Goal: Task Accomplishment & Management: Manage account settings

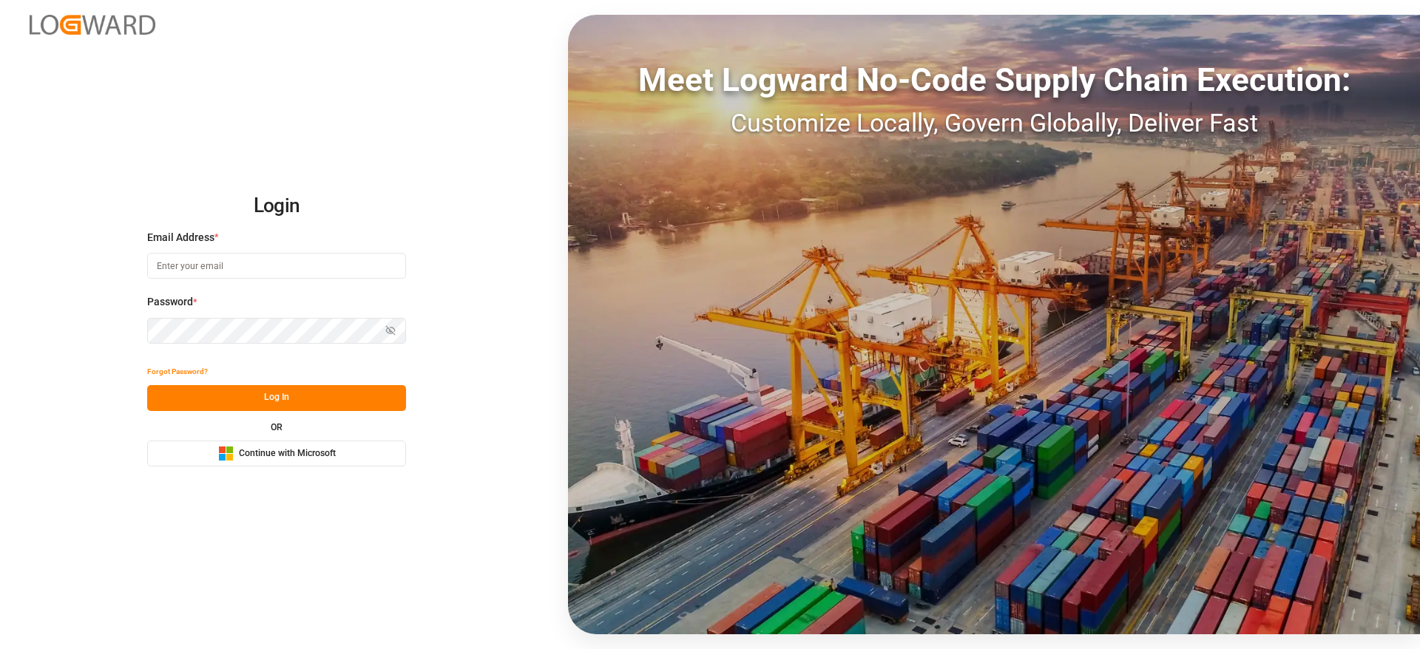
click at [359, 464] on button "Microsoft Logo Continue with Microsoft" at bounding box center [276, 454] width 259 height 26
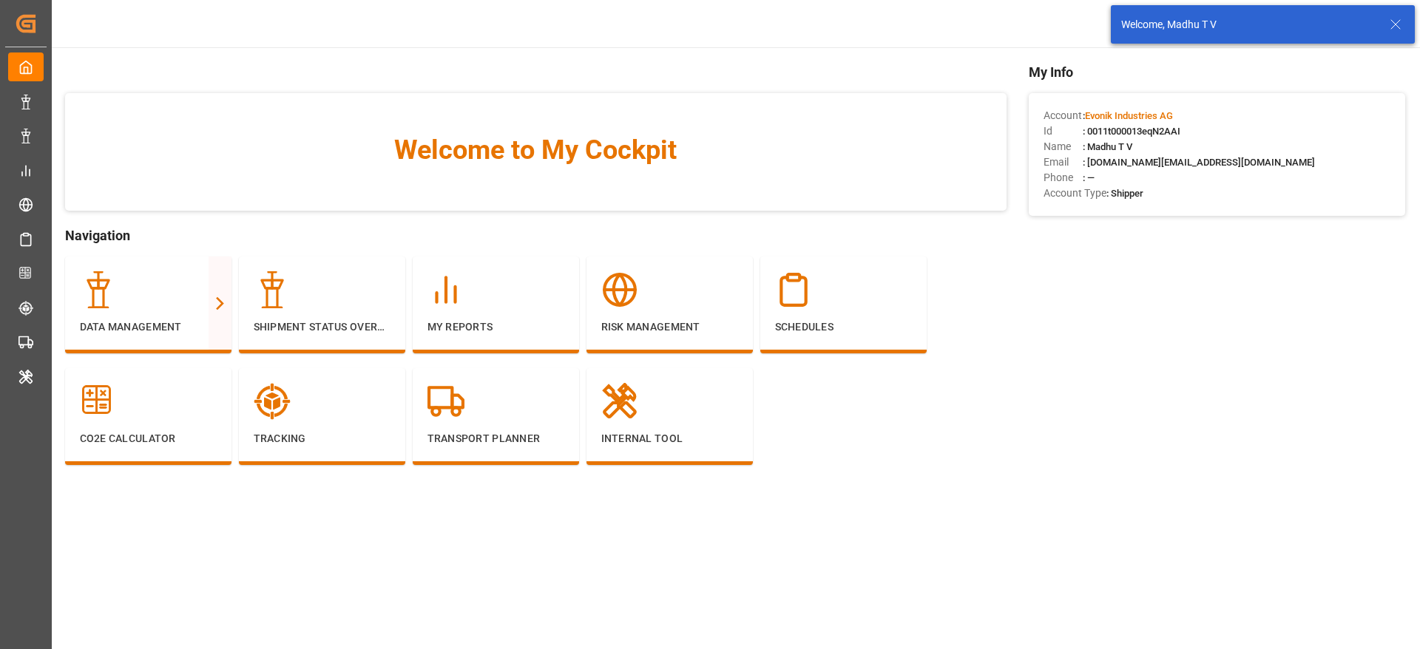
click at [1396, 20] on icon at bounding box center [1395, 25] width 18 height 18
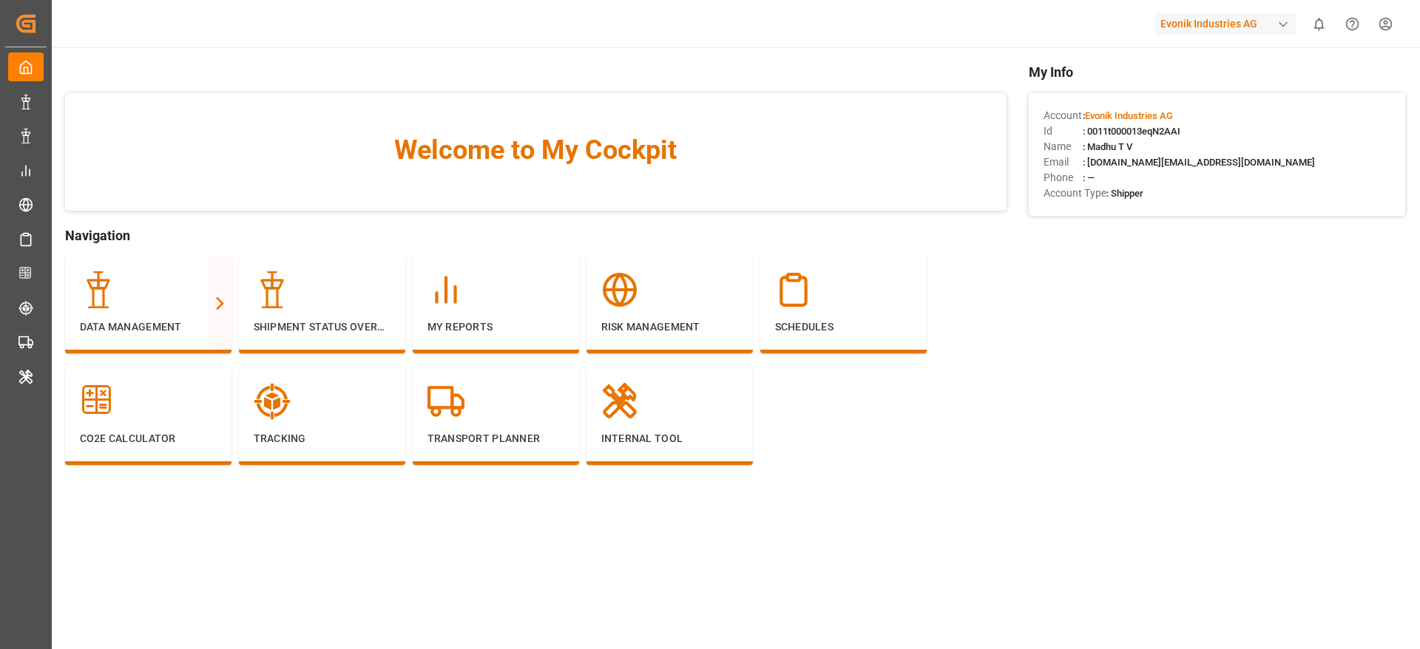
click at [1209, 24] on div "Evonik Industries AG" at bounding box center [1225, 23] width 142 height 21
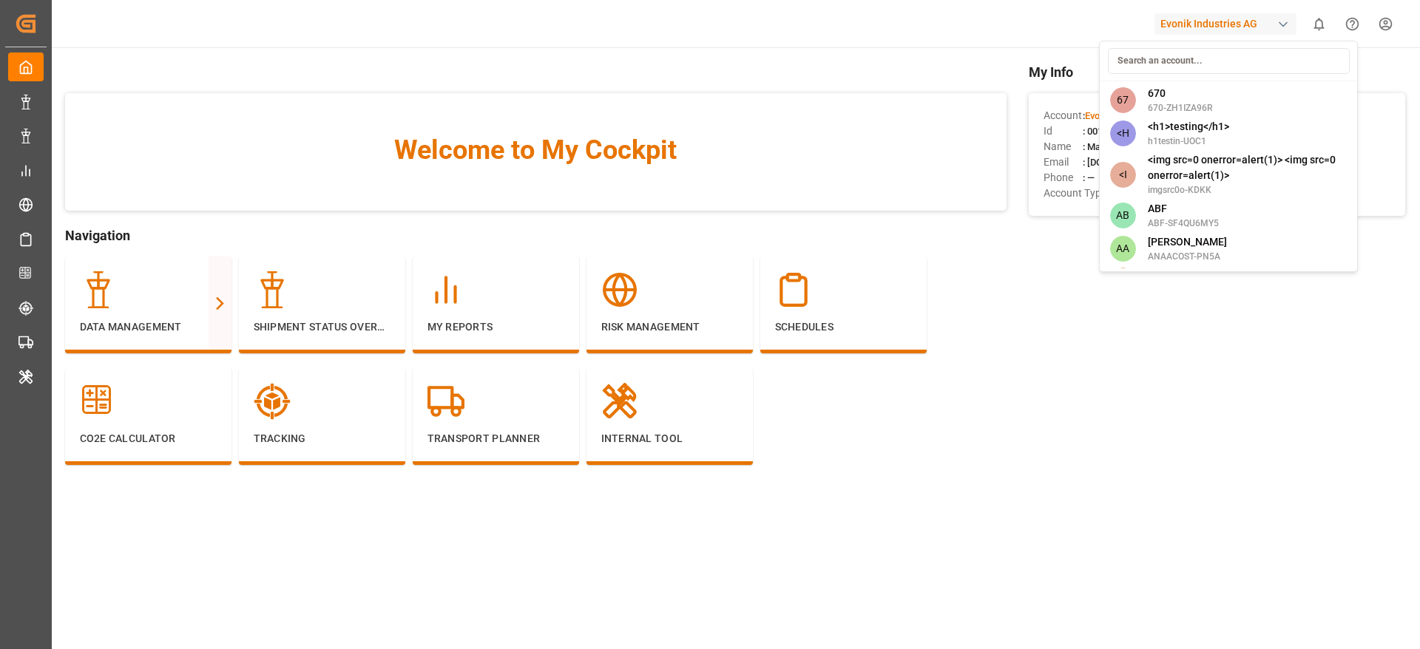
click at [1162, 418] on html "Created by potrace 1.15, written by Peter Selinger 2001-2017 Created by potrace…" at bounding box center [710, 324] width 1420 height 649
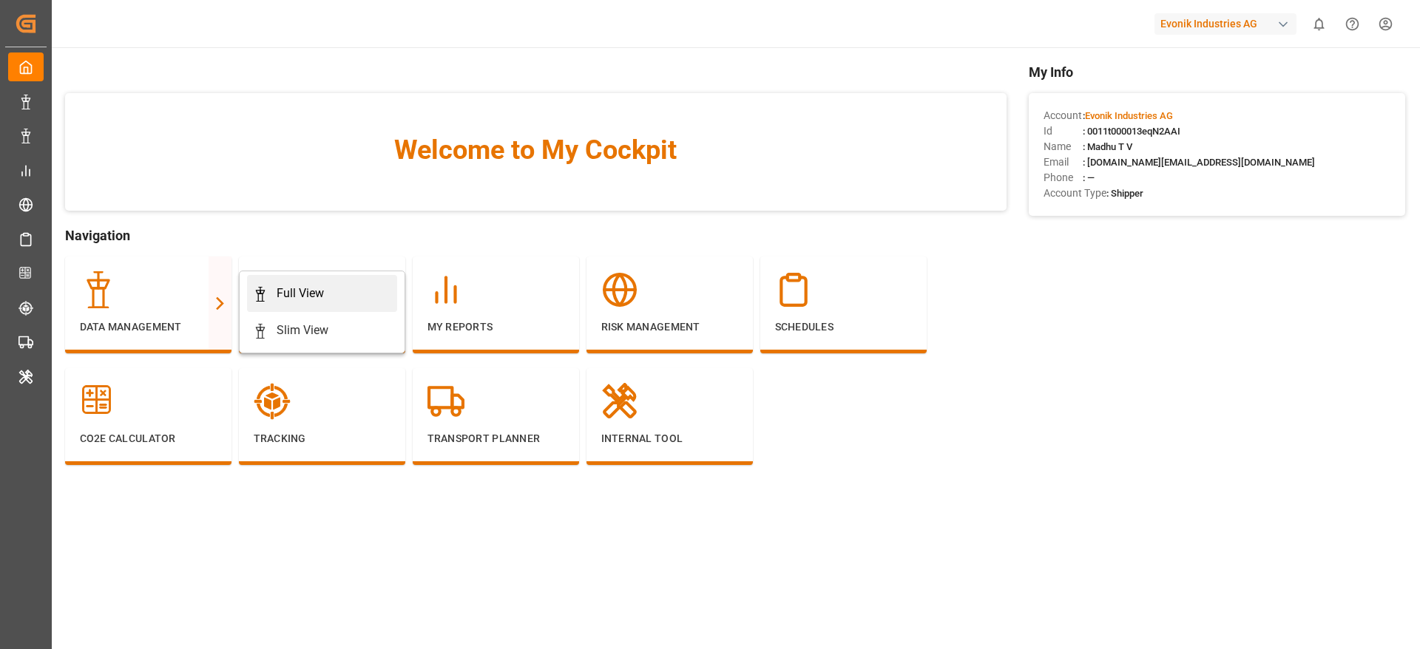
click at [311, 291] on div "Full View" at bounding box center [300, 294] width 47 height 18
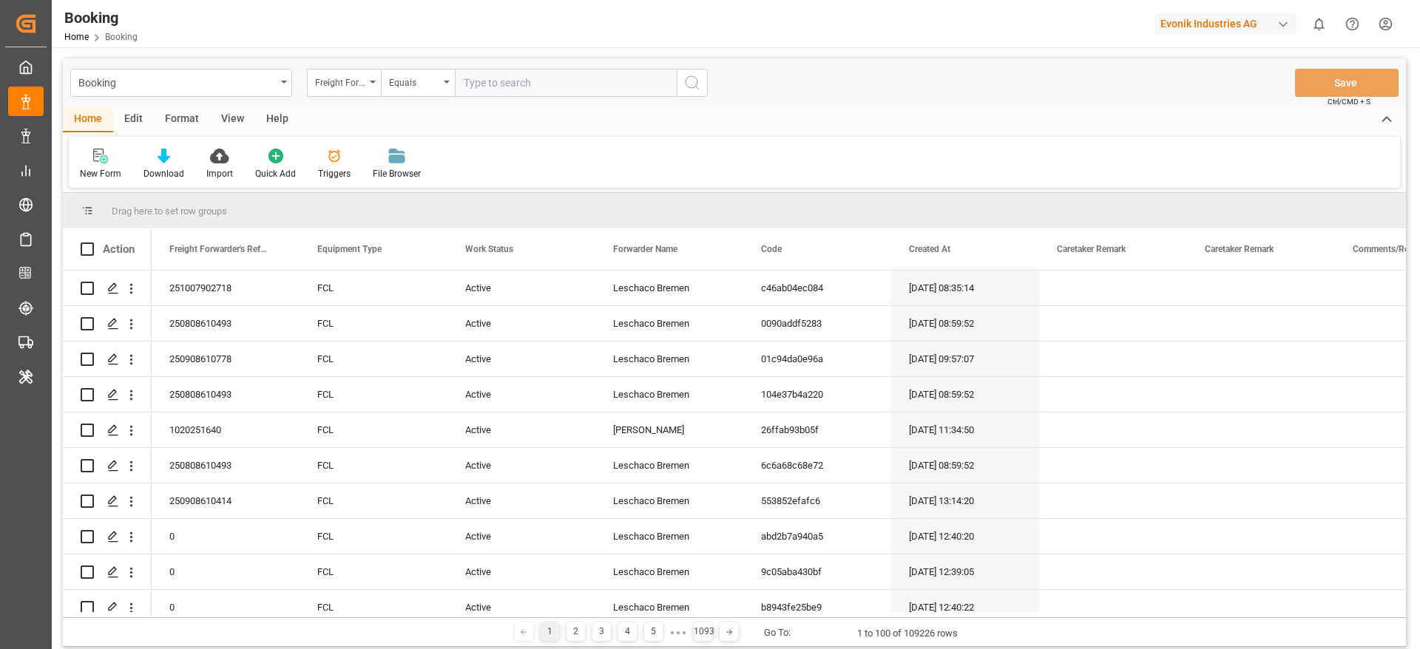
click at [183, 117] on div "Format" at bounding box center [182, 119] width 56 height 25
click at [96, 164] on div "Filter Rows" at bounding box center [102, 164] width 66 height 33
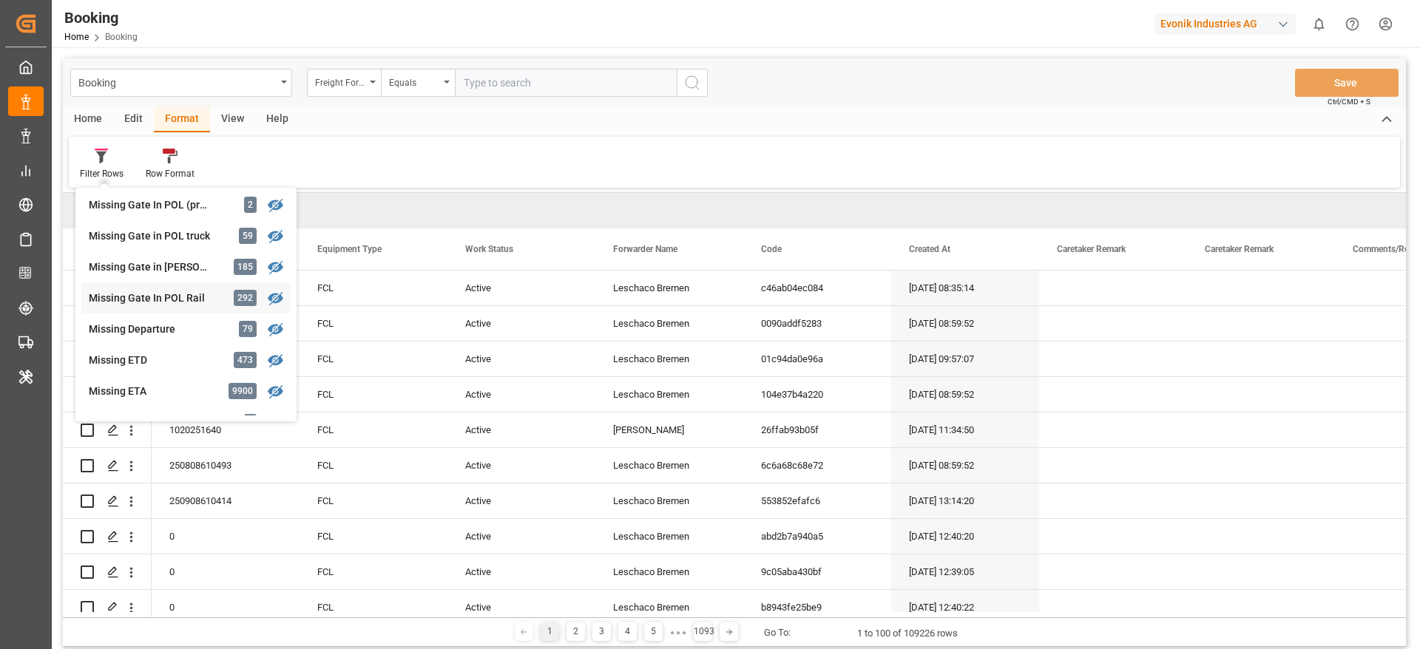
scroll to position [333, 0]
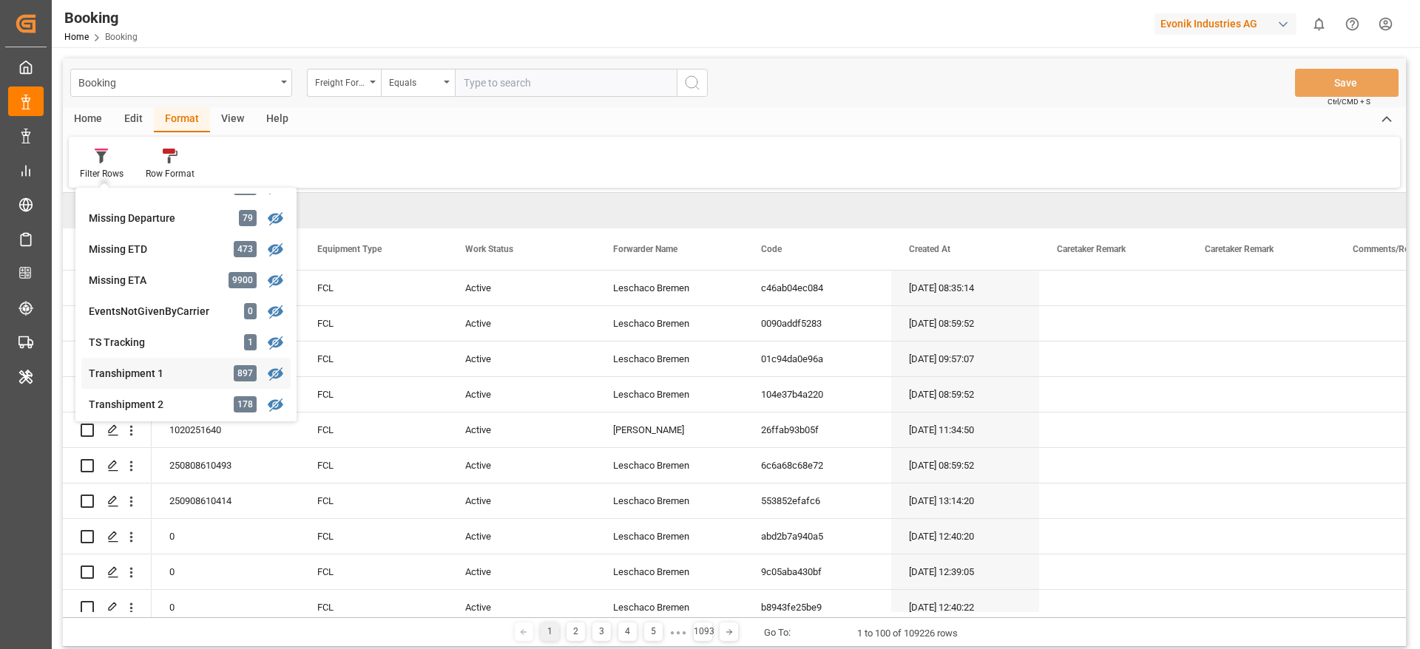
click at [148, 367] on div "Transhipment 1" at bounding box center [153, 374] width 129 height 16
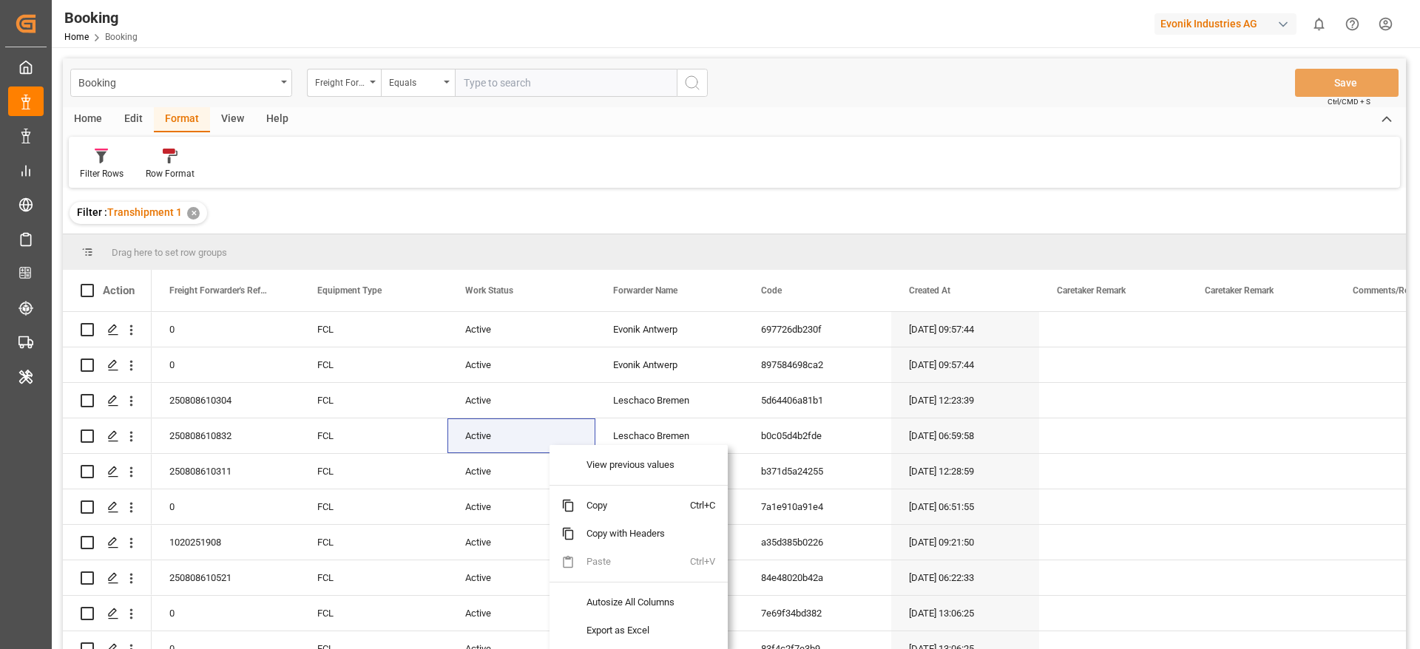
click at [232, 120] on div "View" at bounding box center [232, 119] width 45 height 25
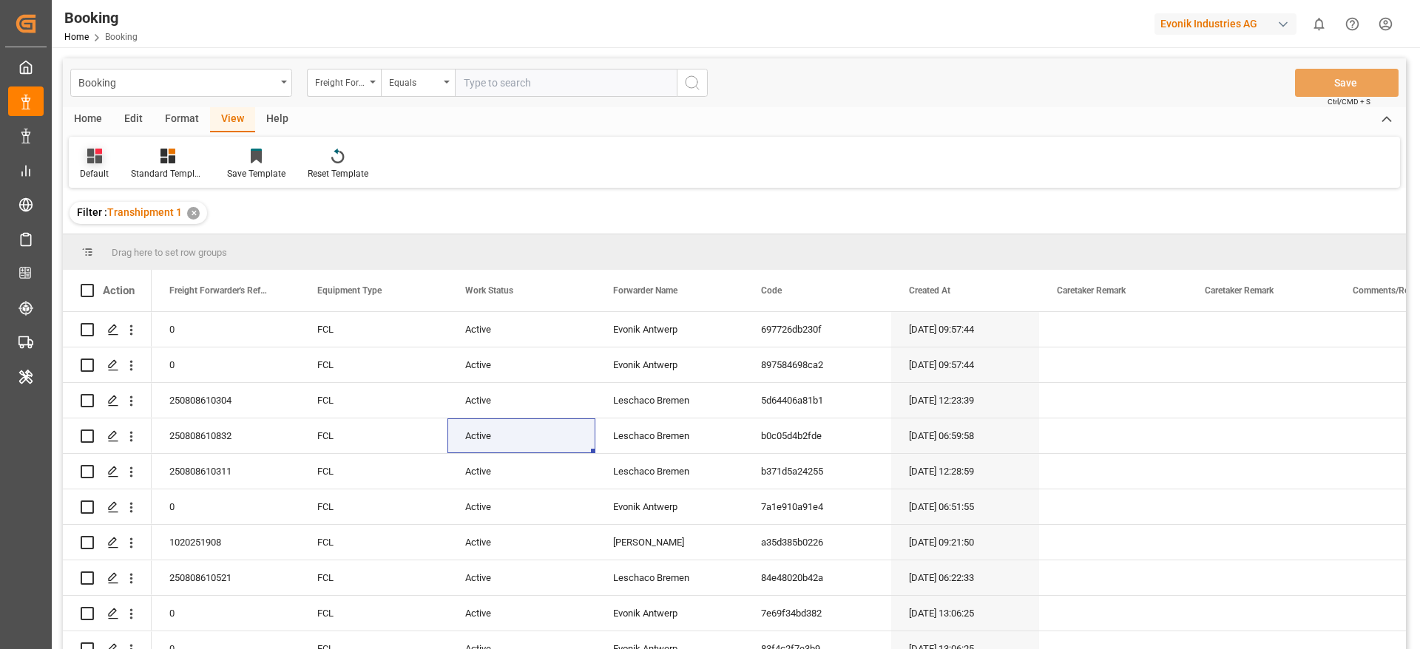
click at [92, 177] on div "Default" at bounding box center [94, 173] width 29 height 13
click at [124, 331] on div "m" at bounding box center [151, 330] width 129 height 16
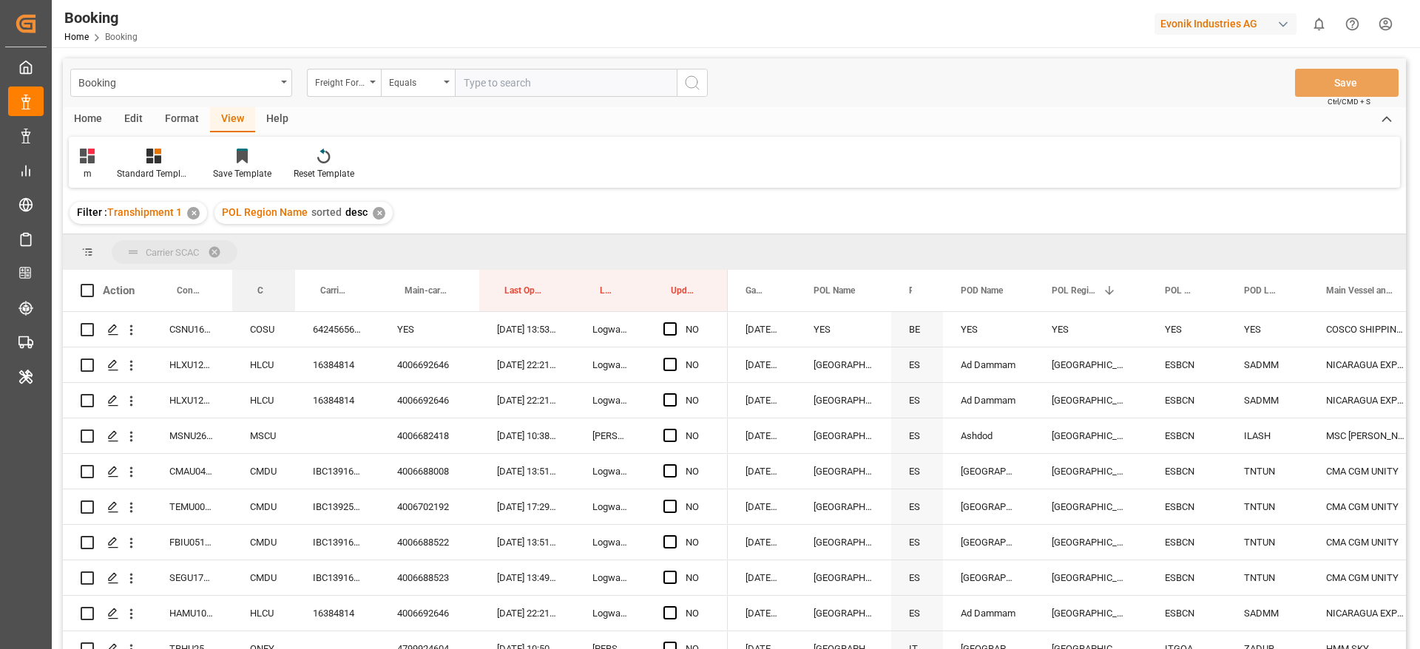
drag, startPoint x: 260, startPoint y: 294, endPoint x: 277, endPoint y: 260, distance: 38.7
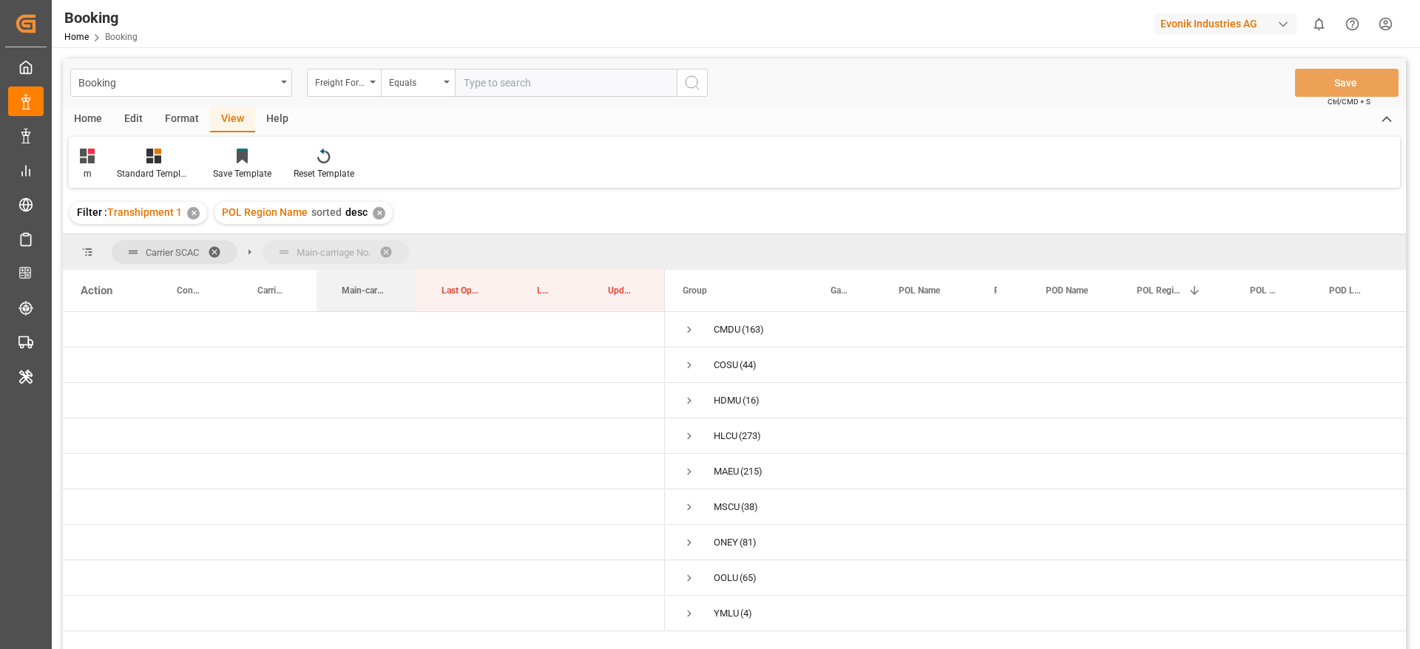
drag, startPoint x: 381, startPoint y: 261, endPoint x: 384, endPoint y: 246, distance: 15.1
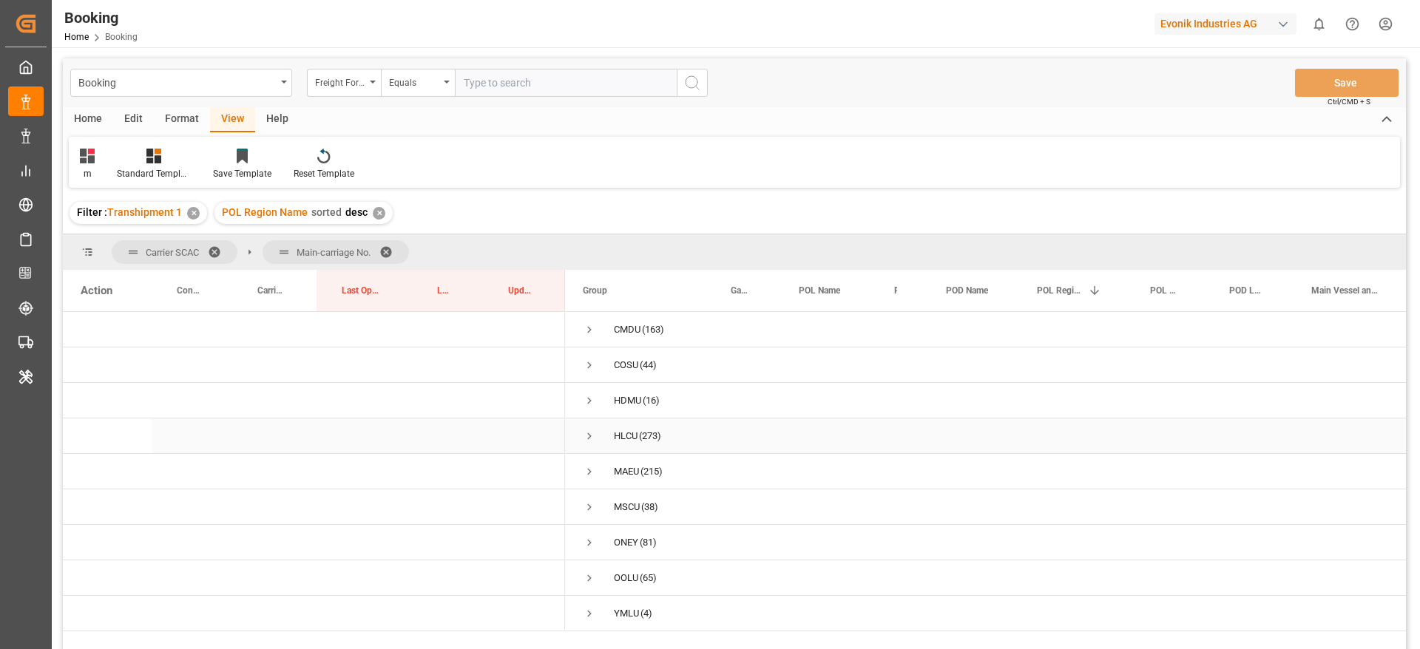
click at [588, 439] on span "Press SPACE to select this row." at bounding box center [589, 436] width 13 height 13
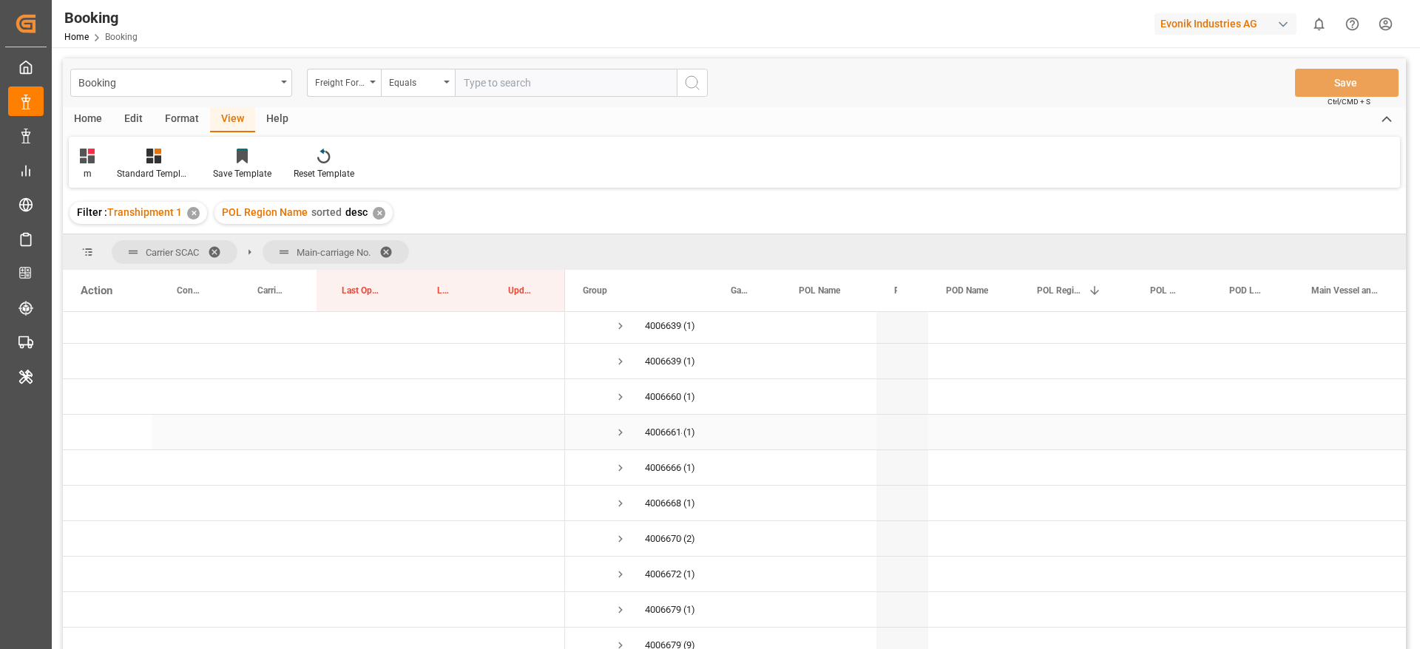
scroll to position [333, 0]
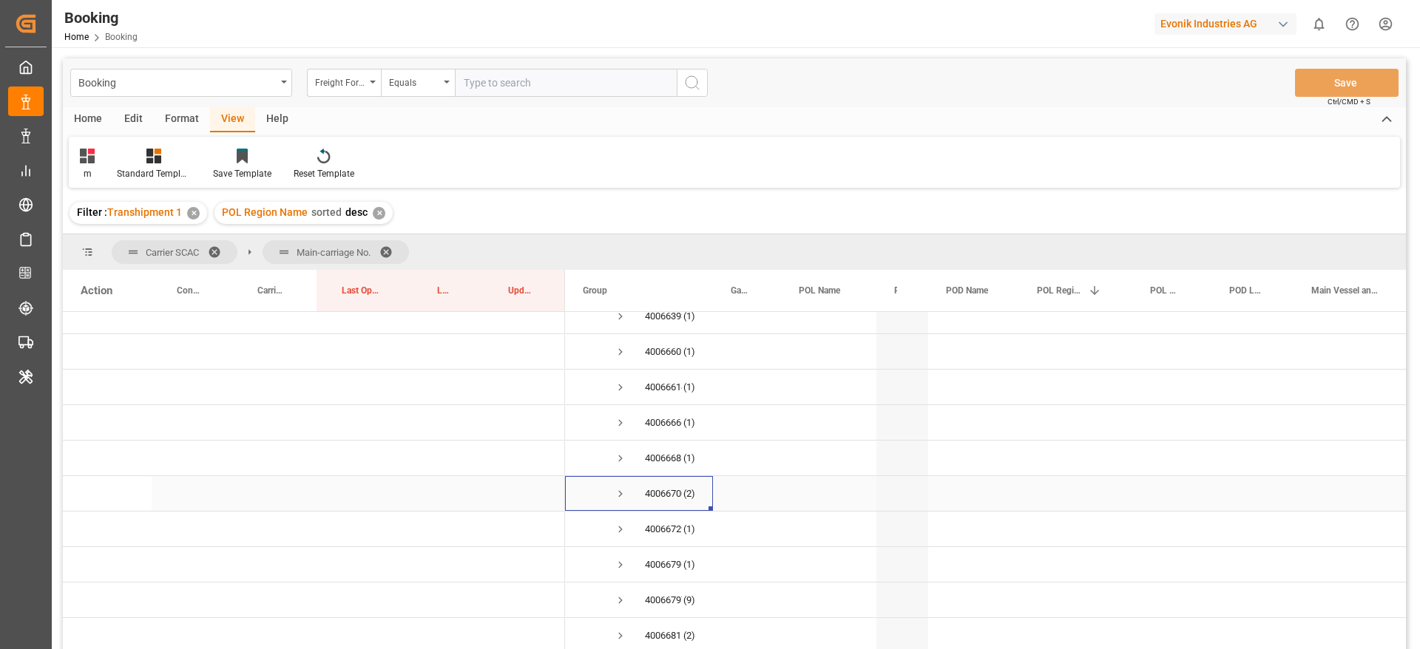
click at [629, 494] on span "4006670039 (2)" at bounding box center [639, 493] width 112 height 33
click at [620, 498] on span "Press SPACE to select this row." at bounding box center [620, 493] width 13 height 13
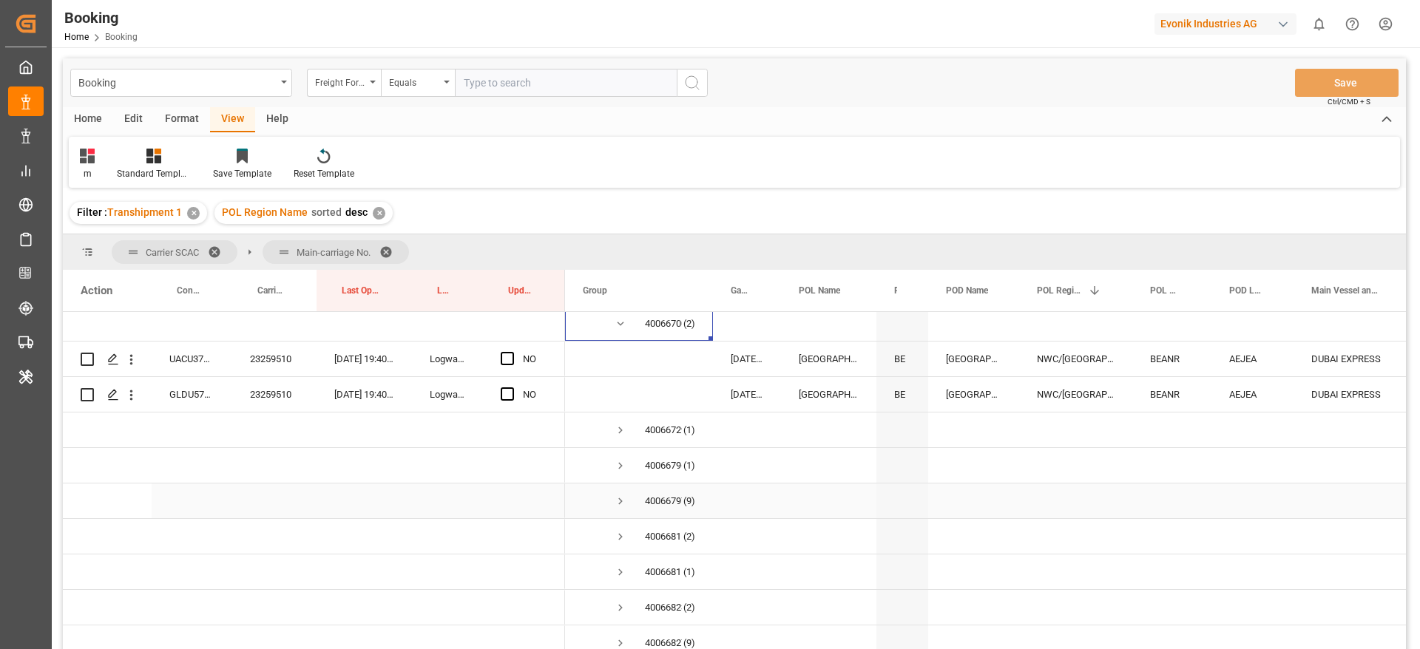
scroll to position [532, 0]
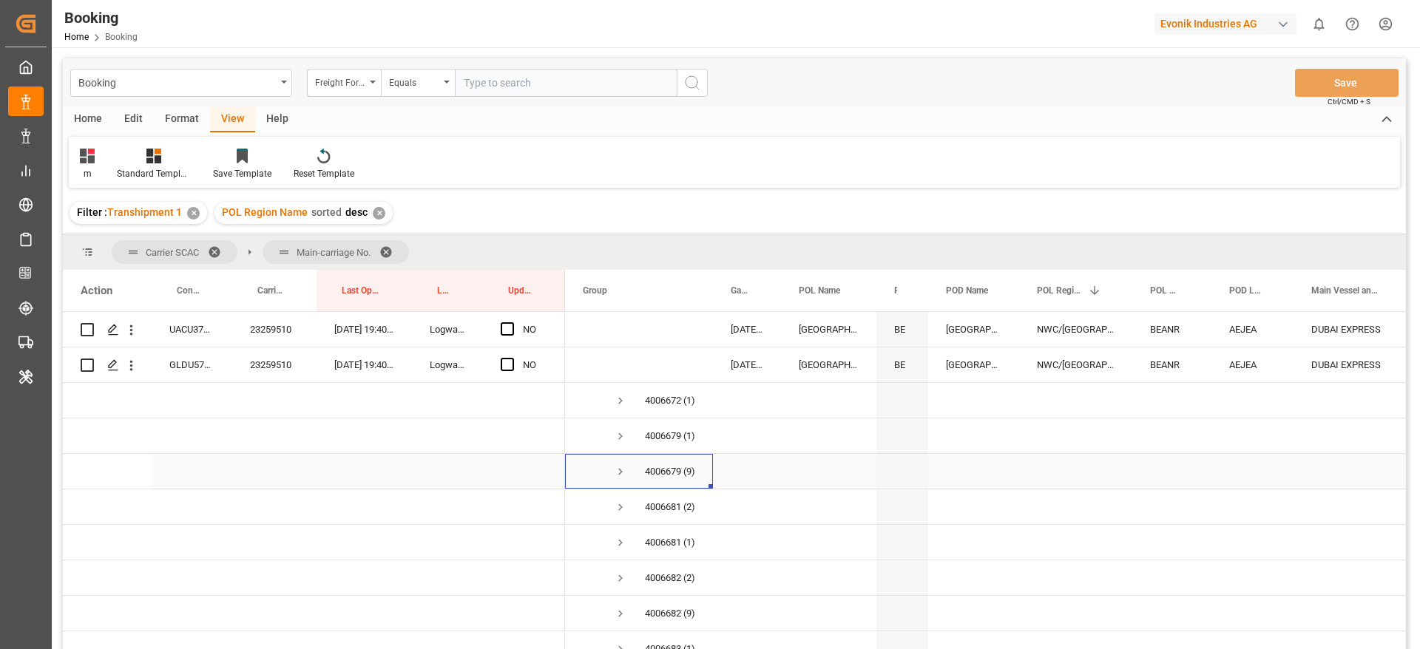
click at [615, 468] on span "Press SPACE to select this row." at bounding box center [620, 471] width 13 height 13
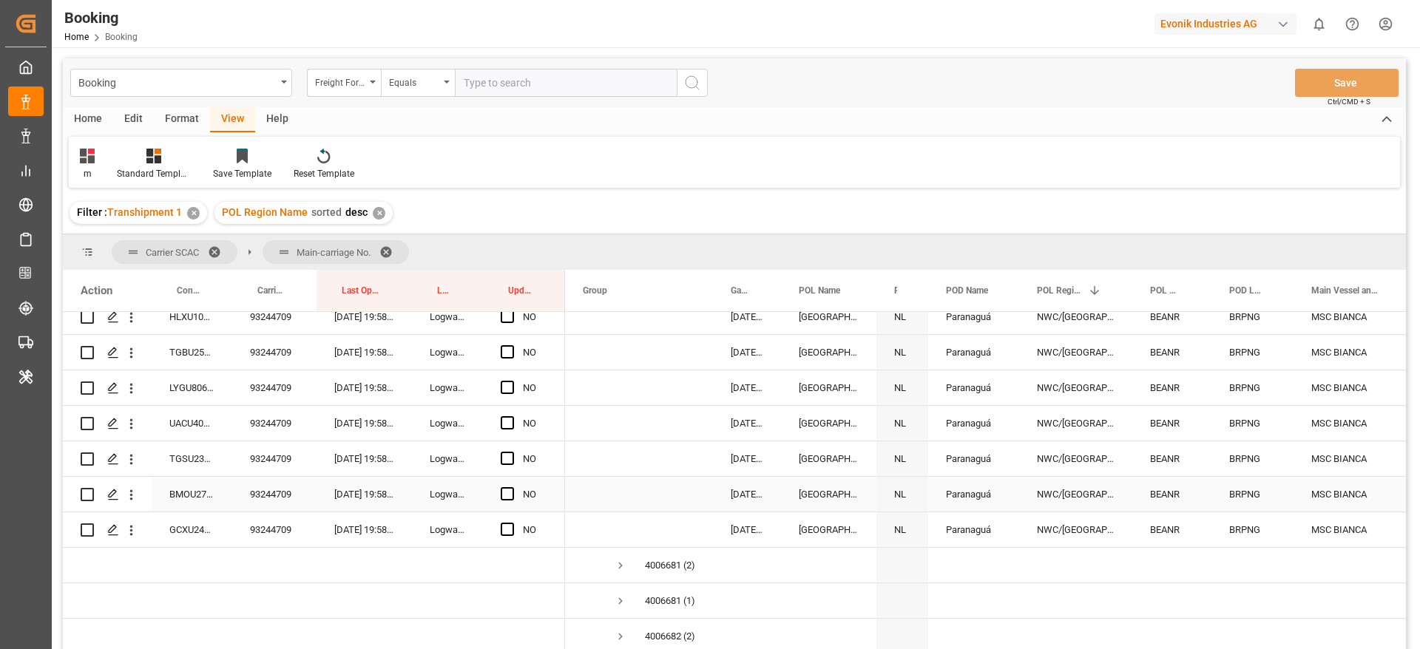
scroll to position [796, 0]
click at [616, 565] on span "Press SPACE to select this row." at bounding box center [620, 563] width 13 height 13
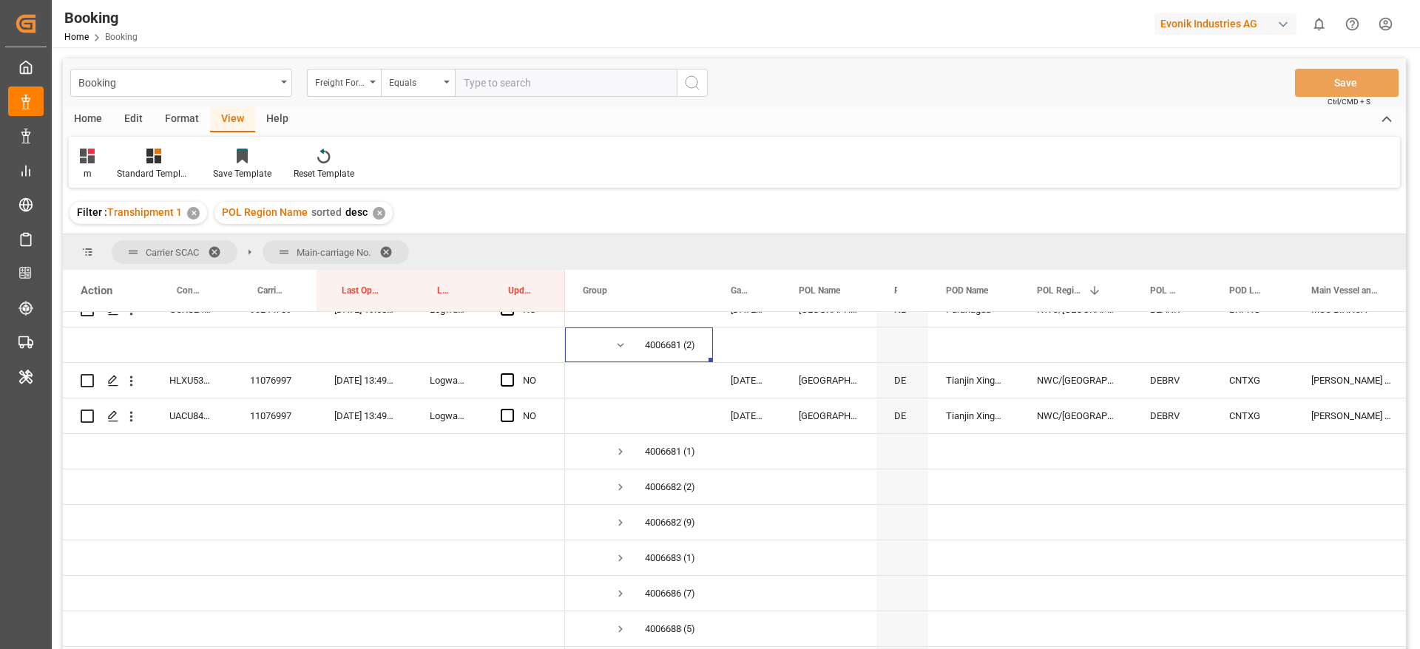
scroll to position [1016, 0]
click at [619, 484] on span "Press SPACE to select this row." at bounding box center [620, 484] width 13 height 13
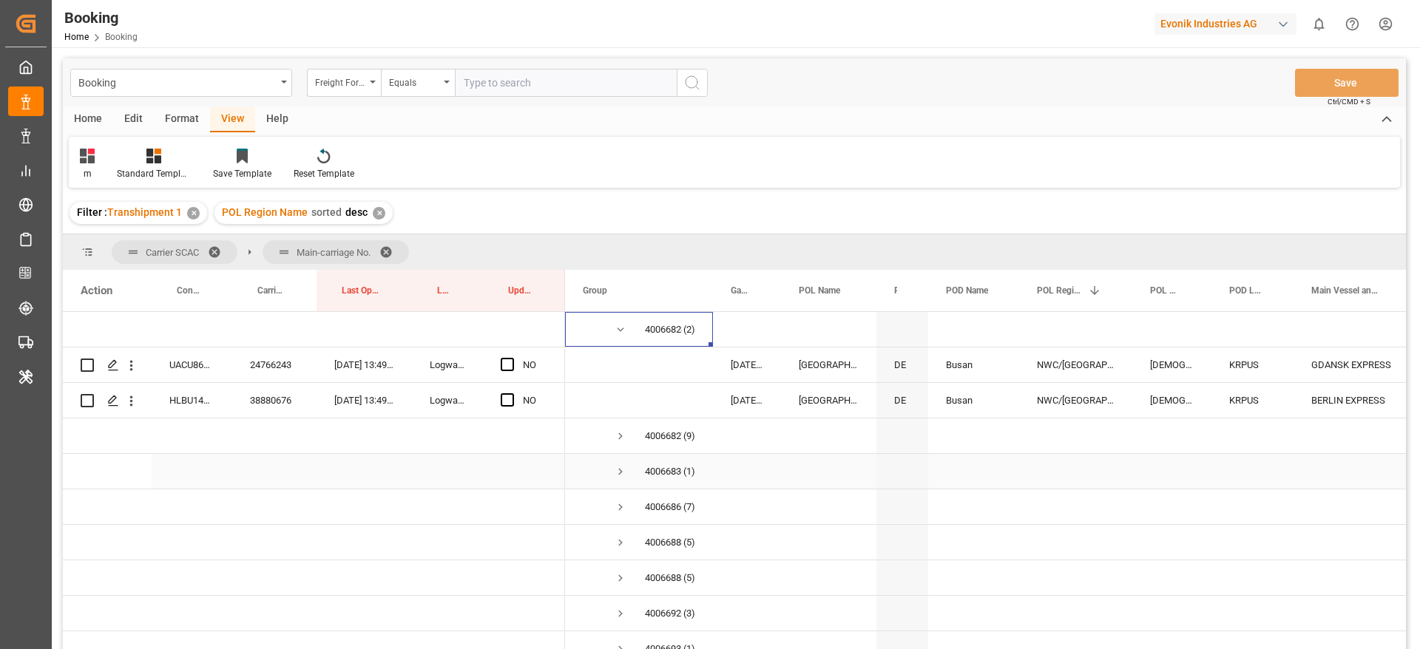
scroll to position [1173, 0]
click at [621, 434] on span "Press SPACE to select this row." at bounding box center [620, 434] width 13 height 13
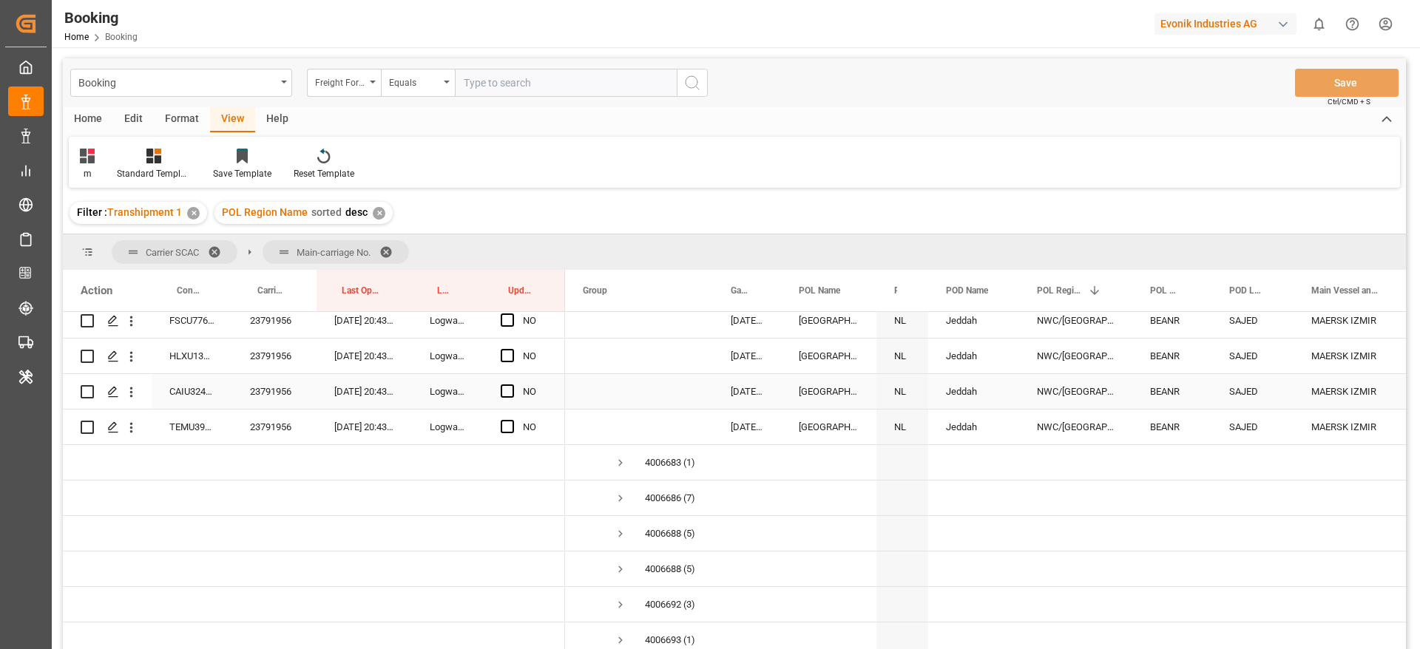
scroll to position [1501, 0]
click at [615, 497] on span "Press SPACE to select this row." at bounding box center [620, 496] width 13 height 13
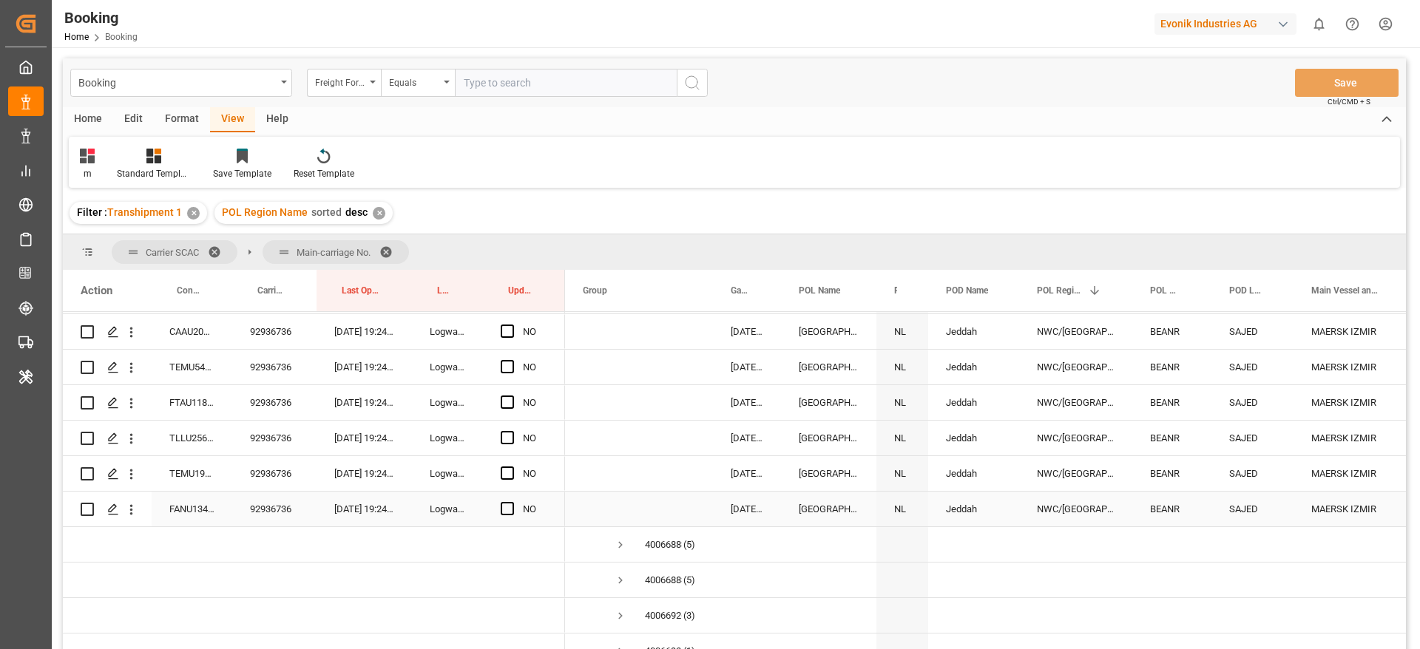
scroll to position [1738, 0]
click at [623, 543] on span "Press SPACE to select this row." at bounding box center [620, 543] width 13 height 13
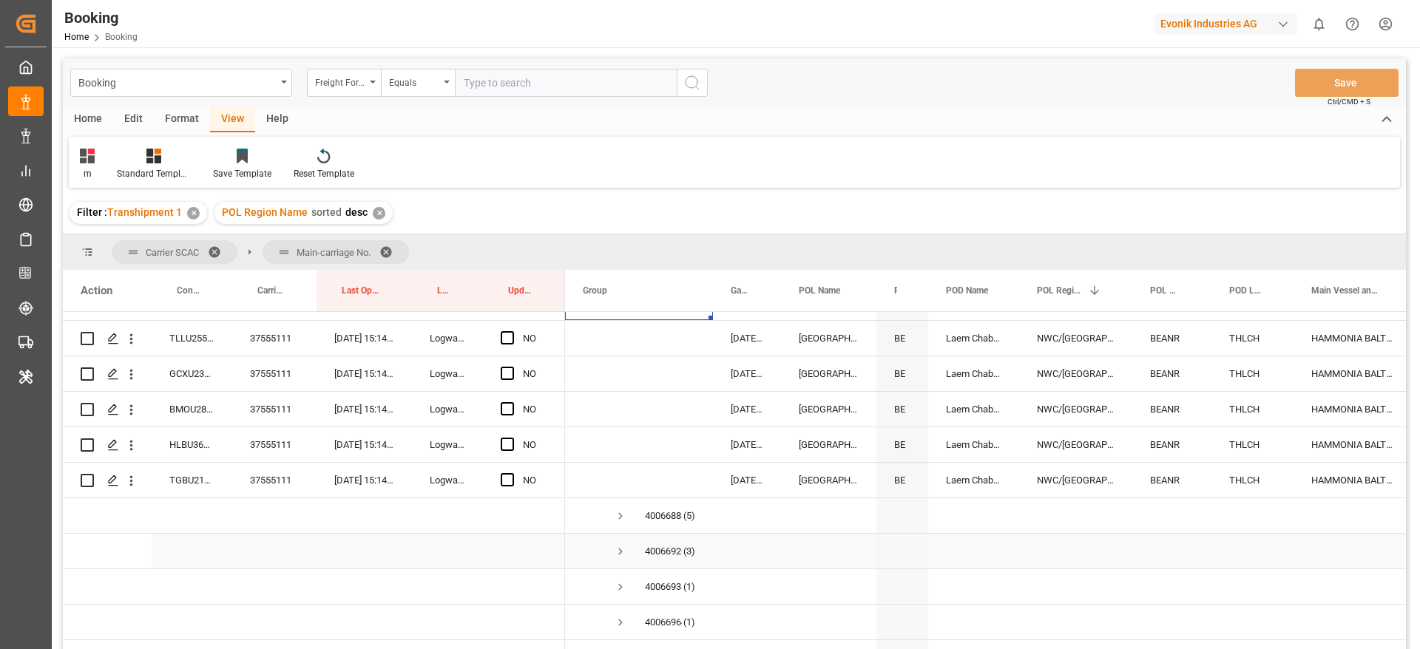
scroll to position [1980, 0]
click at [620, 515] on span "Press SPACE to select this row." at bounding box center [620, 514] width 13 height 13
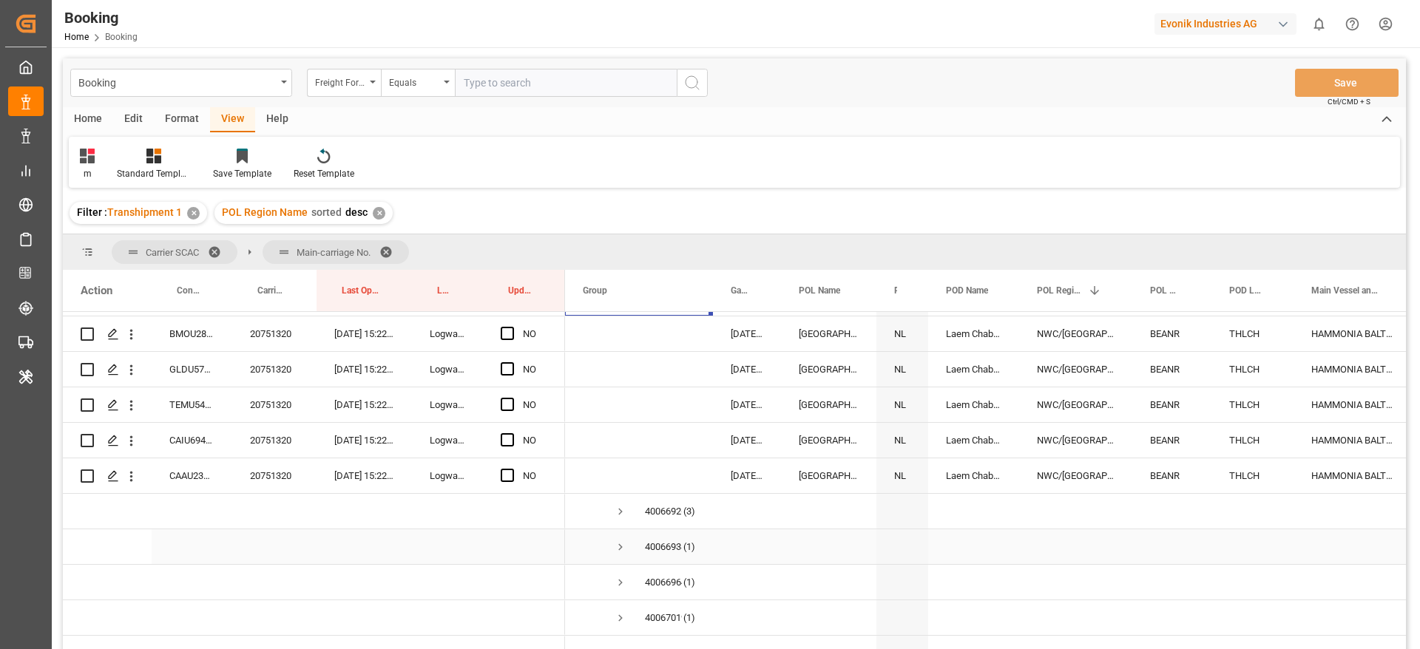
scroll to position [2198, 0]
click at [619, 509] on span "Press SPACE to select this row." at bounding box center [620, 510] width 13 height 13
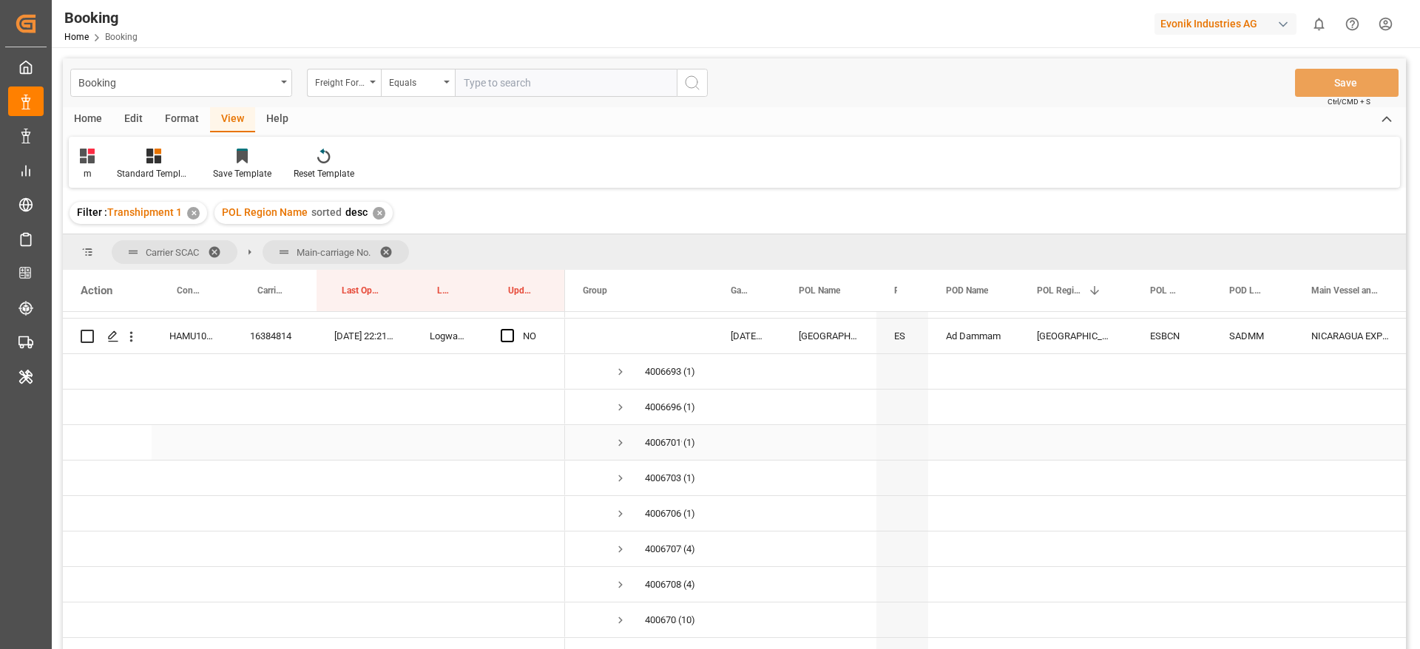
scroll to position [2482, 0]
click at [620, 546] on span "Press SPACE to select this row." at bounding box center [620, 545] width 13 height 13
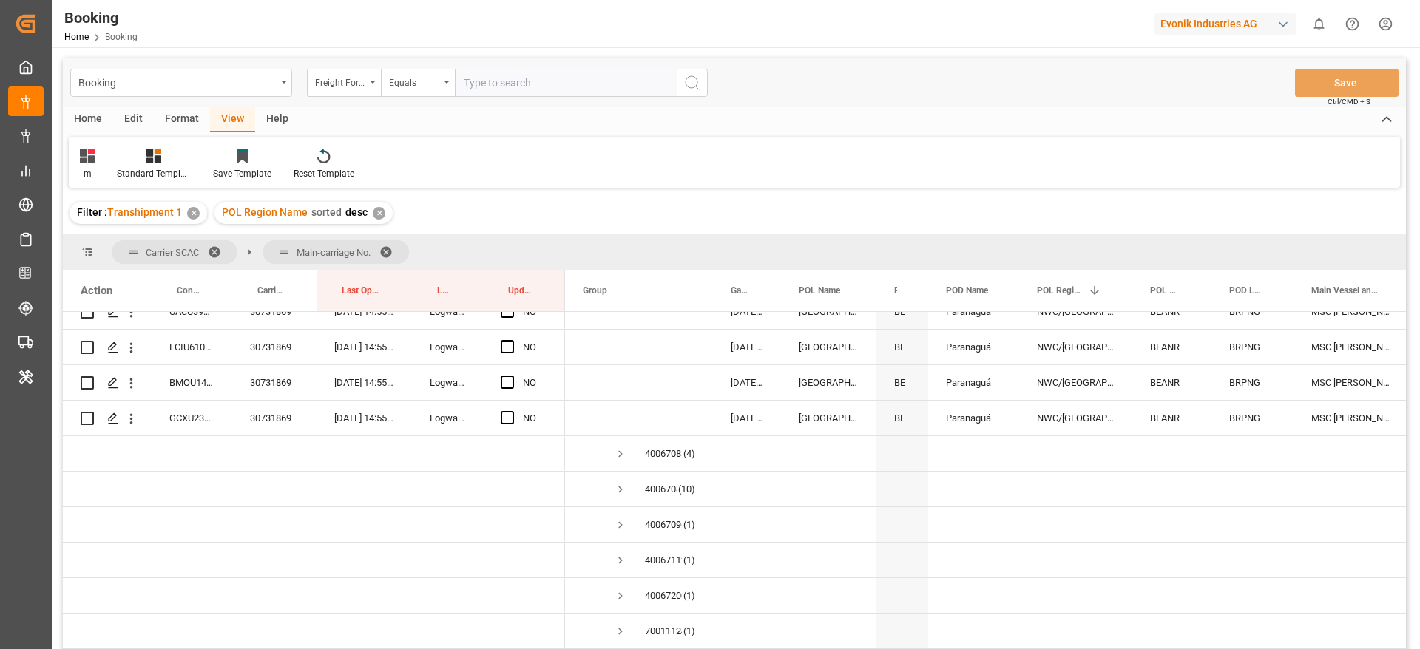
scroll to position [2752, 0]
click at [622, 457] on span "Press SPACE to select this row." at bounding box center [620, 452] width 13 height 13
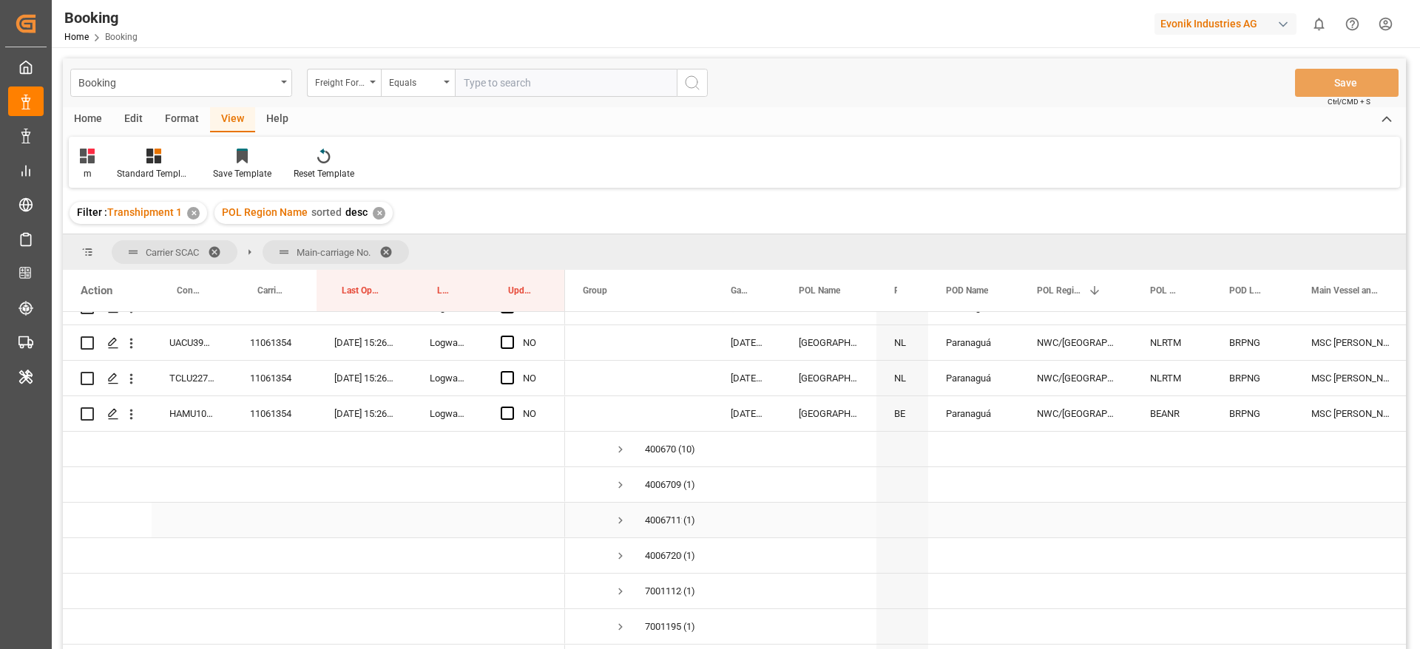
scroll to position [2934, 0]
click at [620, 452] on span "Press SPACE to select this row." at bounding box center [620, 447] width 13 height 13
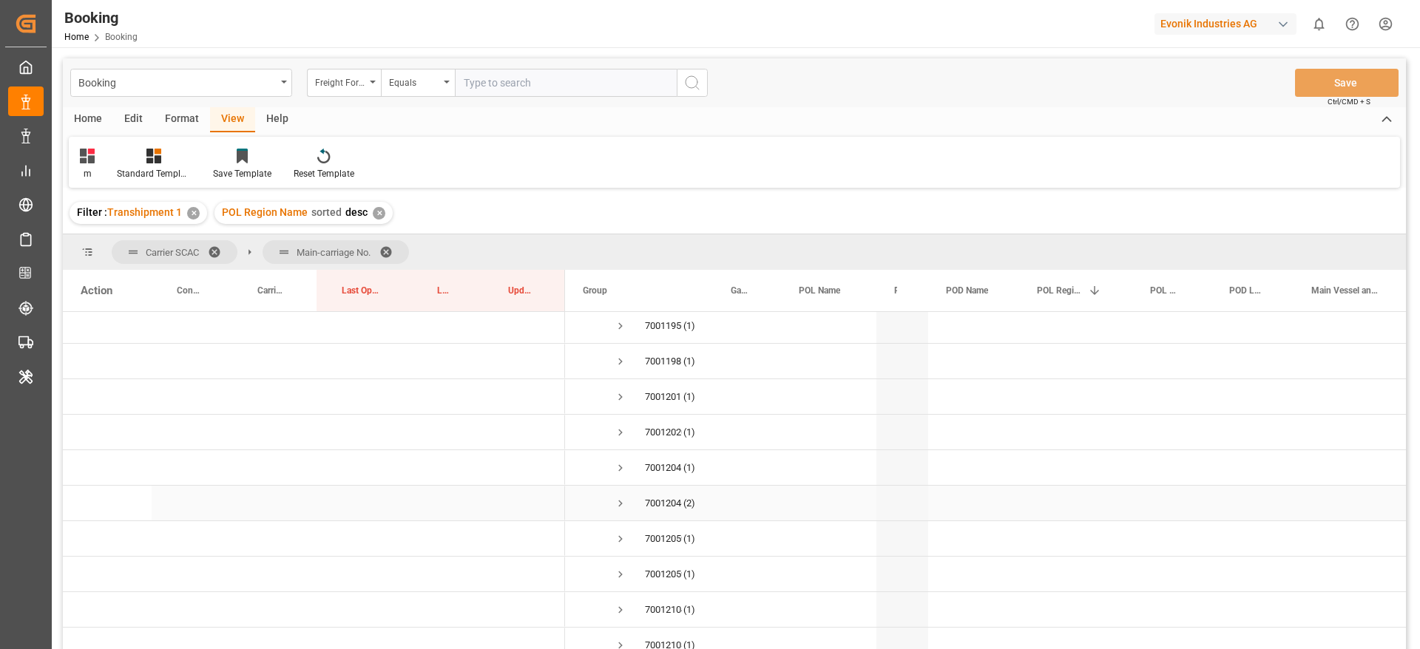
scroll to position [3626, 0]
click at [620, 498] on span "Press SPACE to select this row." at bounding box center [620, 501] width 13 height 13
click at [615, 485] on span "Press SPACE to select this row." at bounding box center [620, 484] width 13 height 13
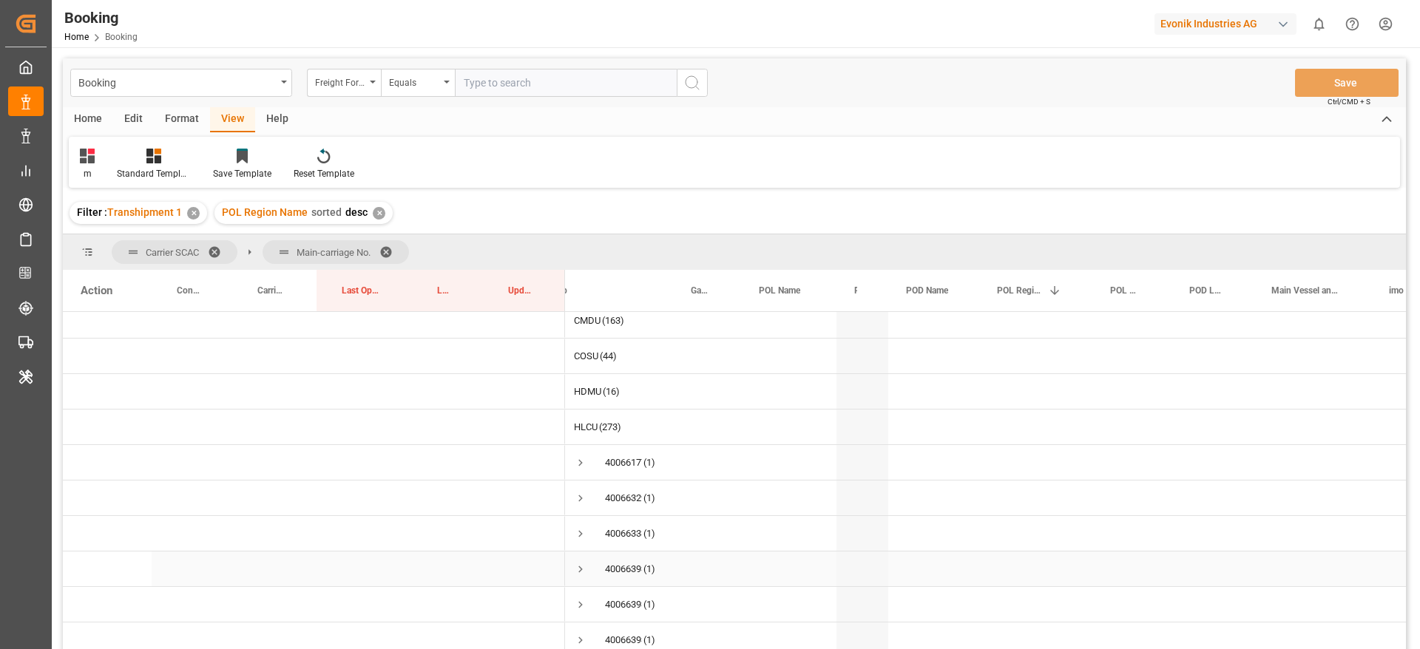
scroll to position [0, 0]
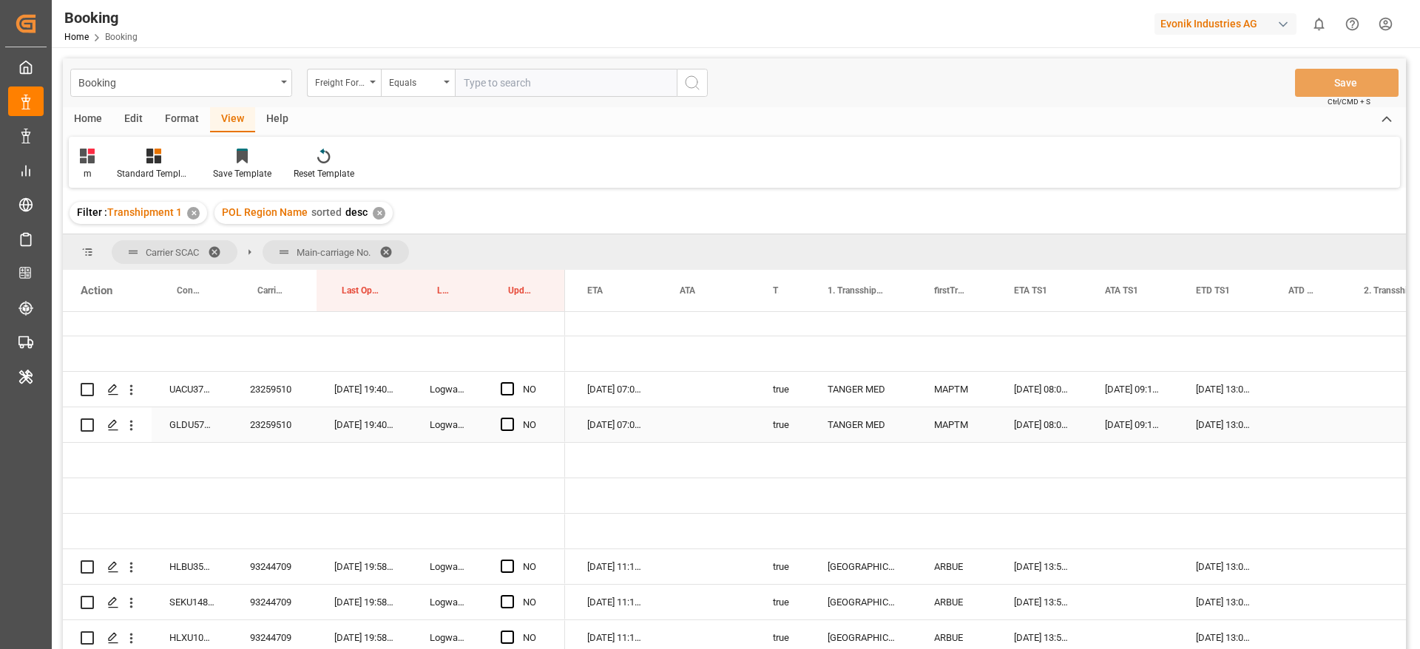
click at [279, 404] on div "23259510" at bounding box center [274, 389] width 84 height 35
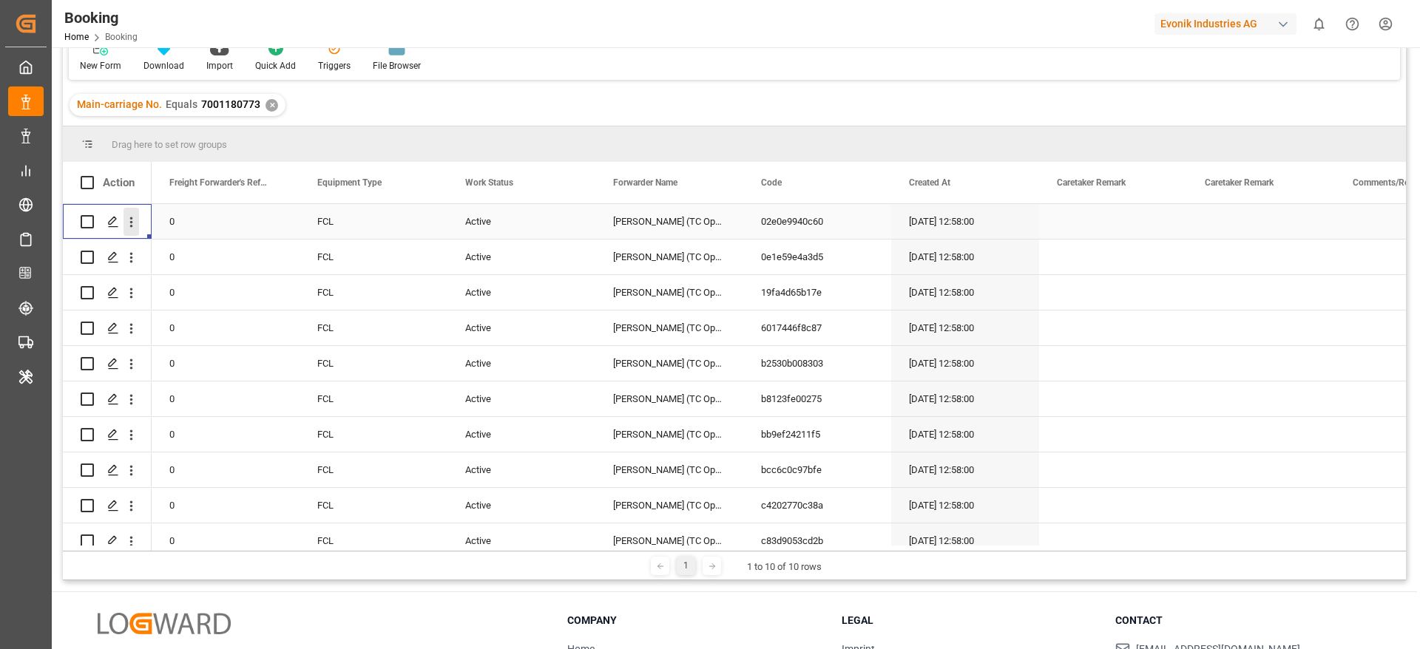
click at [130, 228] on icon "open menu" at bounding box center [131, 222] width 16 height 16
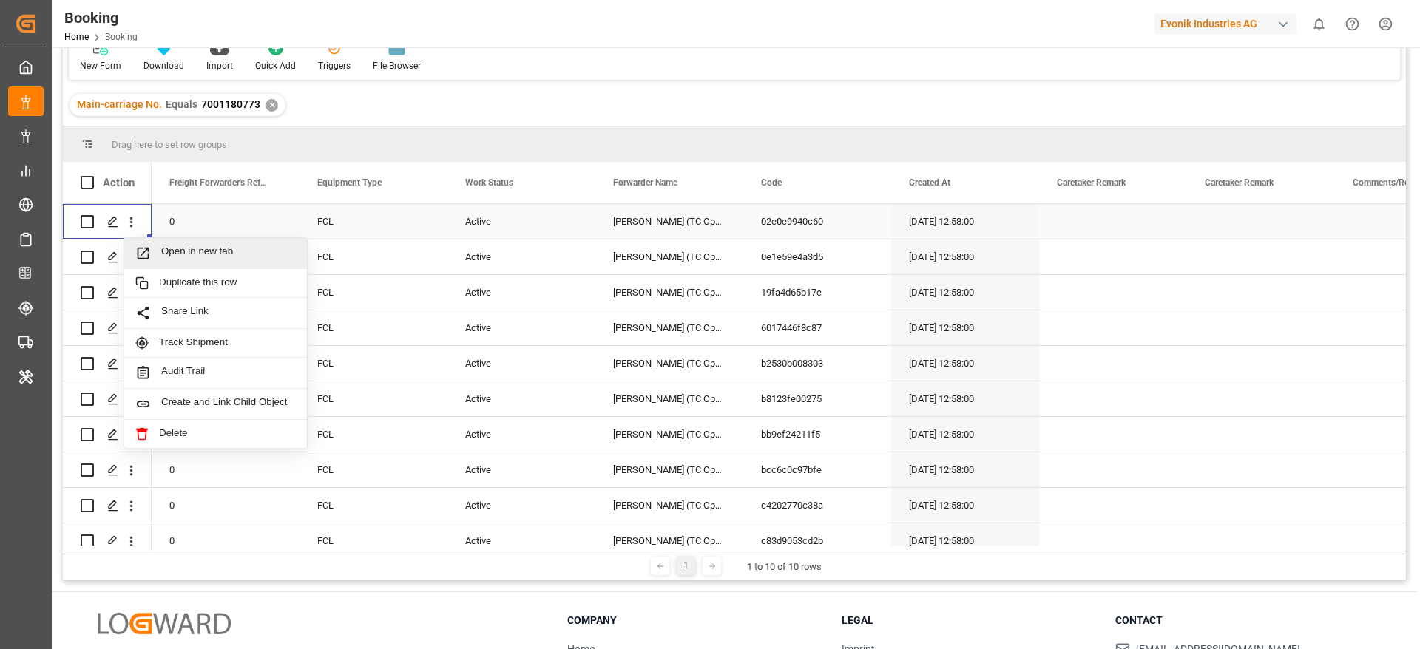
click at [241, 250] on span "Open in new tab" at bounding box center [228, 254] width 135 height 16
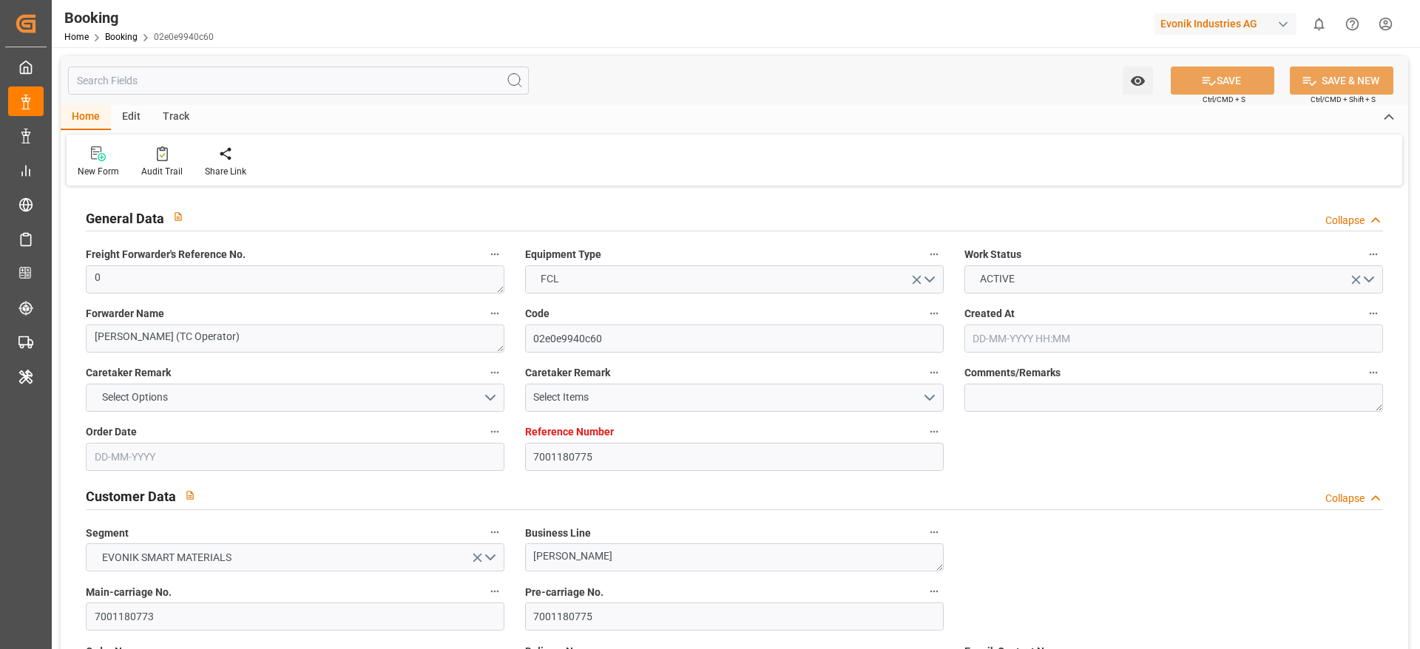
type input "7001180775"
type input "9839210"
type input "CMACGM"
type input "CMA CGM Group"
type input "NLRTM"
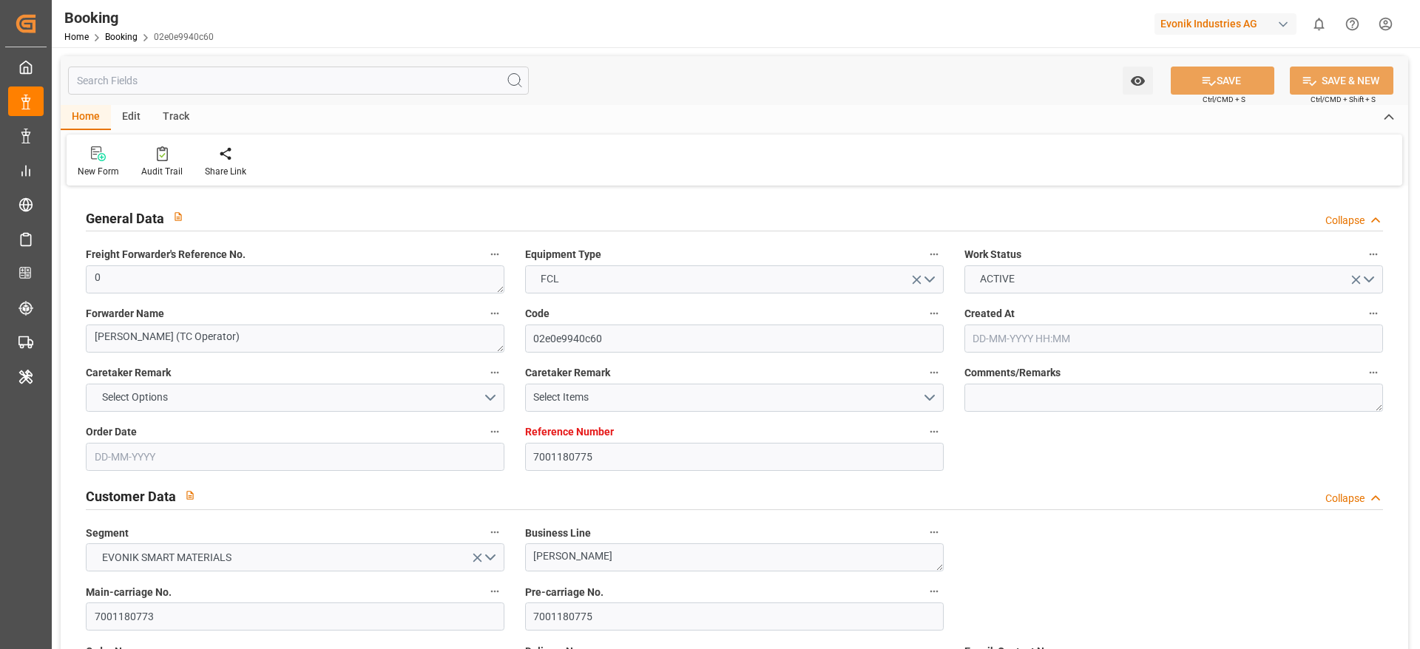
type input "IDBDJ"
type input "MYPKG"
type input "IDJKT"
type input "49"
type input "0"
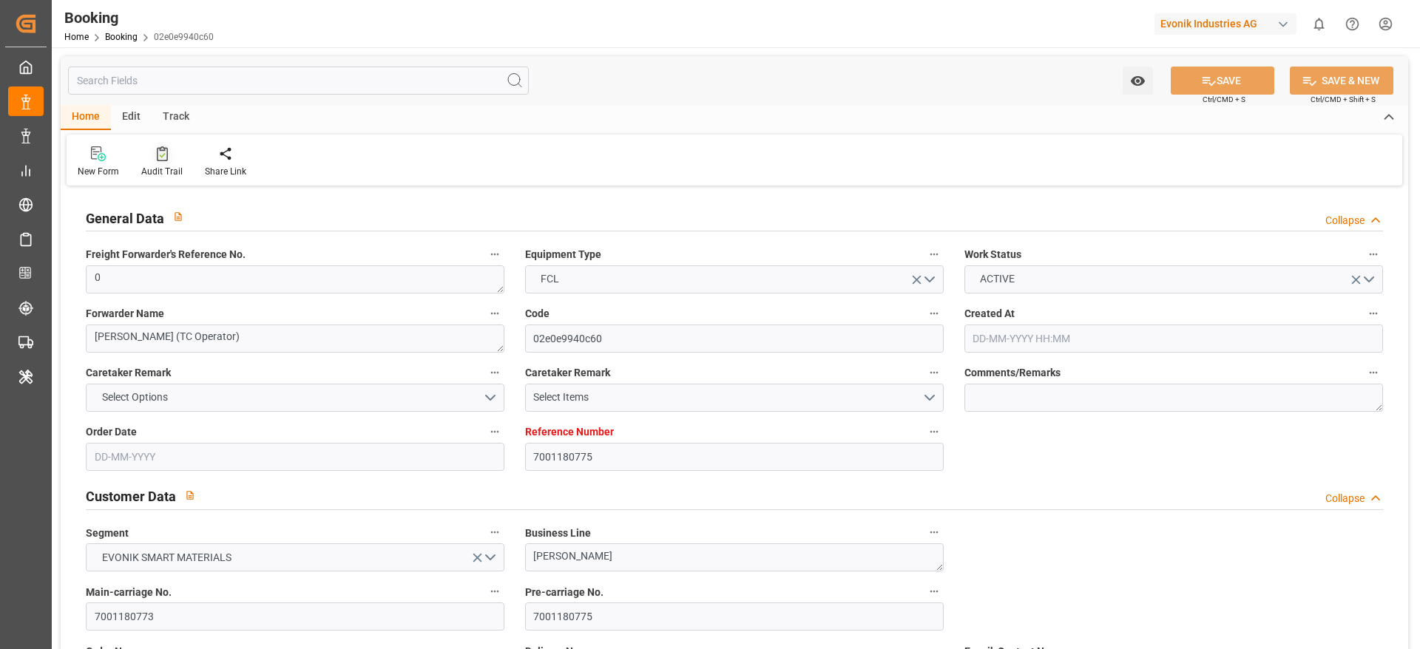
type input "27-05-2025 12:58"
type input "[DATE]"
type input "19-08-2025"
type input "23-06-2025"
type input "[DATE] 00:00"
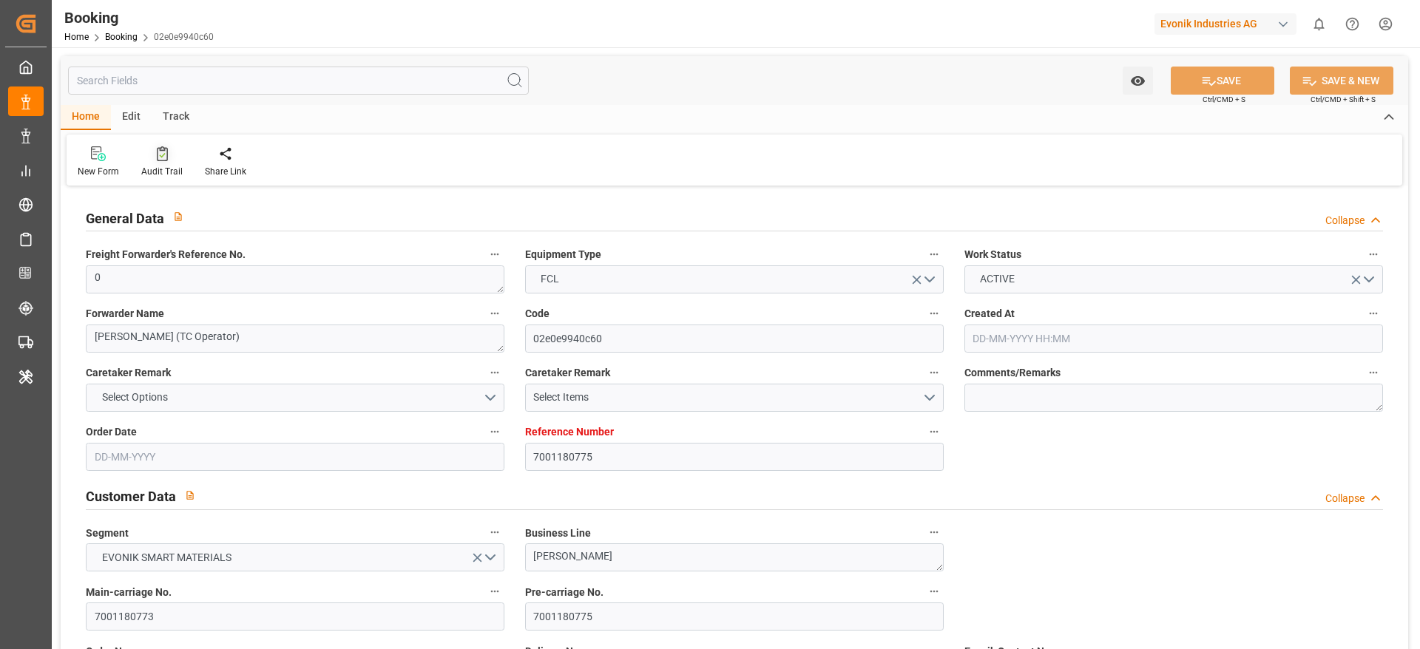
type input "23-06-2025 00:00"
type input "20-06-2025 00:00"
type input "[DATE] 00:00"
type input "13-06-2025 00:00"
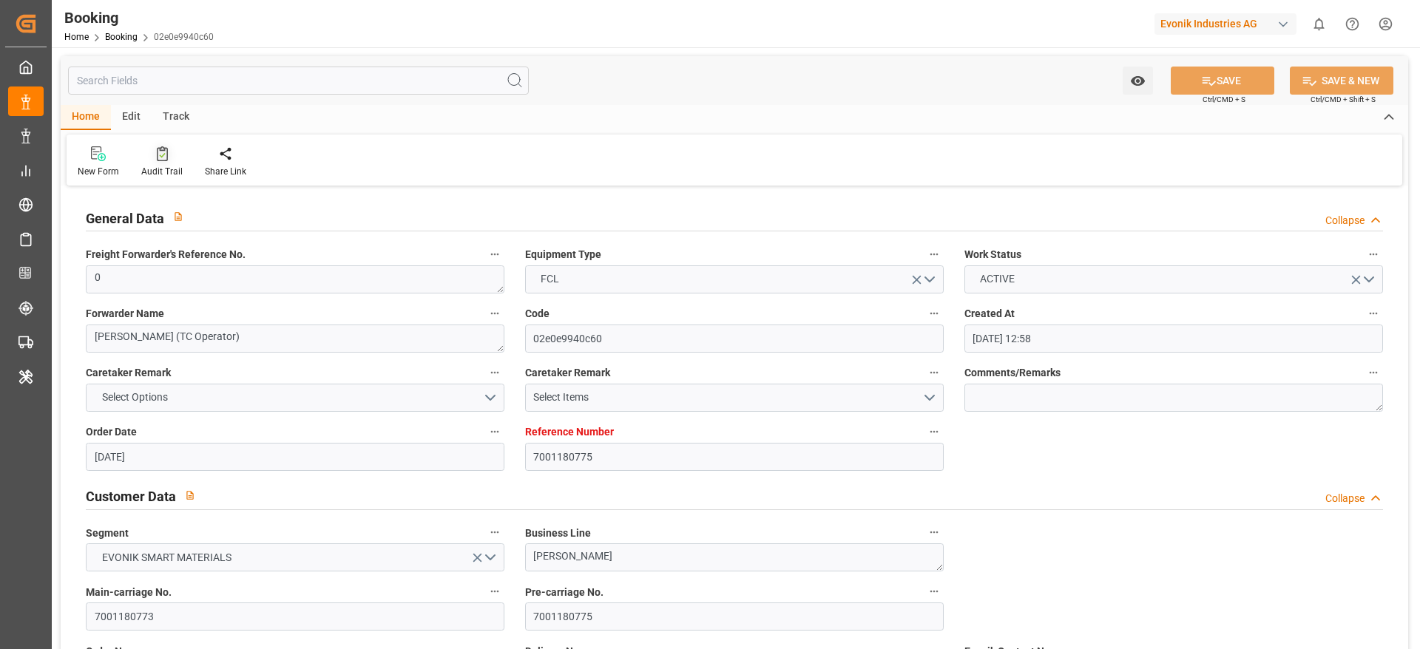
type input "[DATE] 00:00"
type input "19-08-2025 00:00"
type input "[DATE] 00:00"
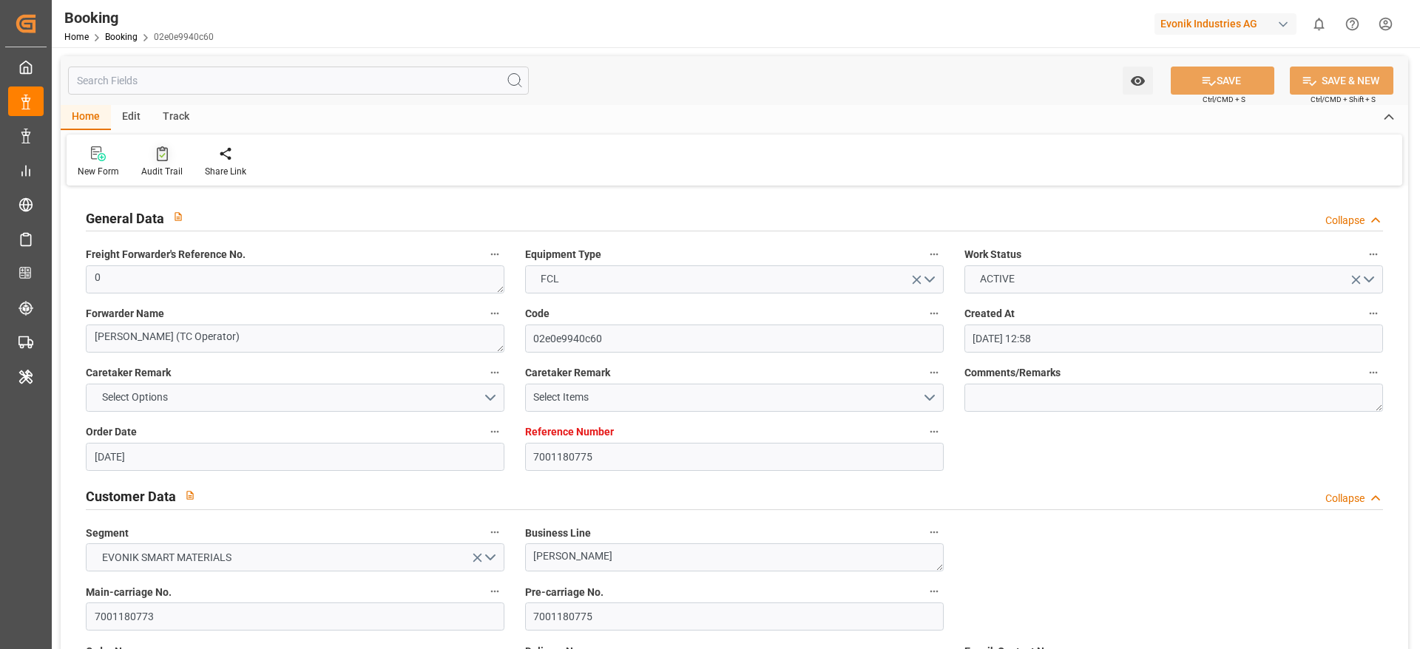
type input "[DATE] 00:00"
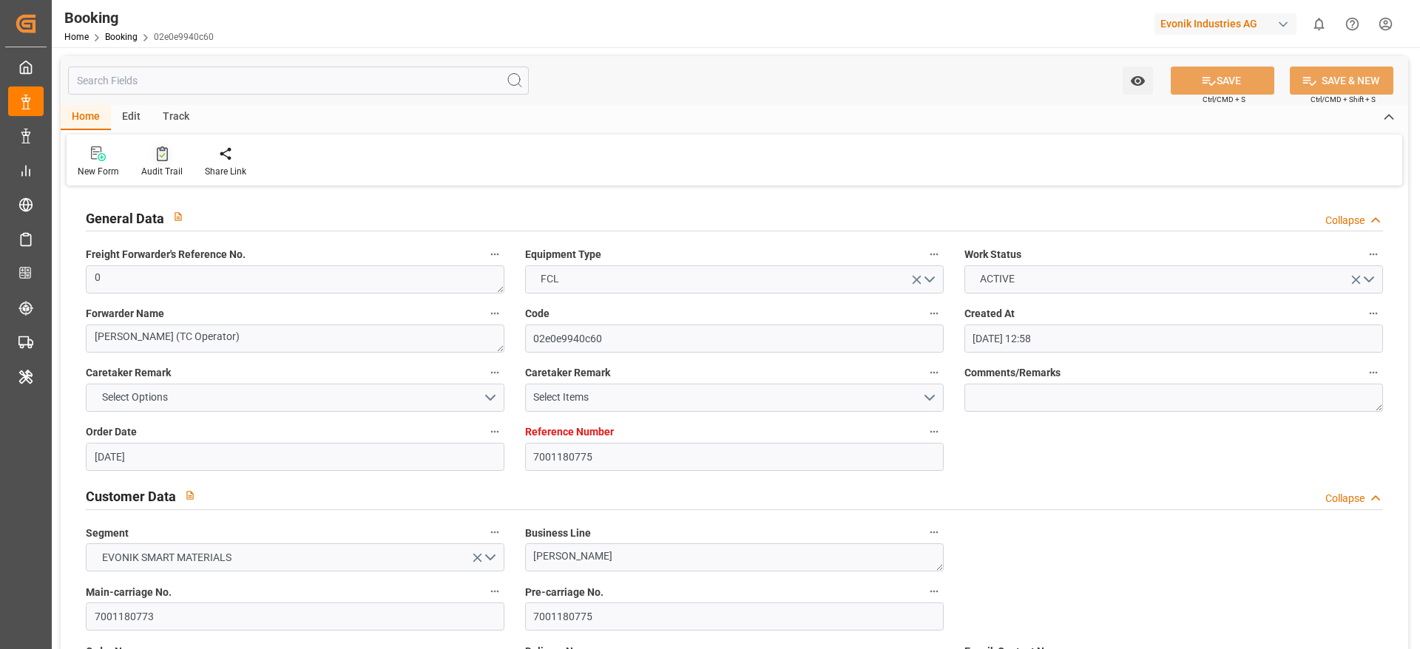
type input "[DATE] 00:00"
type input "[DATE]"
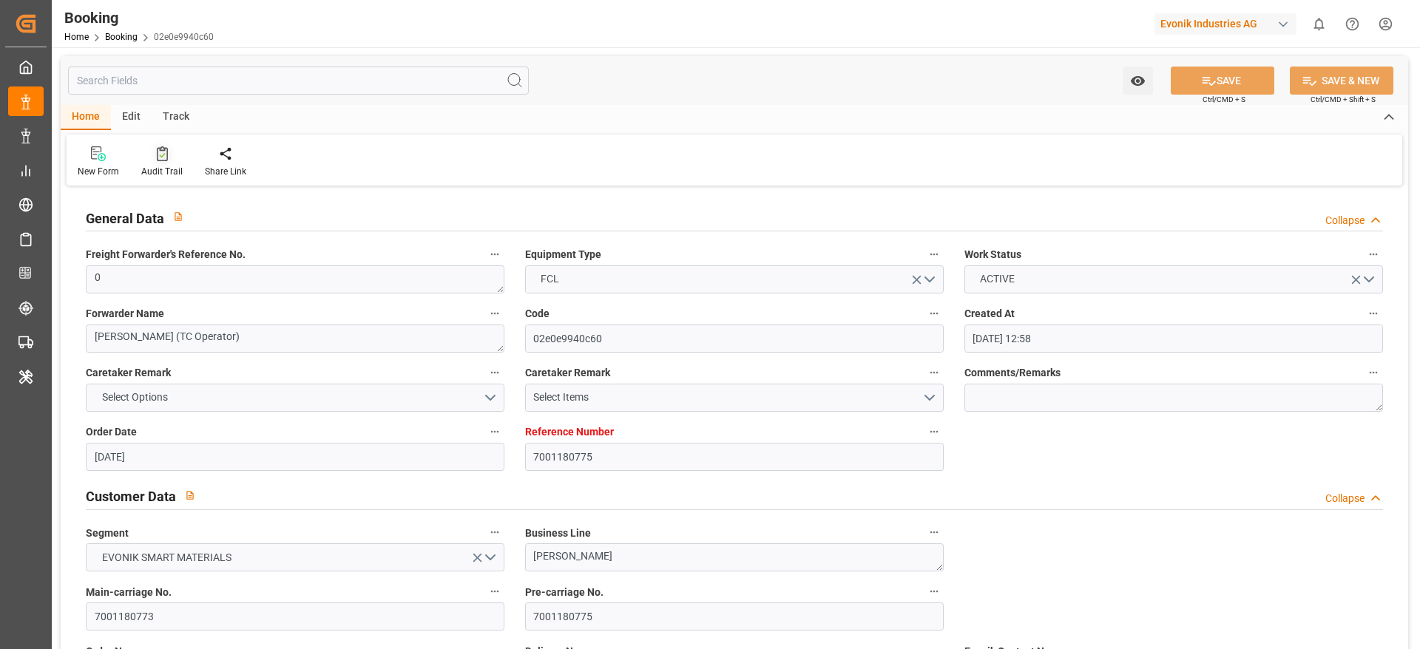
type input "[DATE] 07:02"
click at [172, 170] on div "Audit Trail" at bounding box center [161, 171] width 41 height 13
click at [167, 153] on div at bounding box center [161, 154] width 41 height 16
type input "7001180769"
type input "9839210"
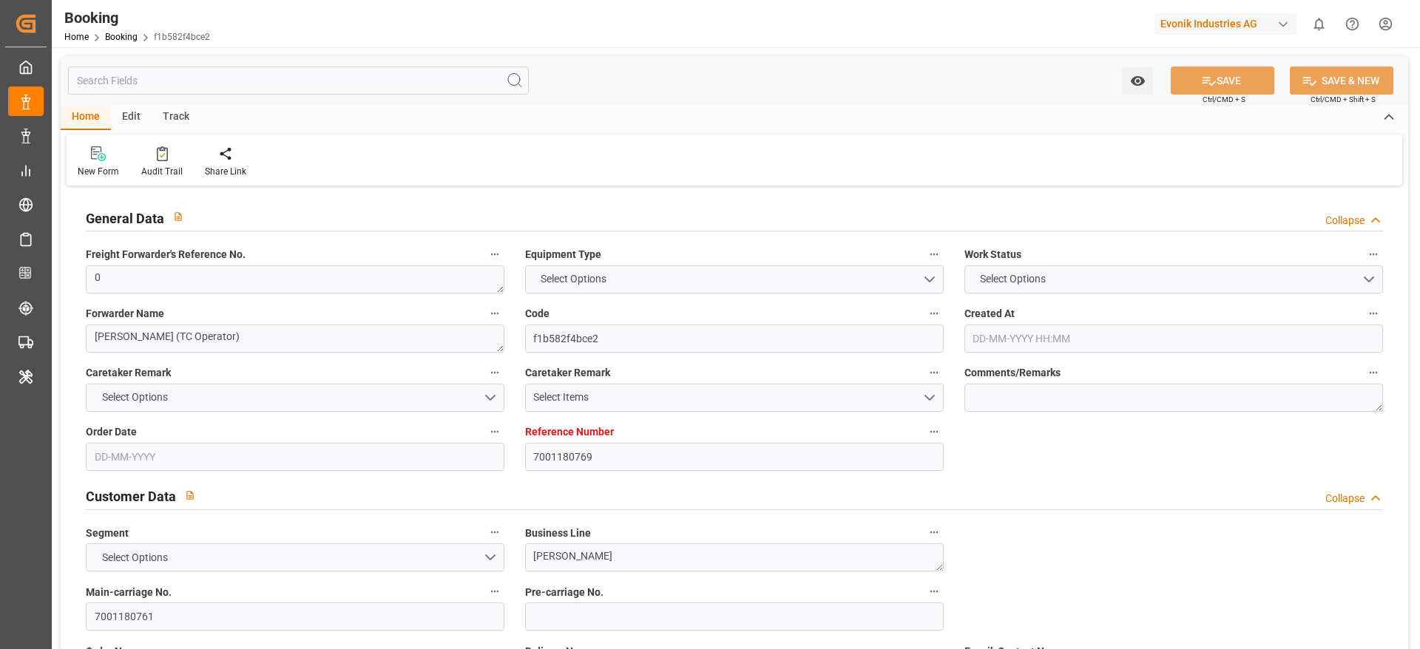
type input "CMACGM"
type input "CMA CGM Group"
type input "NLRTM"
type input "IDBDJ"
type input "MYPKG"
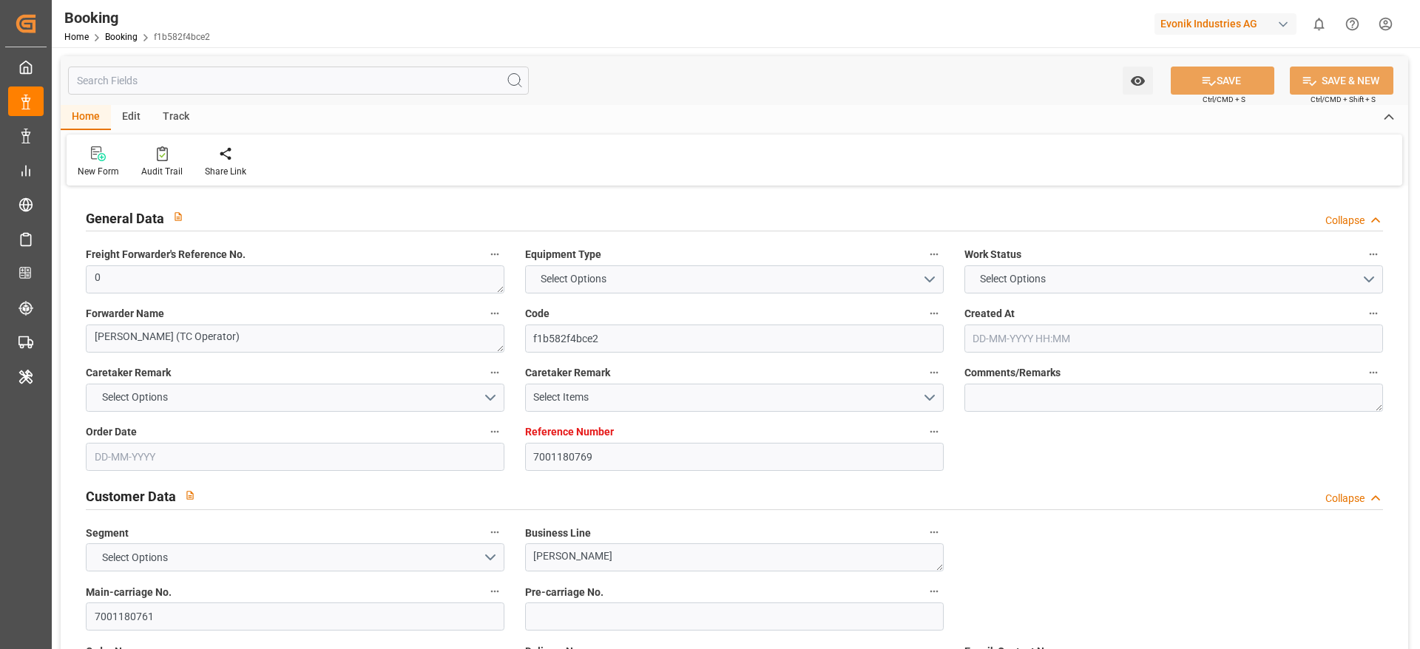
type input "IDJKT"
type input "49"
type input "0"
type input "[DATE] 12:52"
type input "[DATE]"
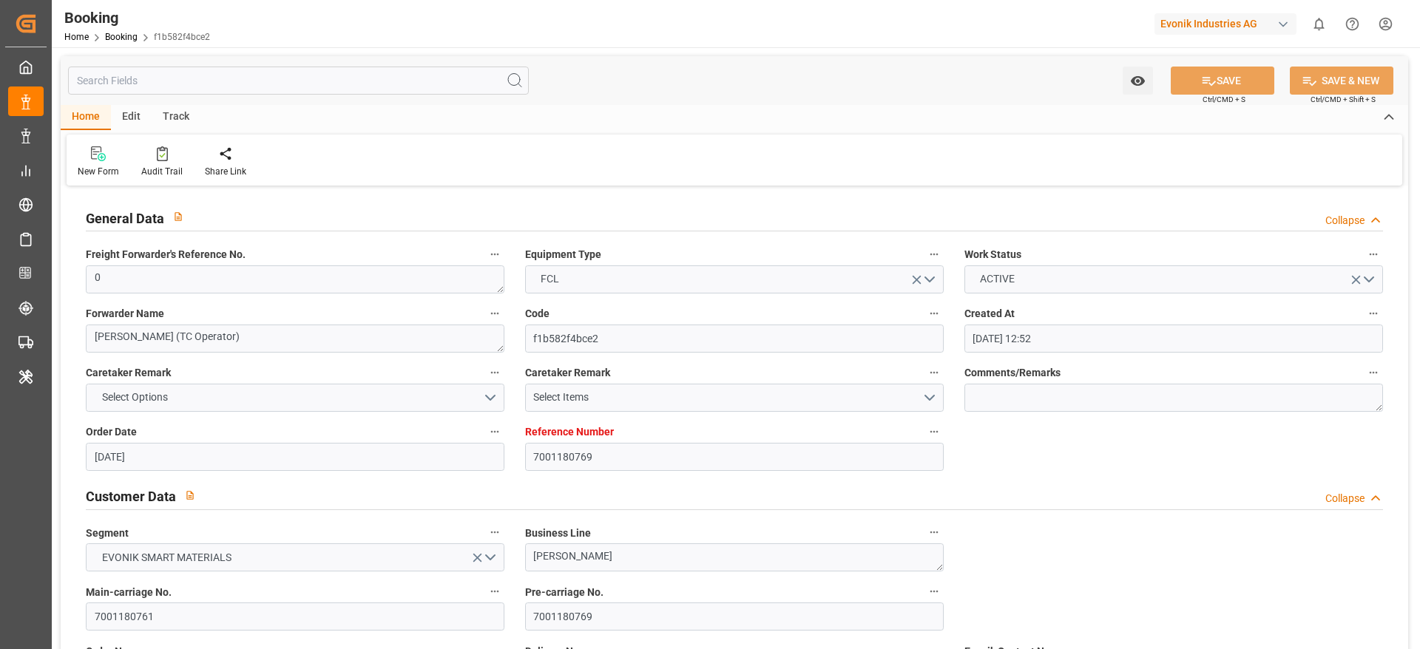
type input "[DATE]"
type input "[DATE] 00:00"
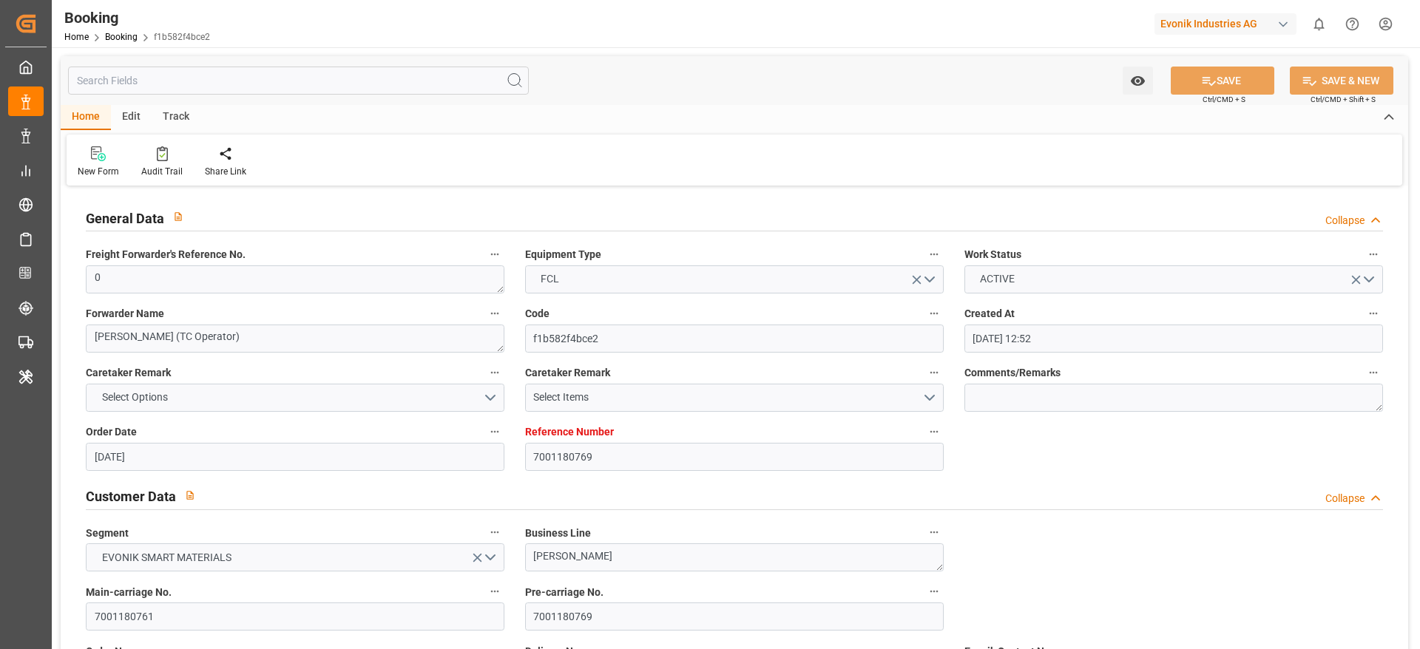
type input "[DATE] 00:00"
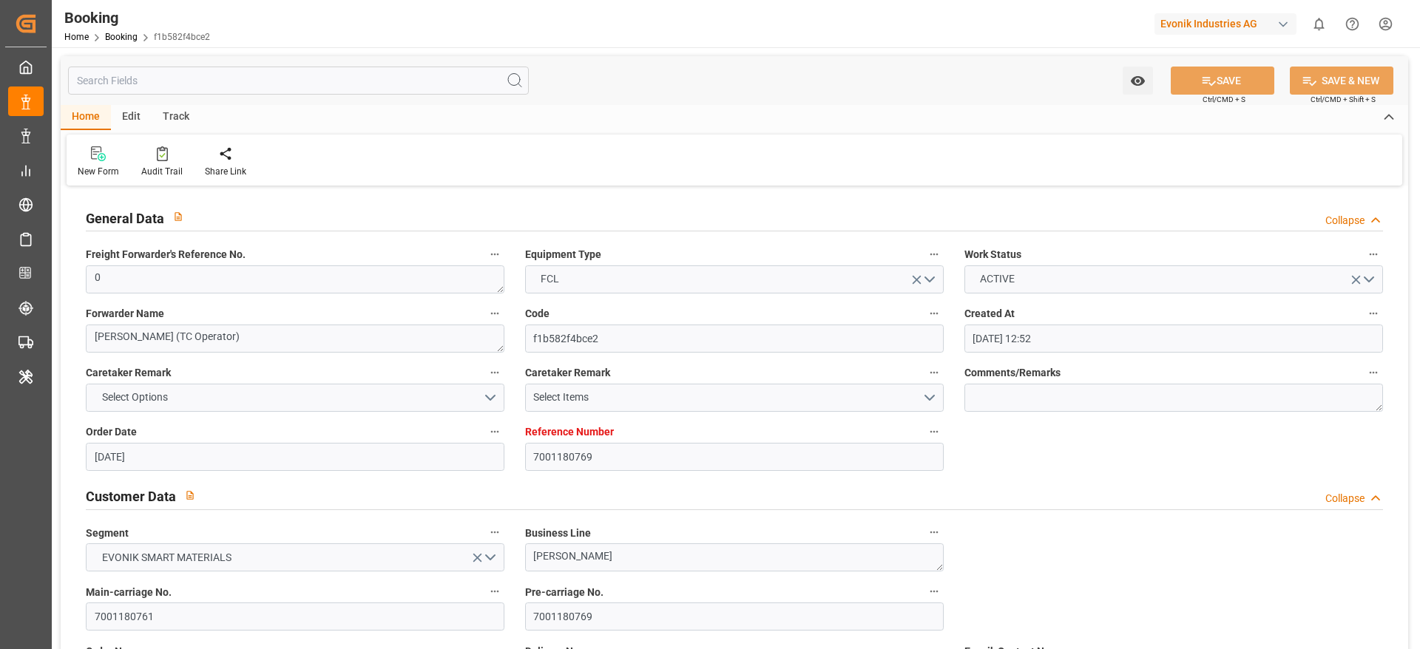
type input "[DATE] 00:00"
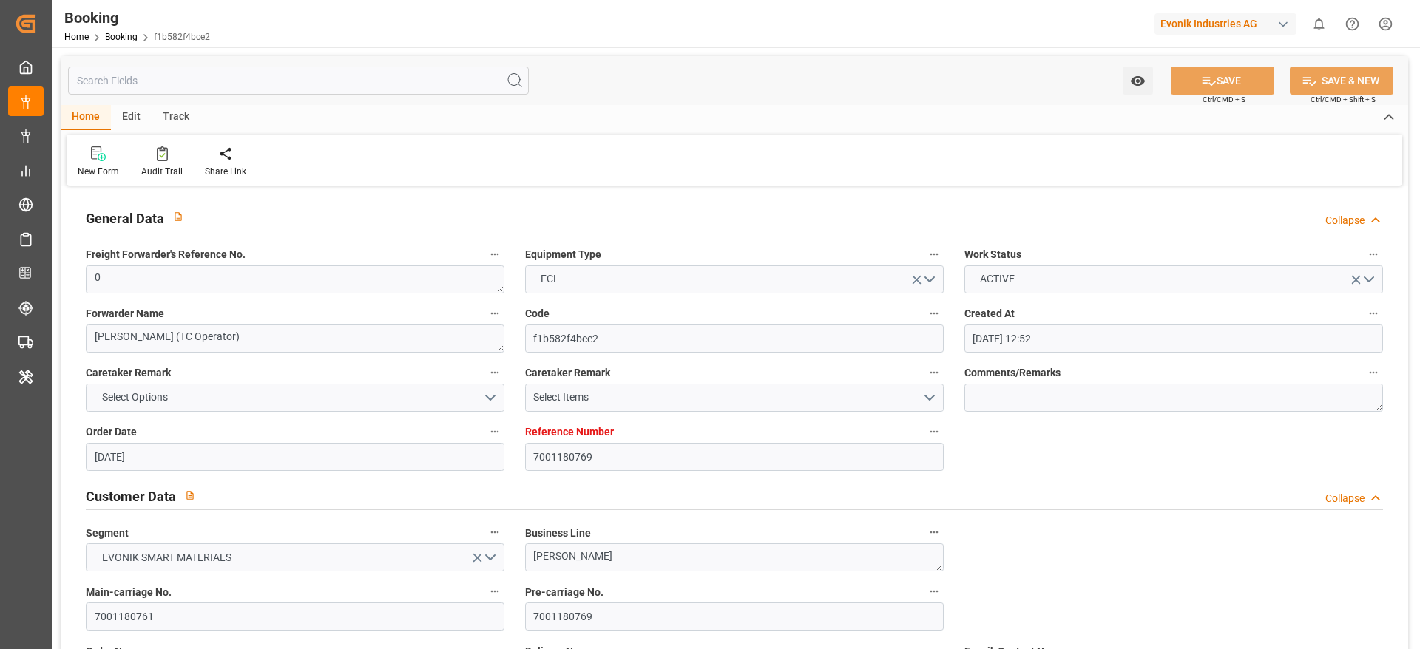
type input "[DATE] 00:00"
type input "08-08-2025 00:00"
type input "10-08-2025 00:00"
type input "22-09-2025 00:00"
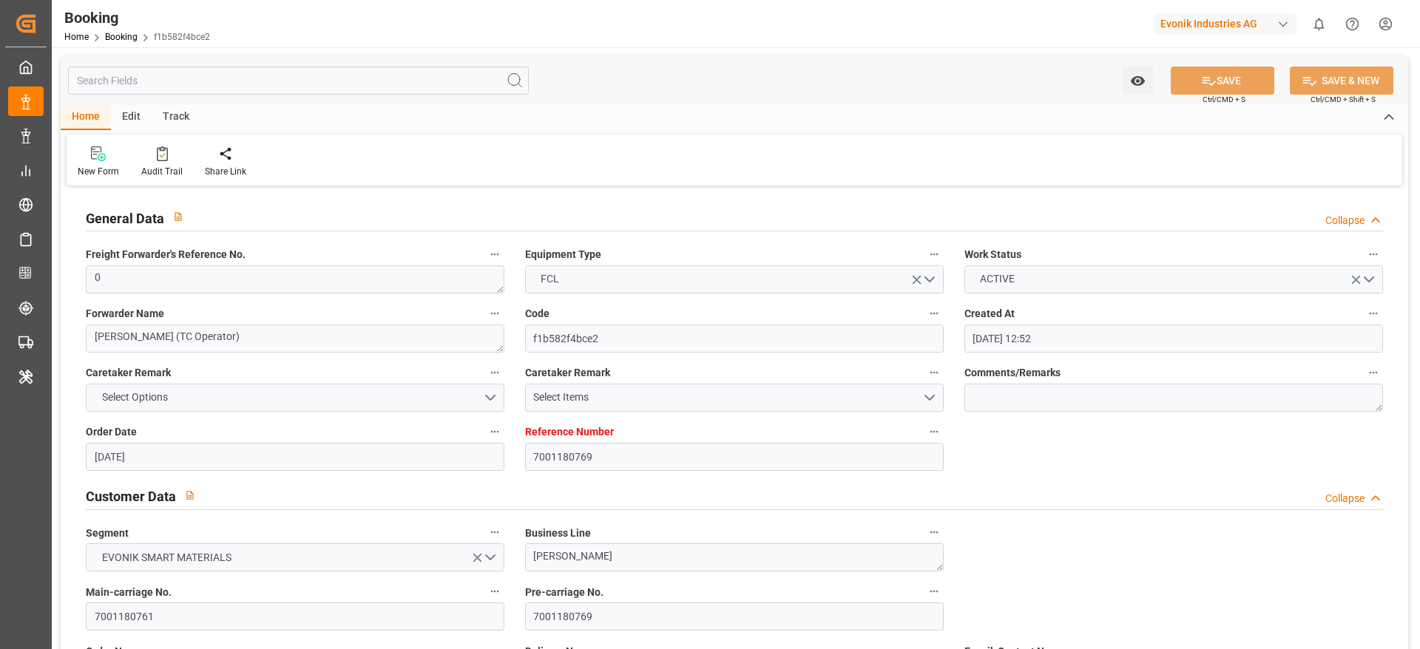
type input "19-09-2025 00:00"
type input "22-08-2025 00:00"
type input "13-06-2025"
type input "23-09-2025 07:02"
click at [163, 158] on icon at bounding box center [162, 153] width 11 height 15
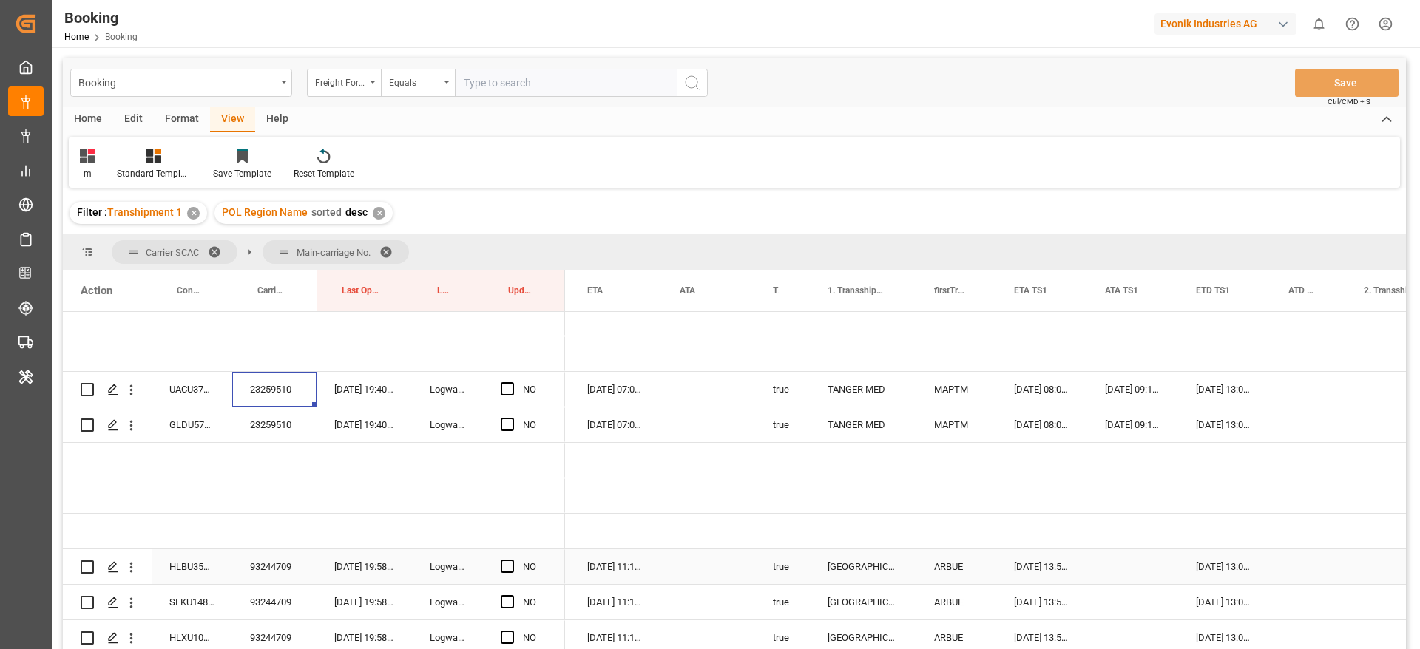
scroll to position [0, 1098]
click at [185, 379] on div "UACU3795865" at bounding box center [192, 389] width 81 height 35
click at [507, 382] on span "Press SPACE to select this row." at bounding box center [507, 388] width 13 height 13
click at [512, 382] on input "Press SPACE to select this row." at bounding box center [512, 382] width 0 height 0
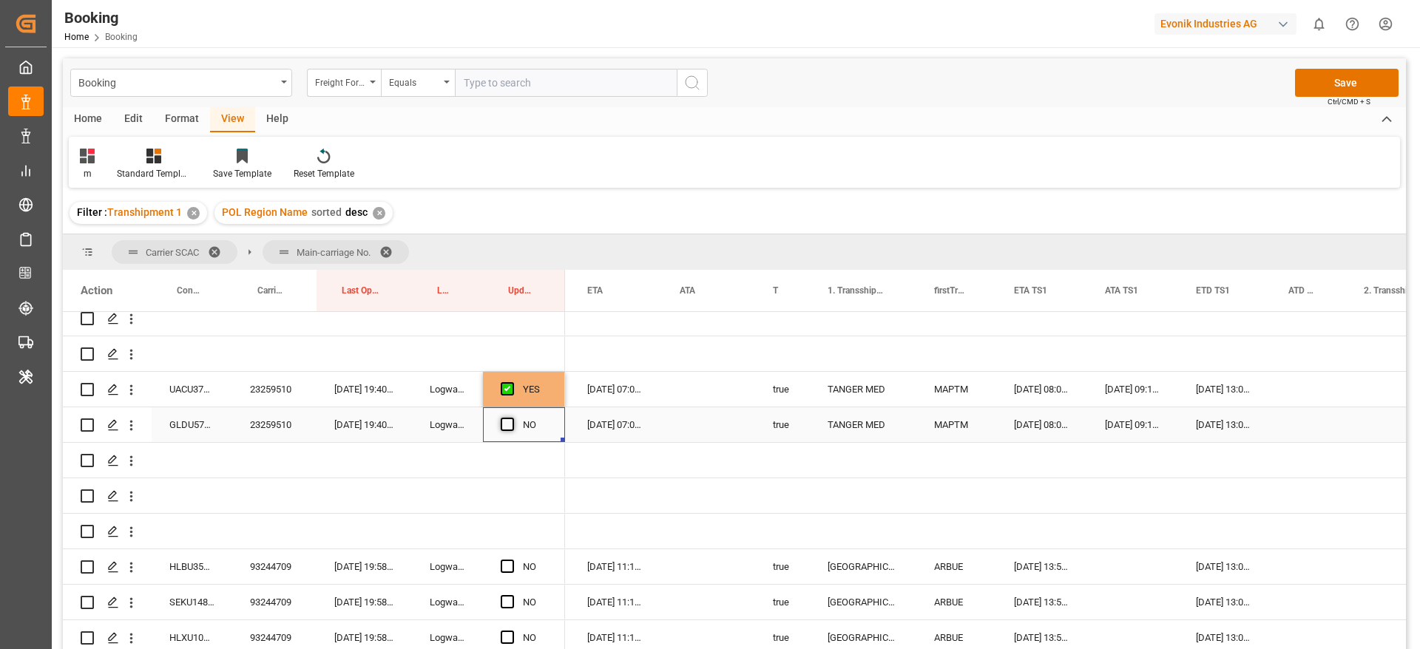
click at [509, 422] on span "Press SPACE to select this row." at bounding box center [507, 424] width 13 height 13
click at [512, 418] on input "Press SPACE to select this row." at bounding box center [512, 418] width 0 height 0
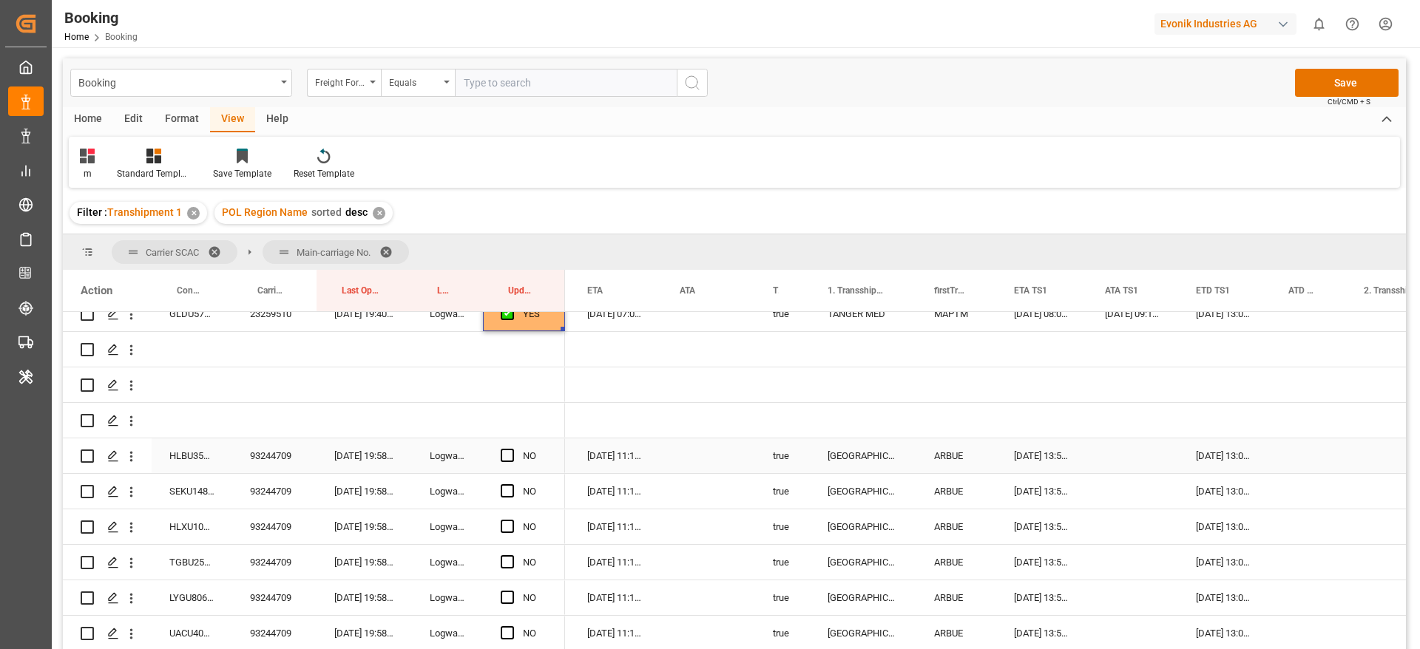
click at [283, 463] on div "93244709" at bounding box center [274, 456] width 84 height 35
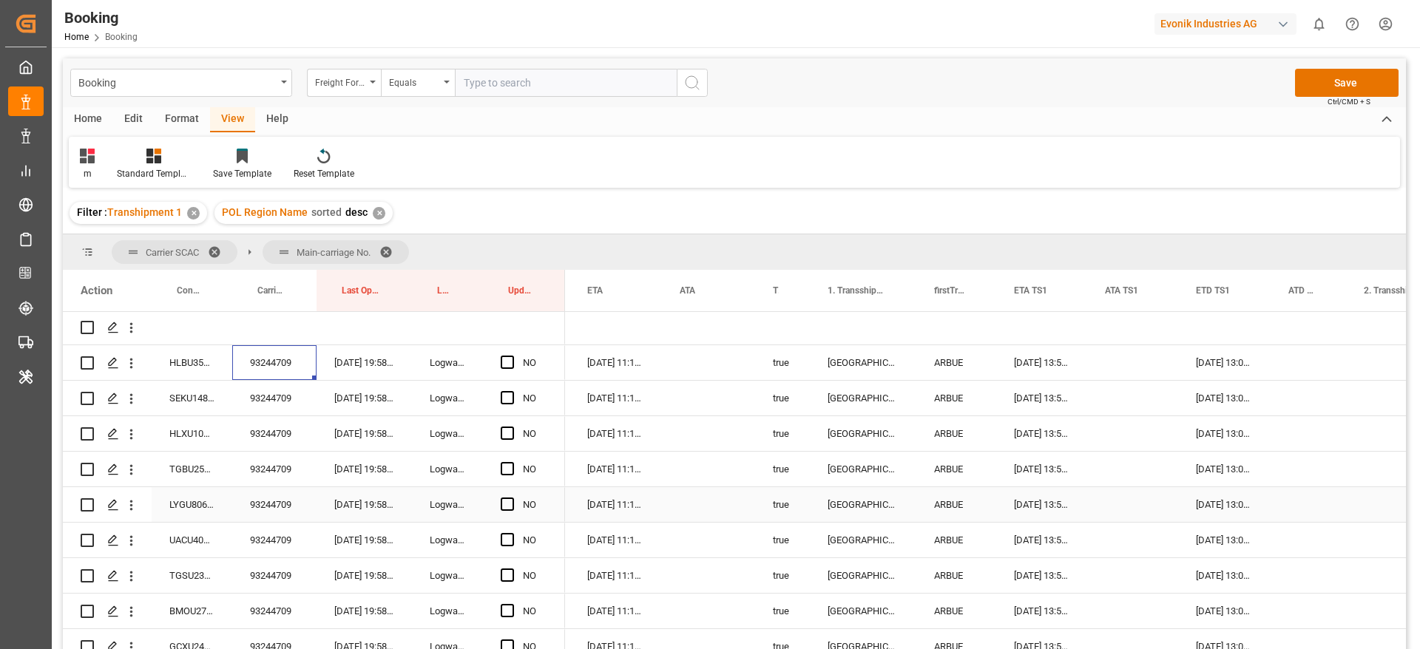
scroll to position [694, 0]
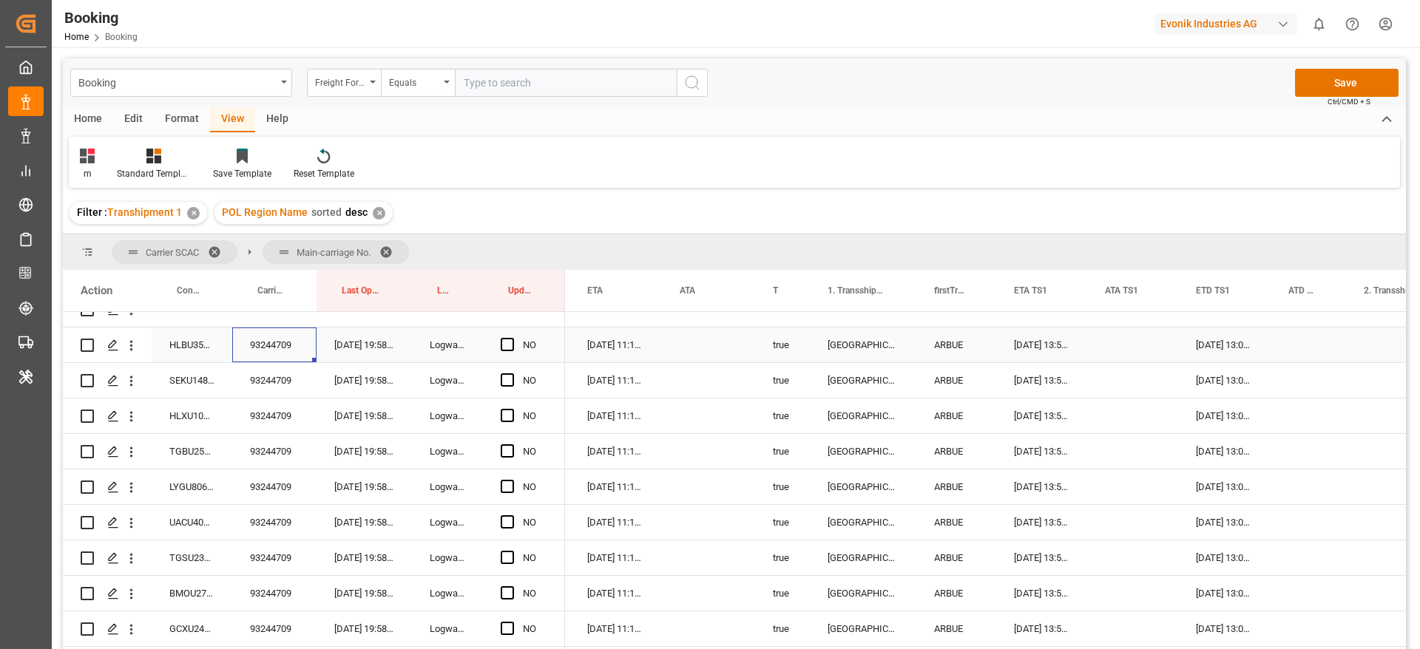
click at [1050, 347] on div "23-09-2025 13:53:00" at bounding box center [1041, 345] width 91 height 35
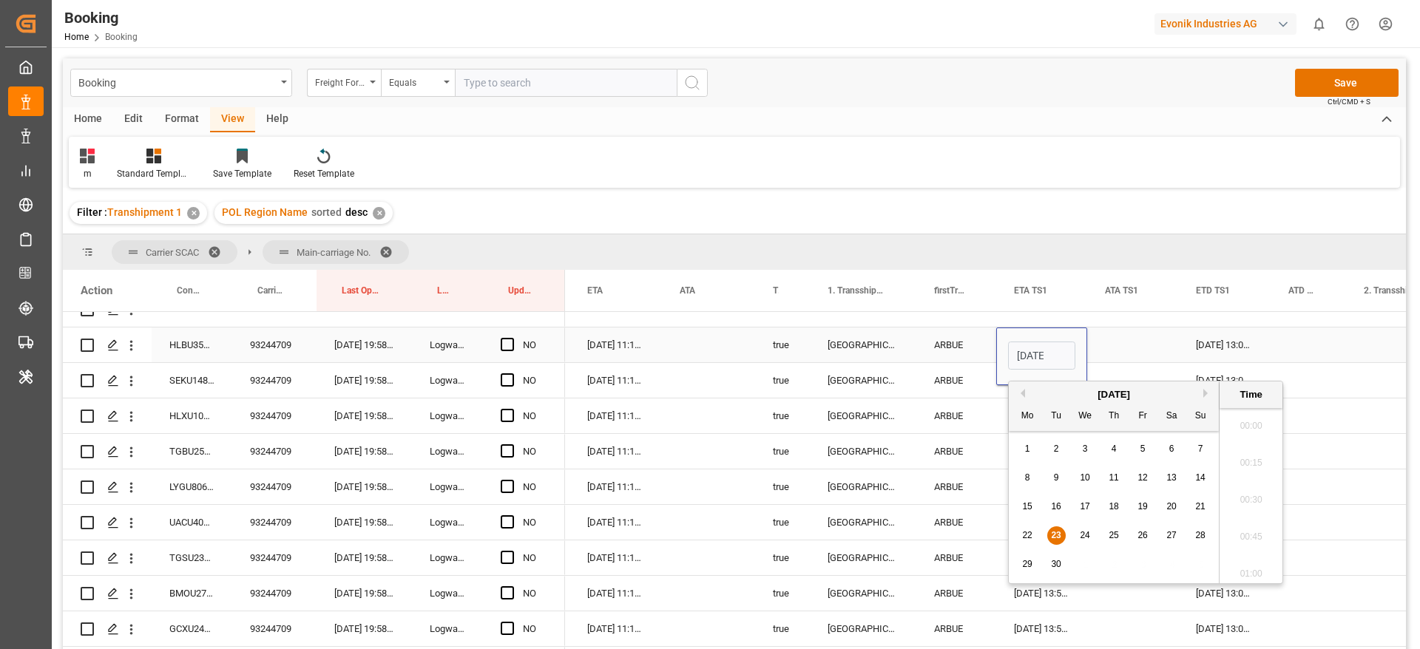
scroll to position [1780, 0]
click at [1146, 533] on span "26" at bounding box center [1142, 535] width 10 height 10
type input "26-09-2025 13:53"
click at [1233, 348] on div "25-09-2025 13:05:00" at bounding box center [1224, 345] width 92 height 35
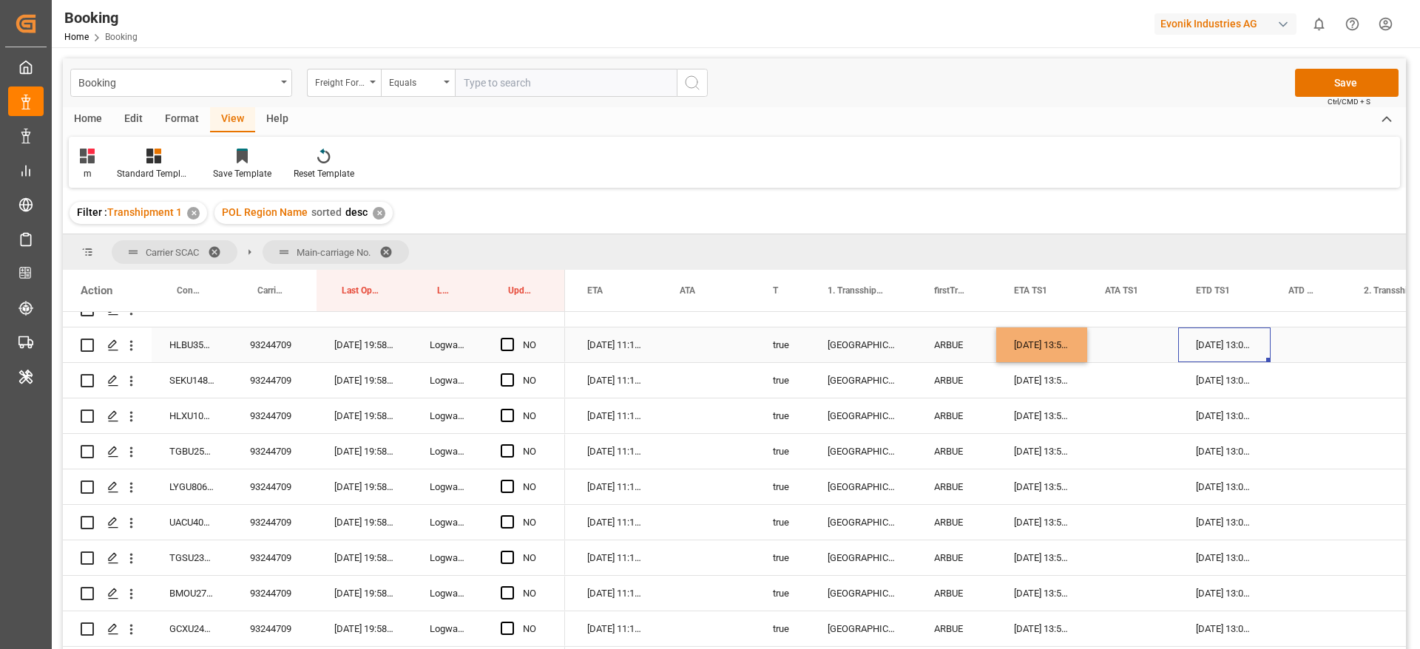
click at [1233, 348] on div "25-09-2025 13:05:00" at bounding box center [1224, 345] width 92 height 35
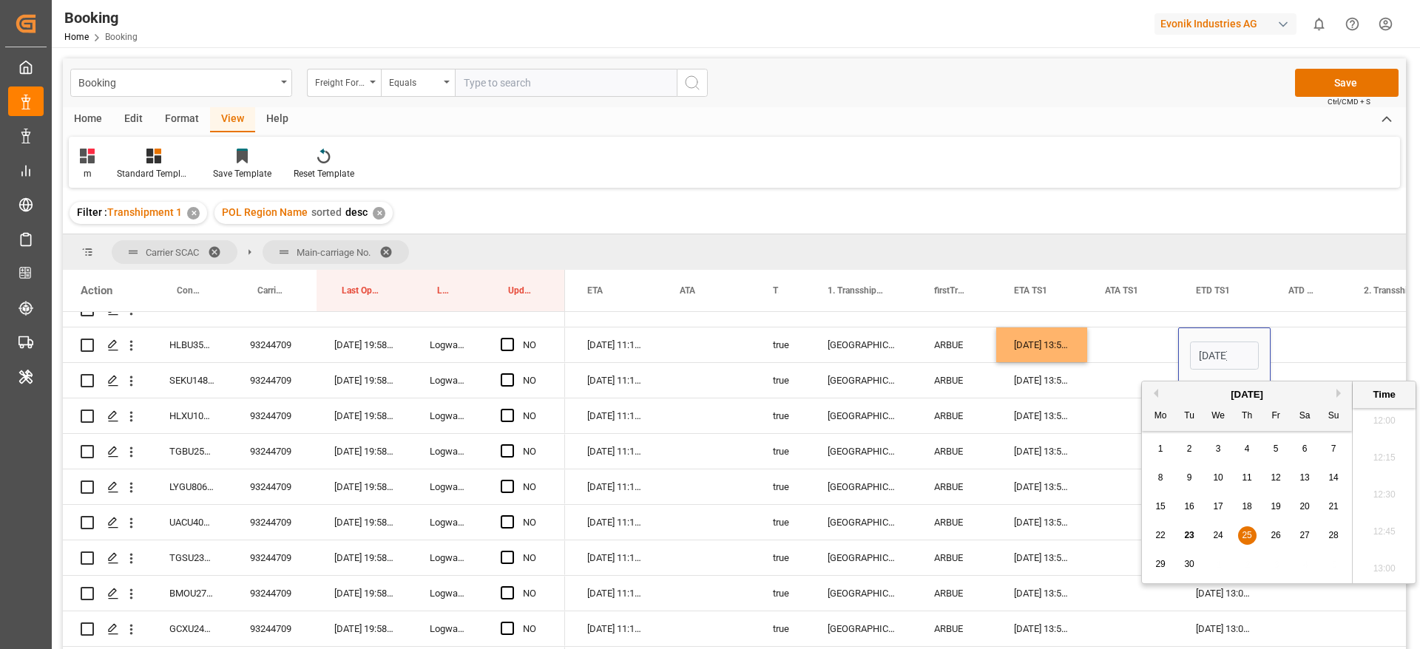
click at [1305, 536] on span "27" at bounding box center [1304, 535] width 10 height 10
type input "27-09-2025 13:05"
click at [595, 352] on div "03-10-2025 11:18:00" at bounding box center [615, 345] width 92 height 35
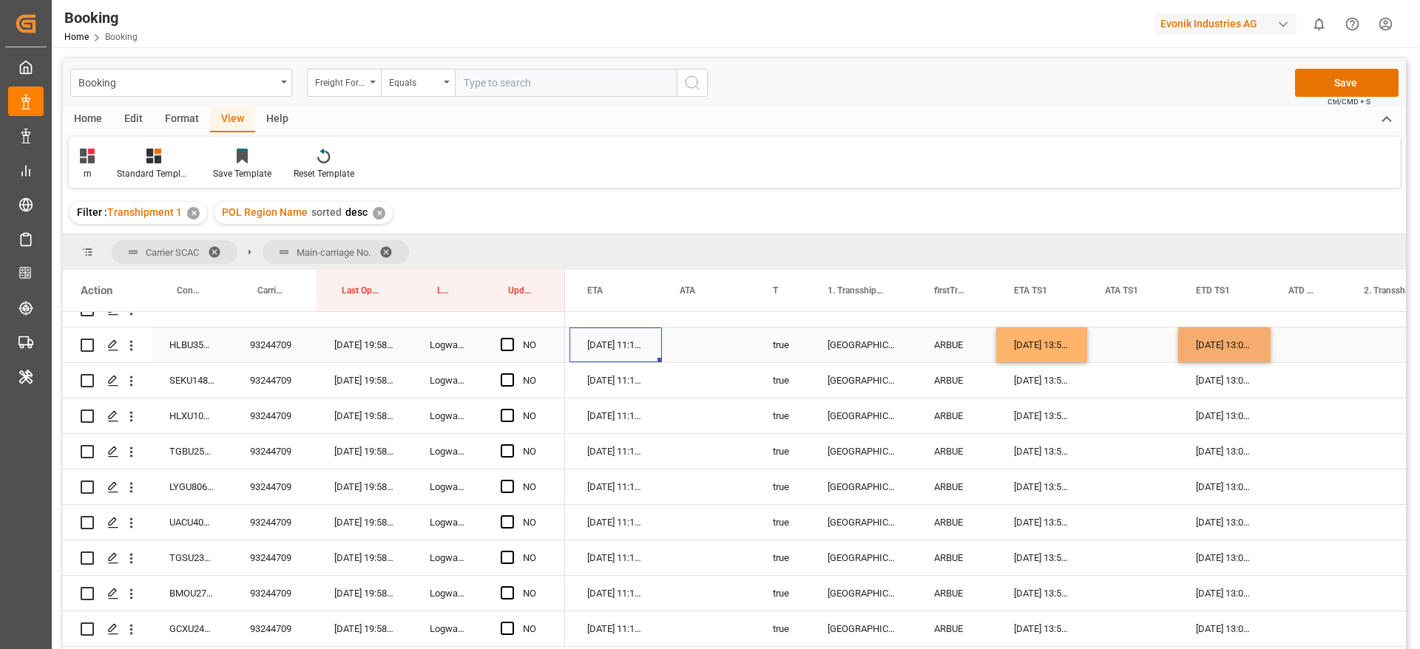
click at [595, 352] on div "03-10-2025 11:18:00" at bounding box center [615, 345] width 92 height 35
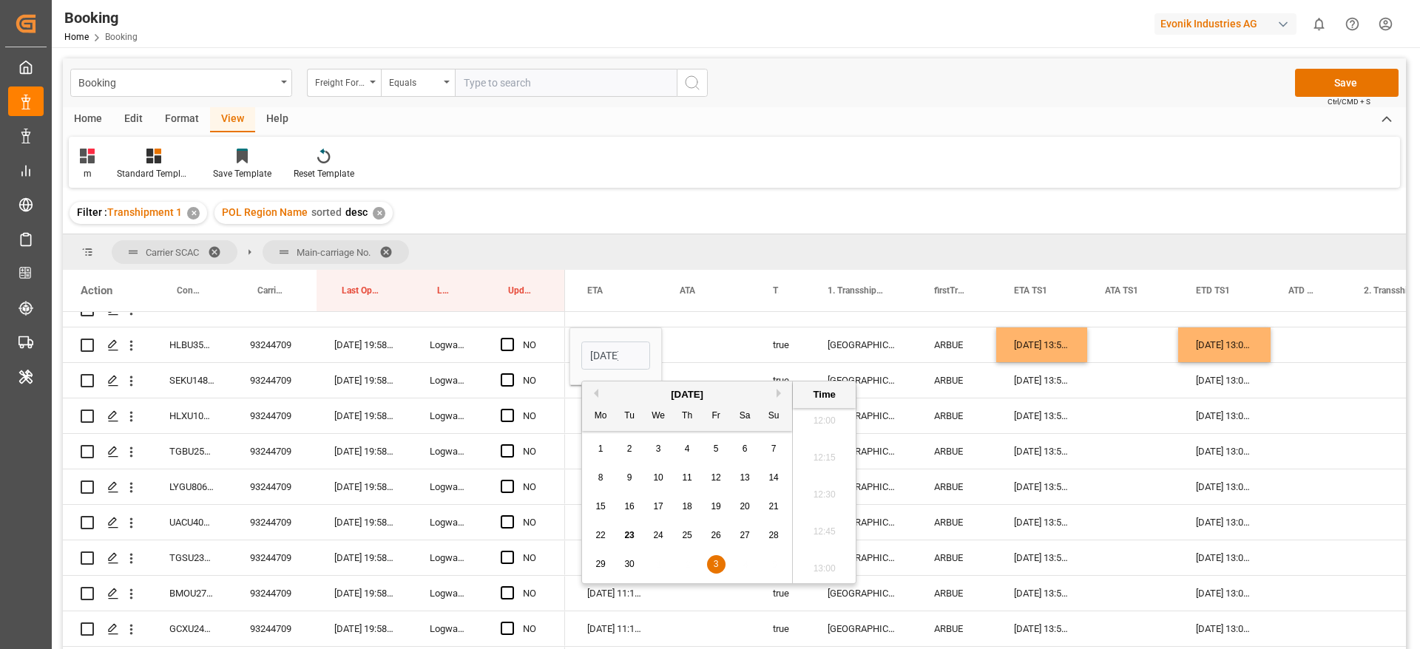
click at [778, 389] on button "Next Month" at bounding box center [780, 393] width 9 height 9
click at [765, 451] on div "5" at bounding box center [774, 450] width 18 height 18
type input "05-10-2025 11:18"
click at [694, 348] on div "Press SPACE to select this row." at bounding box center [708, 345] width 93 height 35
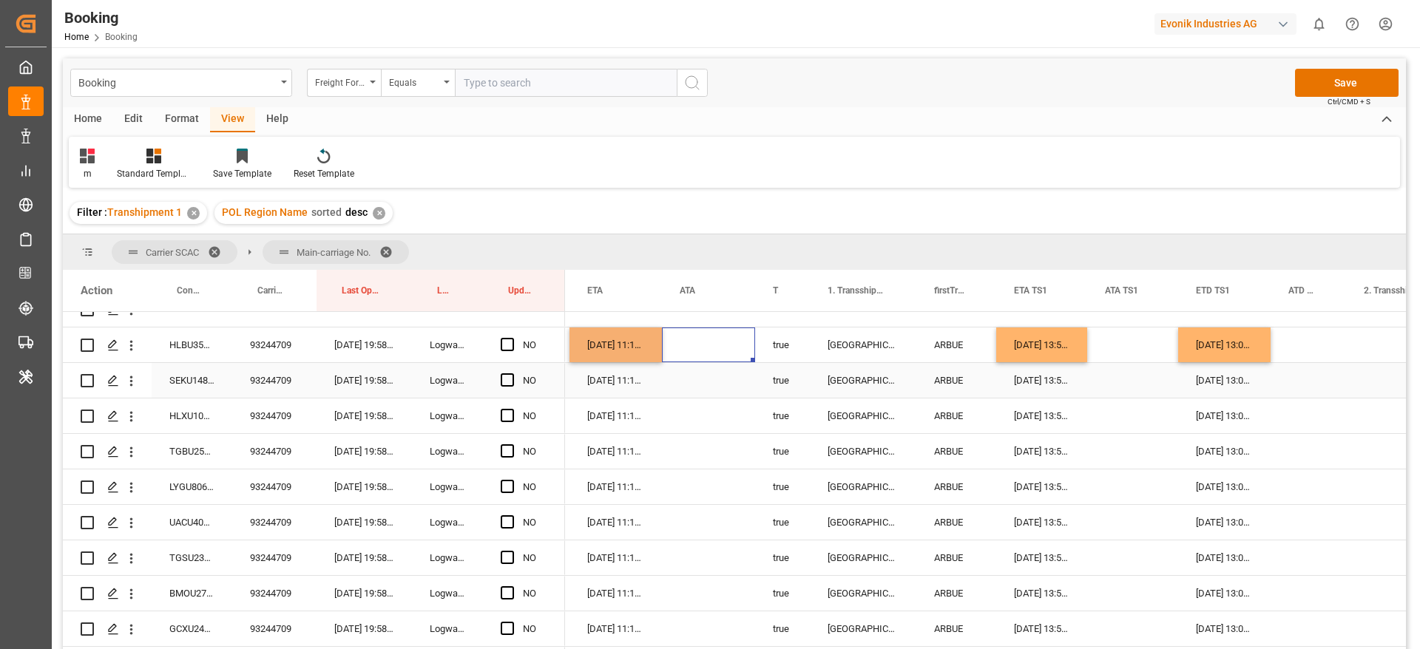
click at [1054, 351] on div "26-09-2025 13:53:00" at bounding box center [1041, 345] width 91 height 35
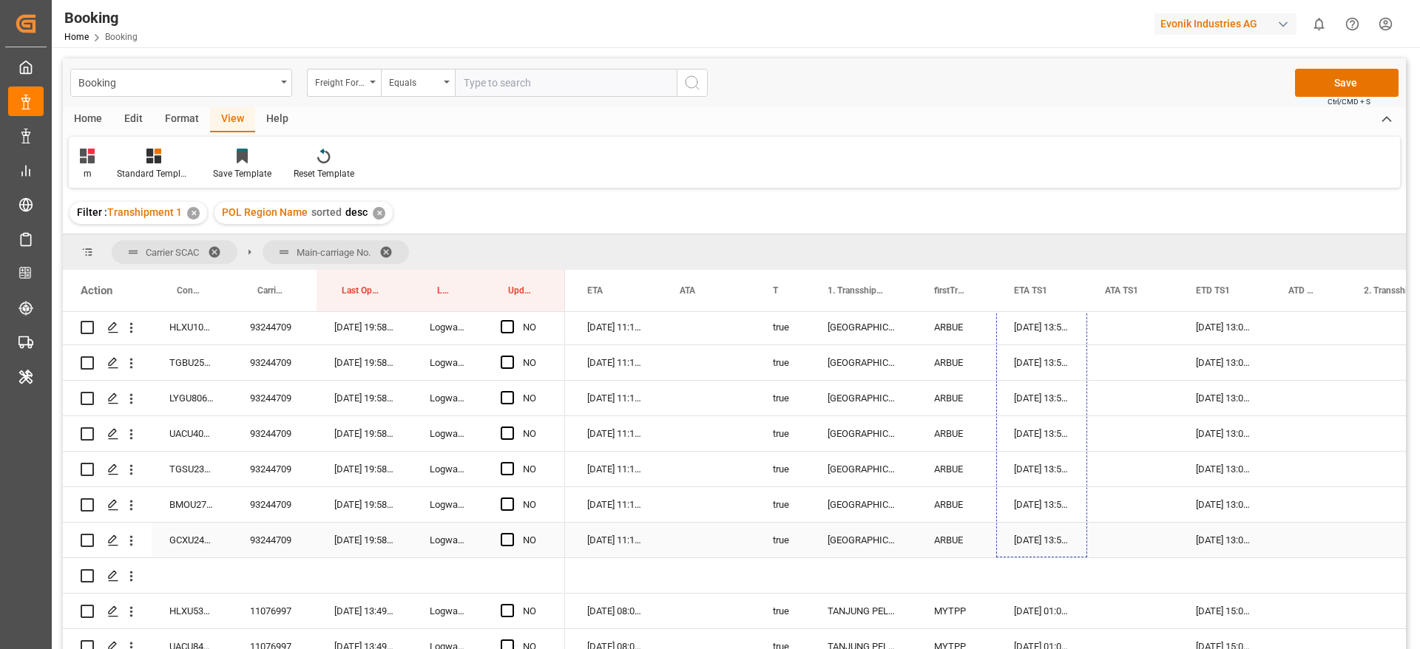
drag, startPoint x: 1086, startPoint y: 361, endPoint x: 1111, endPoint y: 541, distance: 182.2
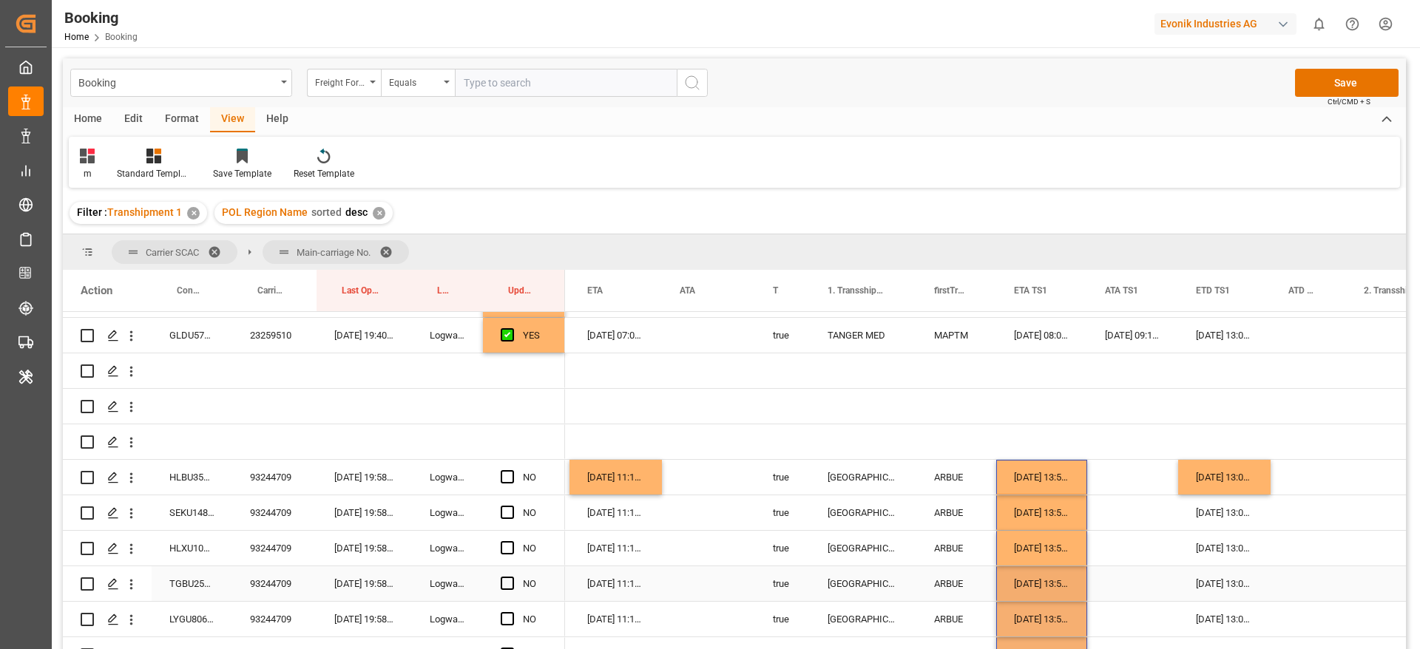
scroll to position [561, 0]
click at [1259, 470] on div "27-09-2025 13:05:00" at bounding box center [1224, 478] width 92 height 35
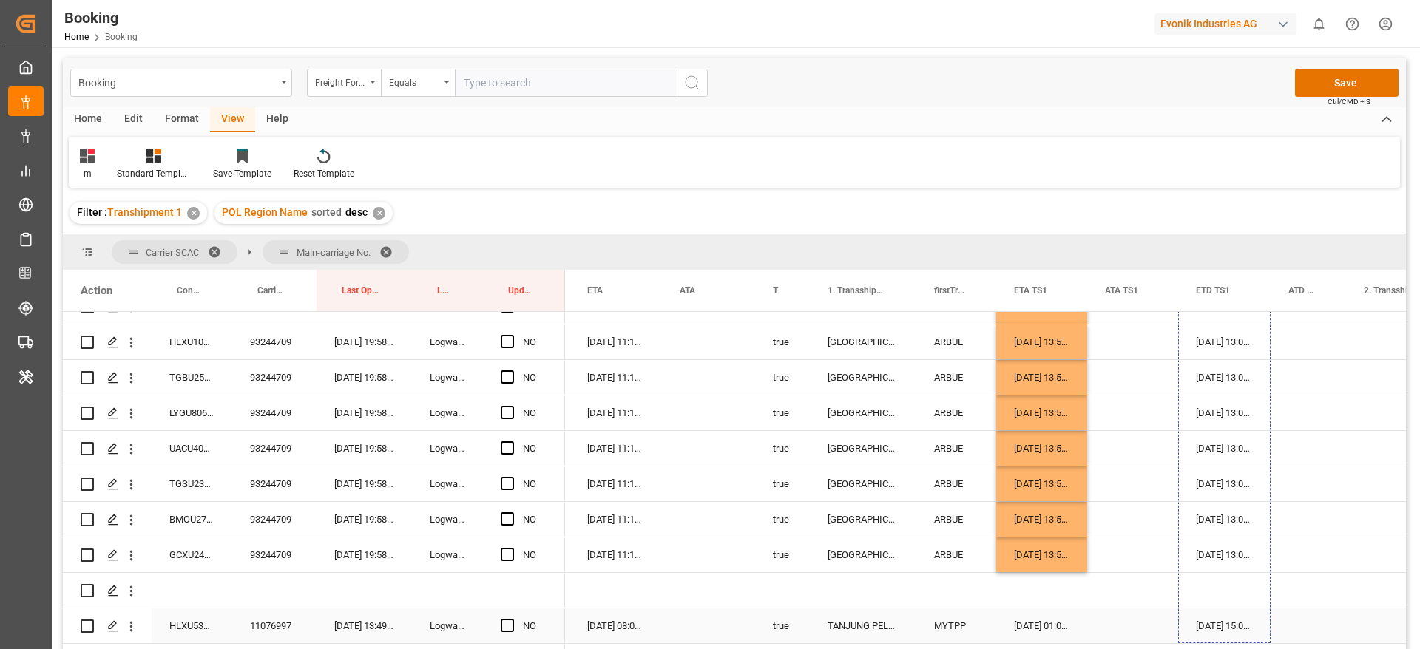
scroll to position [798, 0]
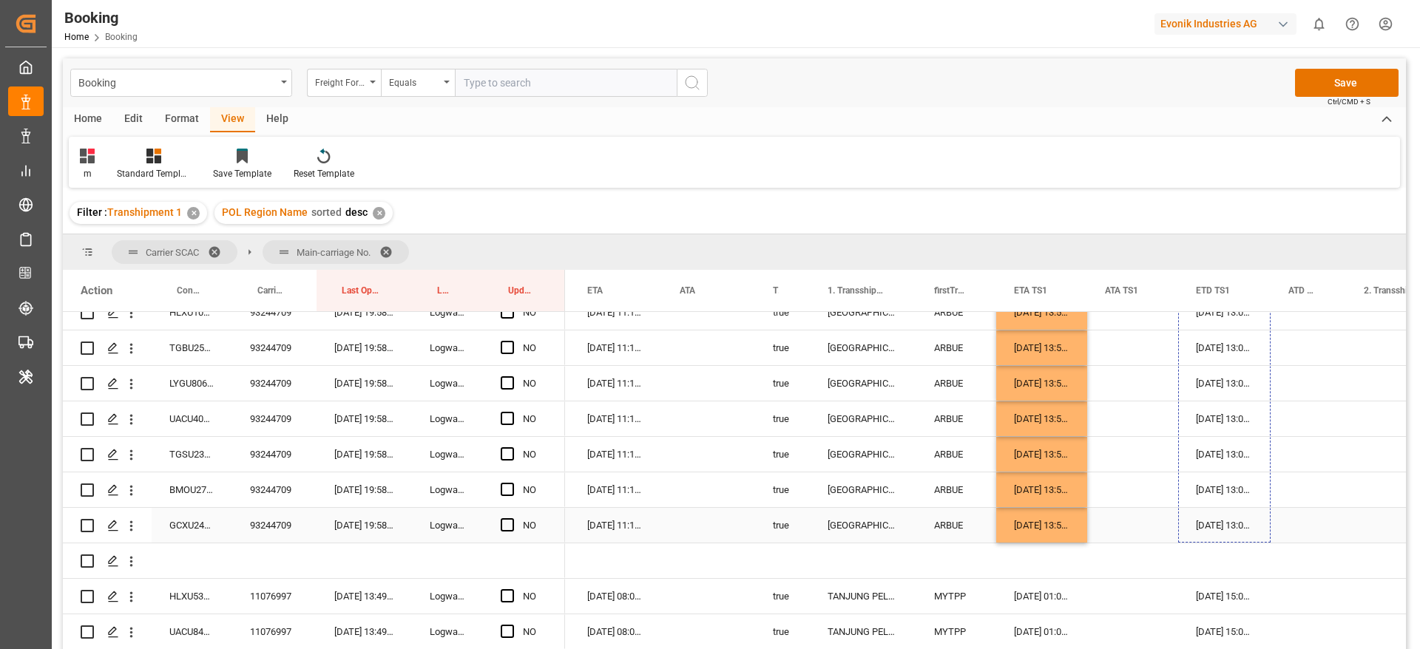
drag, startPoint x: 1268, startPoint y: 492, endPoint x: 1274, endPoint y: 524, distance: 31.6
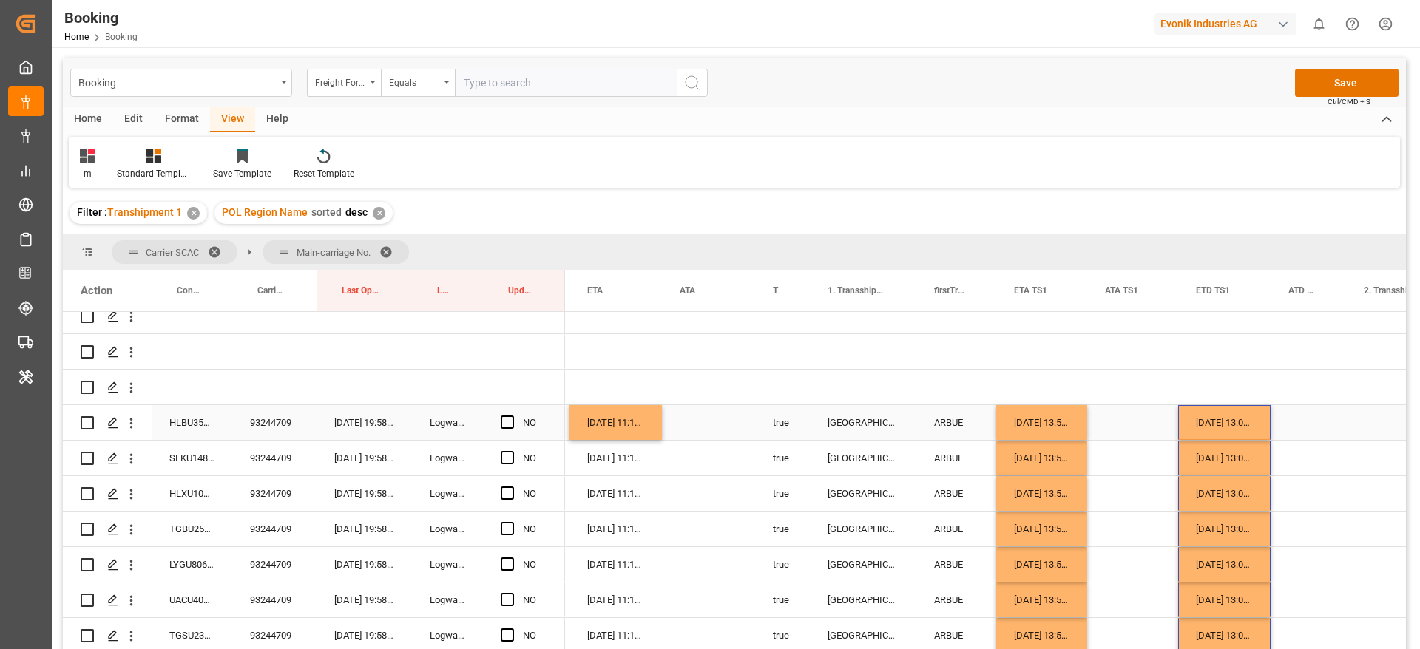
scroll to position [576, 0]
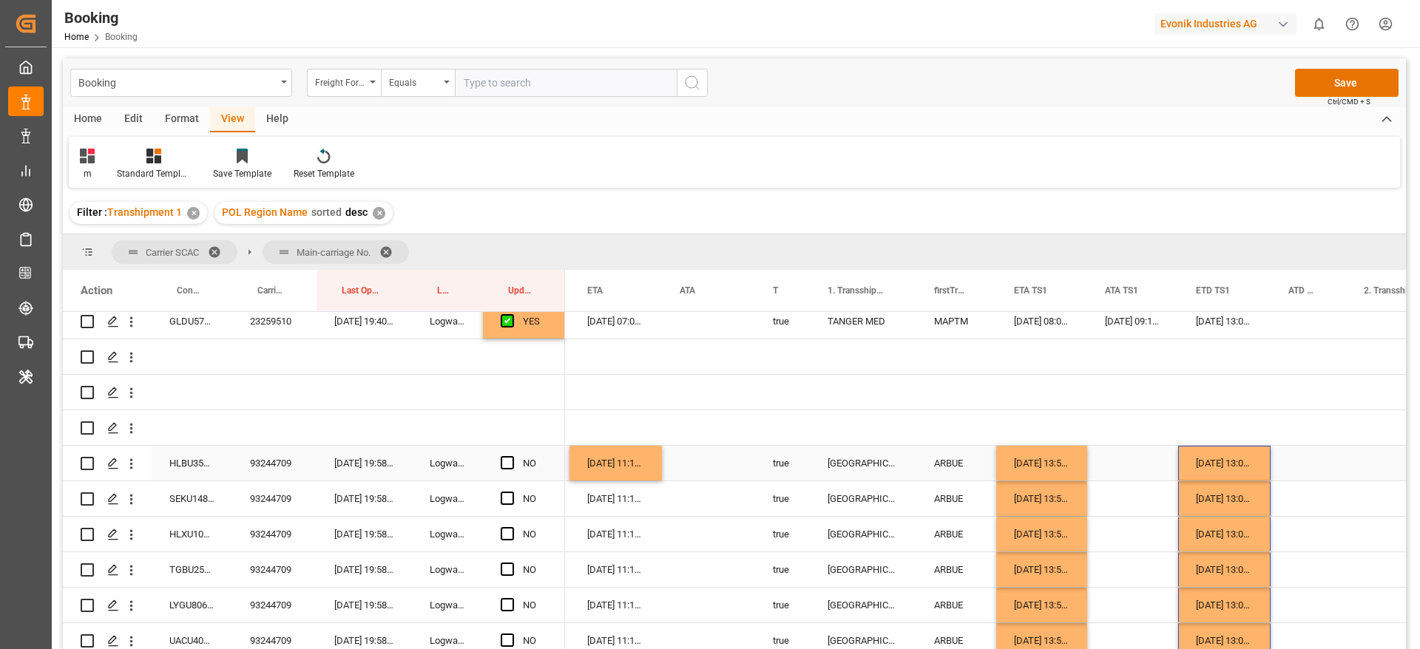
click at [645, 468] on div "05-10-2025 11:18:00" at bounding box center [615, 463] width 92 height 35
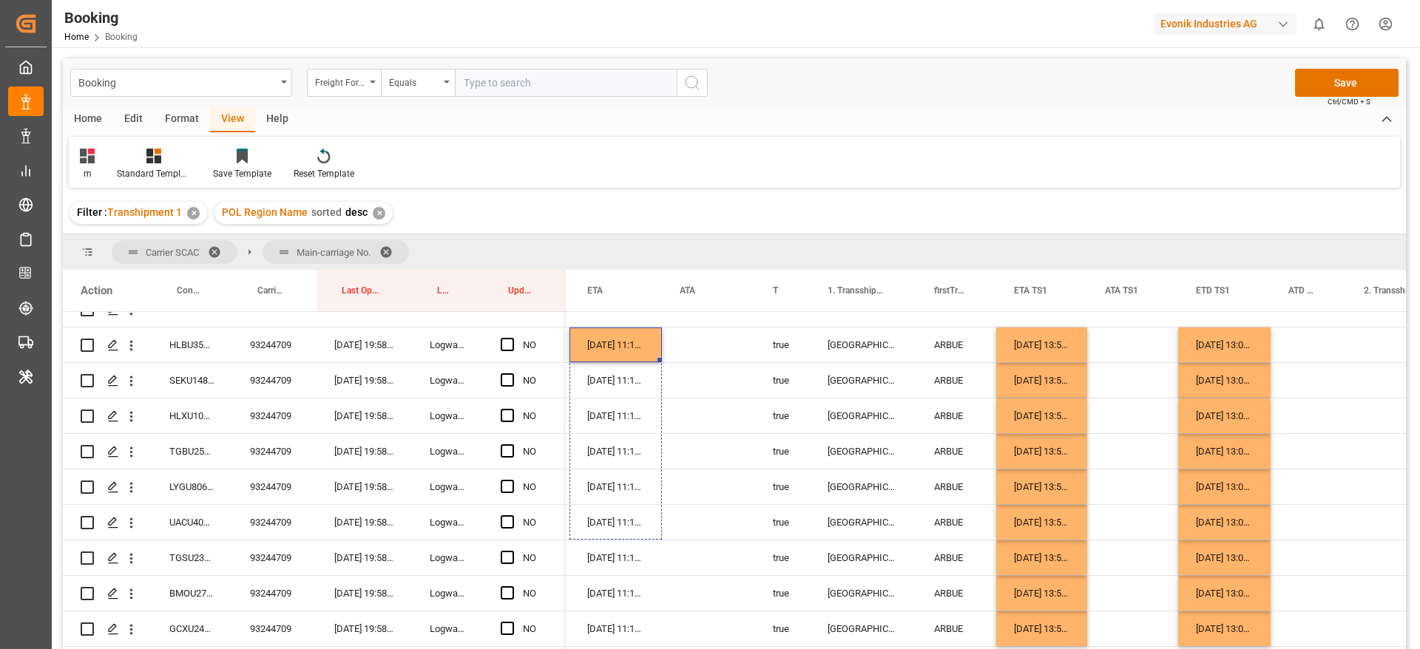
scroll to position [724, 0]
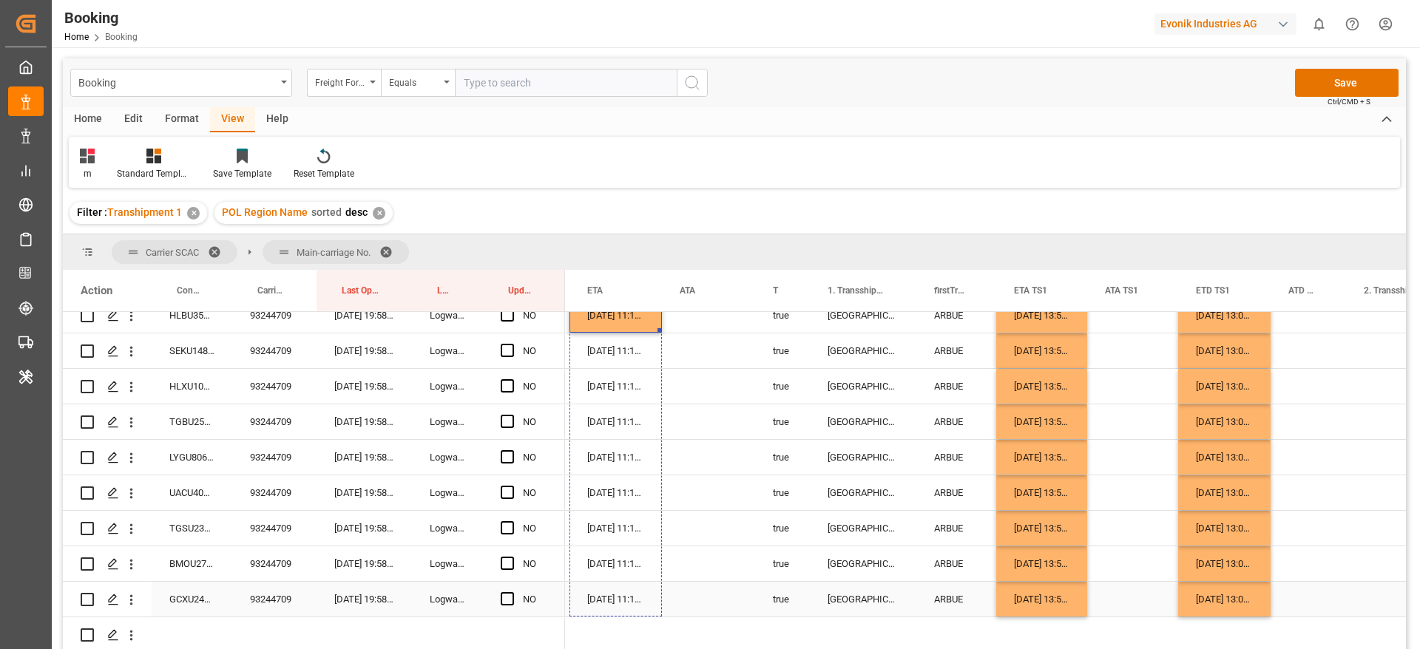
drag, startPoint x: 660, startPoint y: 476, endPoint x: 654, endPoint y: 606, distance: 129.5
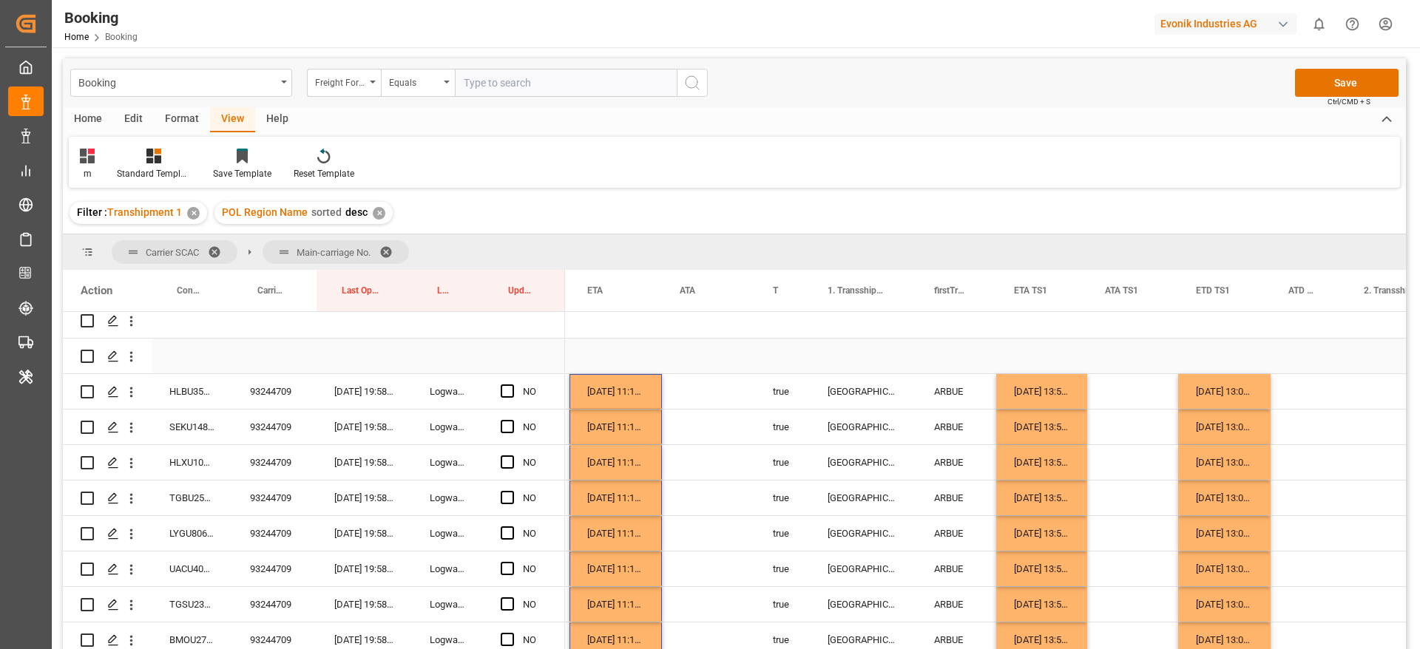
scroll to position [613, 0]
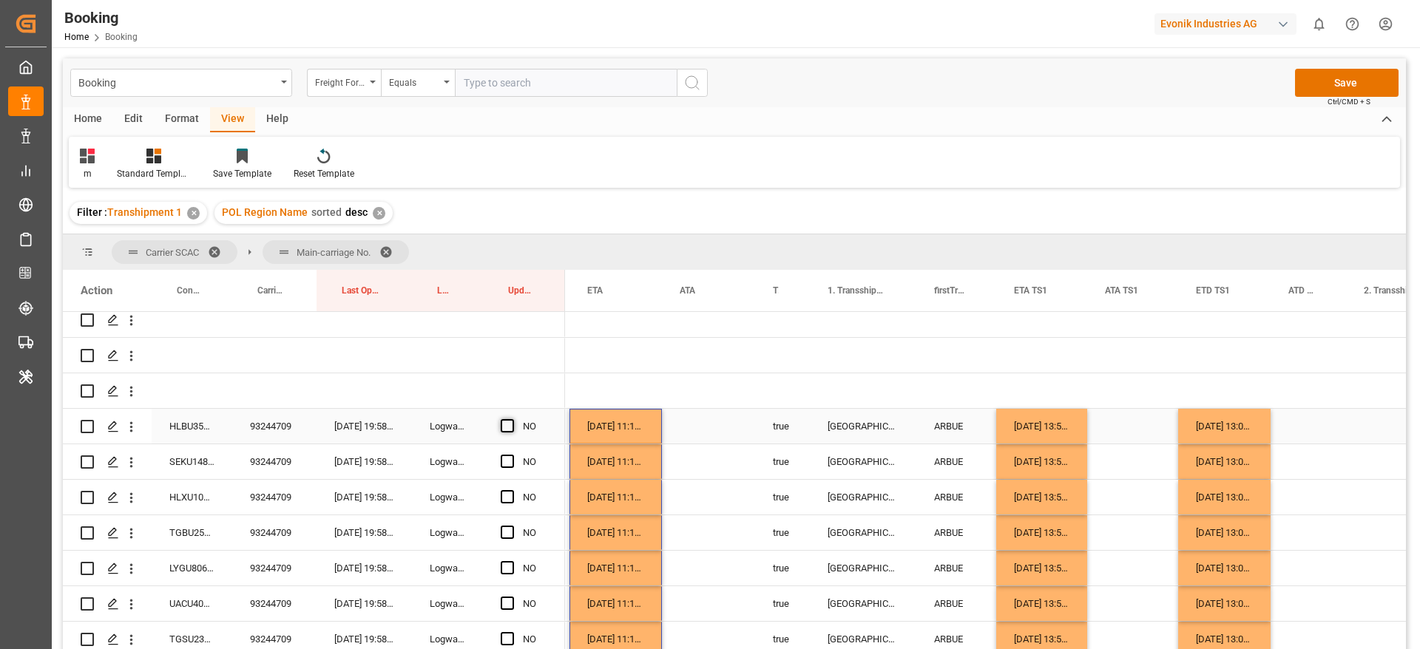
click at [501, 424] on span "Press SPACE to select this row." at bounding box center [507, 425] width 13 height 13
click at [512, 419] on input "Press SPACE to select this row." at bounding box center [512, 419] width 0 height 0
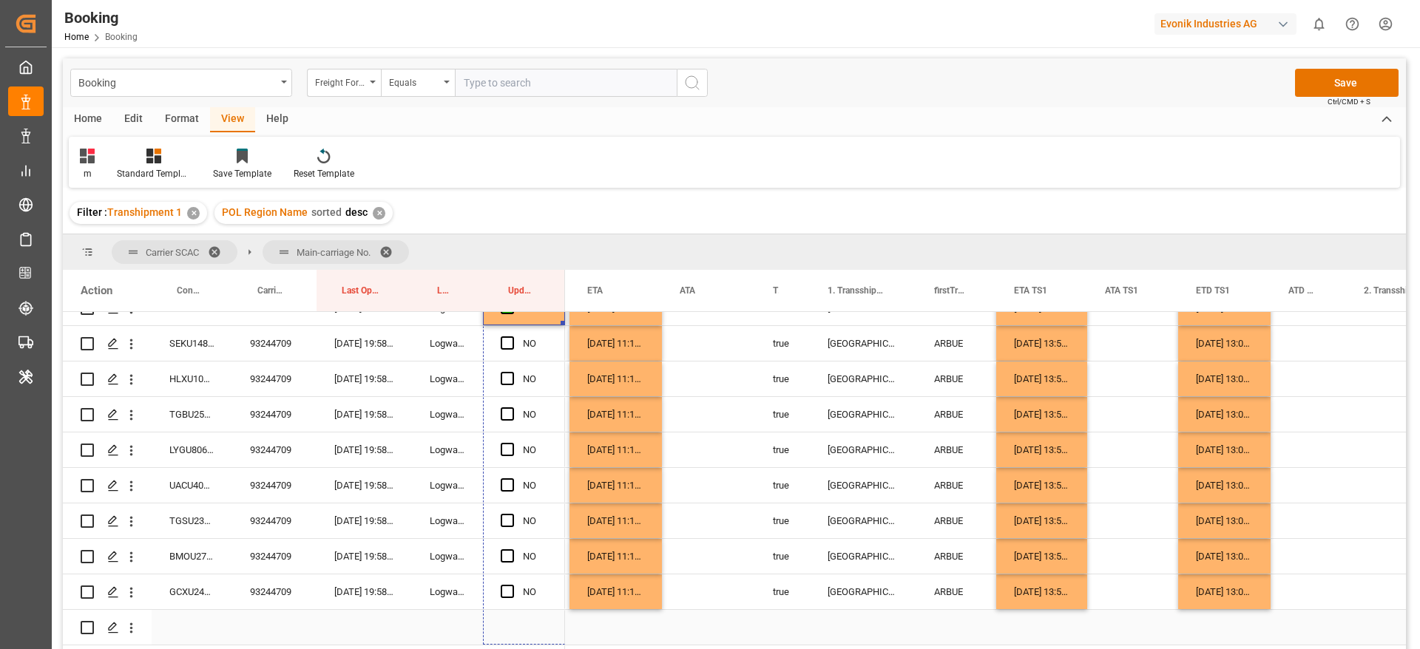
scroll to position [761, 0]
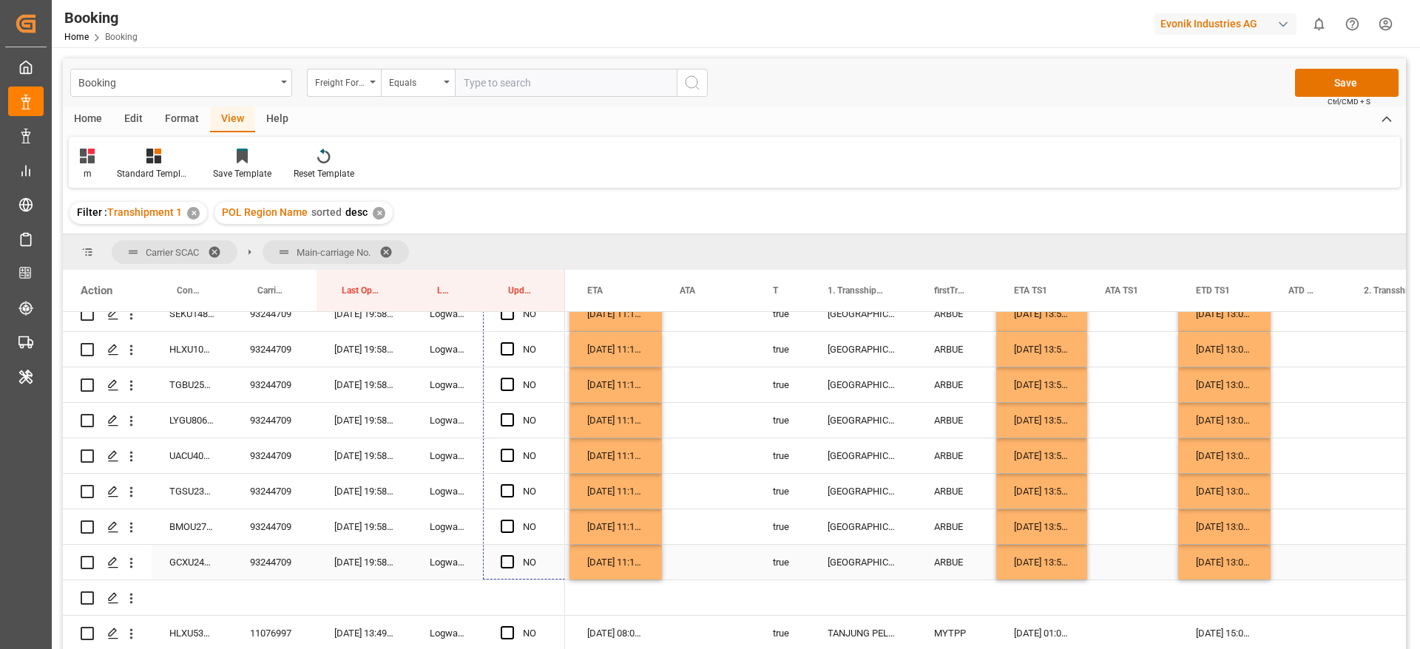
drag, startPoint x: 561, startPoint y: 441, endPoint x: 552, endPoint y: 558, distance: 117.2
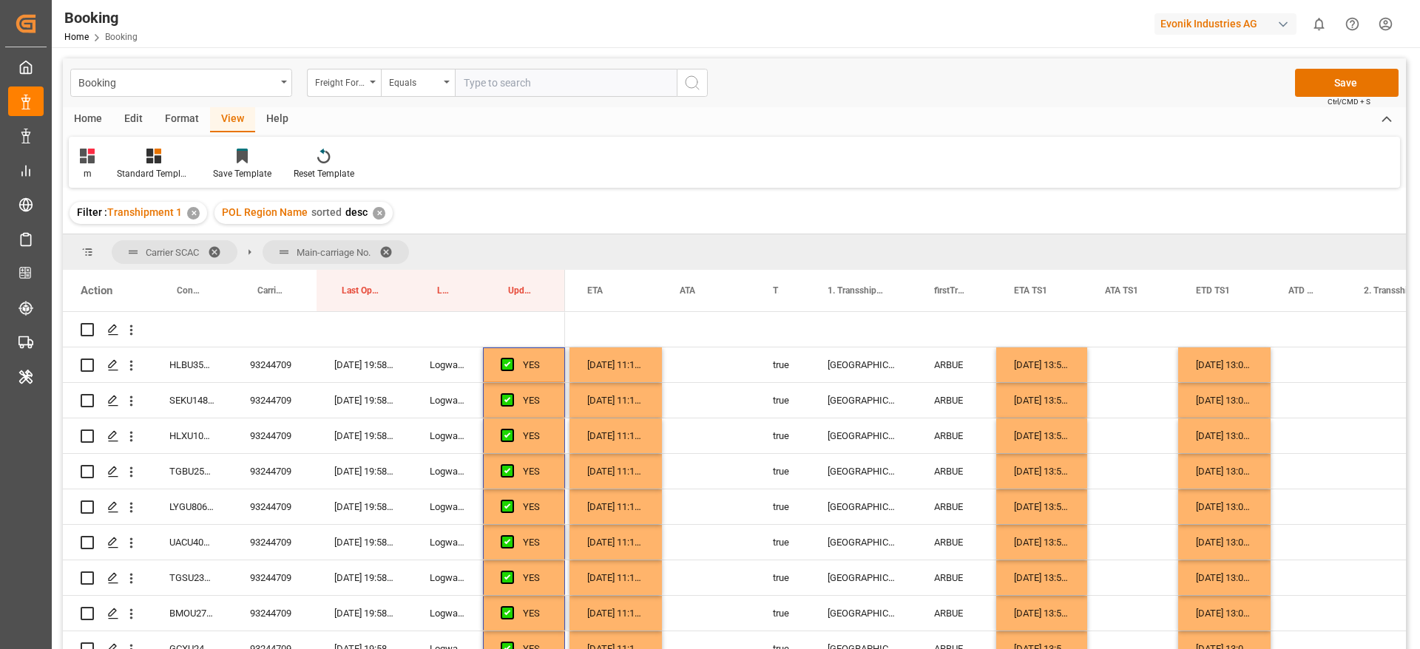
scroll to position [983, 0]
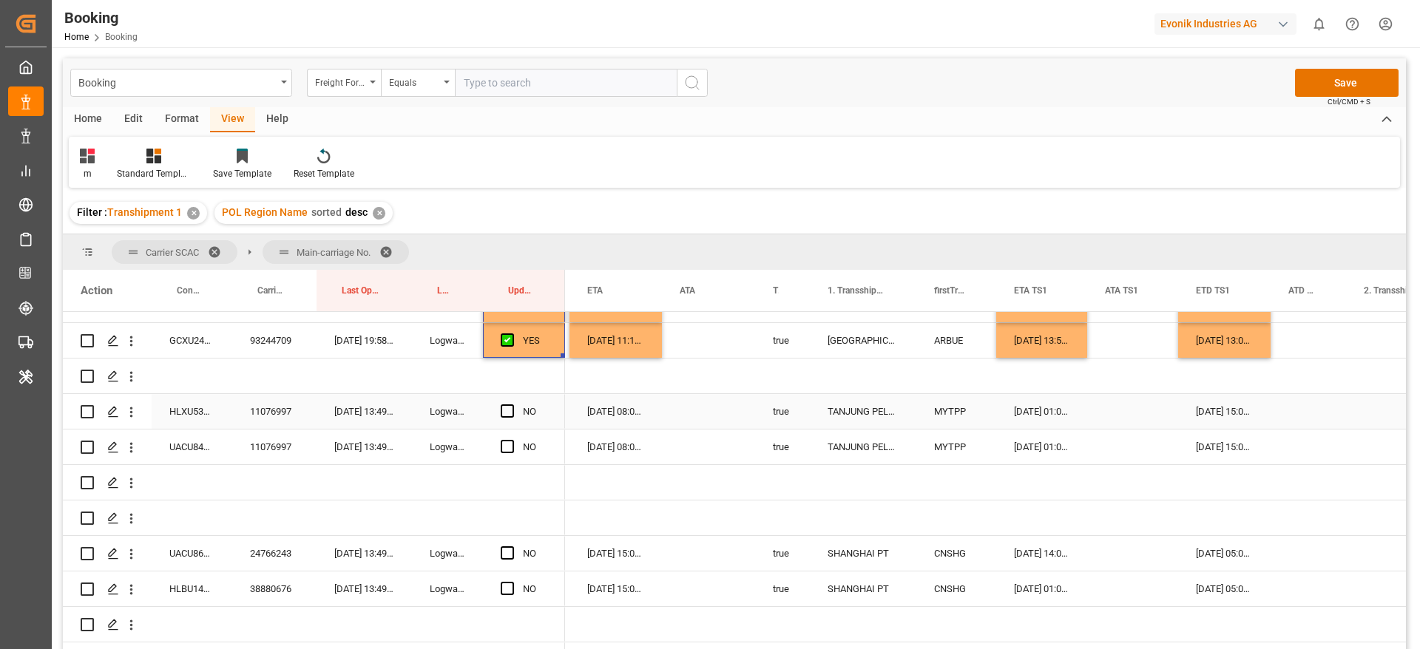
click at [293, 408] on div "11076997" at bounding box center [274, 411] width 84 height 35
drag, startPoint x: 509, startPoint y: 410, endPoint x: 505, endPoint y: 451, distance: 41.6
click at [509, 409] on span "Press SPACE to select this row." at bounding box center [507, 410] width 13 height 13
click at [512, 404] on input "Press SPACE to select this row." at bounding box center [512, 404] width 0 height 0
click at [505, 452] on span "Press SPACE to select this row." at bounding box center [507, 446] width 13 height 13
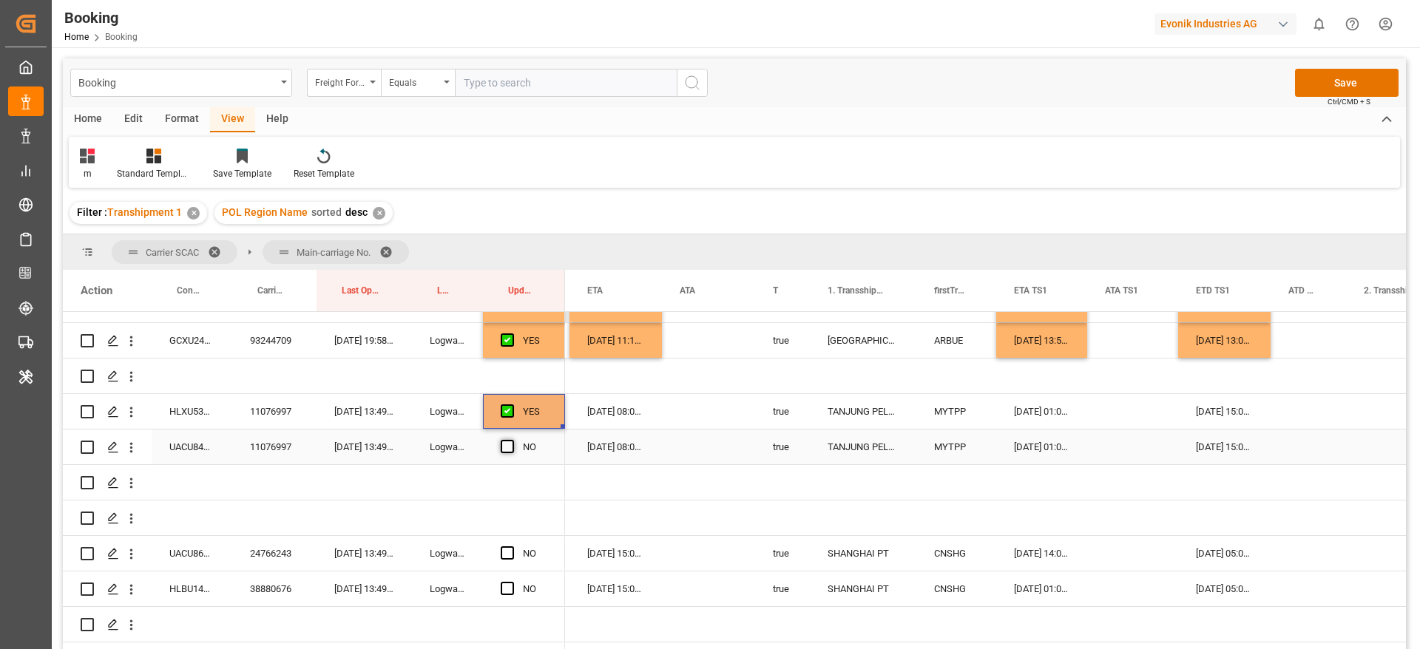
click at [512, 440] on input "Press SPACE to select this row." at bounding box center [512, 440] width 0 height 0
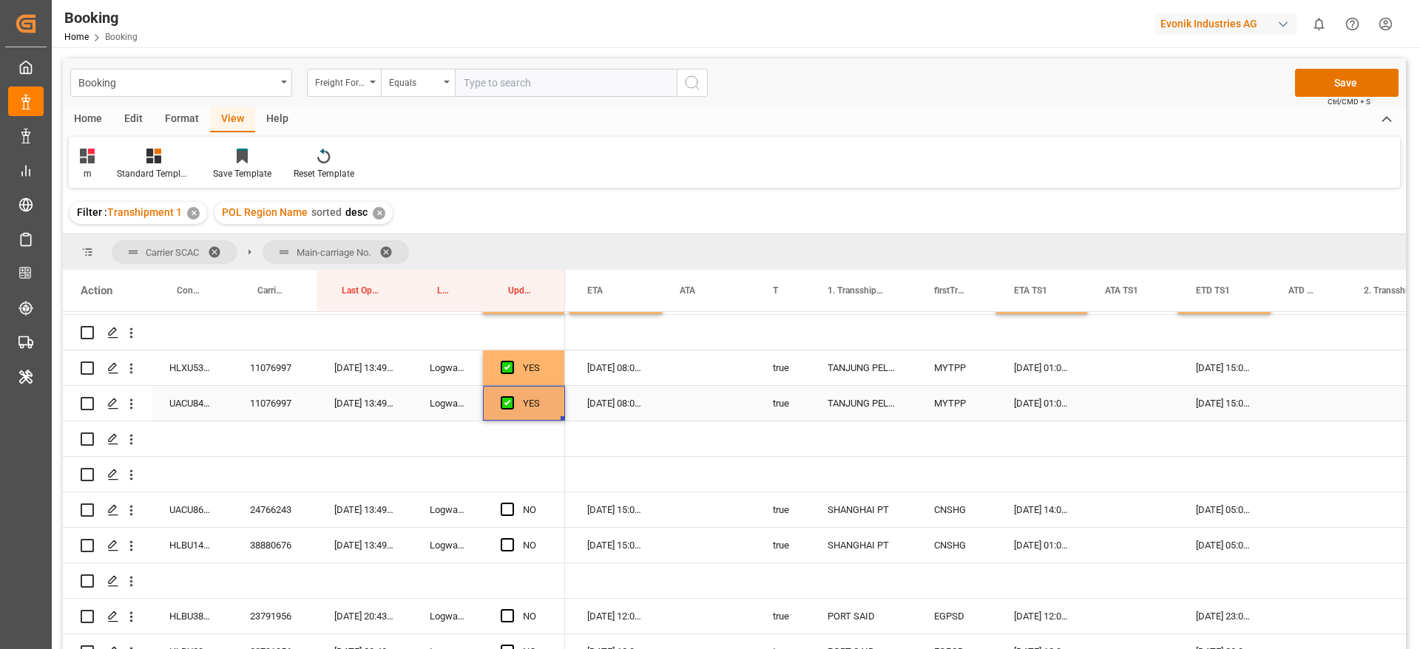
scroll to position [1094, 0]
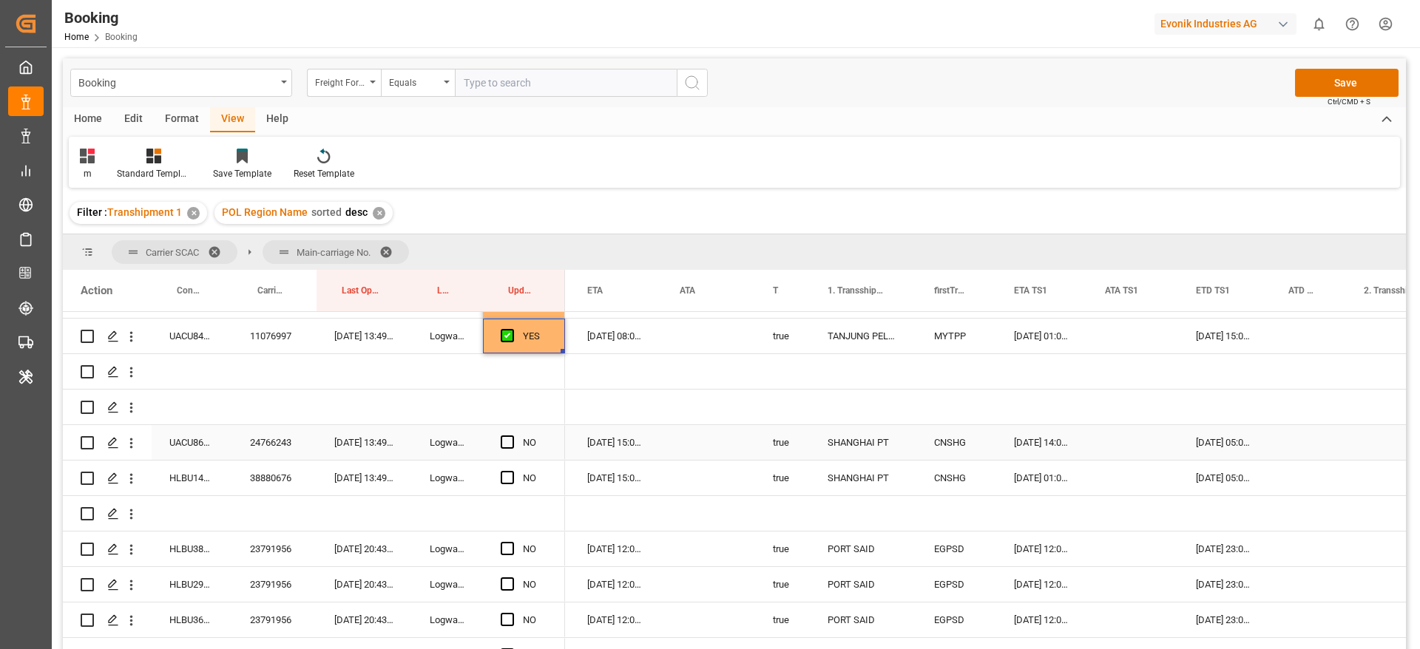
click at [282, 455] on div "24766243" at bounding box center [274, 442] width 84 height 35
click at [169, 441] on div "UACU8611488" at bounding box center [192, 442] width 81 height 35
click at [511, 441] on span "Press SPACE to select this row." at bounding box center [507, 442] width 13 height 13
click at [512, 436] on input "Press SPACE to select this row." at bounding box center [512, 436] width 0 height 0
click at [281, 477] on div "38880676" at bounding box center [274, 478] width 84 height 35
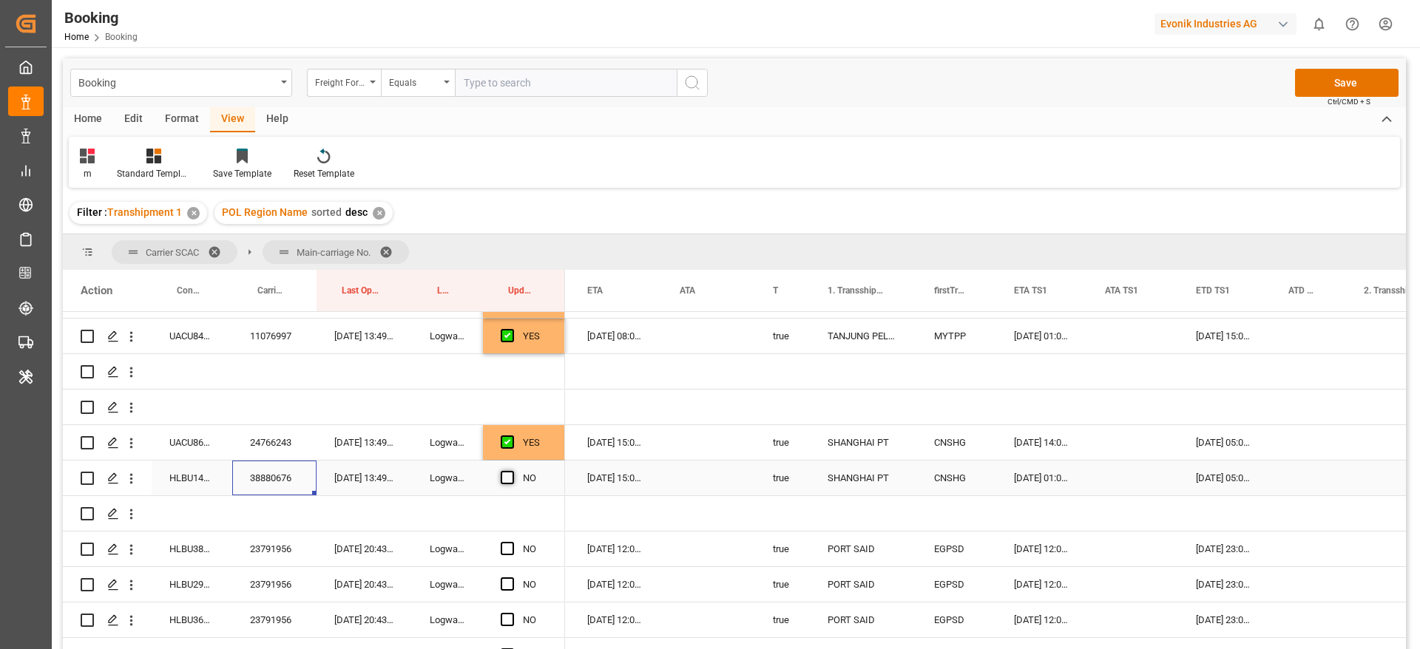
click at [502, 478] on span "Press SPACE to select this row." at bounding box center [507, 477] width 13 height 13
click at [512, 471] on input "Press SPACE to select this row." at bounding box center [512, 471] width 0 height 0
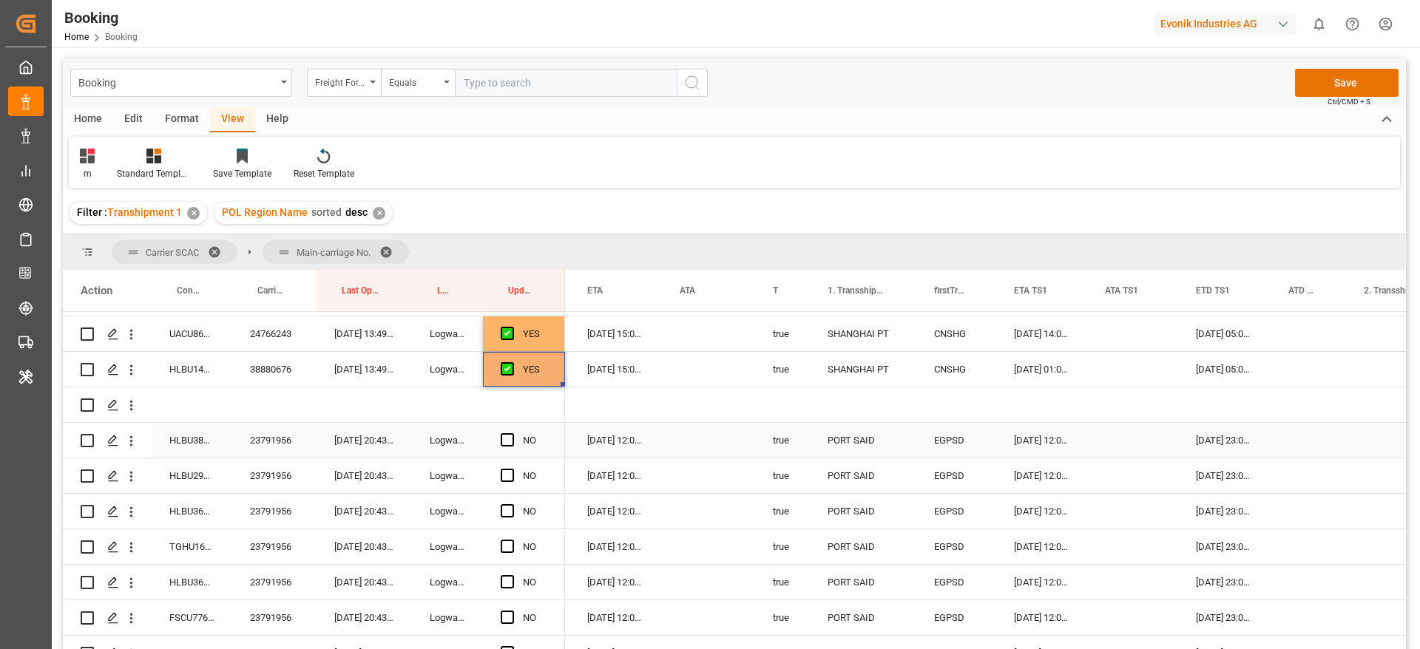
scroll to position [1205, 0]
click at [270, 430] on div "23791956" at bounding box center [274, 438] width 84 height 35
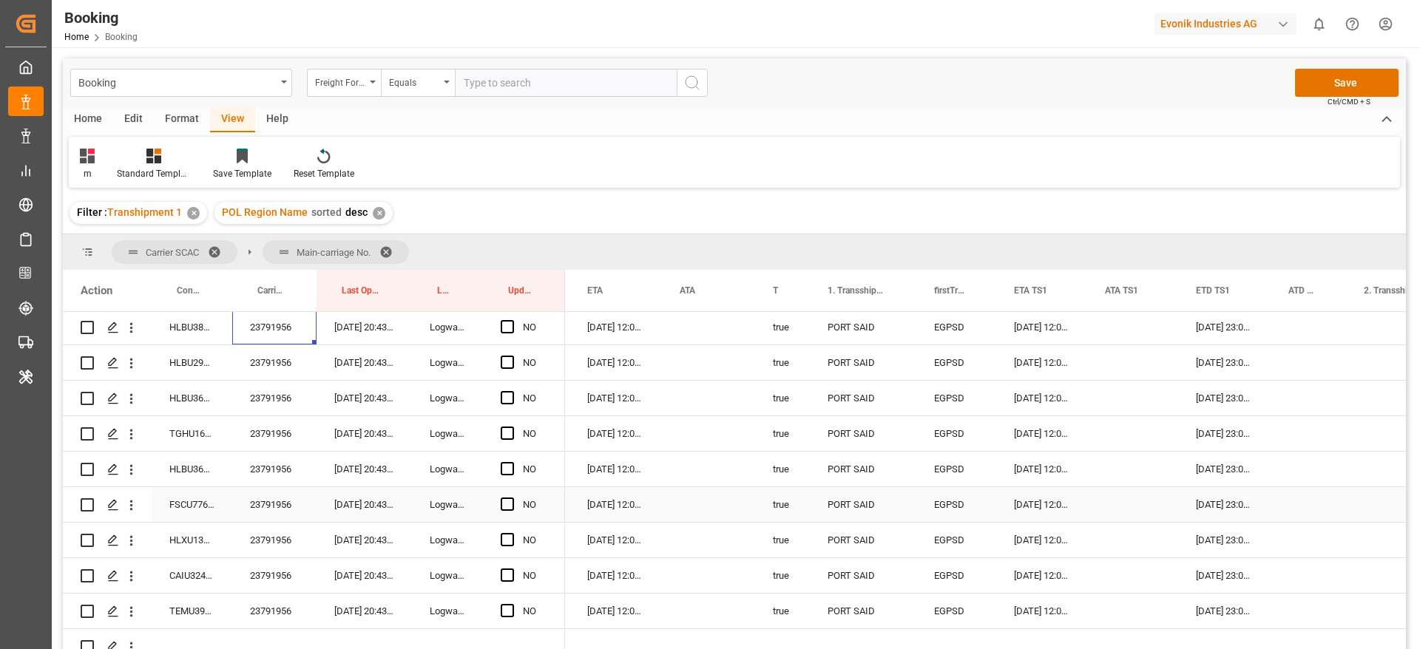
scroll to position [1094, 0]
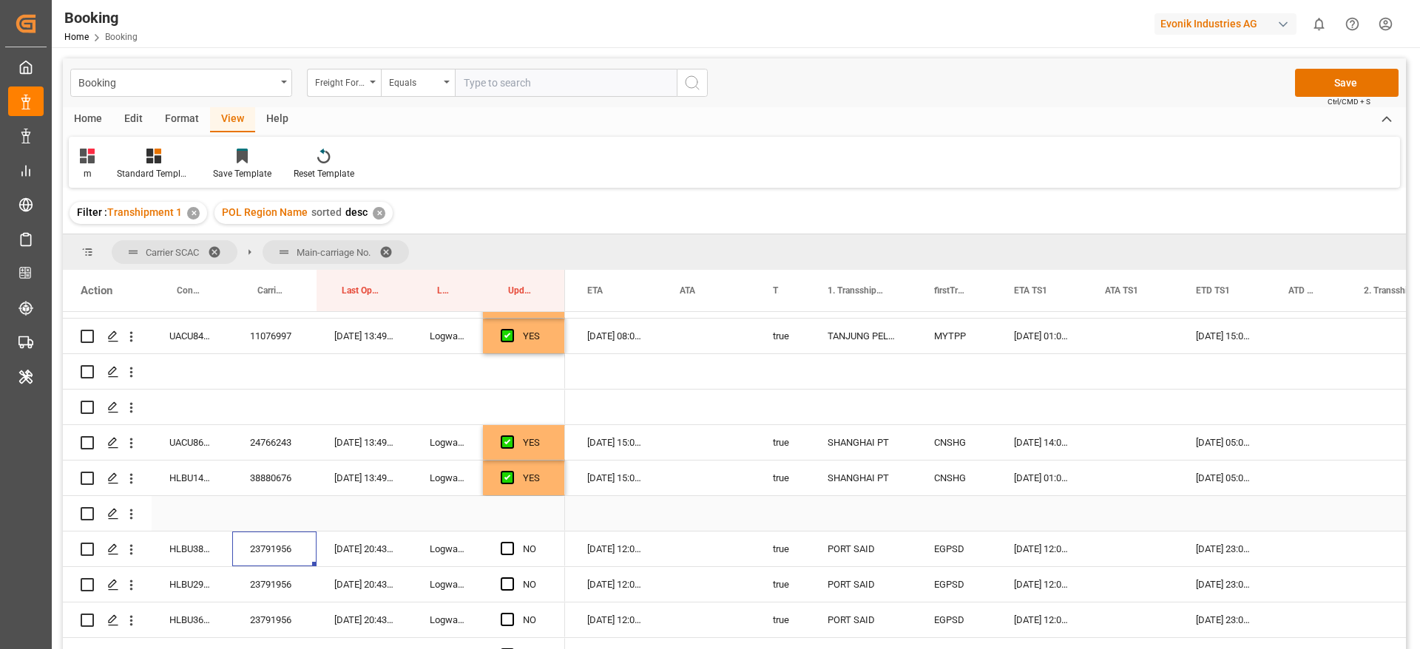
click at [289, 536] on div "23791956" at bounding box center [274, 549] width 84 height 35
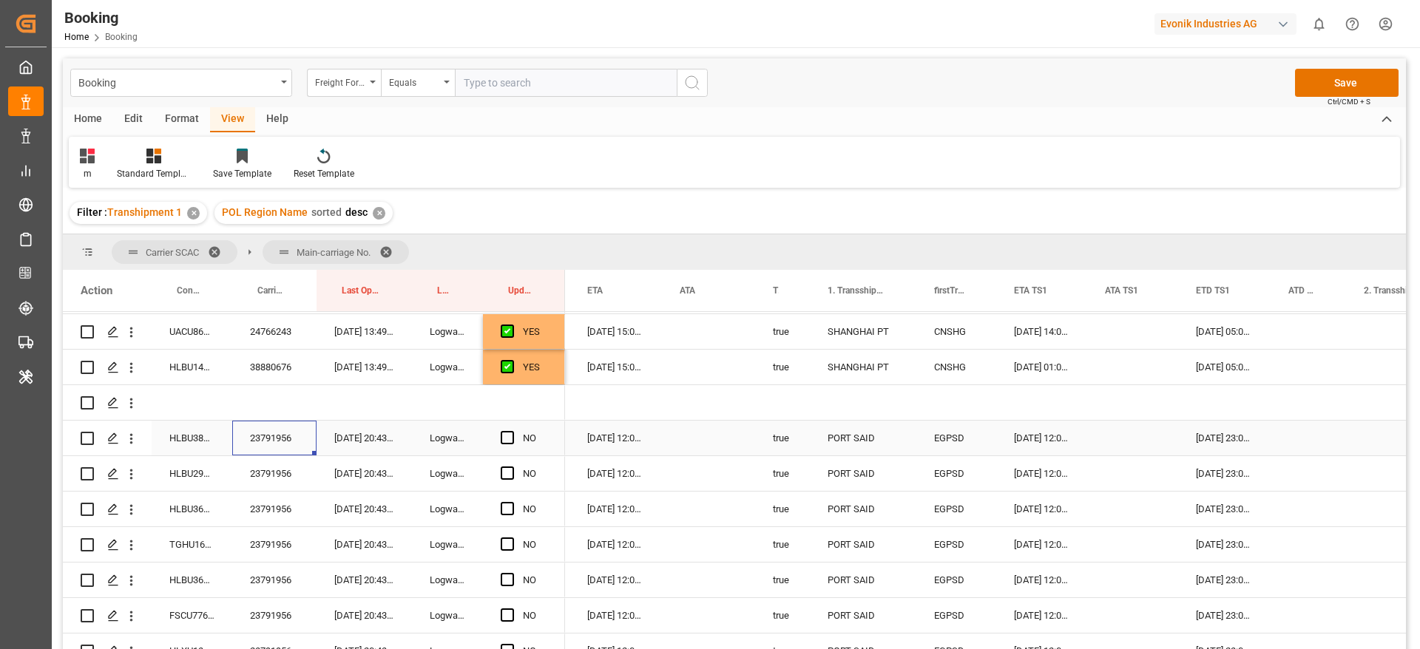
click at [505, 444] on span "Press SPACE to select this row." at bounding box center [507, 437] width 13 height 13
click at [512, 431] on input "Press SPACE to select this row." at bounding box center [512, 431] width 0 height 0
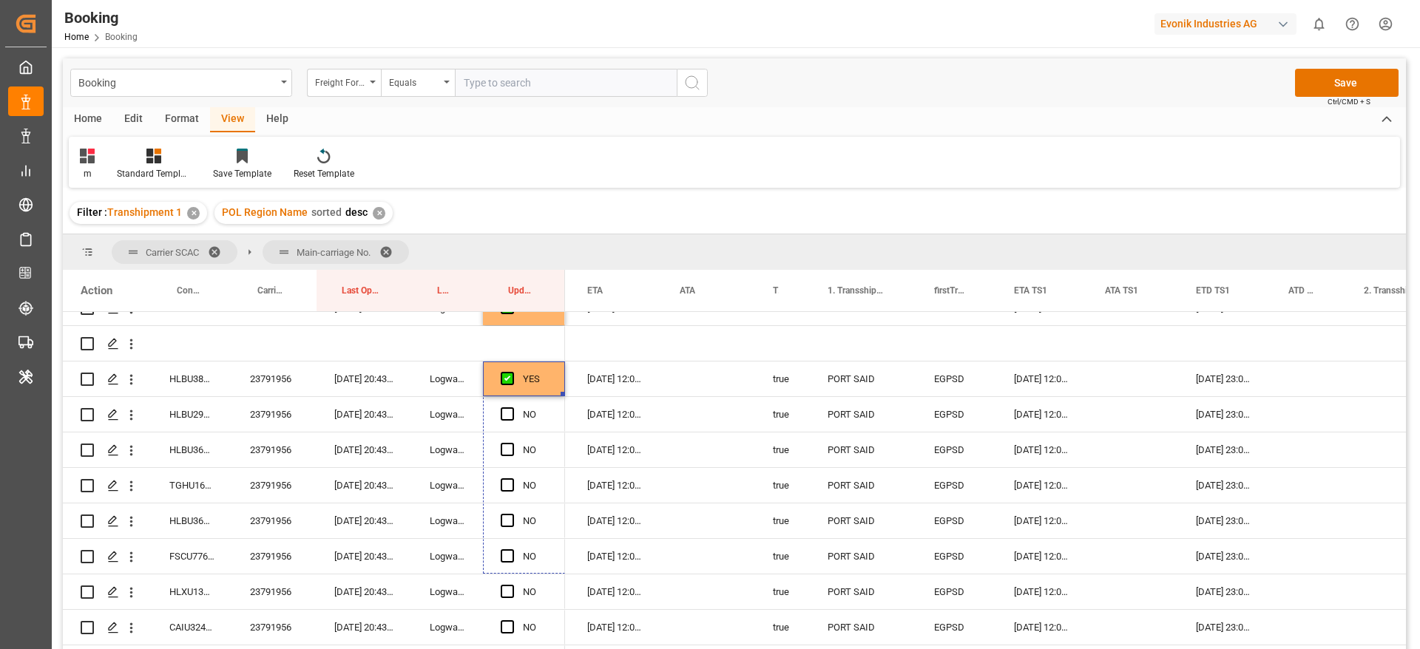
scroll to position [1323, 0]
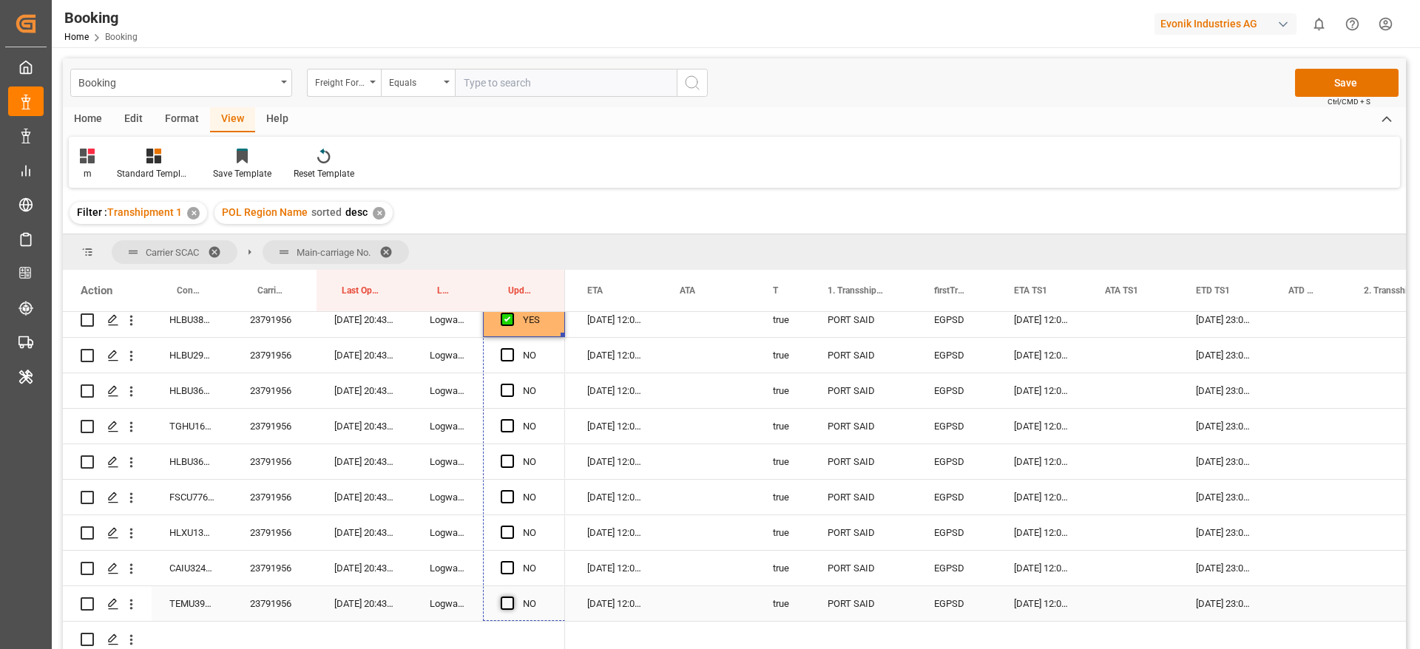
drag, startPoint x: 563, startPoint y: 454, endPoint x: 513, endPoint y: 601, distance: 155.5
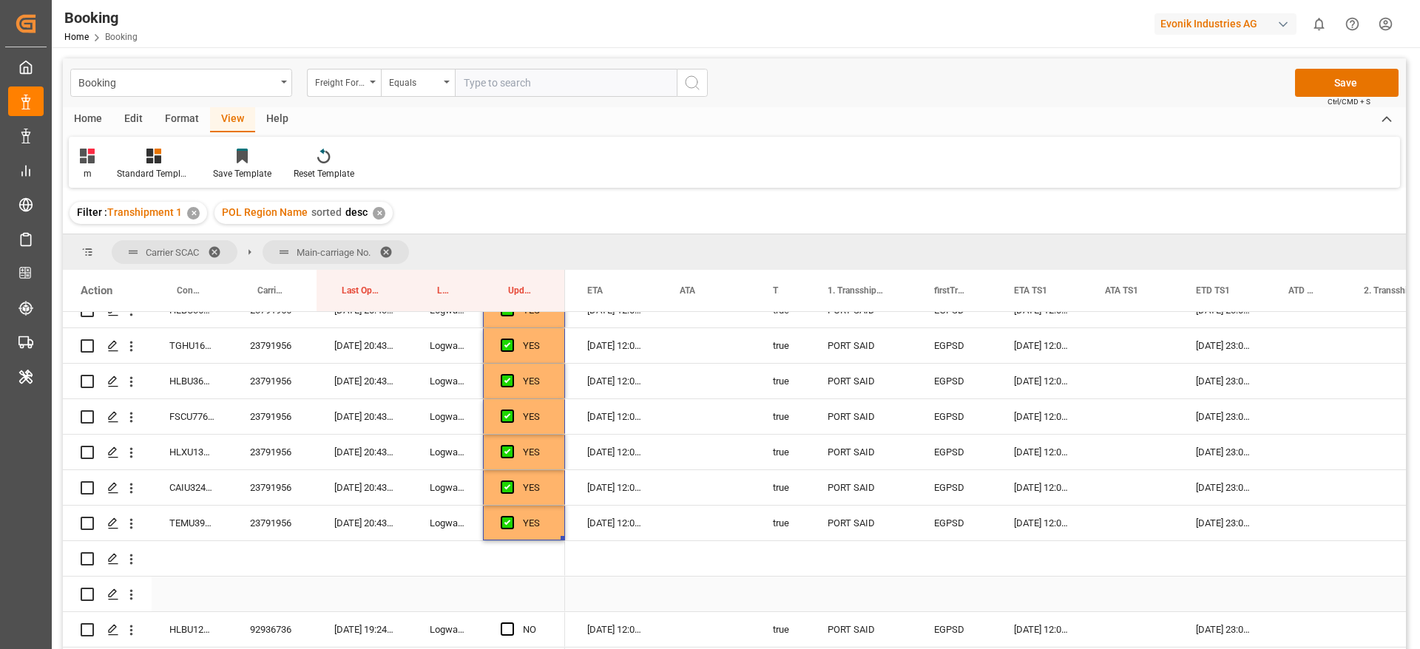
scroll to position [1545, 0]
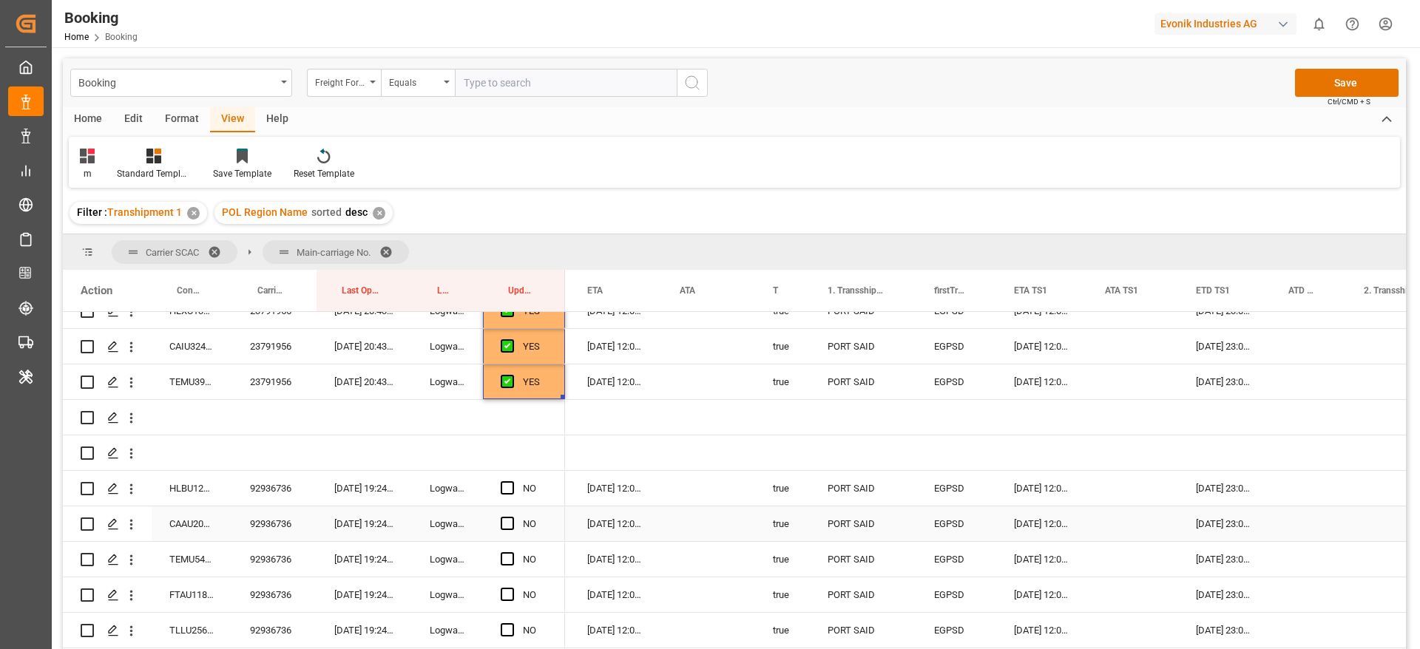
click at [285, 482] on div "92936736" at bounding box center [274, 488] width 84 height 35
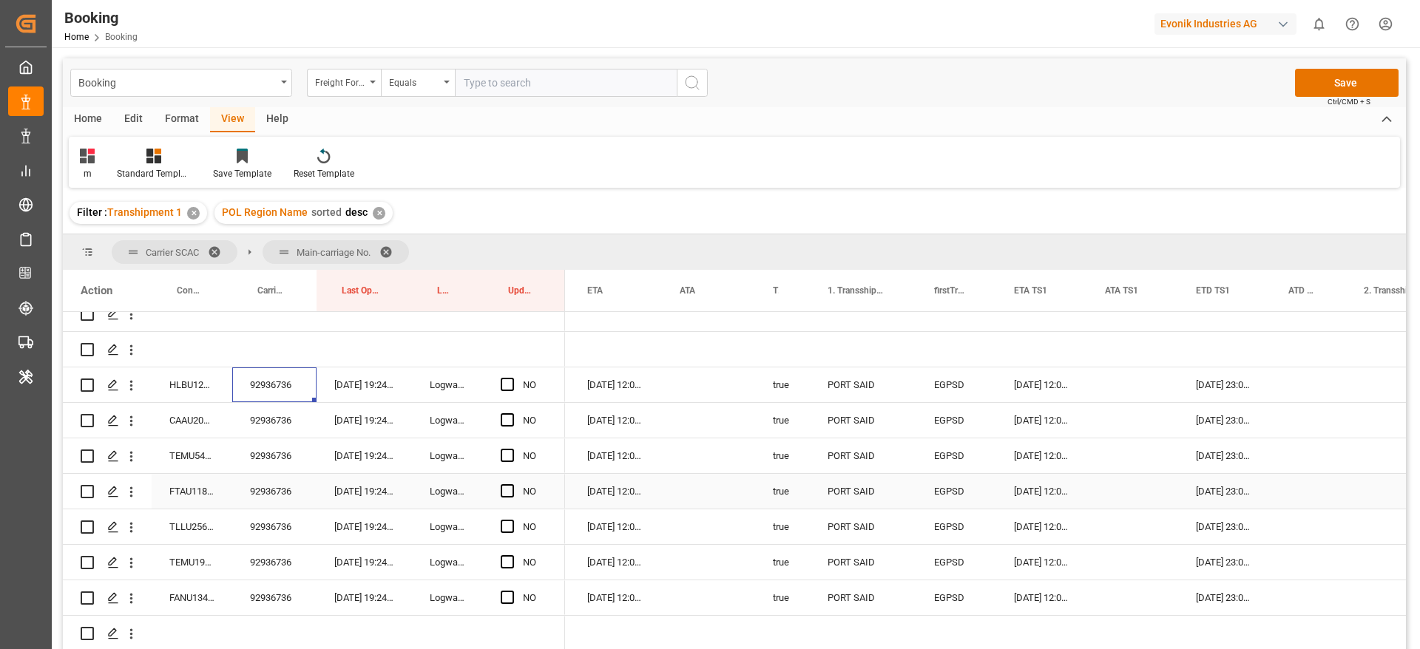
scroll to position [1656, 0]
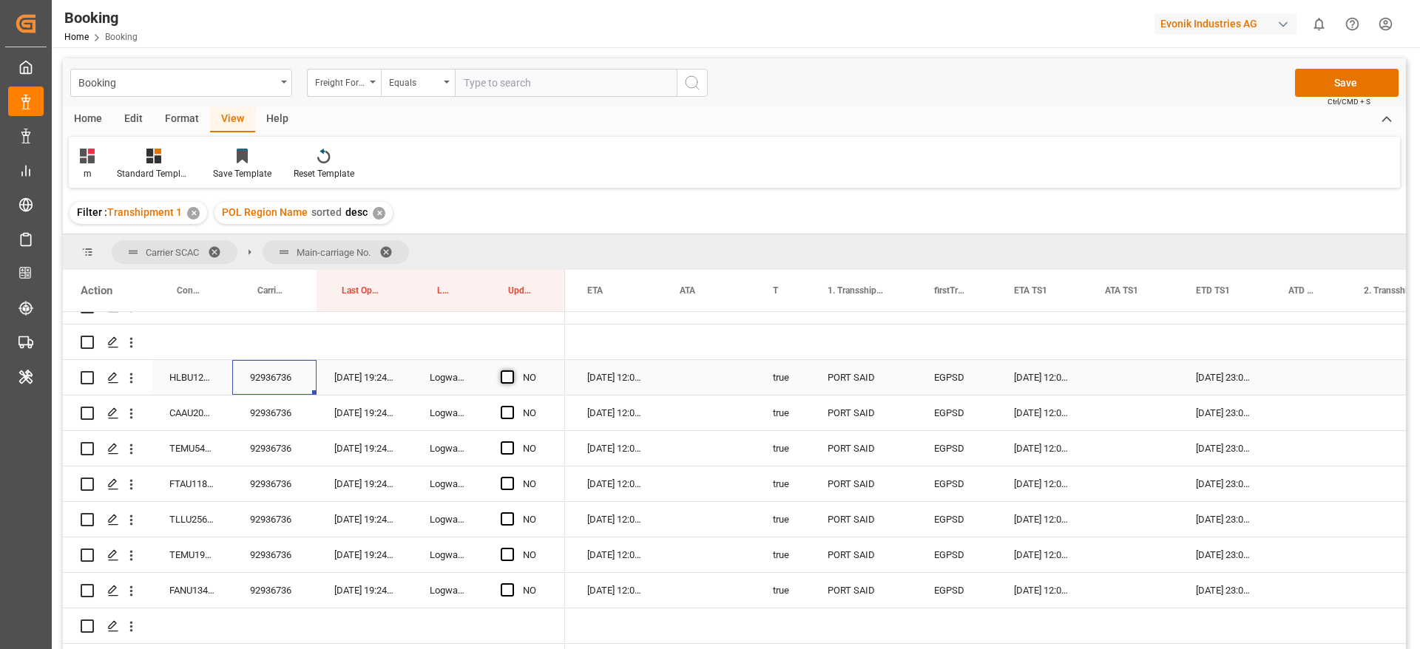
click at [504, 380] on span "Press SPACE to select this row." at bounding box center [507, 376] width 13 height 13
click at [512, 370] on input "Press SPACE to select this row." at bounding box center [512, 370] width 0 height 0
drag, startPoint x: 562, startPoint y: 392, endPoint x: 556, endPoint y: 607, distance: 215.3
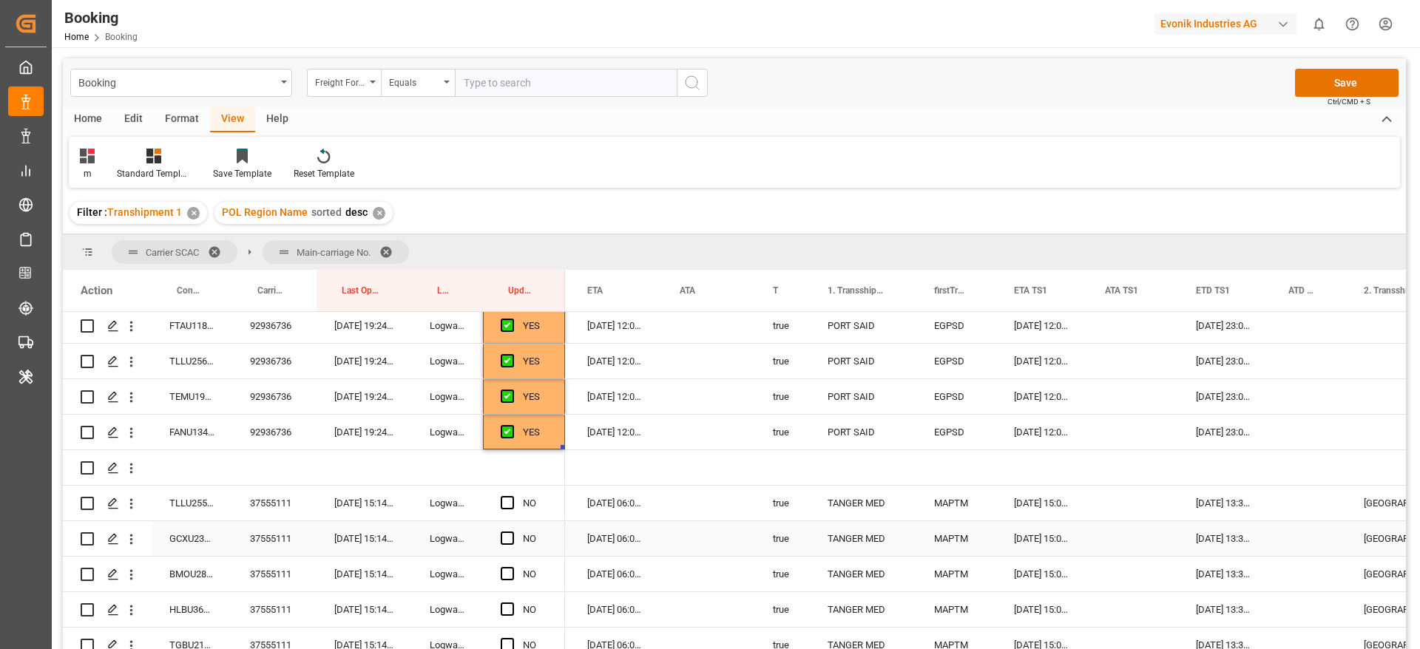
scroll to position [1877, 0]
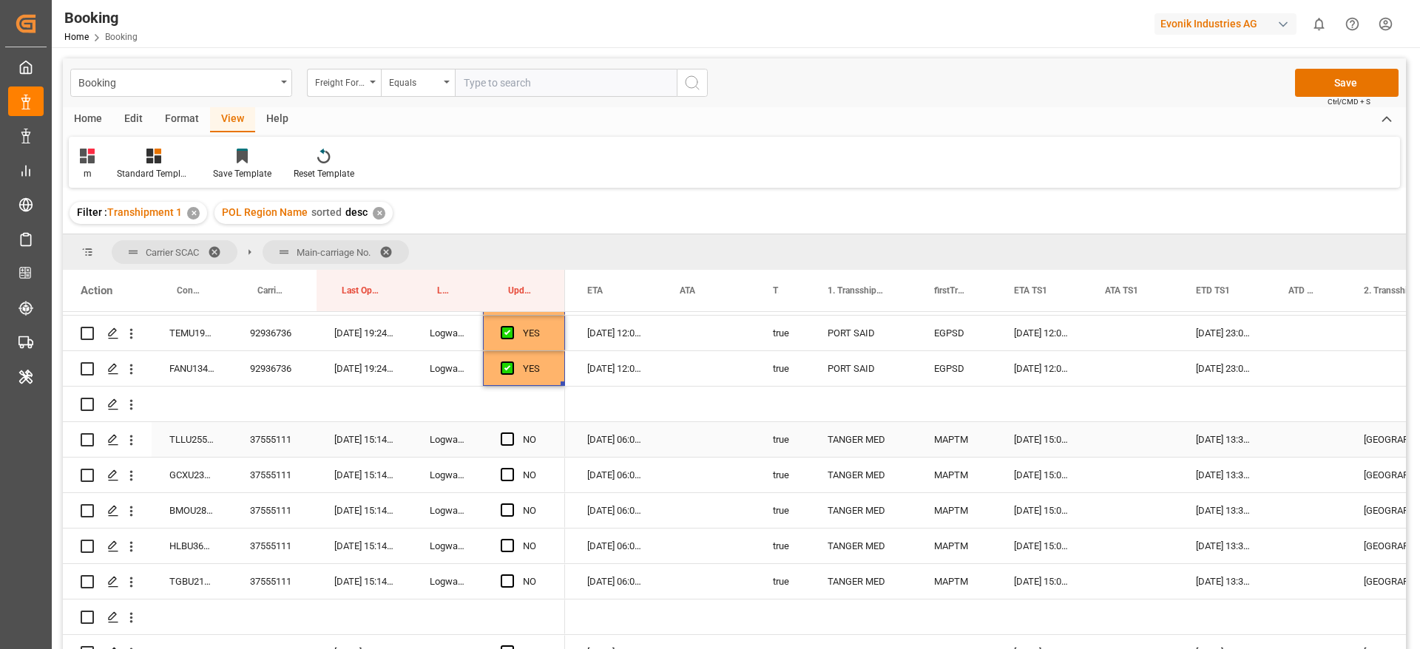
click at [270, 442] on div "37555111" at bounding box center [274, 439] width 84 height 35
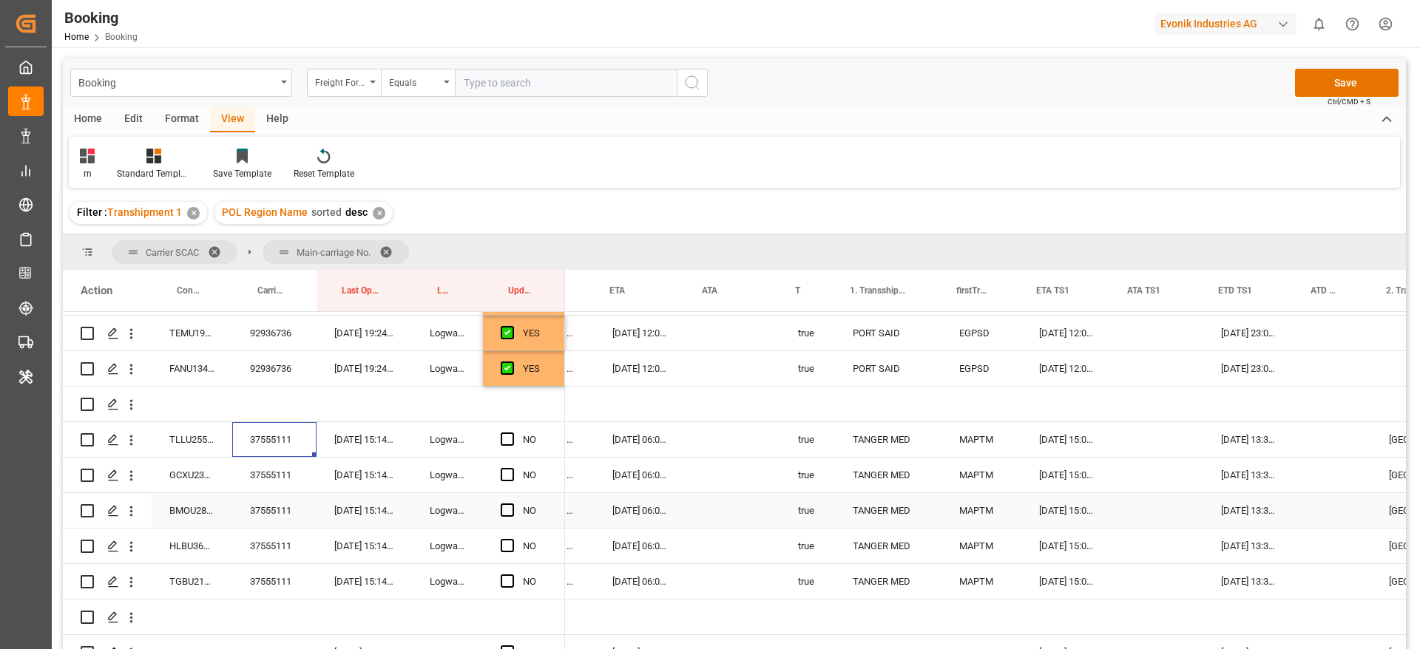
scroll to position [0, 1087]
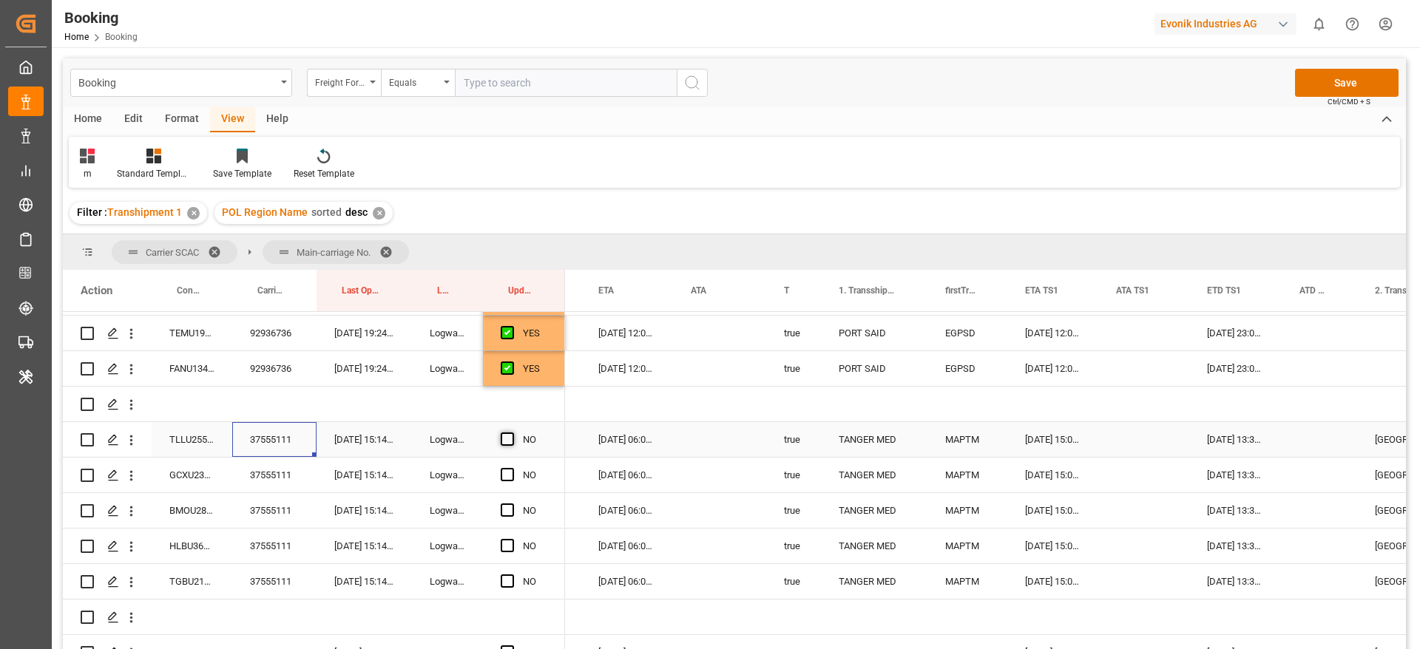
click at [507, 441] on span "Press SPACE to select this row." at bounding box center [507, 439] width 13 height 13
click at [512, 433] on input "Press SPACE to select this row." at bounding box center [512, 433] width 0 height 0
drag, startPoint x: 562, startPoint y: 454, endPoint x: 547, endPoint y: 588, distance: 134.7
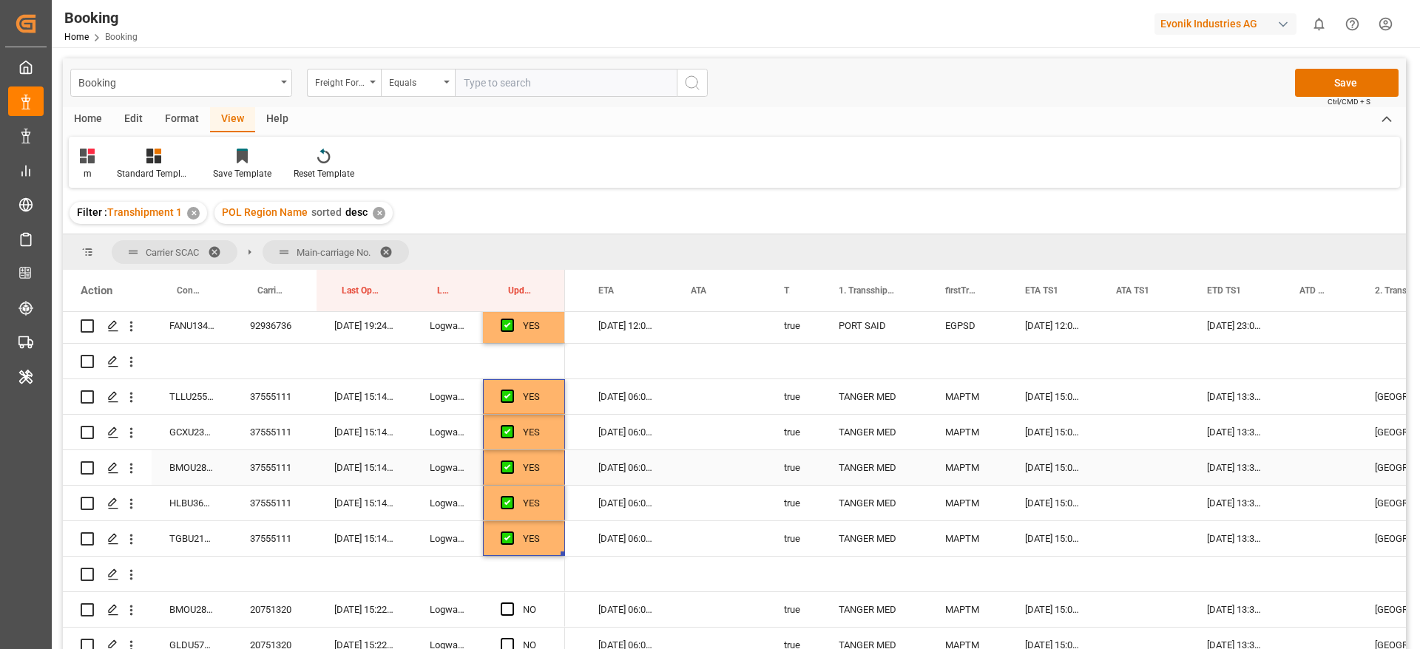
scroll to position [2099, 0]
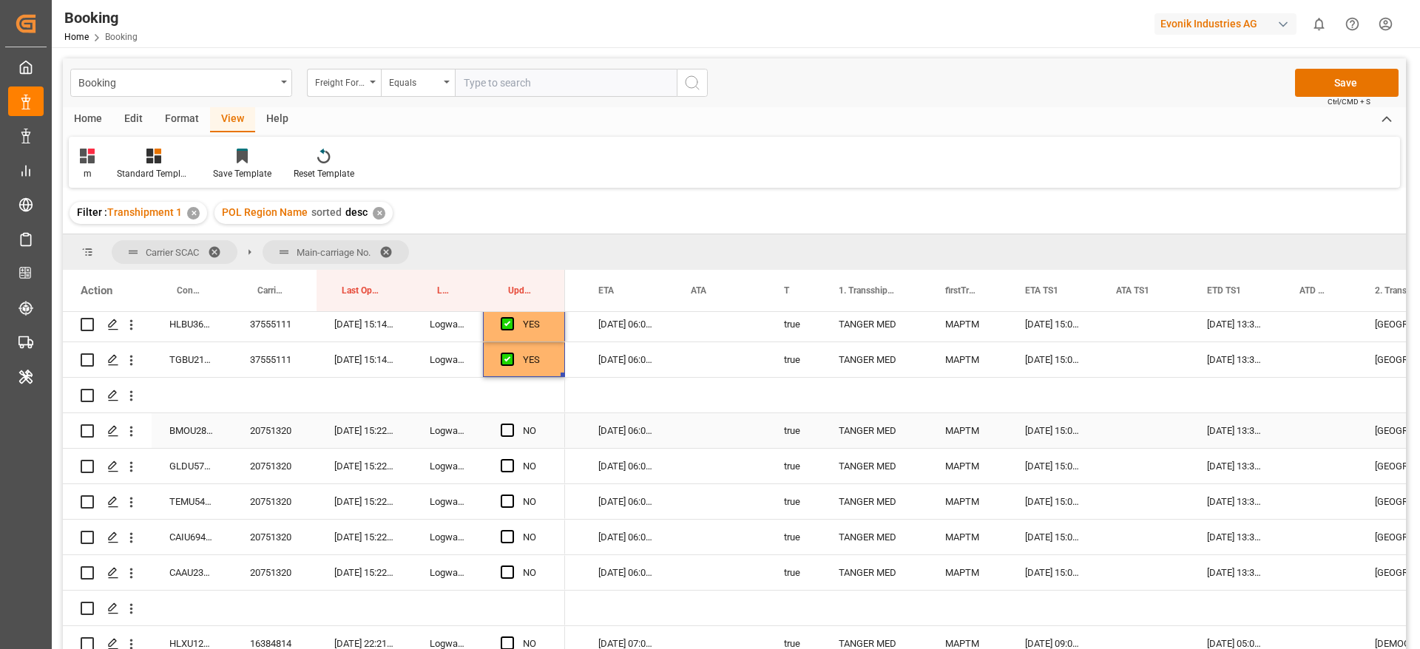
click at [260, 443] on div "20751320" at bounding box center [274, 430] width 84 height 35
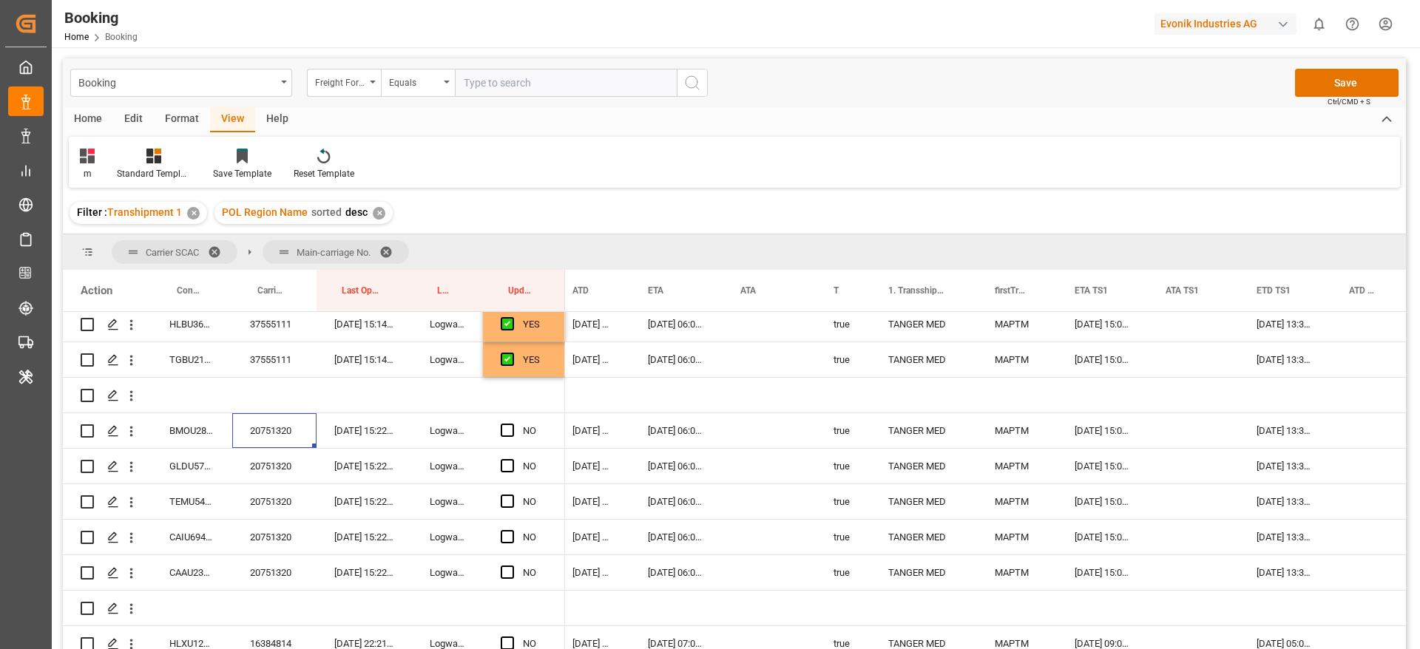
scroll to position [0, 0]
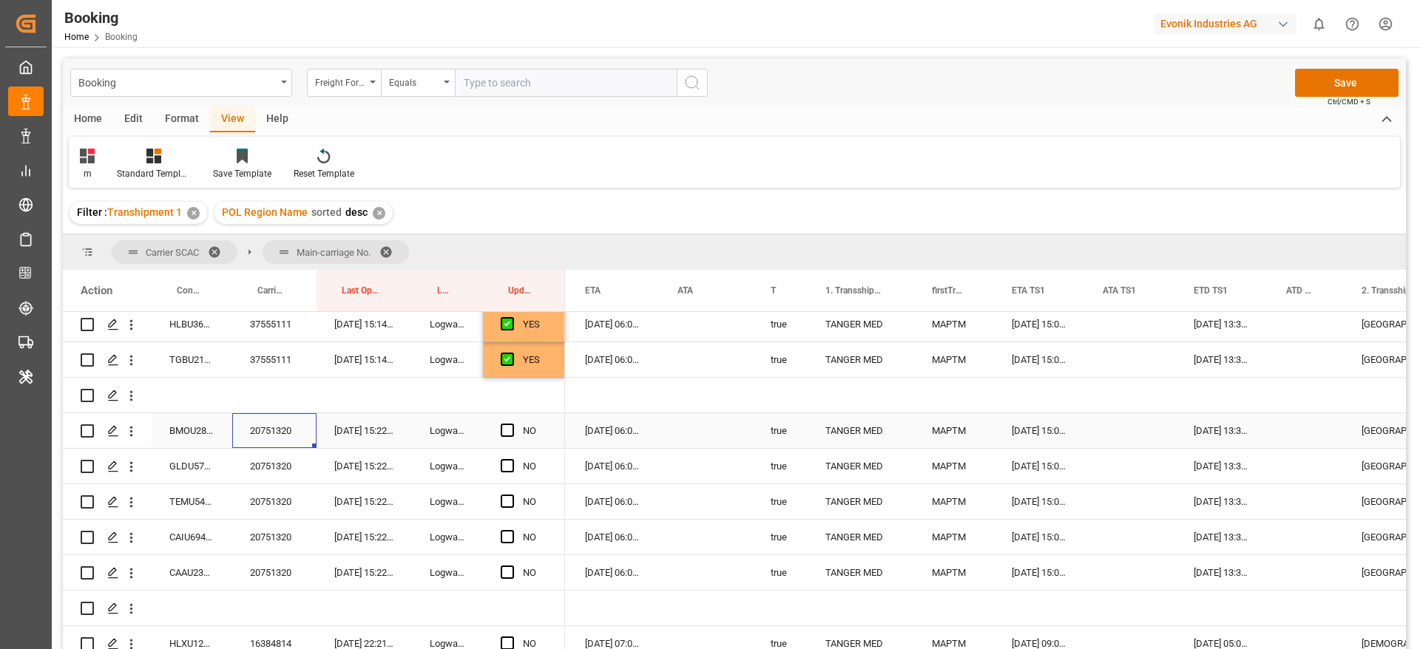
click at [505, 430] on span "Press SPACE to select this row." at bounding box center [507, 430] width 13 height 13
click at [512, 424] on input "Press SPACE to select this row." at bounding box center [512, 424] width 0 height 0
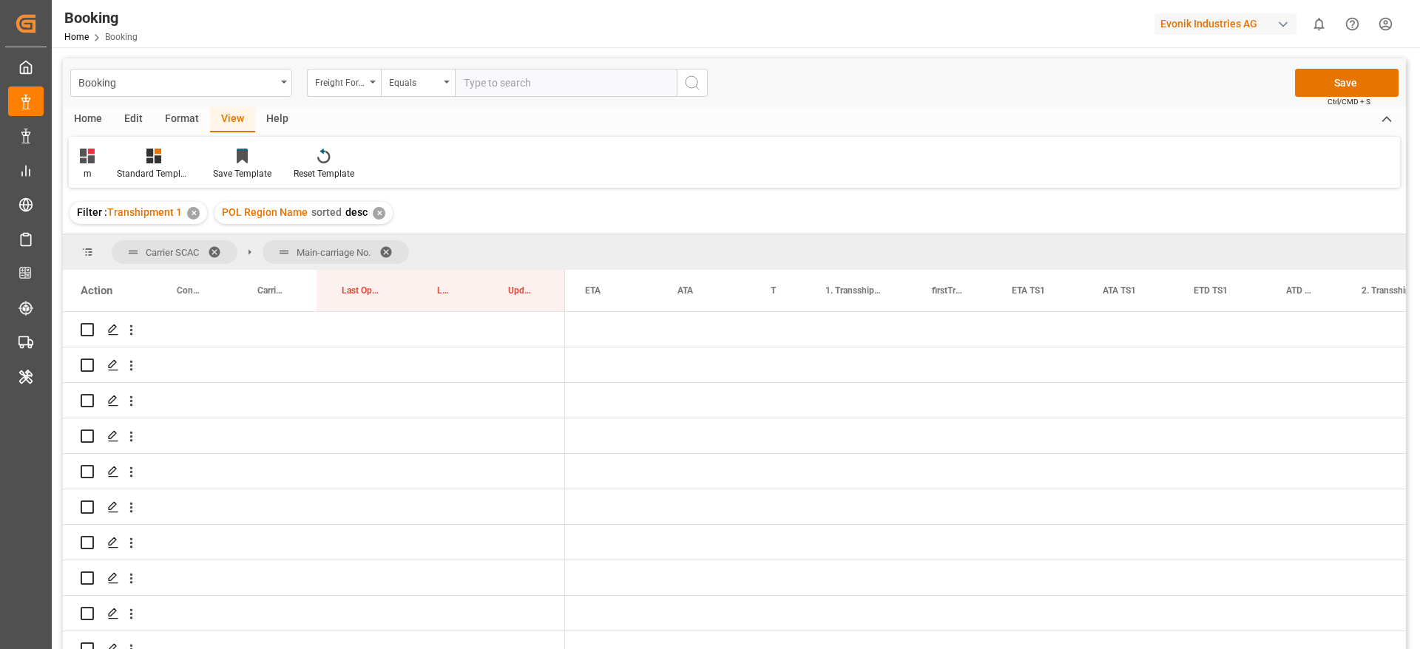
scroll to position [0, 1100]
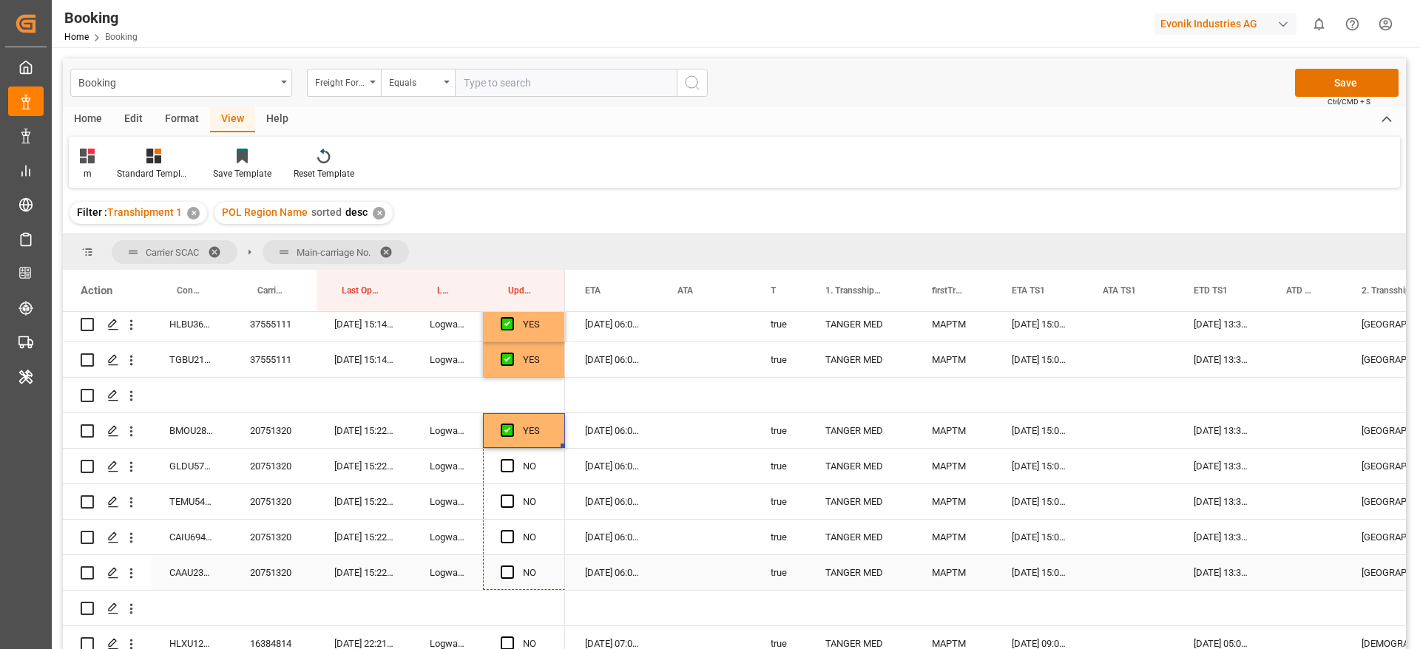
drag, startPoint x: 563, startPoint y: 447, endPoint x: 539, endPoint y: 537, distance: 93.3
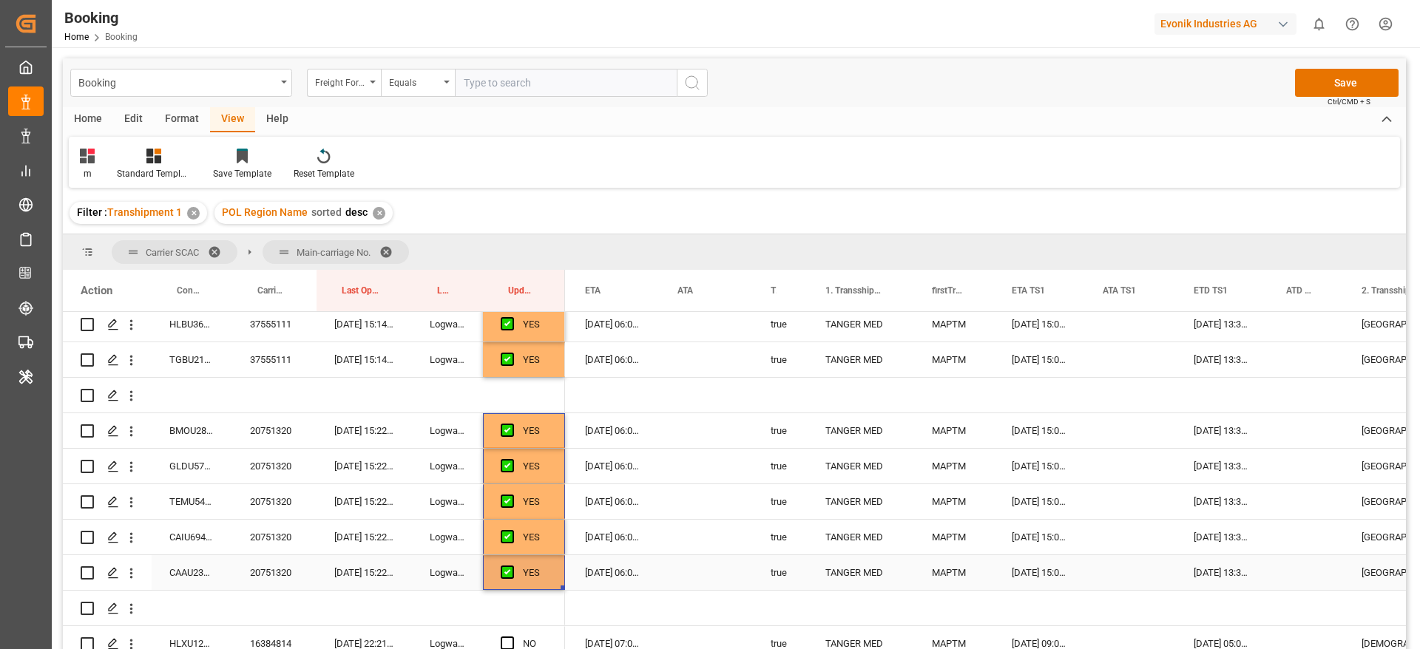
scroll to position [2210, 0]
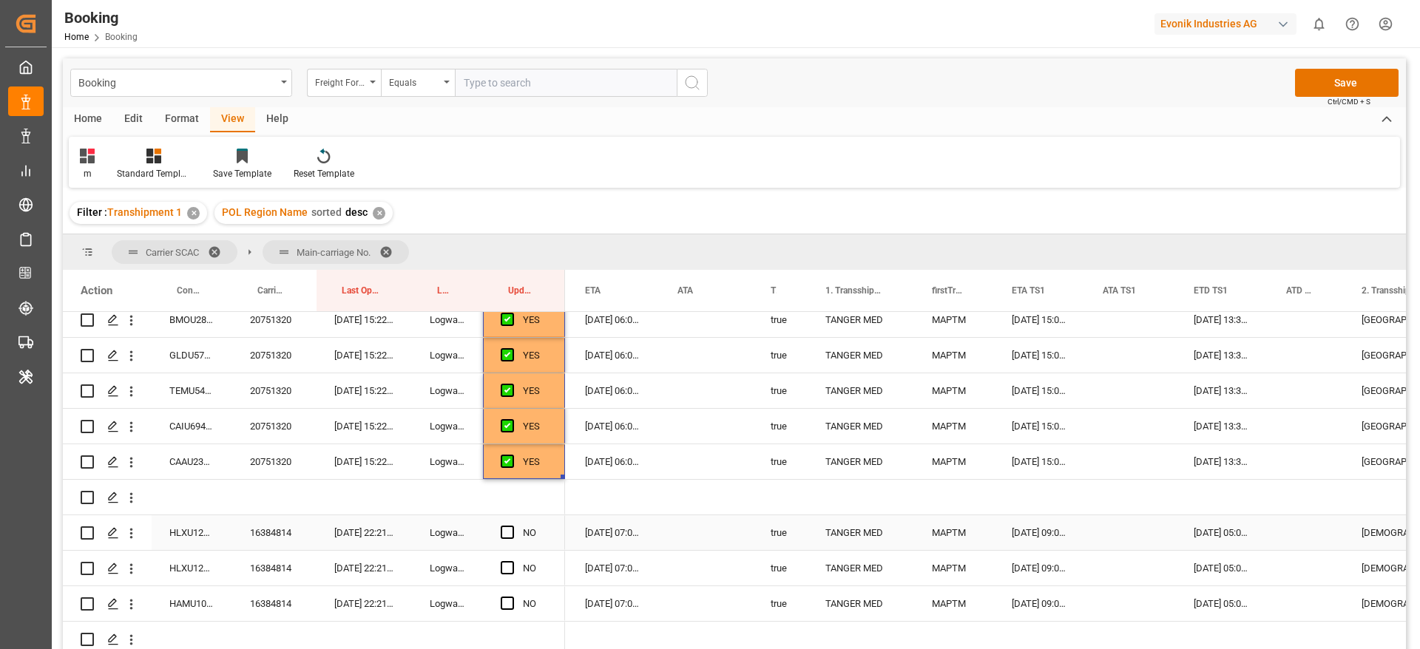
click at [280, 539] on div "16384814" at bounding box center [274, 532] width 84 height 35
click at [505, 532] on span "Press SPACE to select this row." at bounding box center [507, 532] width 13 height 13
click at [512, 526] on input "Press SPACE to select this row." at bounding box center [512, 526] width 0 height 0
click at [506, 572] on span "Press SPACE to select this row." at bounding box center [507, 567] width 13 height 13
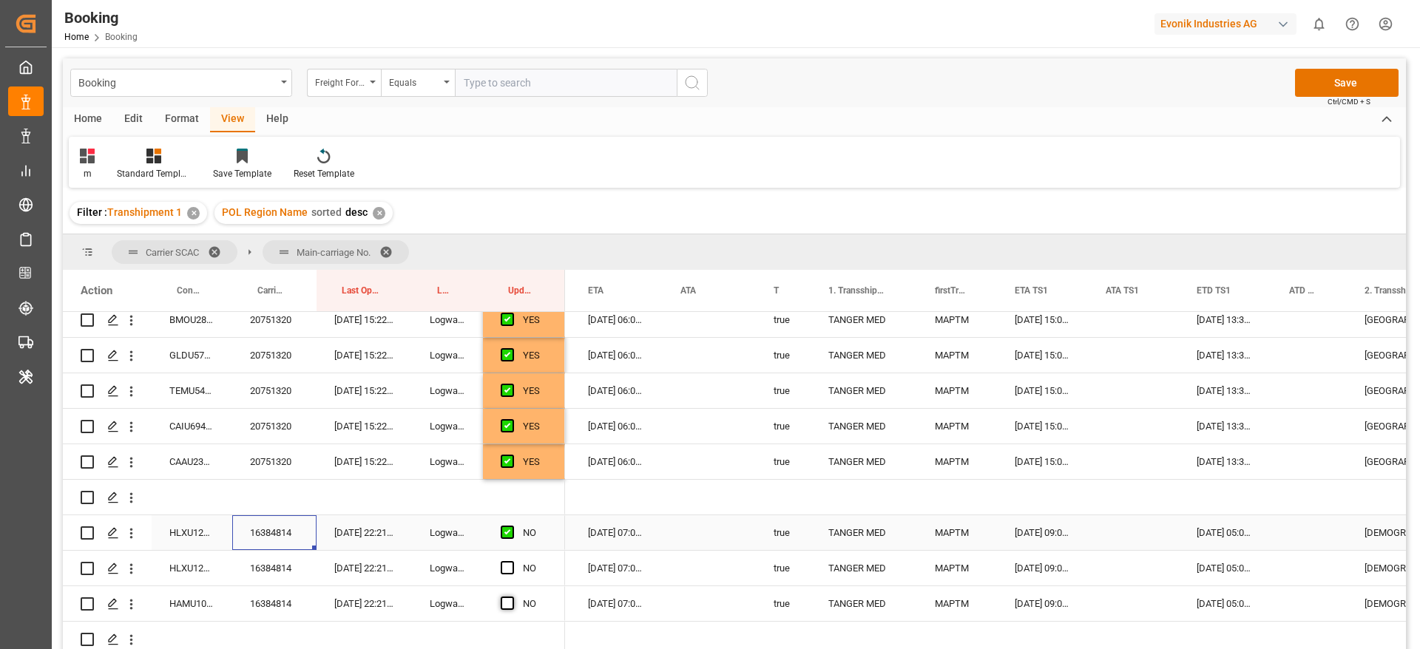
click at [512, 561] on input "Press SPACE to select this row." at bounding box center [512, 561] width 0 height 0
click at [505, 602] on span "Press SPACE to select this row." at bounding box center [507, 603] width 13 height 13
click at [512, 597] on input "Press SPACE to select this row." at bounding box center [512, 597] width 0 height 0
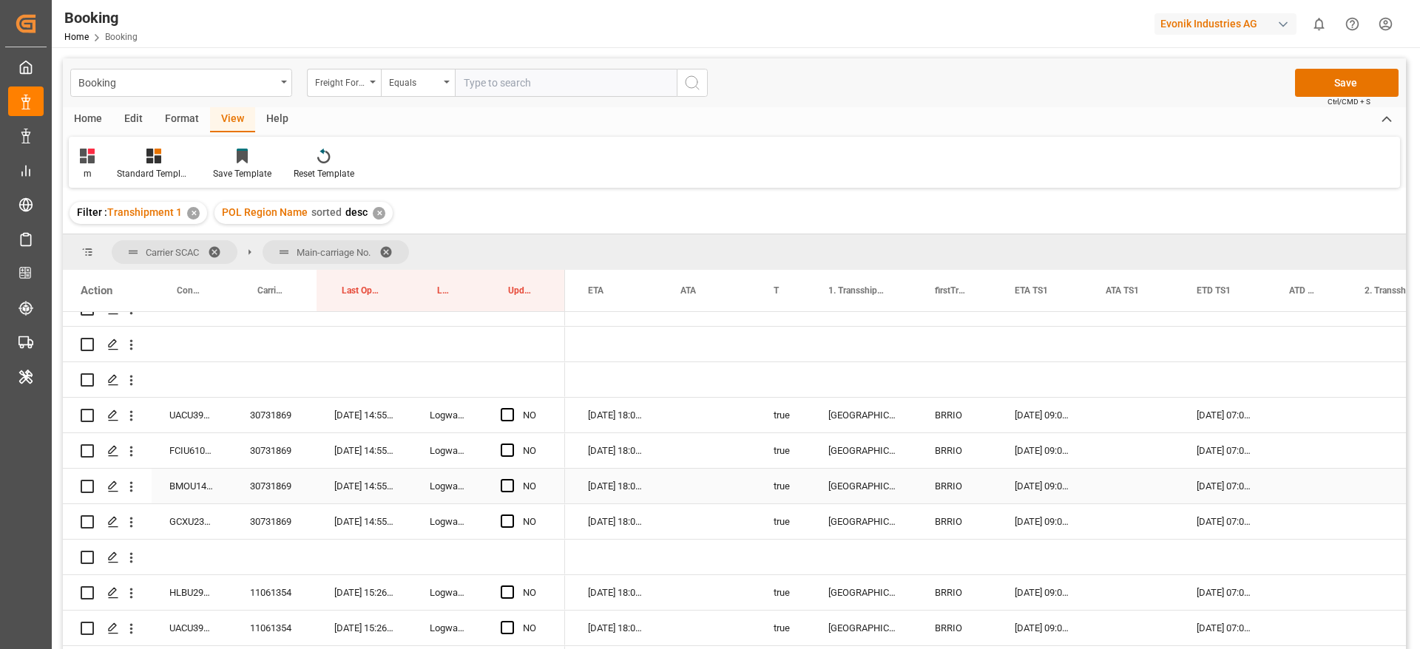
scroll to position [2654, 0]
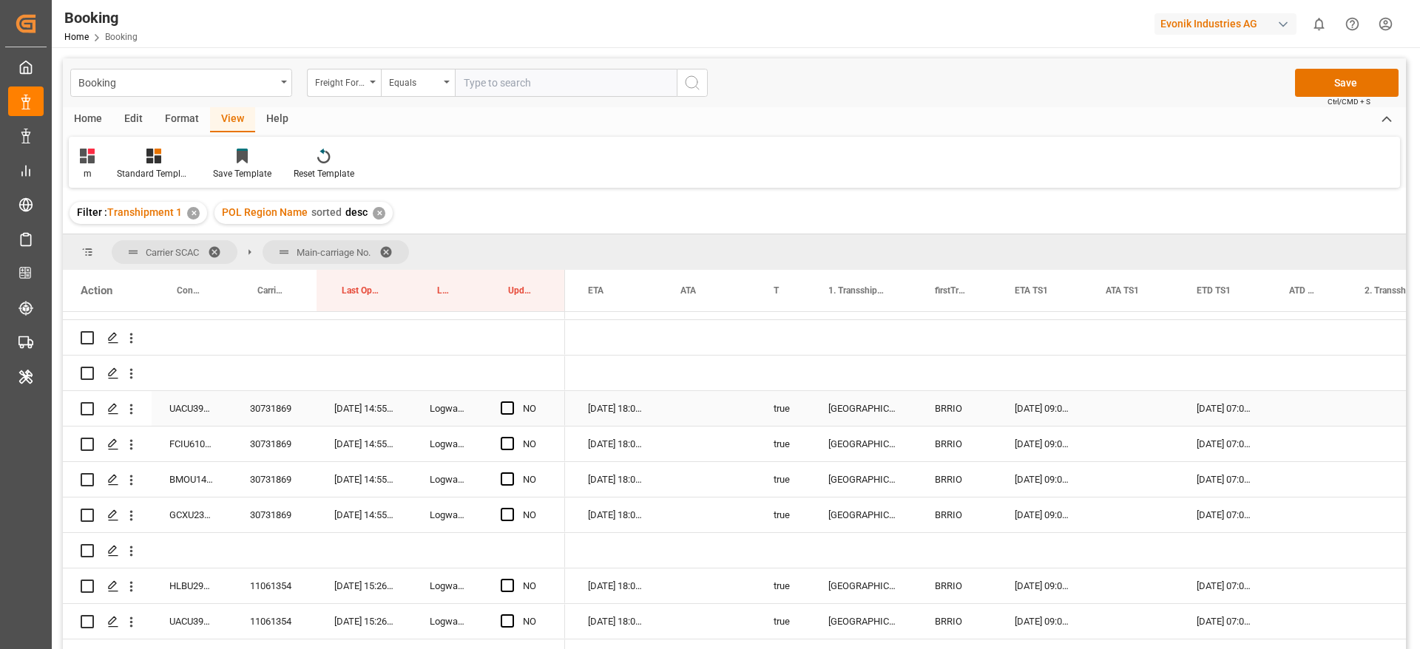
click at [260, 415] on div "30731869" at bounding box center [274, 408] width 84 height 35
click at [500, 407] on div "NO" at bounding box center [524, 408] width 82 height 35
click at [508, 411] on span "Press SPACE to select this row." at bounding box center [507, 408] width 13 height 13
click at [512, 402] on input "Press SPACE to select this row." at bounding box center [512, 402] width 0 height 0
drag, startPoint x: 561, startPoint y: 422, endPoint x: 563, endPoint y: 498, distance: 75.5
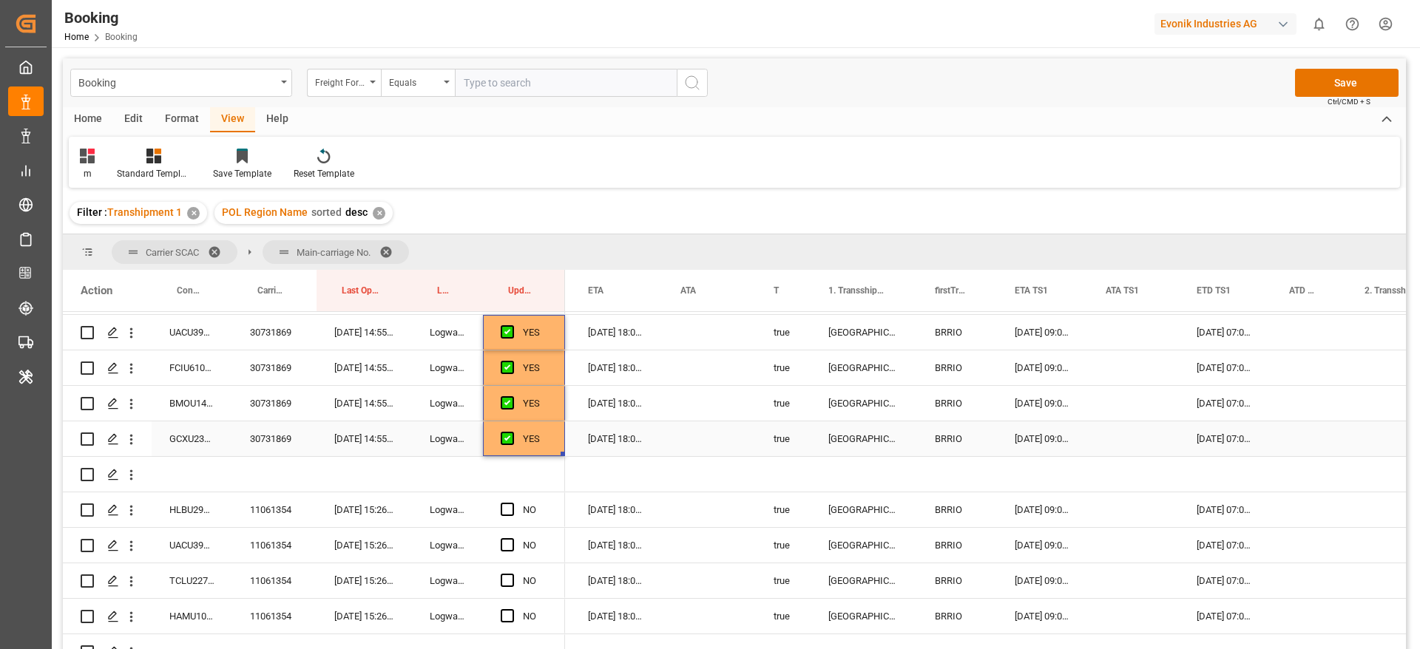
scroll to position [2765, 0]
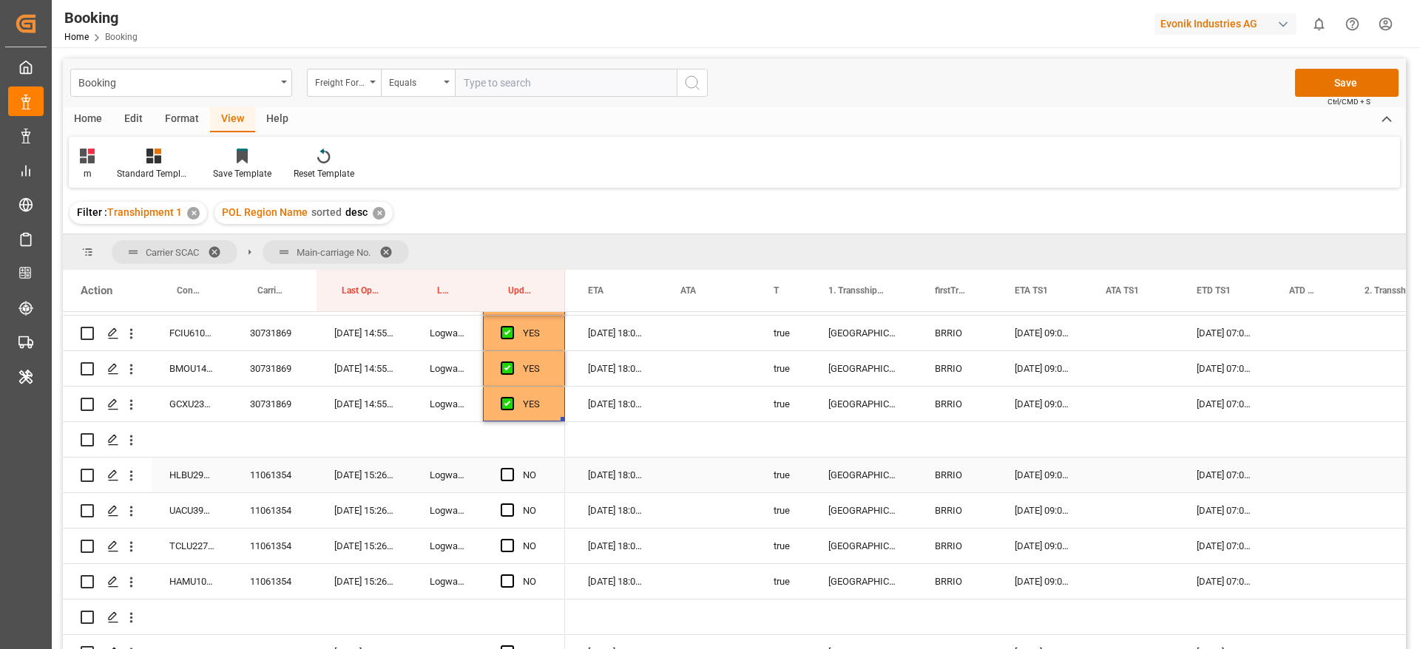
click at [251, 486] on div "11061354" at bounding box center [274, 475] width 84 height 35
click at [504, 474] on span "Press SPACE to select this row." at bounding box center [507, 474] width 13 height 13
click at [512, 468] on input "Press SPACE to select this row." at bounding box center [512, 468] width 0 height 0
drag, startPoint x: 561, startPoint y: 492, endPoint x: 566, endPoint y: 578, distance: 86.6
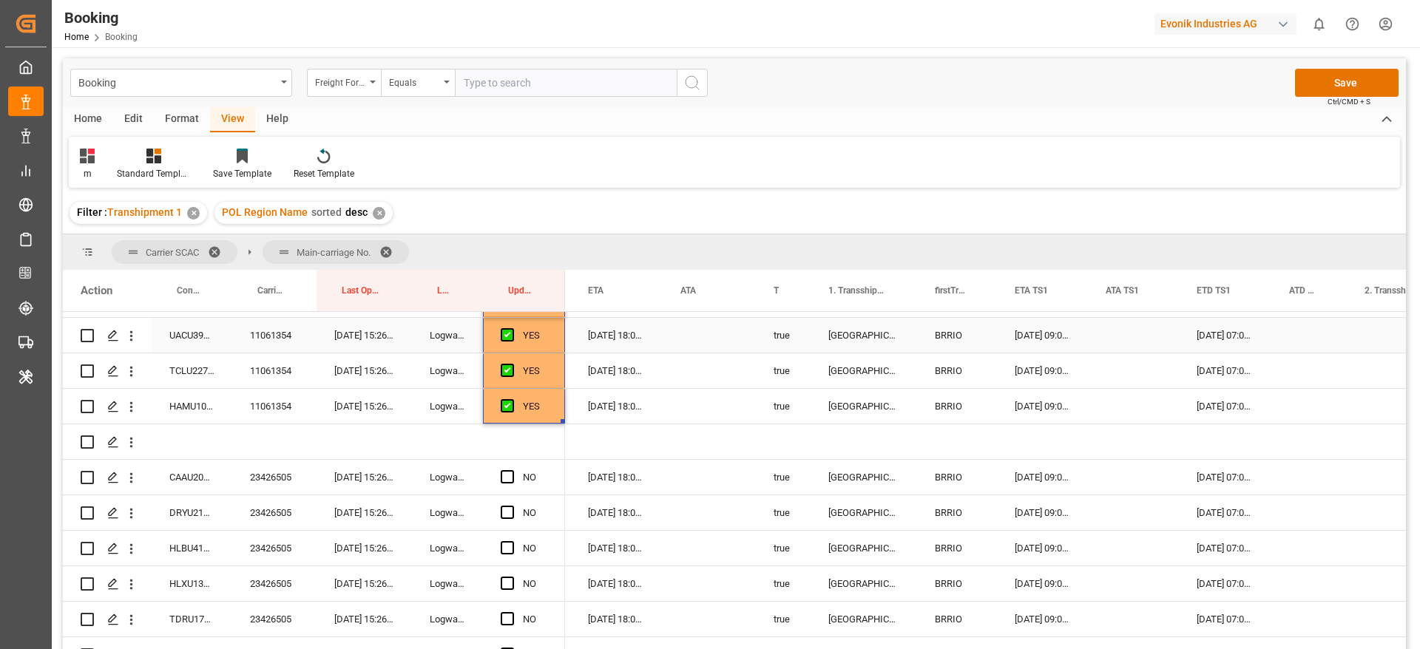
scroll to position [2987, 0]
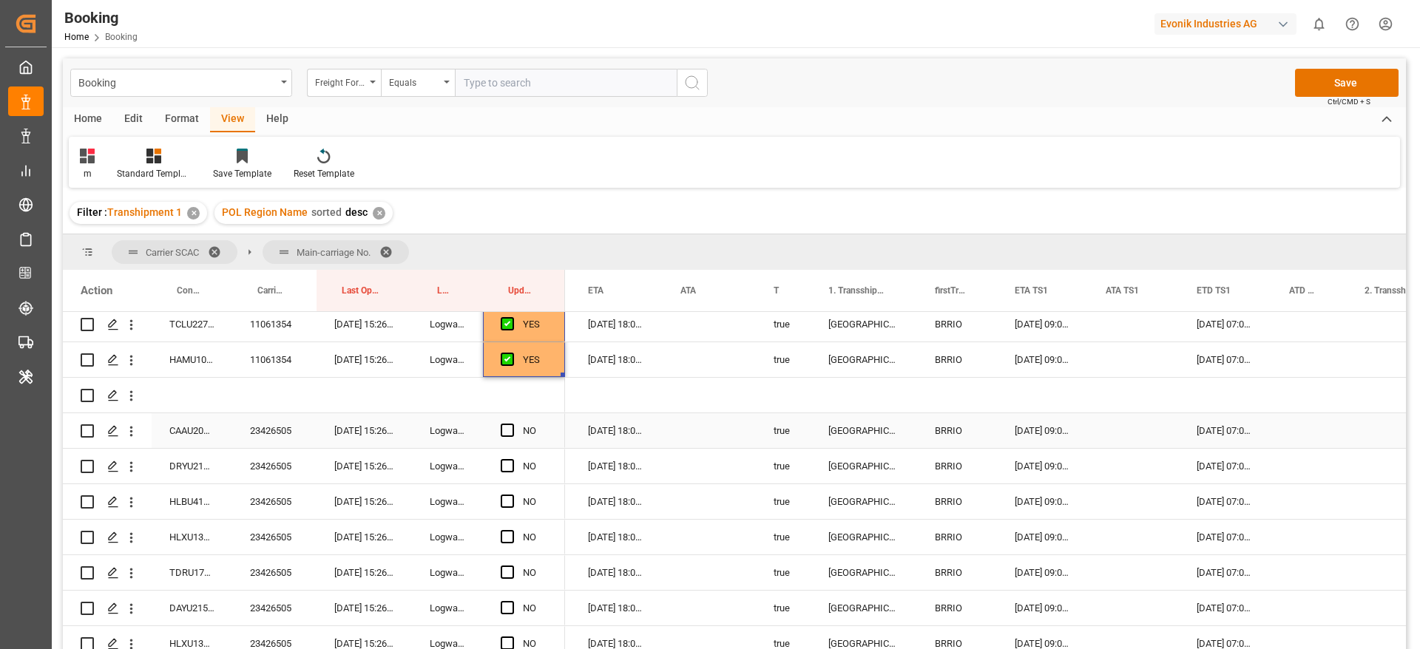
click at [263, 429] on div "23426505" at bounding box center [274, 430] width 84 height 35
click at [507, 427] on span "Press SPACE to select this row." at bounding box center [507, 430] width 13 height 13
click at [512, 424] on input "Press SPACE to select this row." at bounding box center [512, 424] width 0 height 0
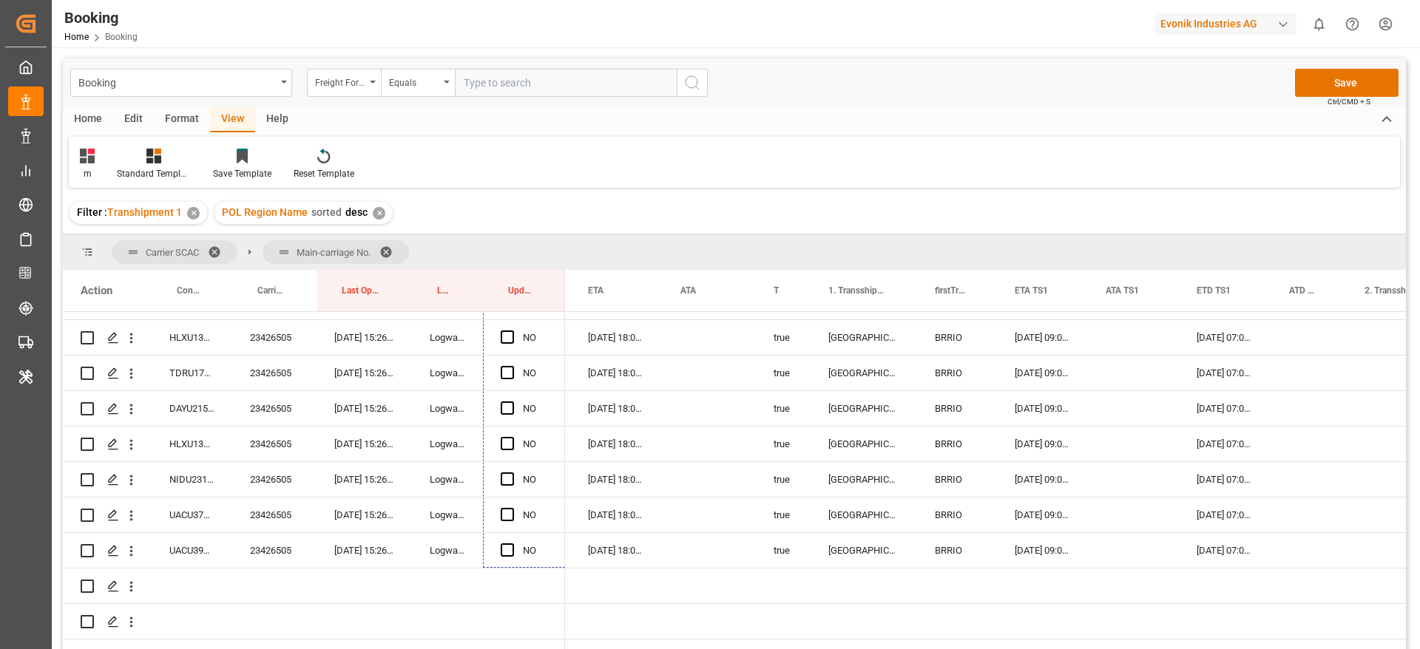
scroll to position [3216, 0]
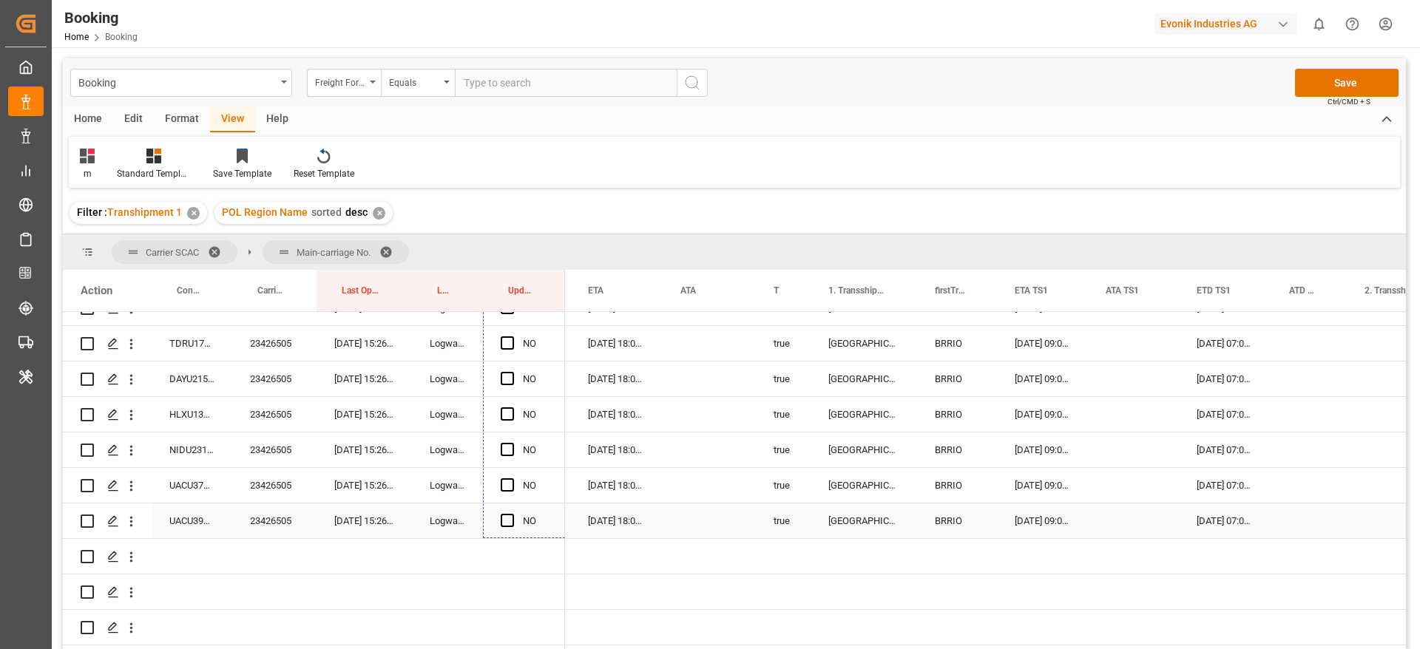
drag, startPoint x: 563, startPoint y: 333, endPoint x: 547, endPoint y: 528, distance: 195.1
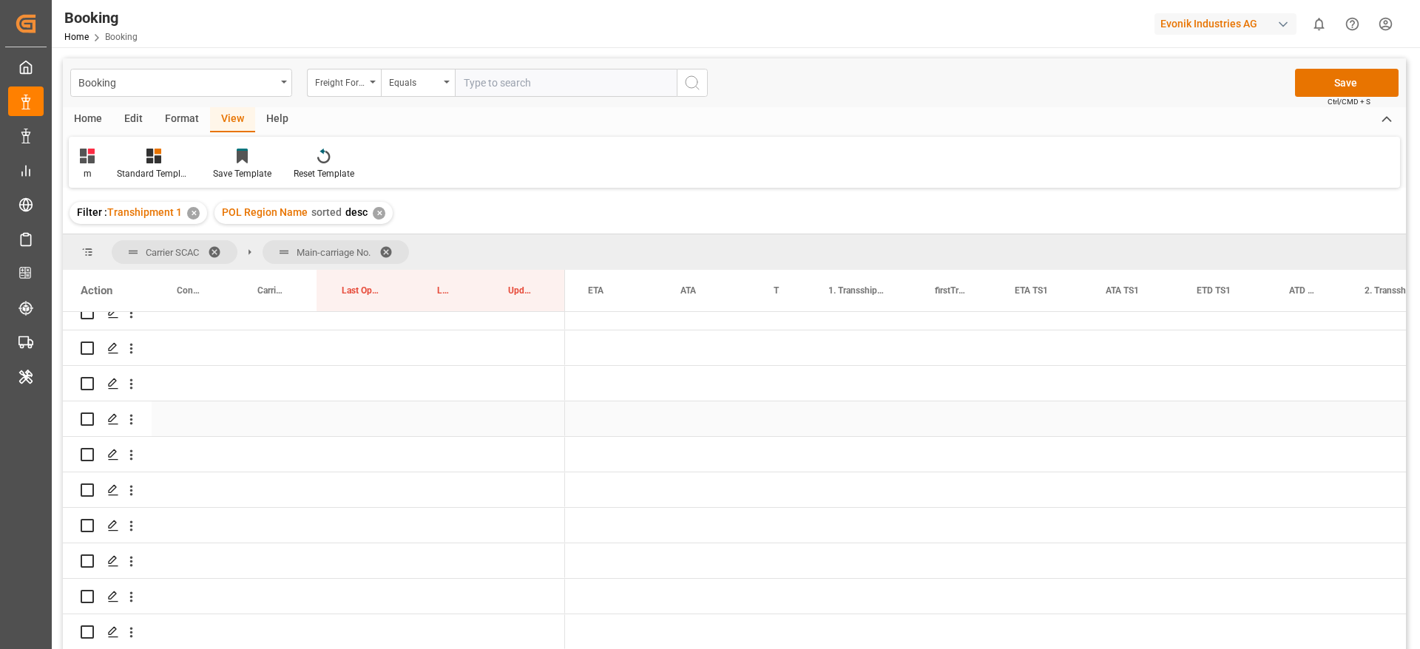
scroll to position [3771, 0]
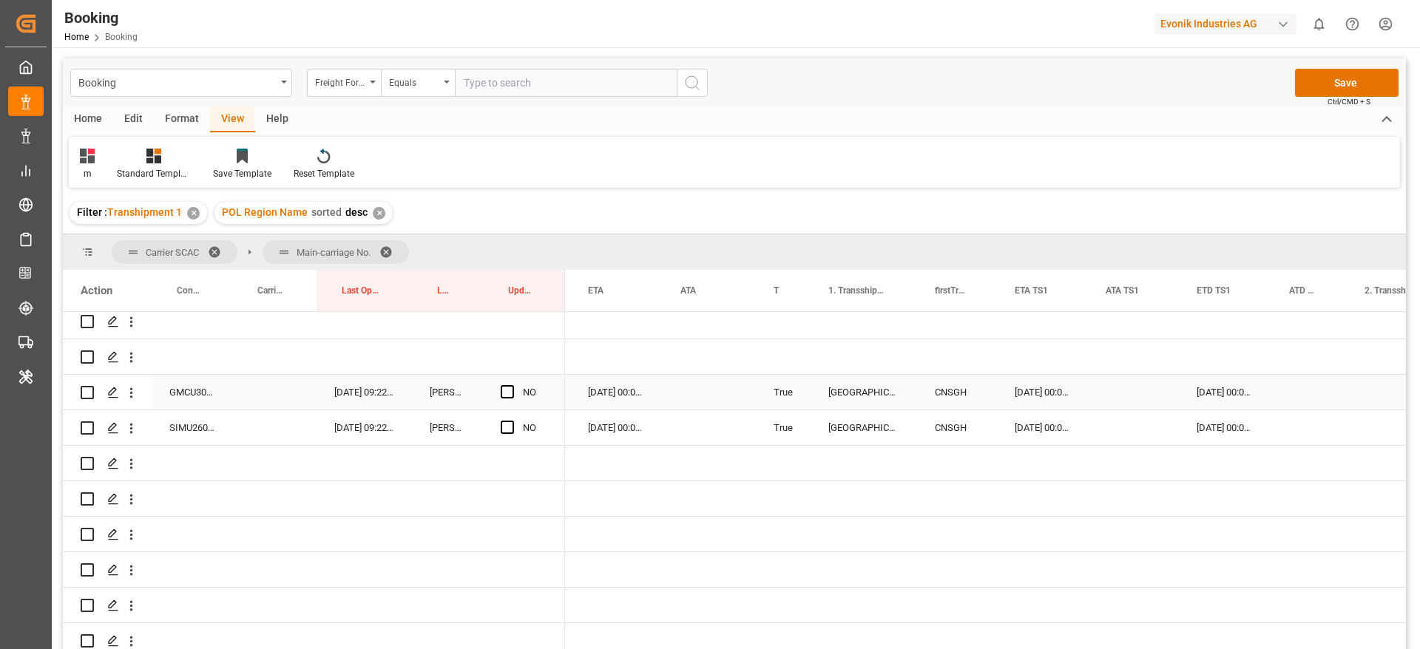
click at [203, 403] on div "GMCU3061797" at bounding box center [192, 392] width 81 height 35
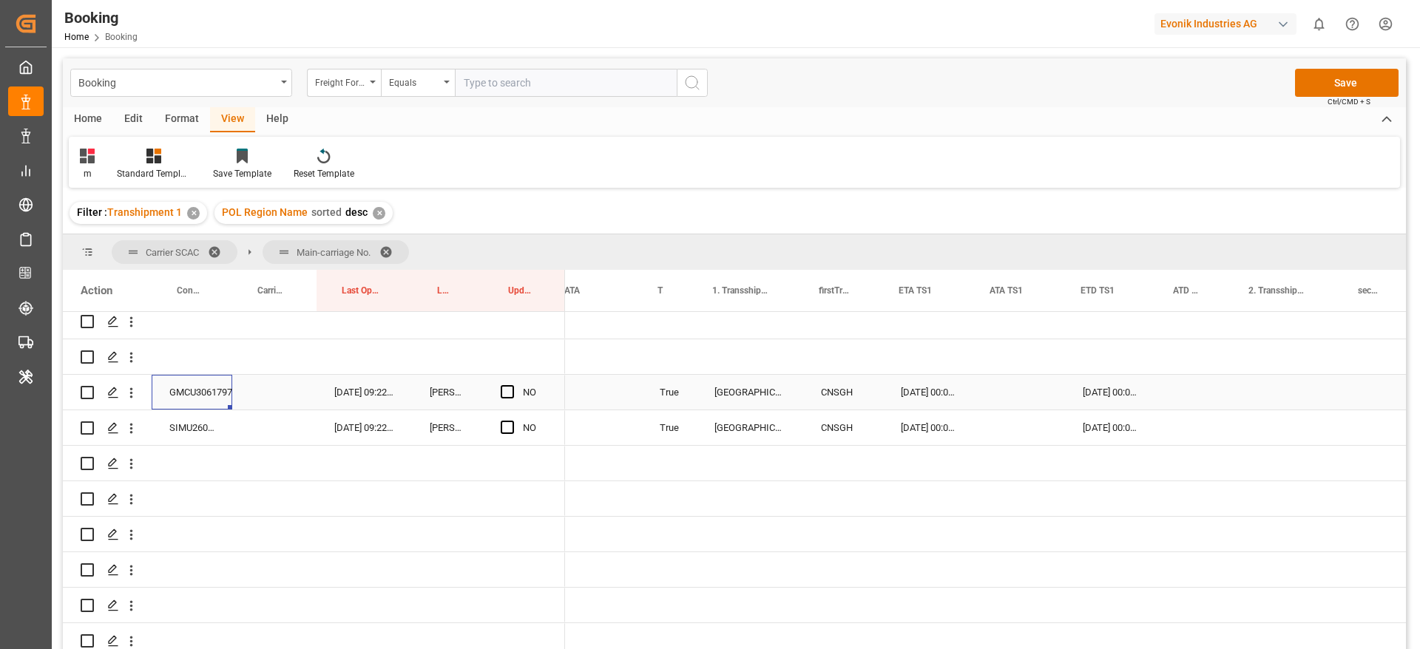
scroll to position [0, 0]
click at [1000, 399] on div "Press SPACE to select this row." at bounding box center [1017, 392] width 91 height 35
click at [1015, 392] on div "Press SPACE to select this row." at bounding box center [1017, 392] width 91 height 35
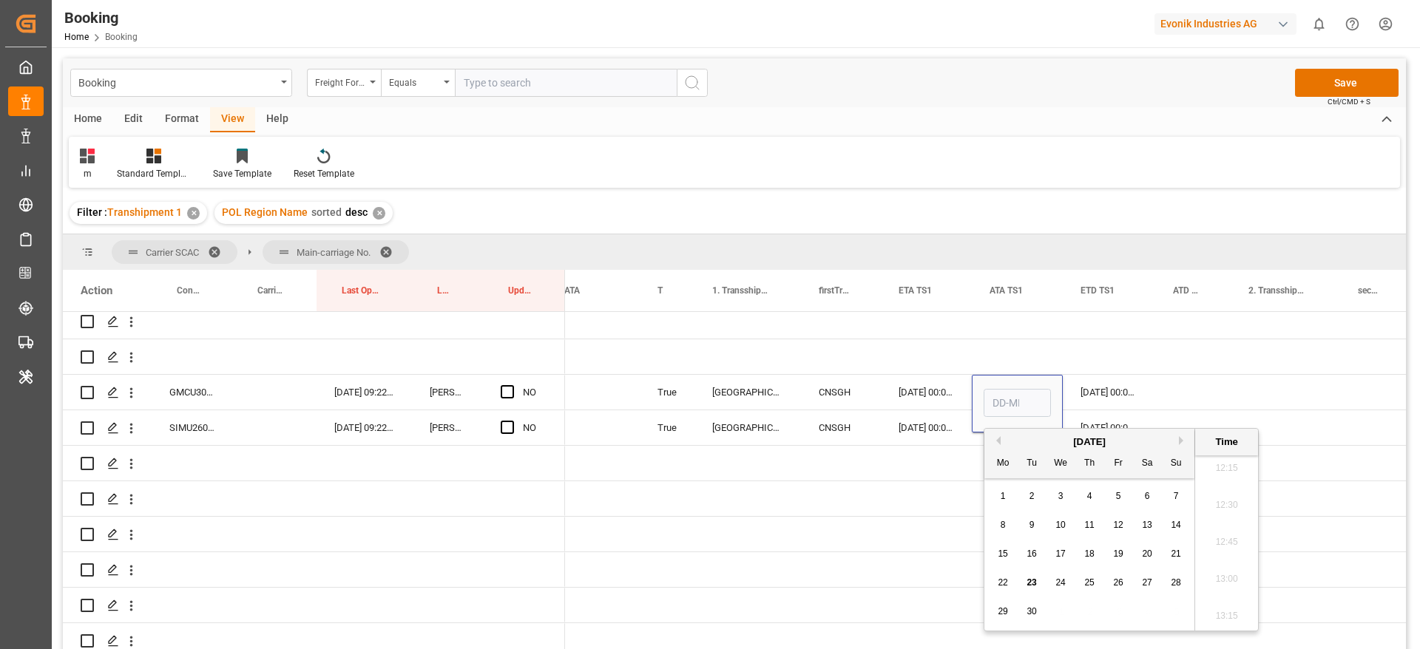
click at [1182, 556] on div "21" at bounding box center [1176, 555] width 18 height 18
type input "21-09-2025 00:00"
click at [1206, 390] on div "Press SPACE to select this row." at bounding box center [1192, 392] width 75 height 35
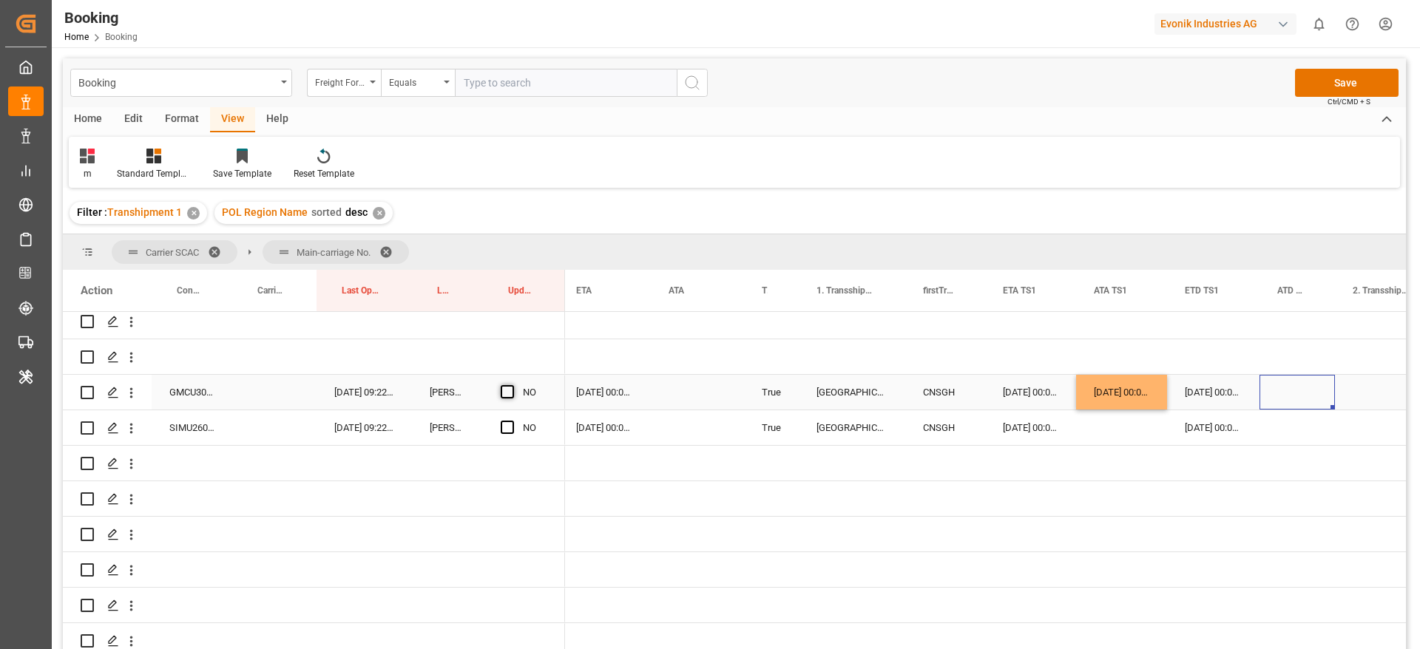
click at [502, 391] on span "Press SPACE to select this row." at bounding box center [507, 391] width 13 height 13
click at [512, 385] on input "Press SPACE to select this row." at bounding box center [512, 385] width 0 height 0
click at [193, 433] on div "SIMU2601023" at bounding box center [192, 427] width 81 height 35
click at [1123, 398] on div "21-09-2025 00:00:00" at bounding box center [1121, 392] width 91 height 35
drag, startPoint x: 1164, startPoint y: 407, endPoint x: 1165, endPoint y: 430, distance: 22.2
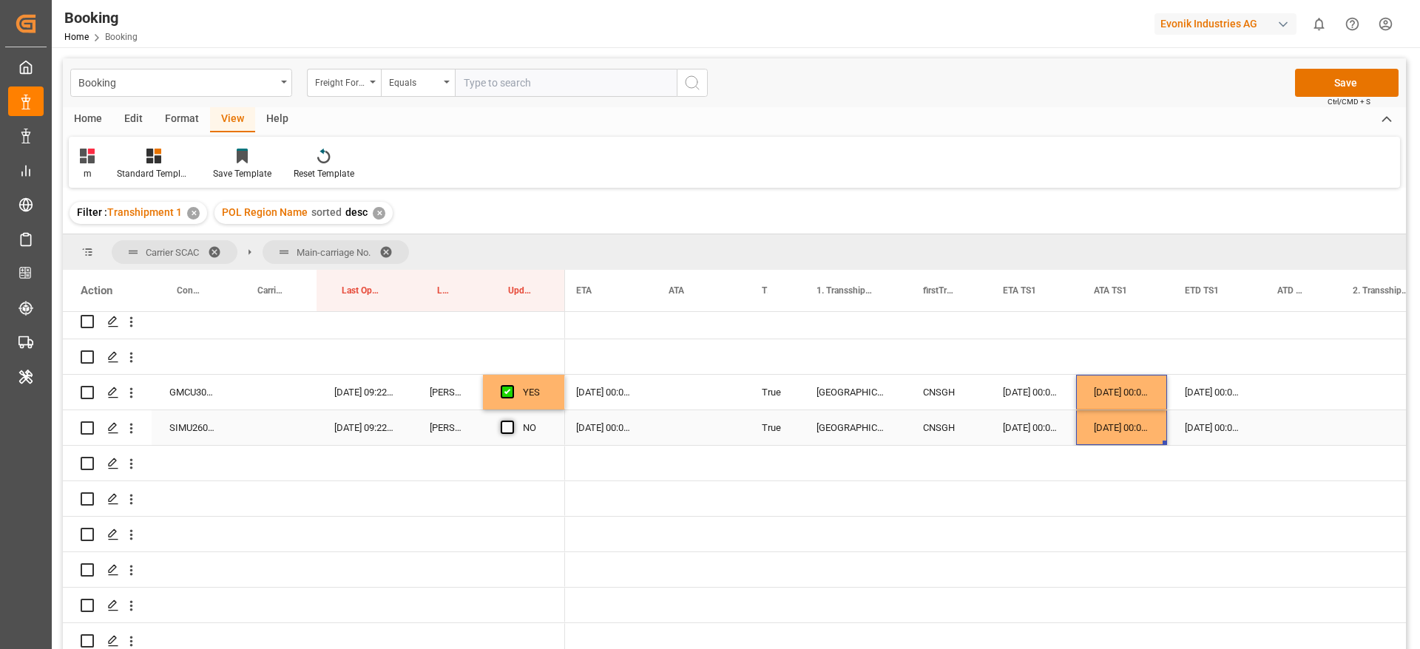
click at [504, 421] on span "Press SPACE to select this row." at bounding box center [507, 427] width 13 height 13
click at [512, 421] on input "Press SPACE to select this row." at bounding box center [512, 421] width 0 height 0
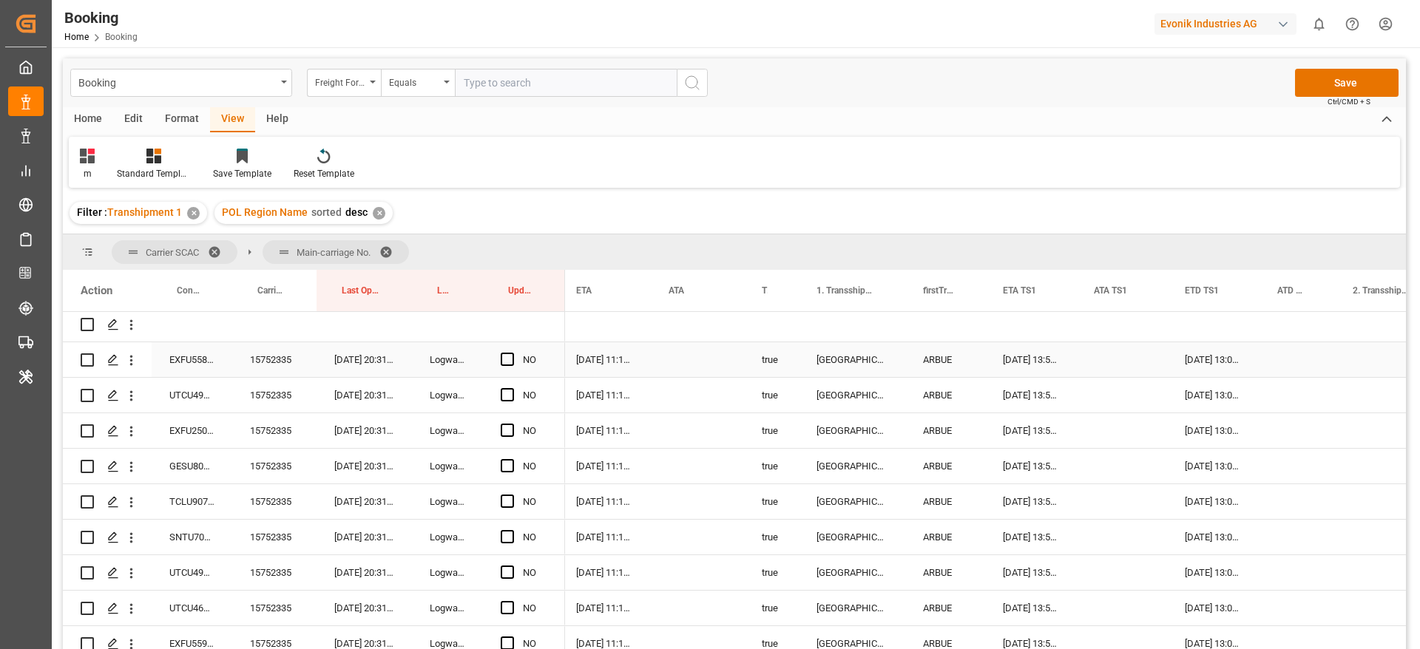
click at [278, 363] on div "15752335" at bounding box center [274, 359] width 84 height 35
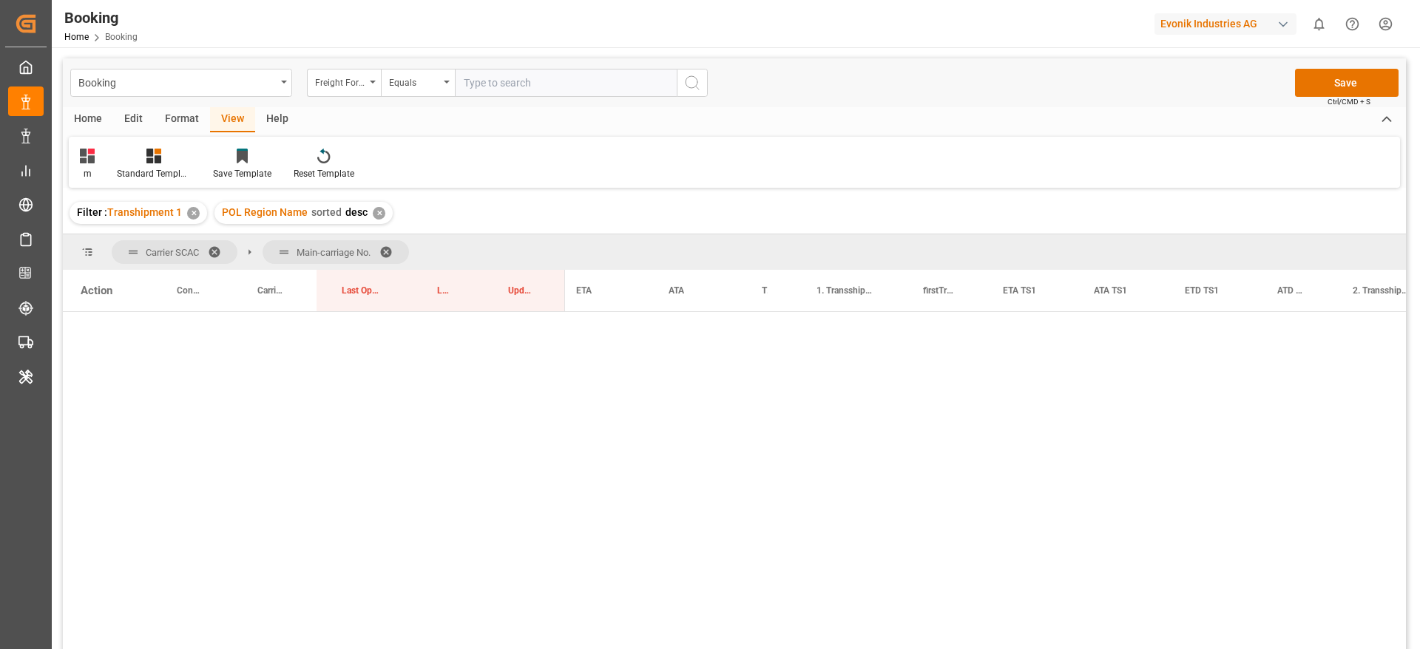
scroll to position [0, 1109]
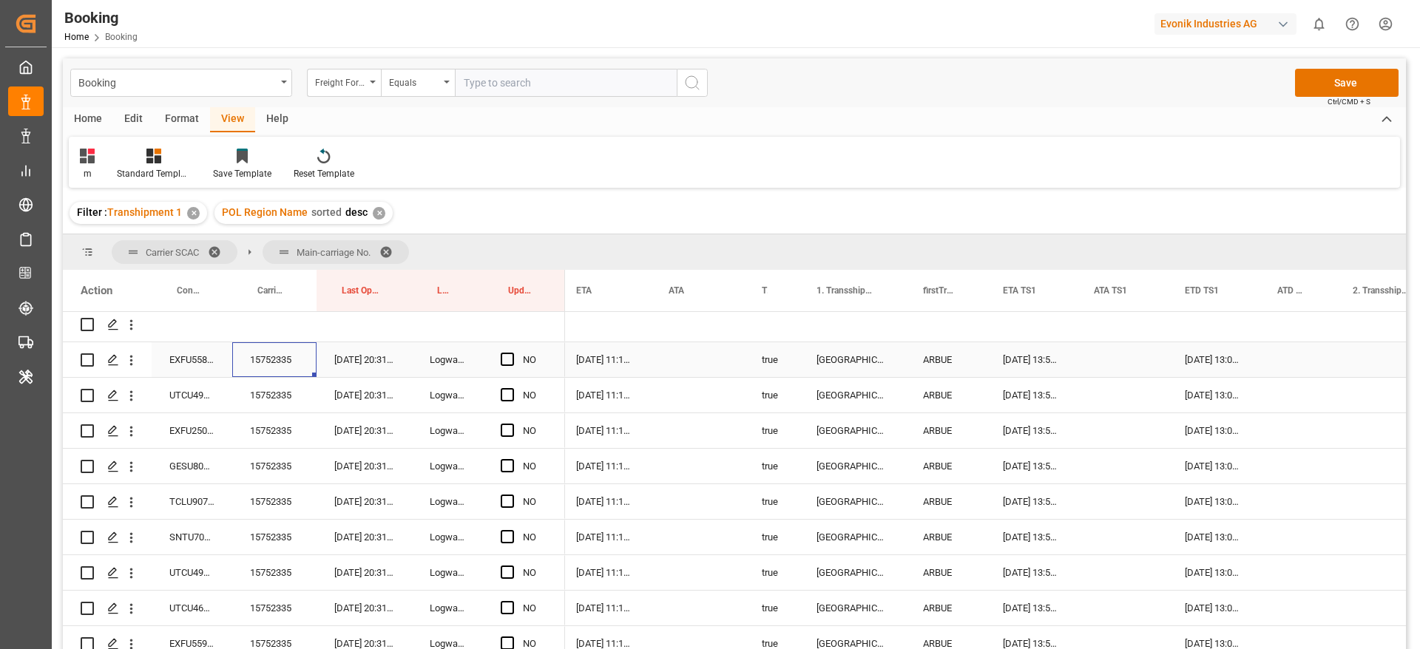
click at [1037, 362] on div "23-09-2025 13:53:00" at bounding box center [1030, 359] width 91 height 35
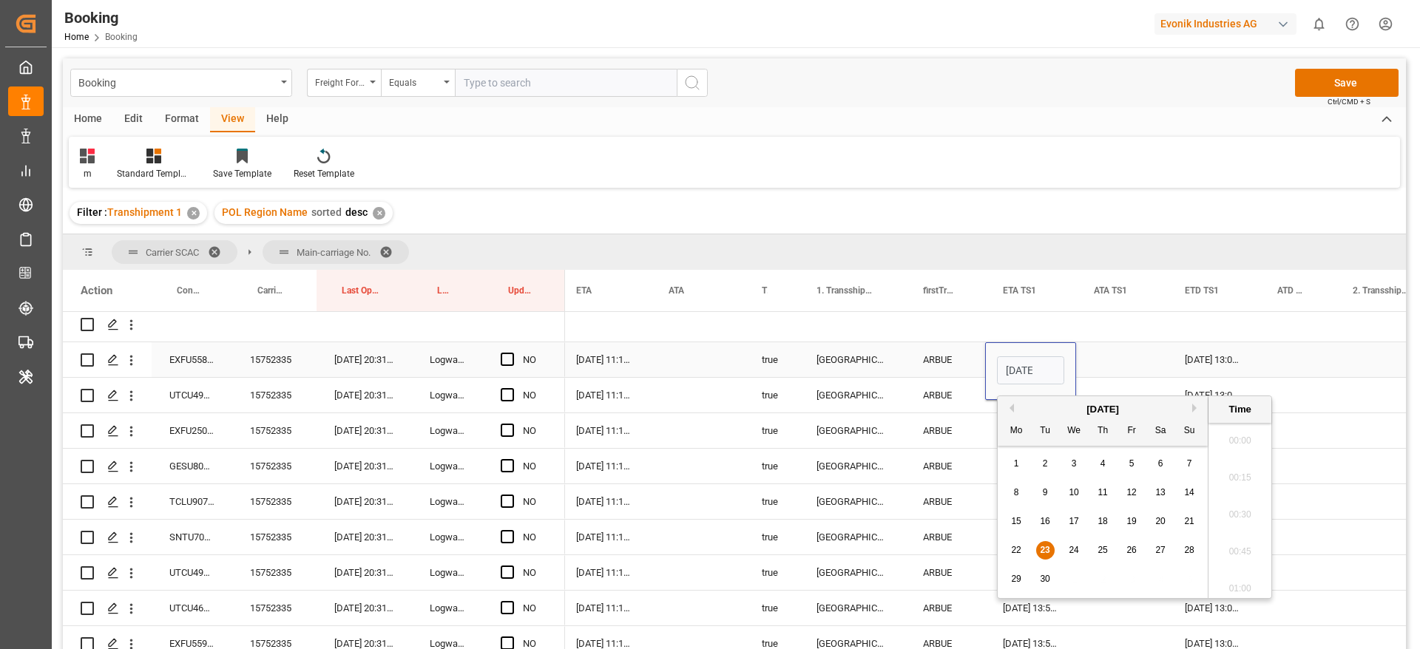
scroll to position [1817, 0]
click at [1140, 549] on div "26" at bounding box center [1132, 551] width 18 height 18
type input "26-09-2025 13:53"
click at [1217, 351] on div "25-09-2025 13:05:00" at bounding box center [1213, 359] width 92 height 35
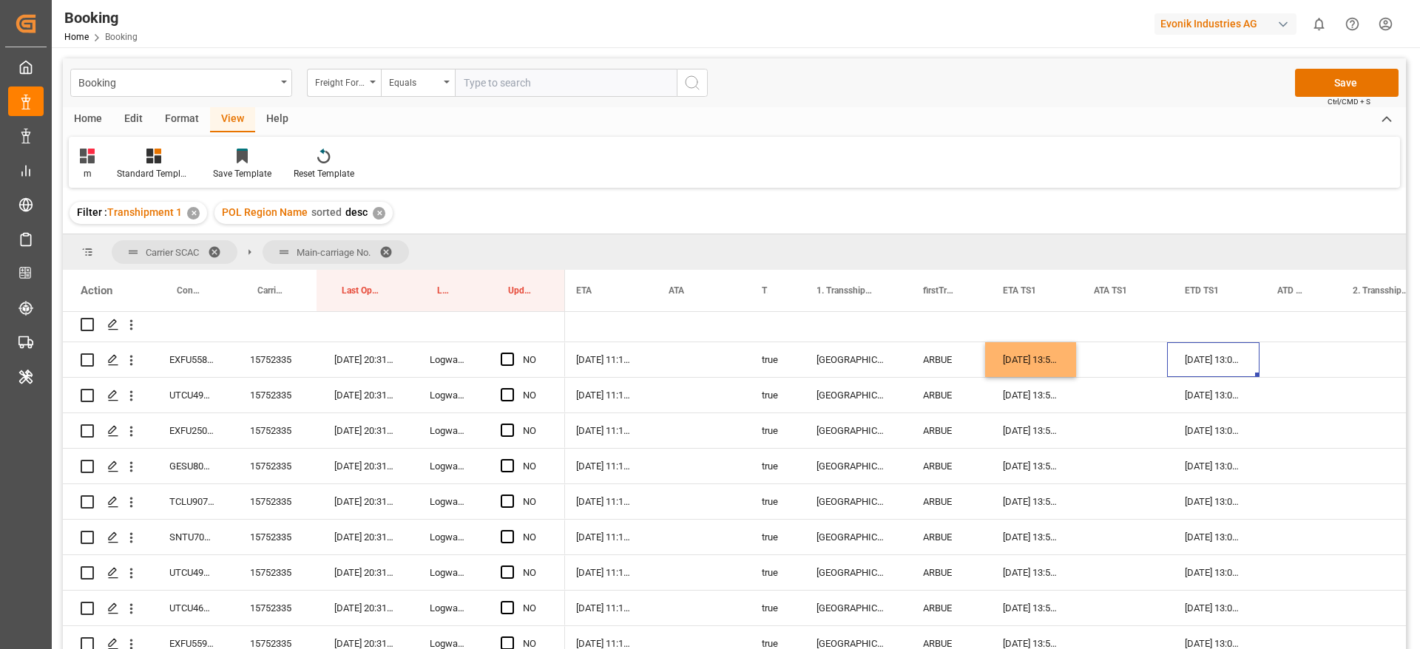
click at [1217, 352] on div "25-09-2025 13:05:00" at bounding box center [1213, 359] width 92 height 35
click at [1217, 352] on div "[DATE] 13:05:00" at bounding box center [1213, 359] width 92 height 35
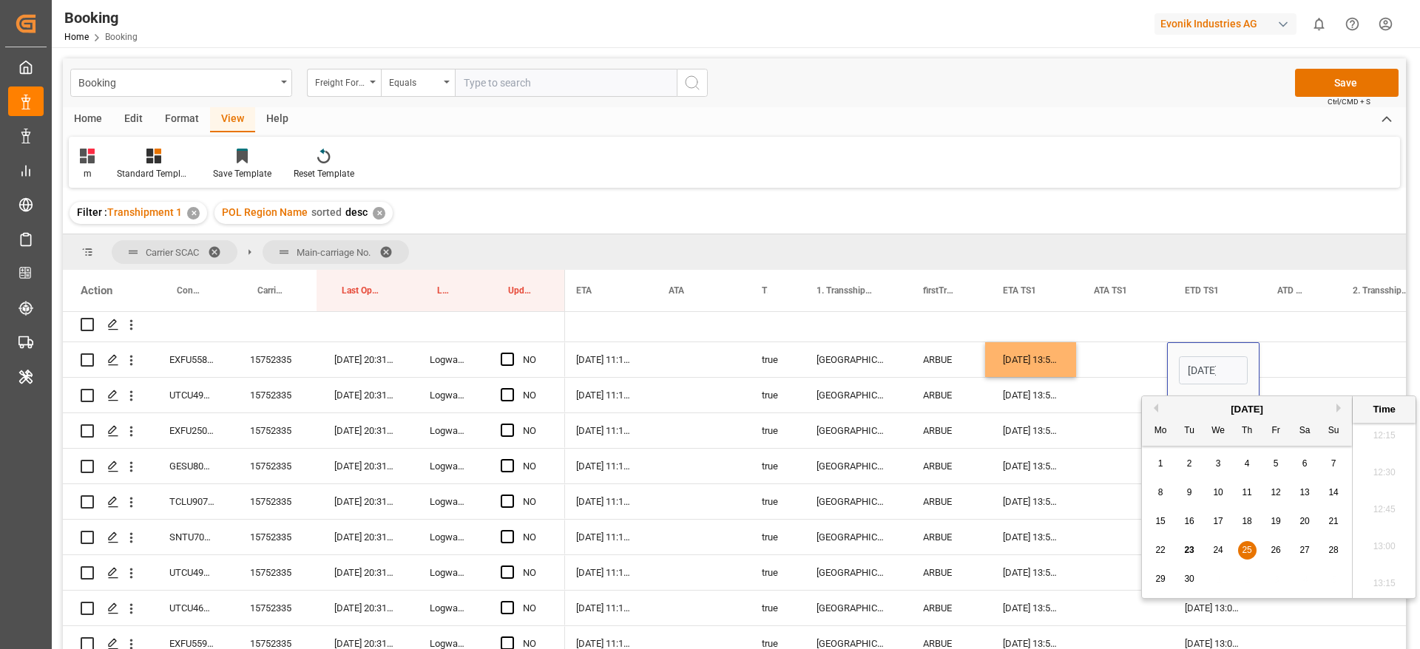
click at [1301, 551] on span "27" at bounding box center [1304, 550] width 10 height 10
type input "27-09-2025 13:05"
click at [1109, 353] on div "Press SPACE to select this row." at bounding box center [1121, 359] width 91 height 35
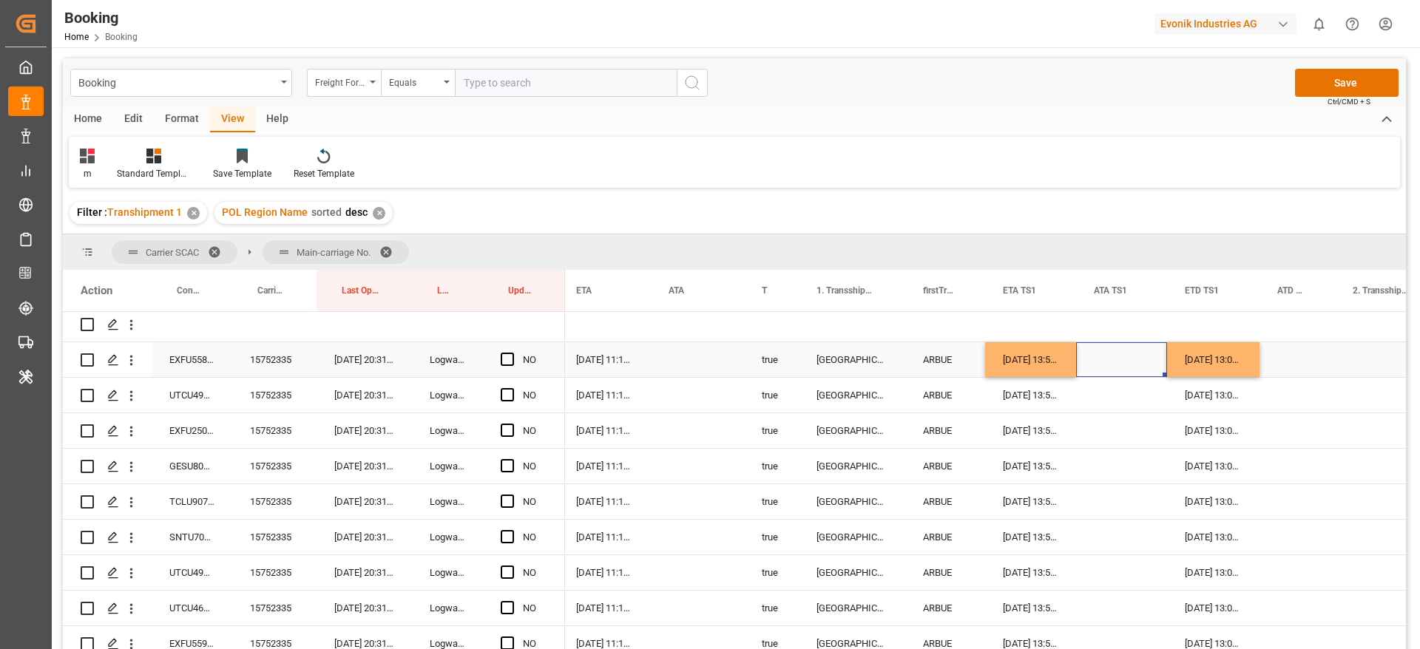
click at [603, 355] on div "03-10-2025 11:18:00" at bounding box center [604, 359] width 92 height 35
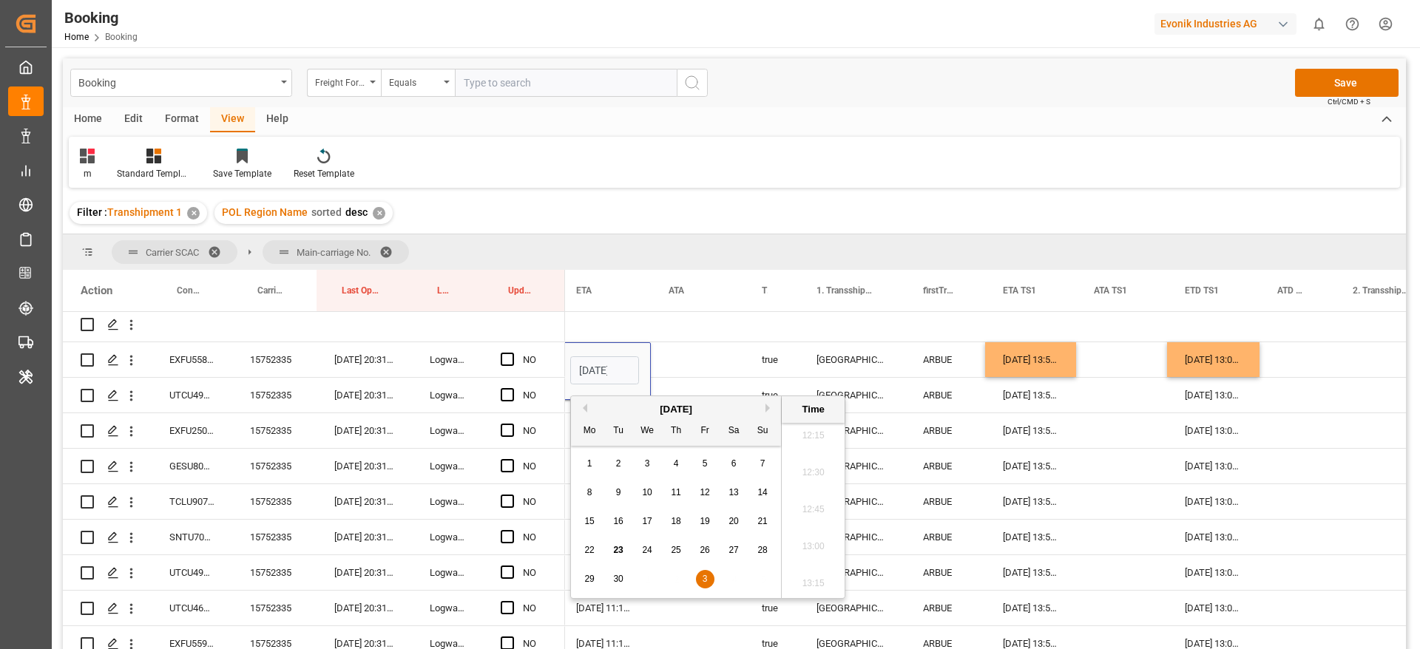
click at [770, 410] on button "Next Month" at bounding box center [769, 408] width 9 height 9
click at [758, 465] on div "5" at bounding box center [763, 465] width 18 height 18
type input "05-10-2025 11:18"
click at [689, 349] on div "Press SPACE to select this row." at bounding box center [697, 359] width 93 height 35
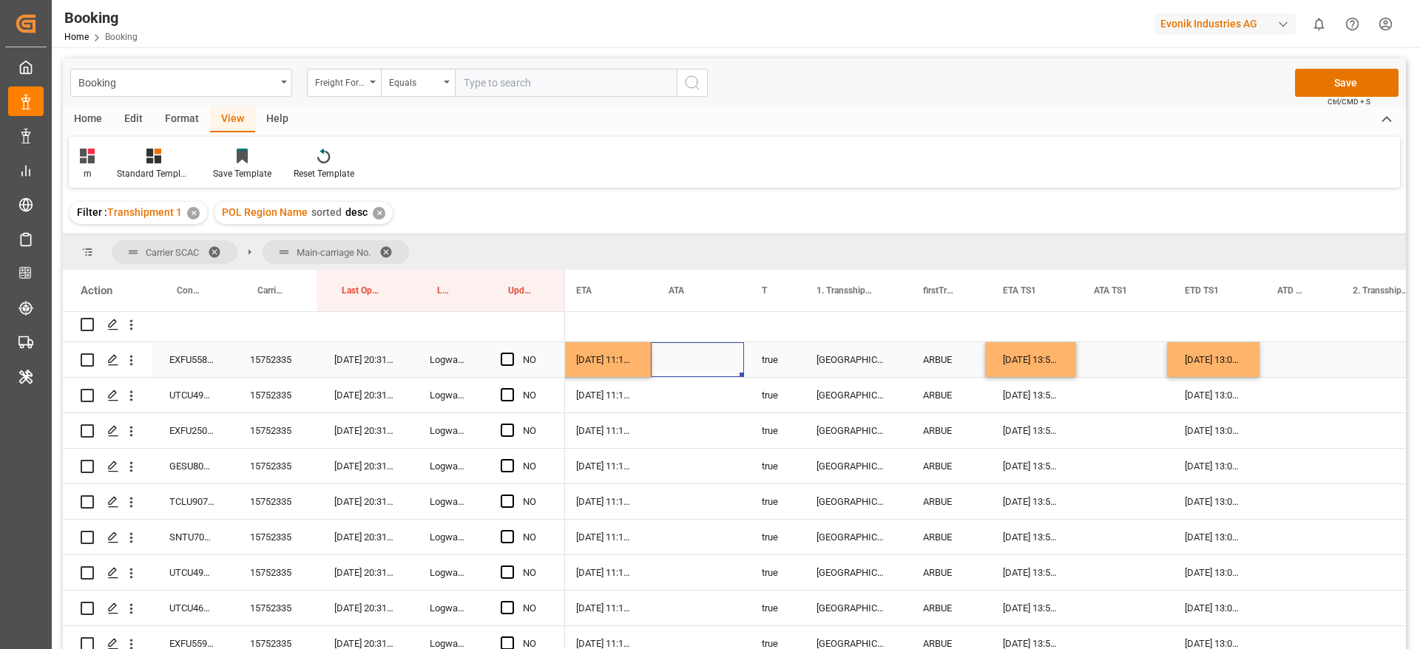
click at [1063, 358] on div "26-09-2025 13:53:00" at bounding box center [1030, 359] width 91 height 35
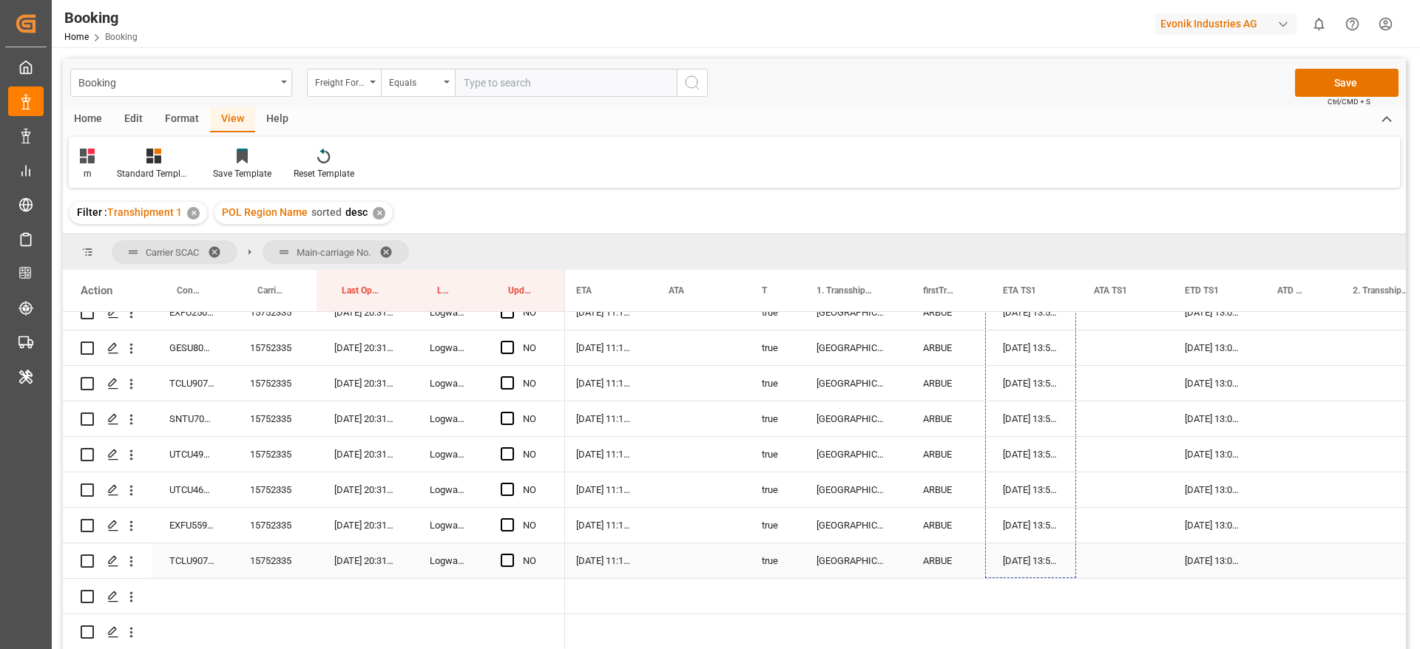
drag, startPoint x: 1072, startPoint y: 373, endPoint x: 1129, endPoint y: 567, distance: 201.9
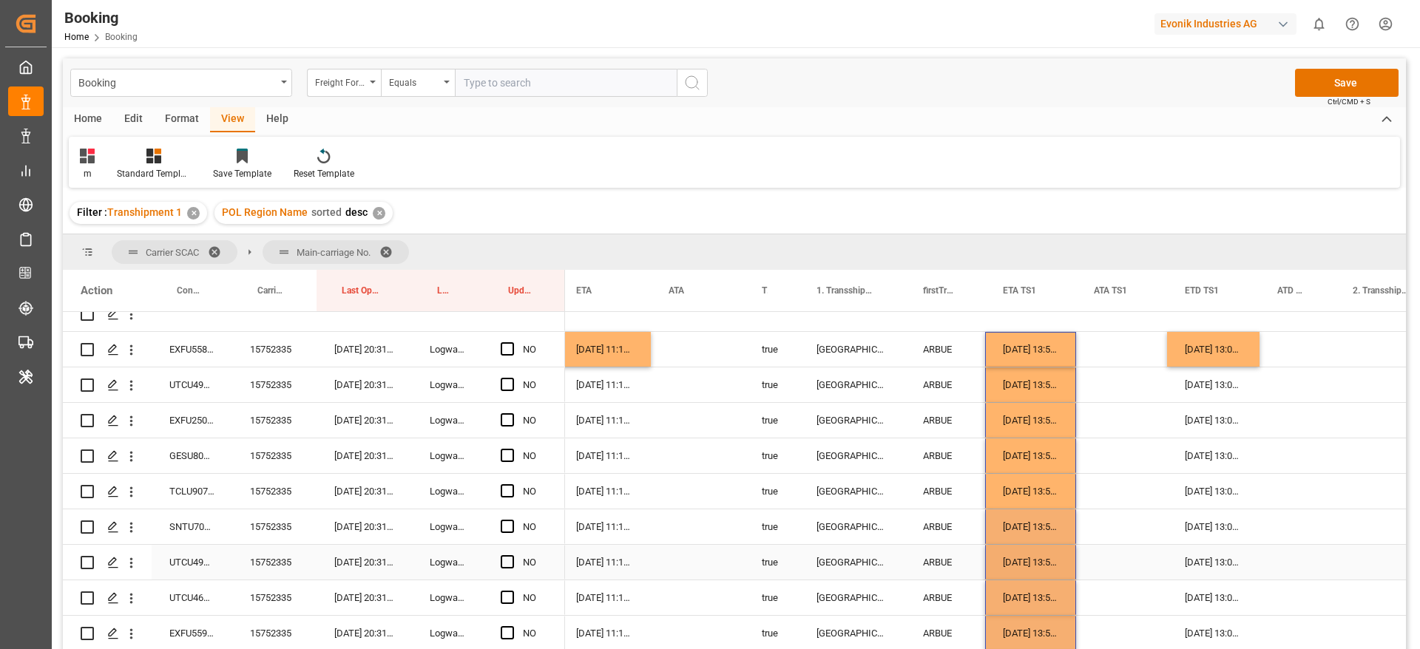
scroll to position [5834, 0]
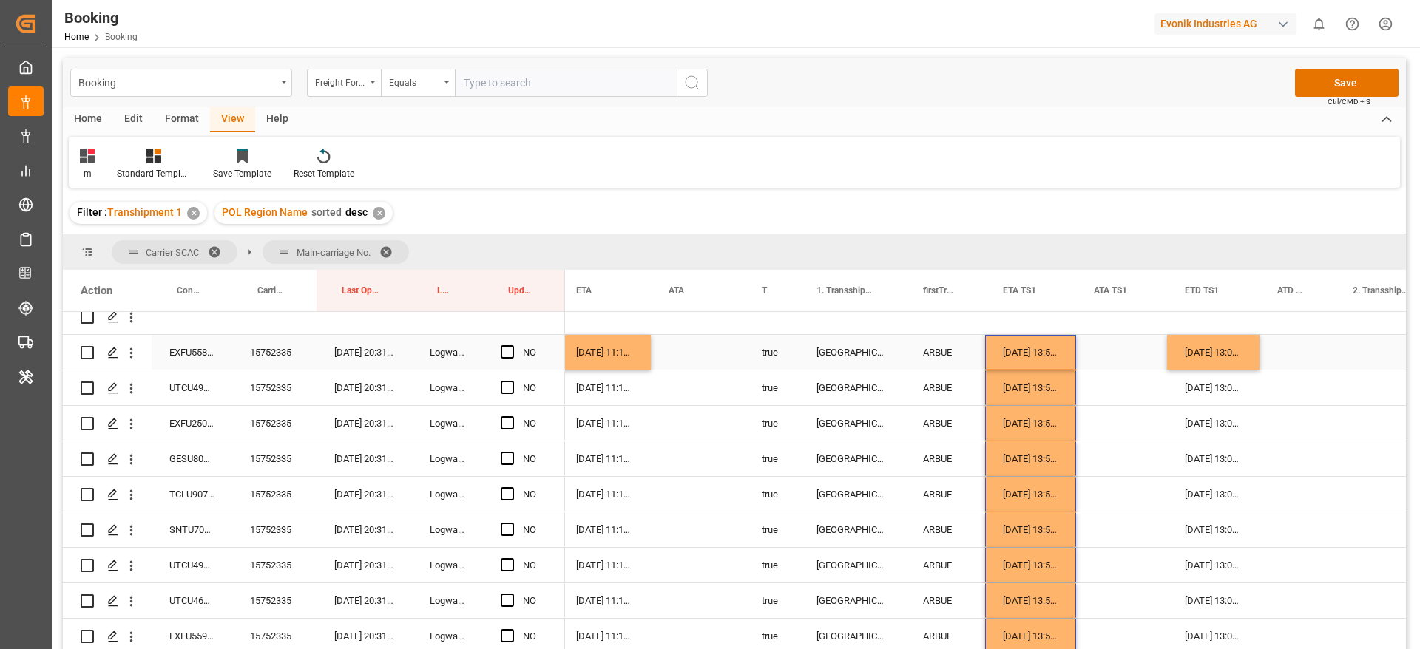
click at [1246, 354] on div "27-09-2025 13:05:00" at bounding box center [1213, 352] width 92 height 35
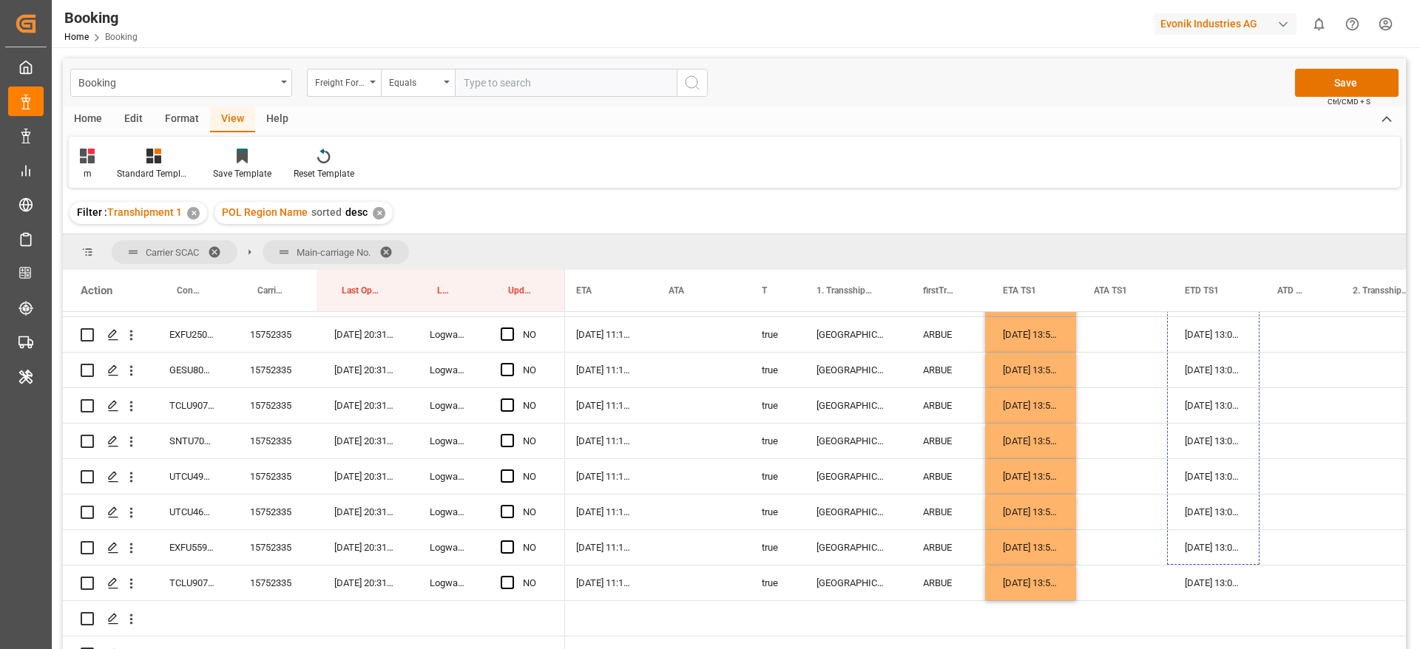
scroll to position [5952, 0]
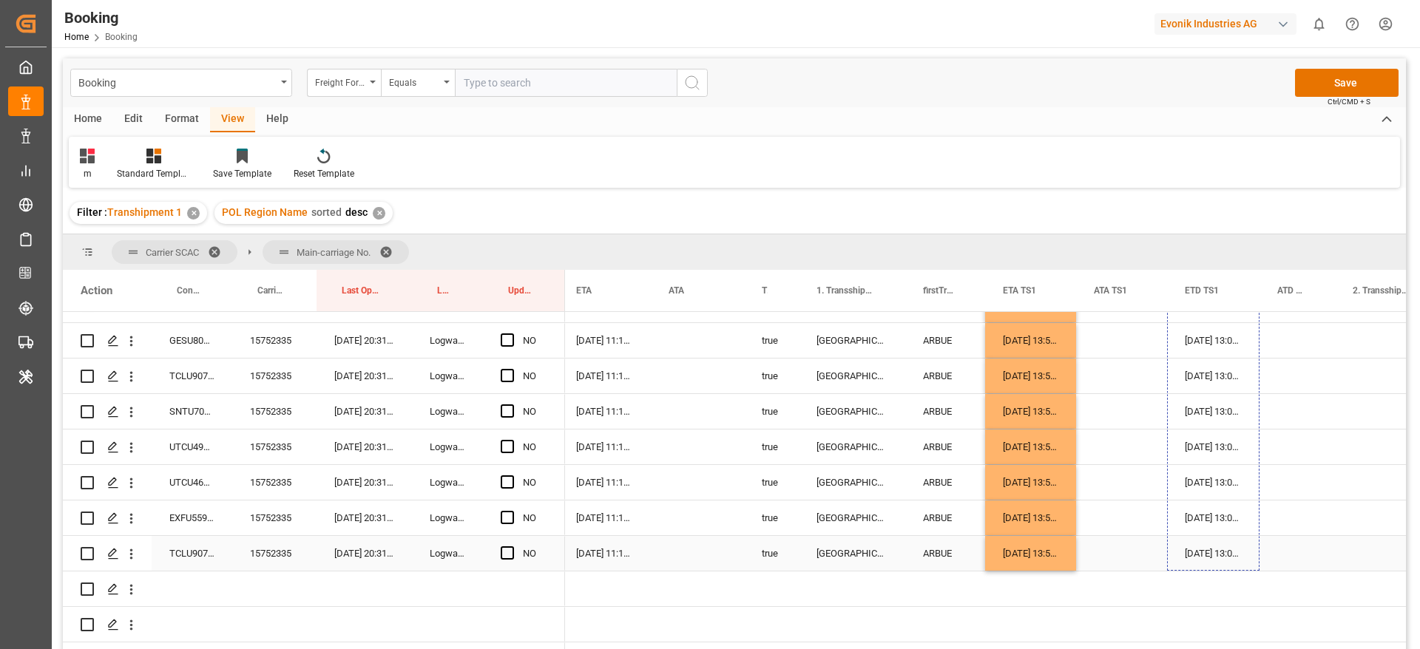
drag, startPoint x: 1258, startPoint y: 366, endPoint x: 1281, endPoint y: 560, distance: 195.1
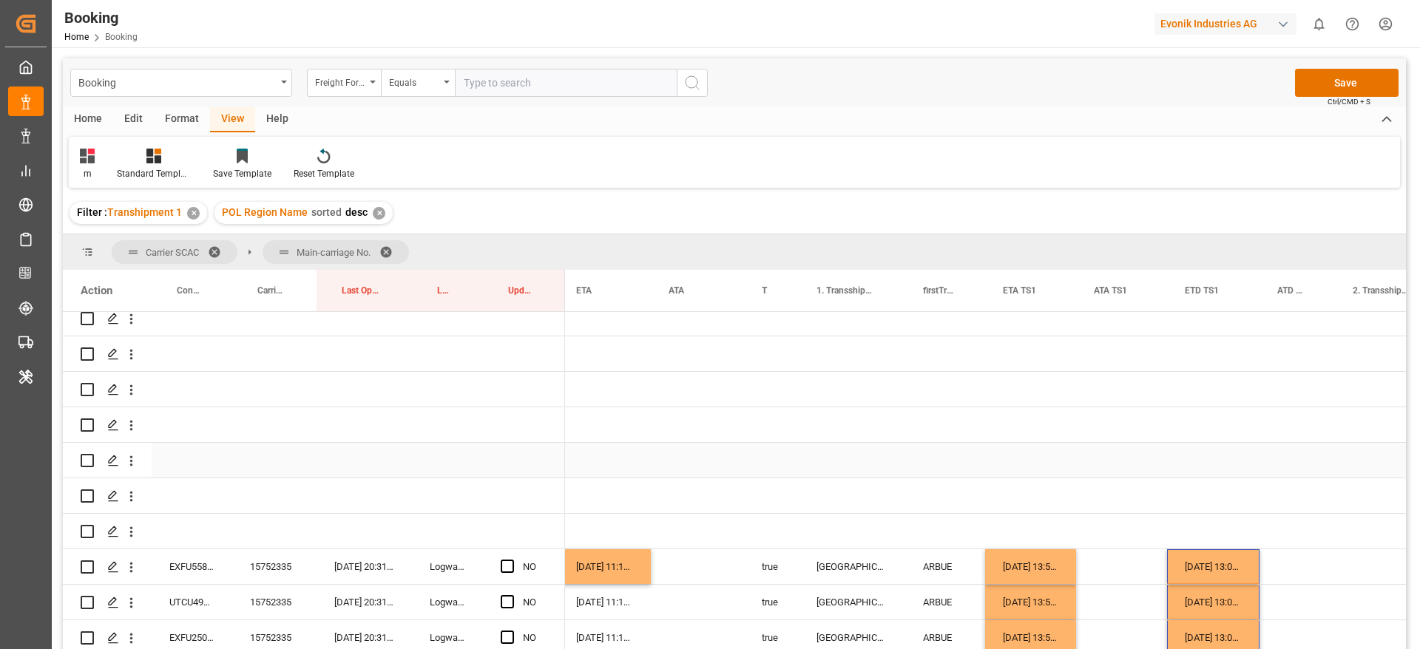
scroll to position [5730, 0]
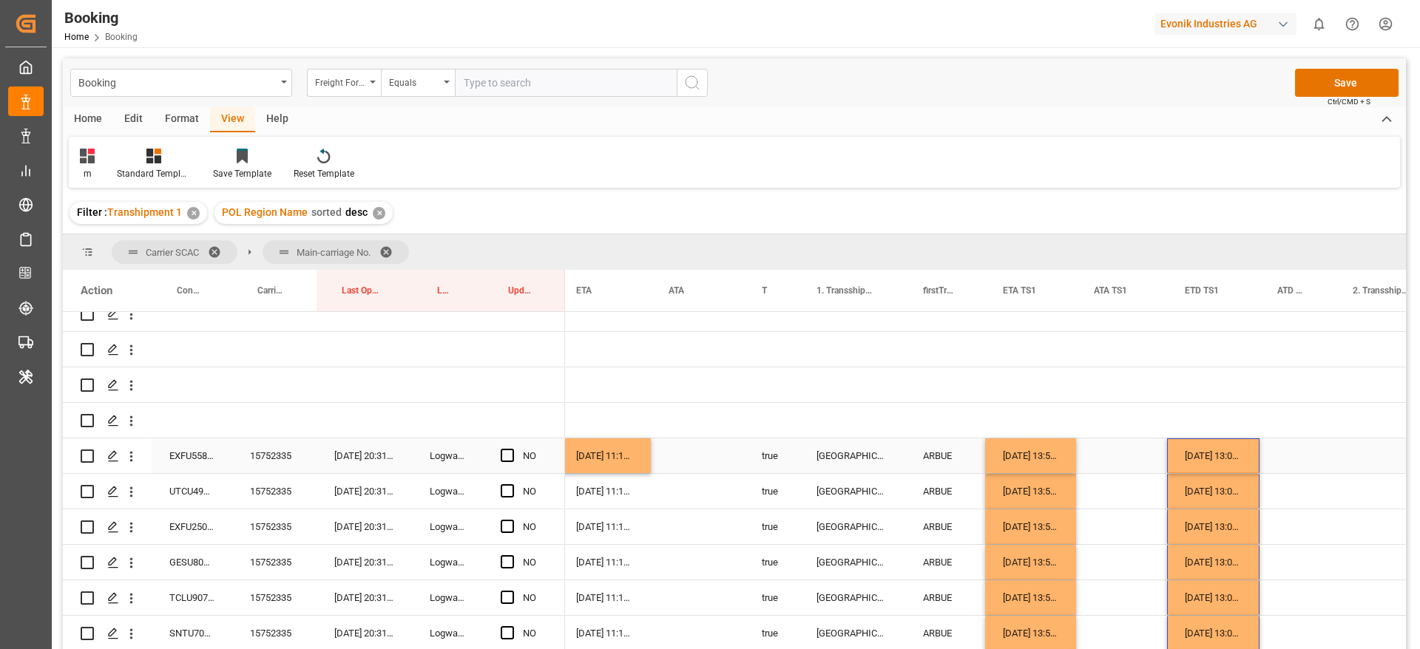
drag, startPoint x: 640, startPoint y: 456, endPoint x: 649, endPoint y: 466, distance: 13.2
click at [640, 456] on div "05-10-2025 11:18:00" at bounding box center [604, 456] width 92 height 35
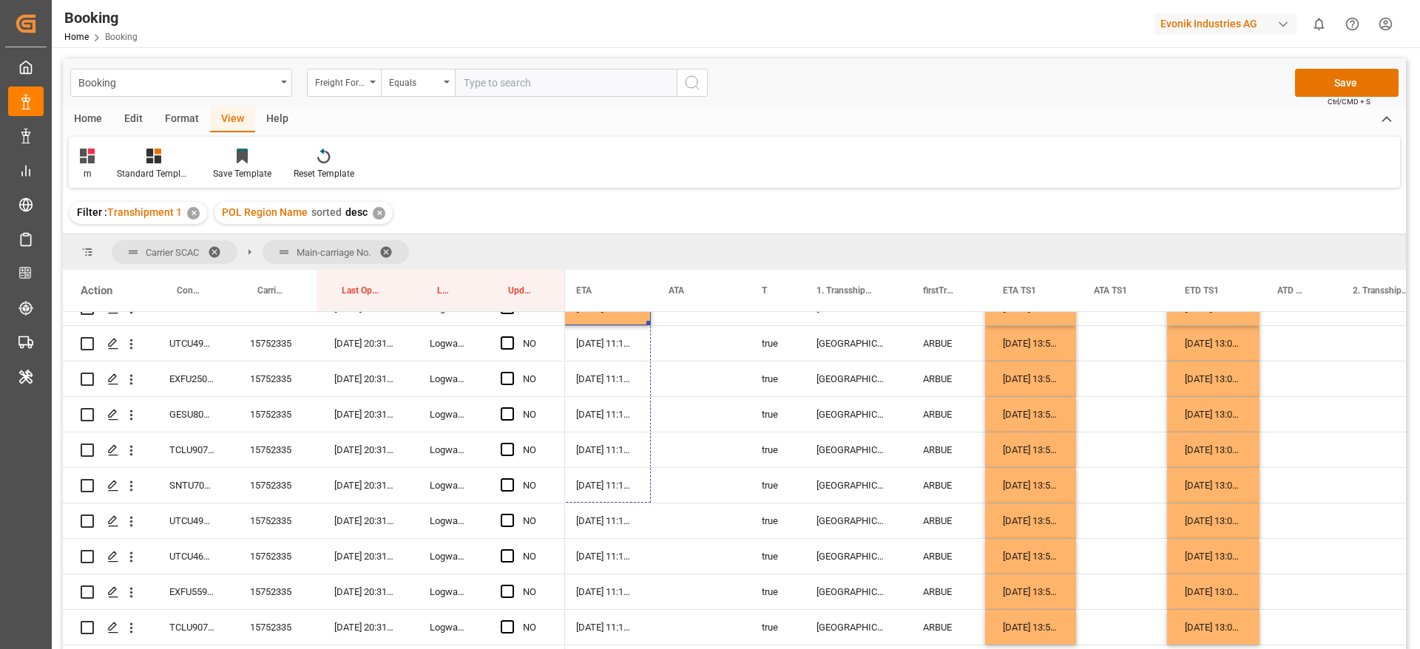
scroll to position [5937, 0]
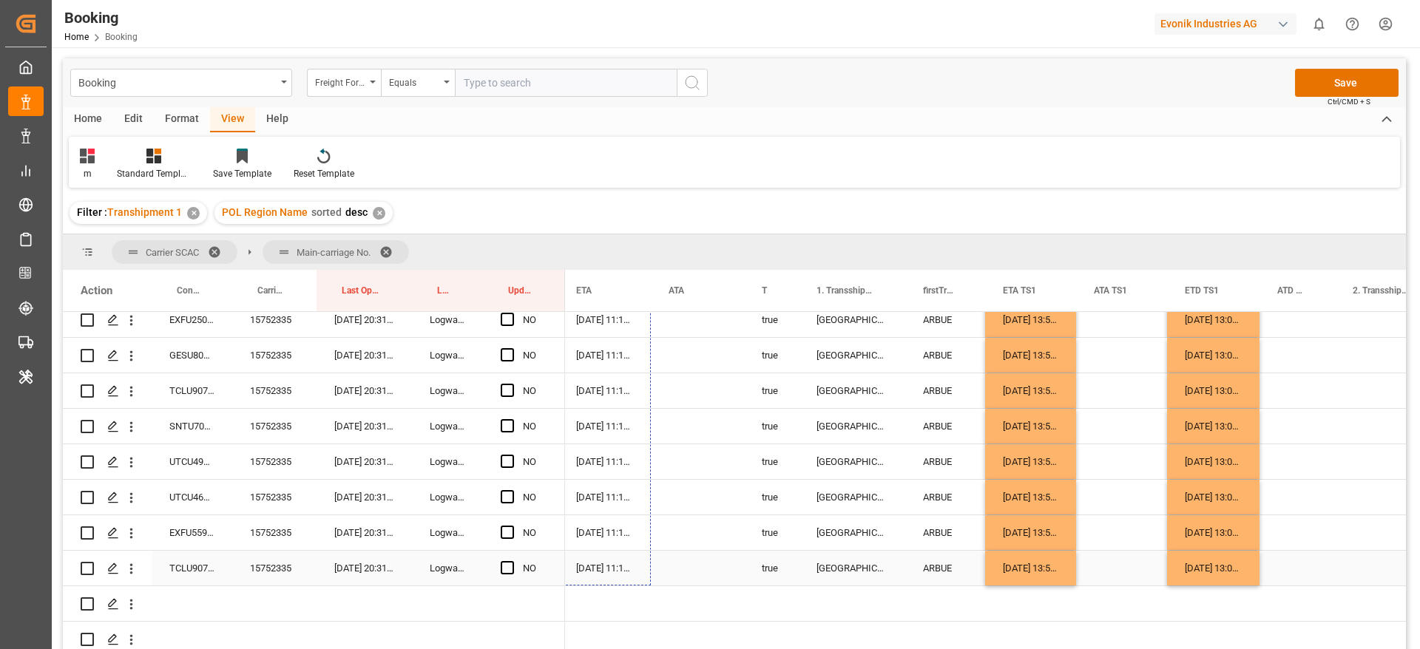
drag, startPoint x: 649, startPoint y: 470, endPoint x: 679, endPoint y: 566, distance: 100.8
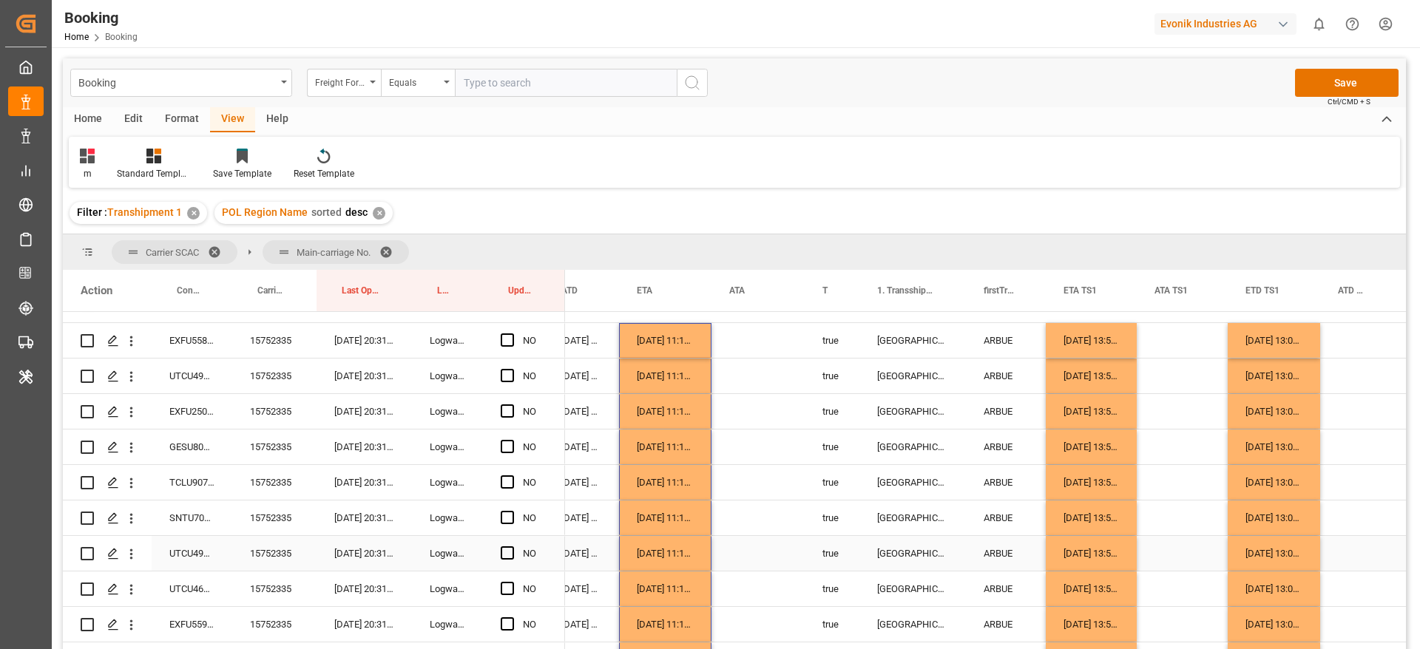
scroll to position [5826, 0]
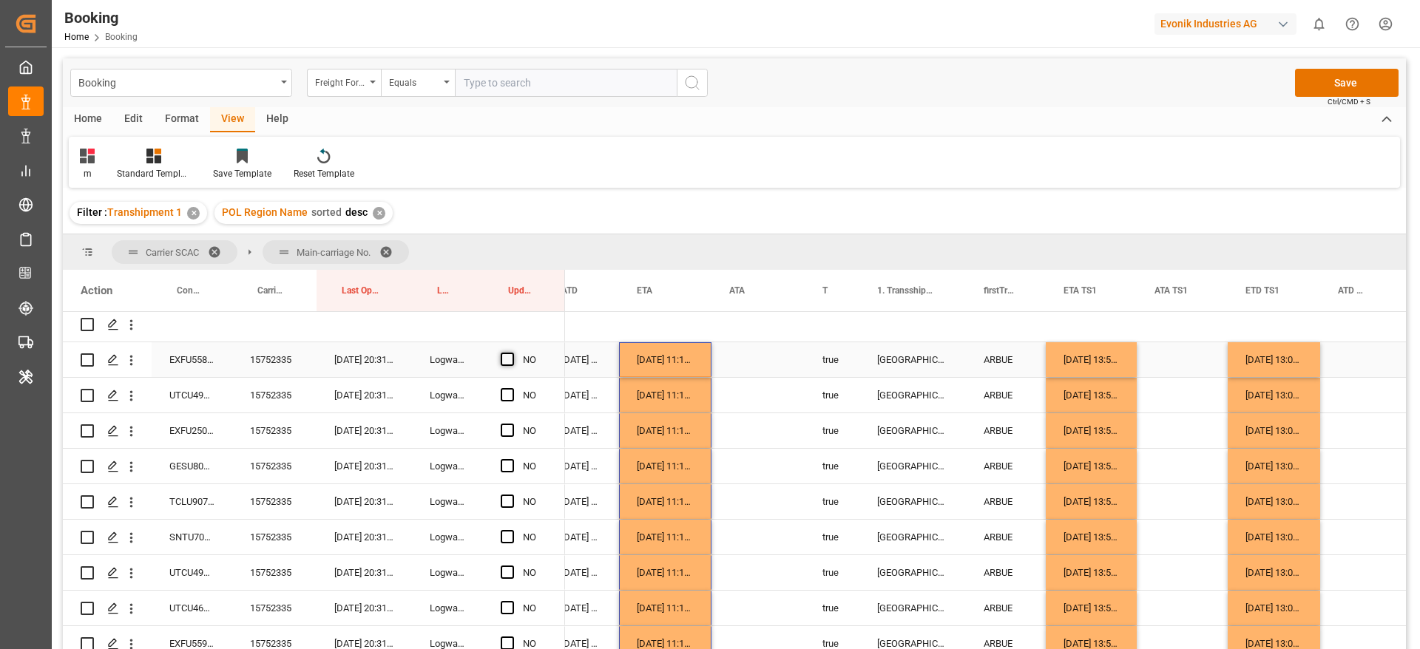
click at [507, 362] on span "Press SPACE to select this row." at bounding box center [507, 359] width 13 height 13
click at [512, 353] on input "Press SPACE to select this row." at bounding box center [512, 353] width 0 height 0
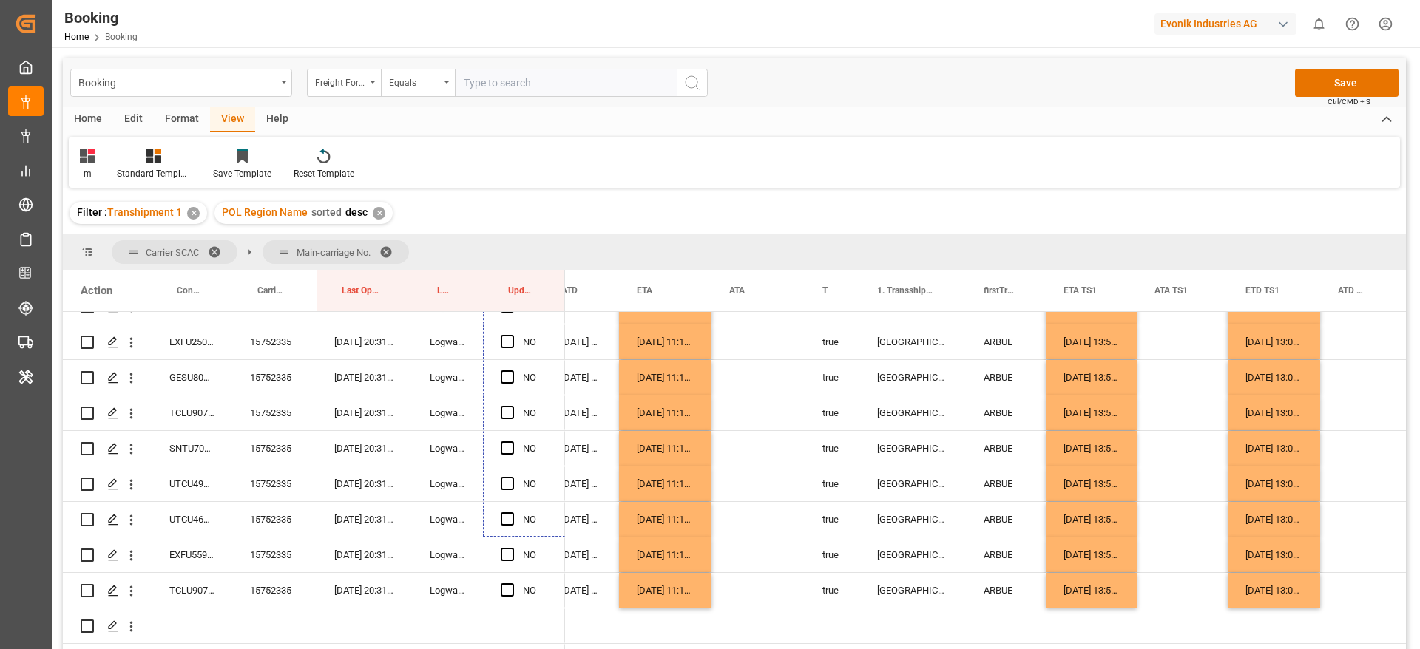
scroll to position [5974, 0]
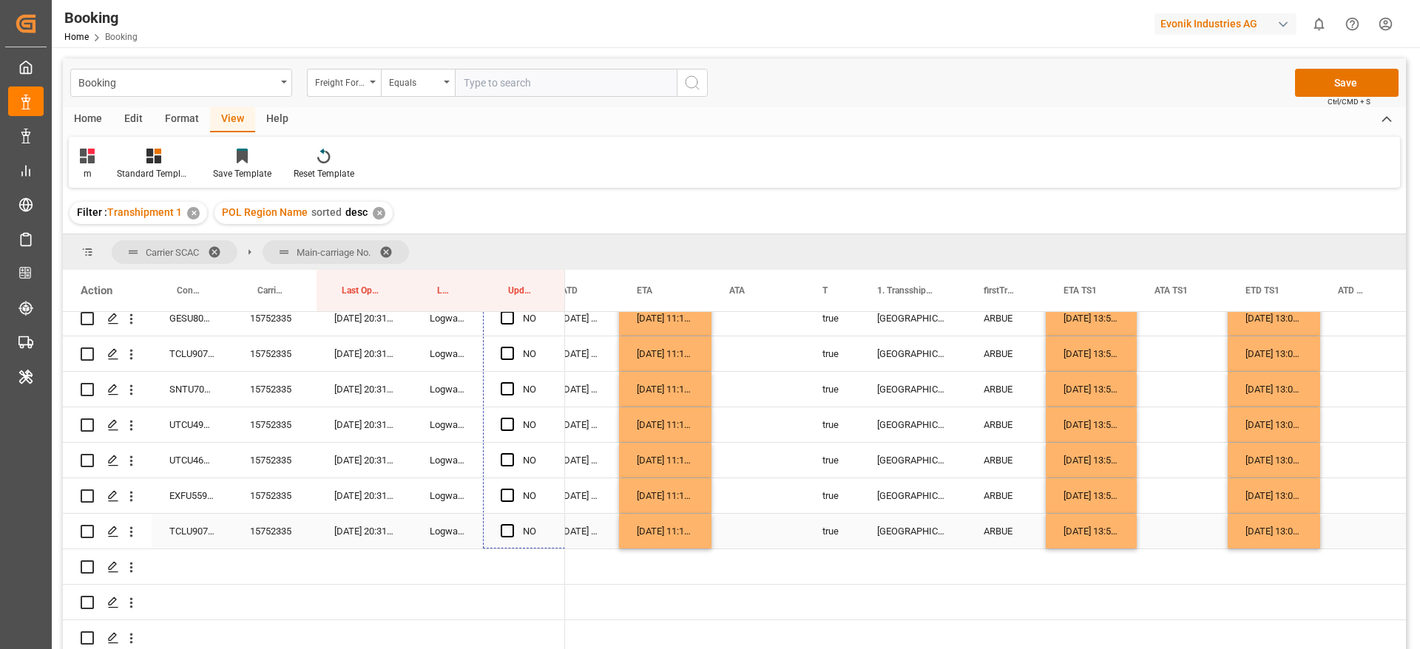
drag, startPoint x: 561, startPoint y: 376, endPoint x: 550, endPoint y: 529, distance: 152.7
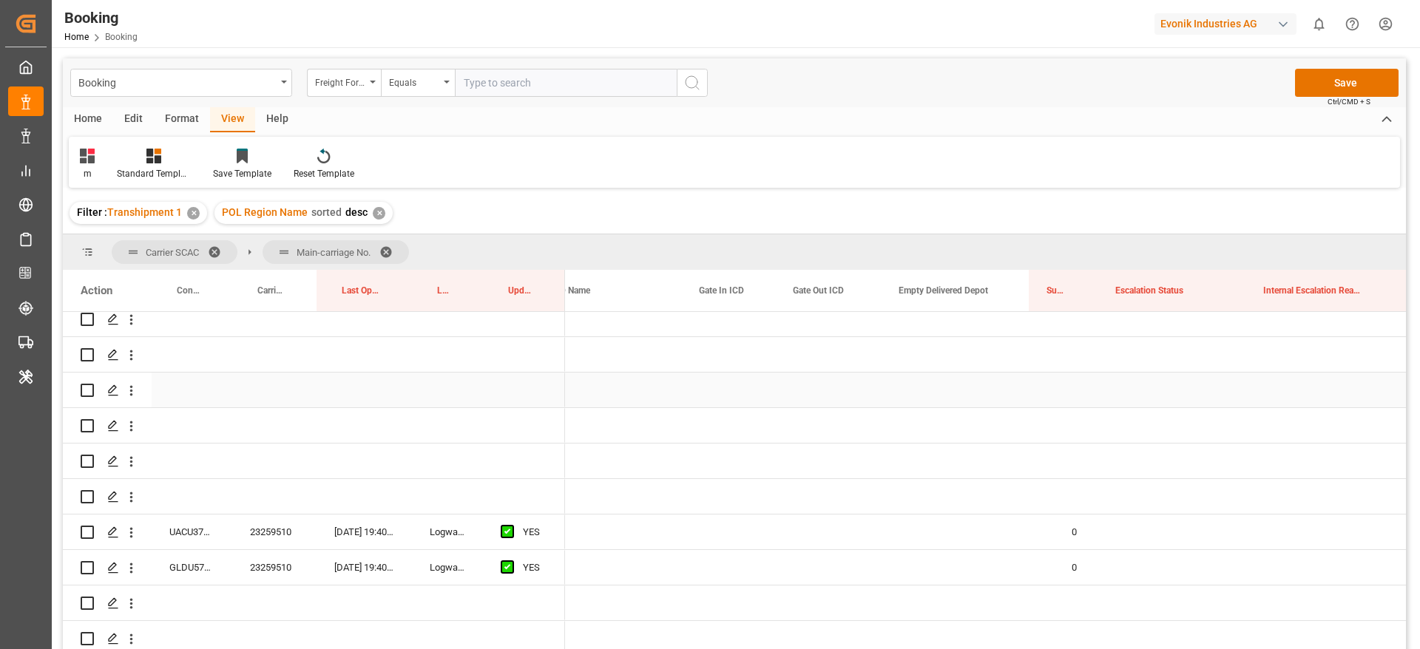
scroll to position [0, 3702]
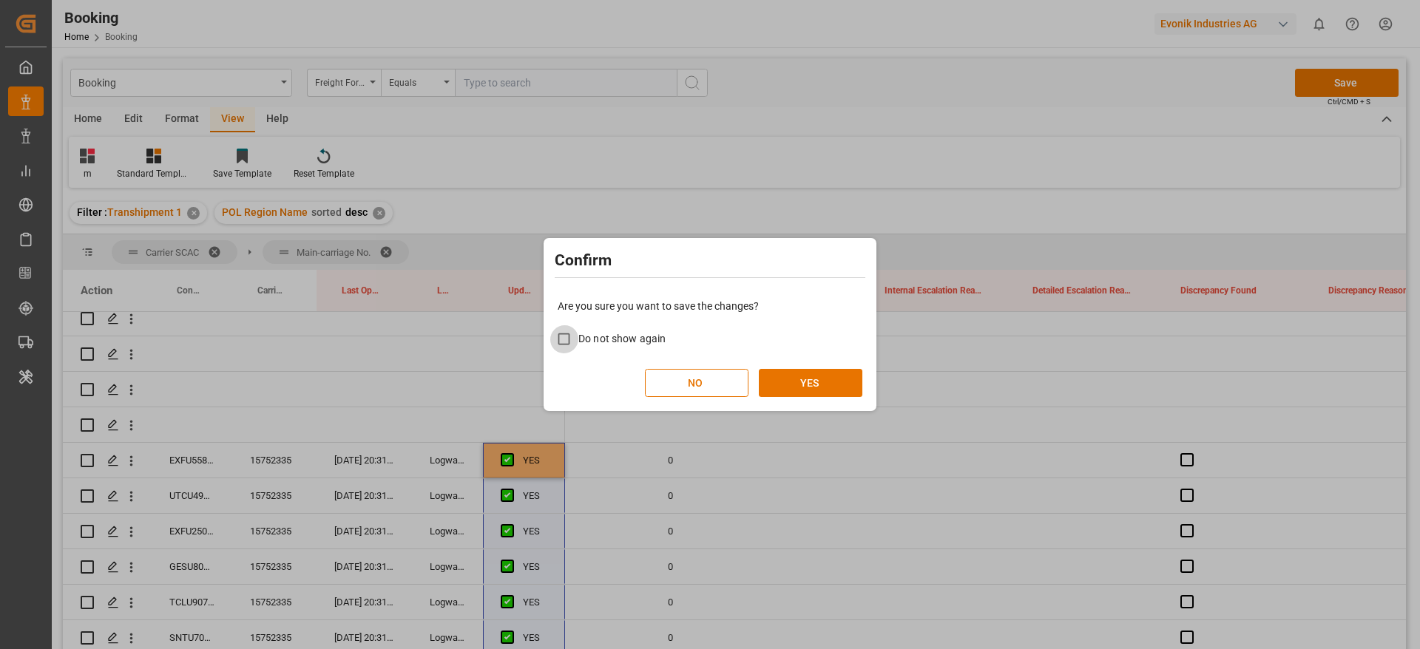
click at [850, 379] on button "YES" at bounding box center [811, 383] width 104 height 28
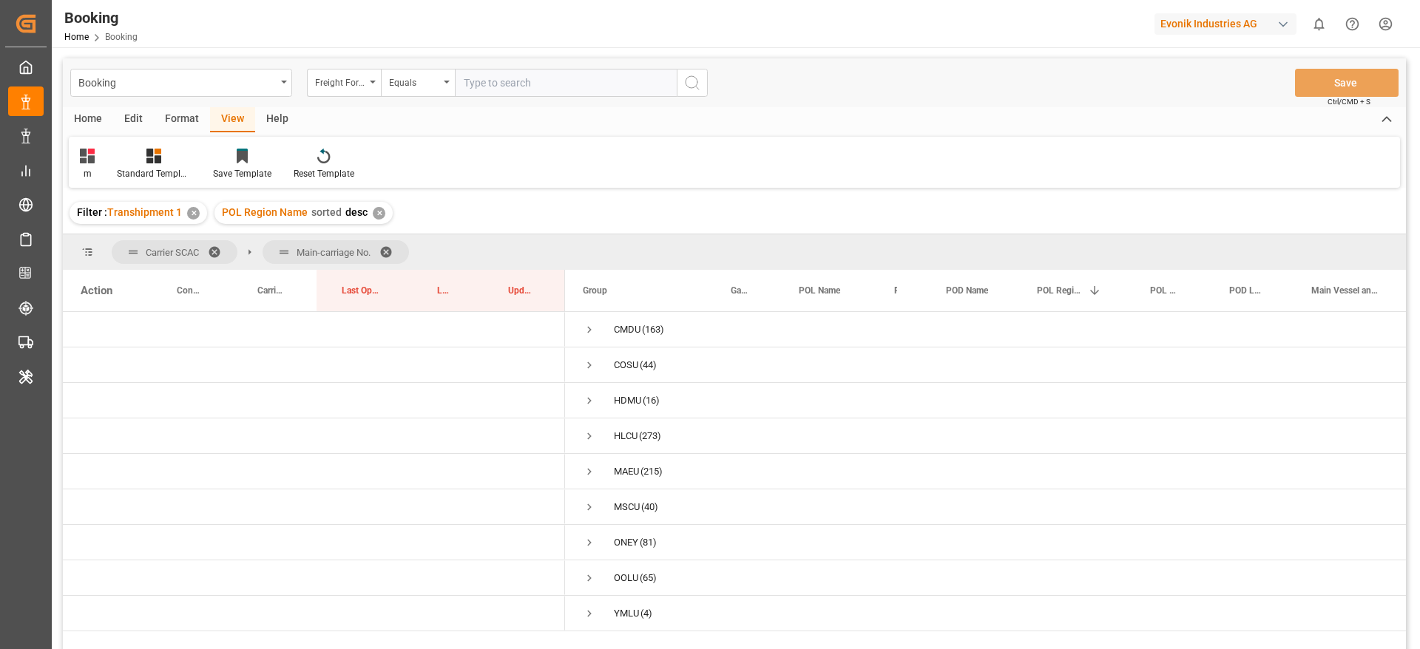
click at [392, 253] on span at bounding box center [391, 252] width 24 height 13
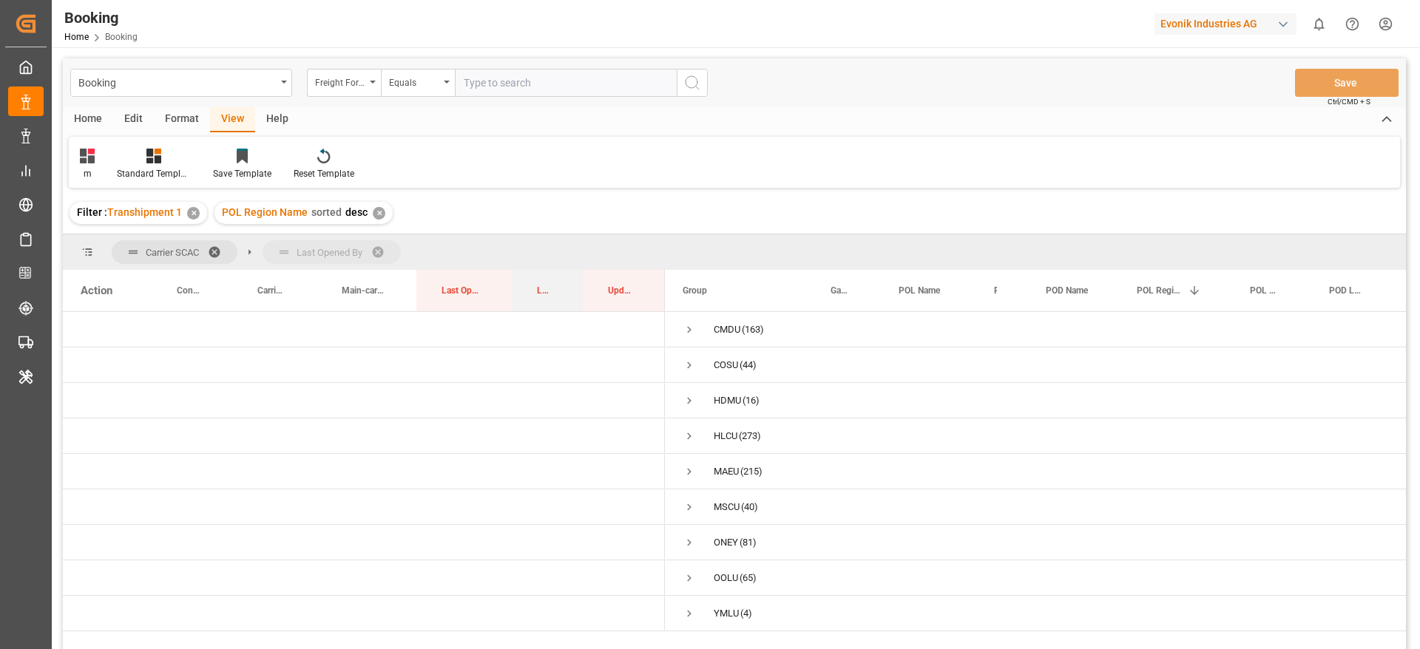
drag, startPoint x: 543, startPoint y: 295, endPoint x: 548, endPoint y: 265, distance: 30.0
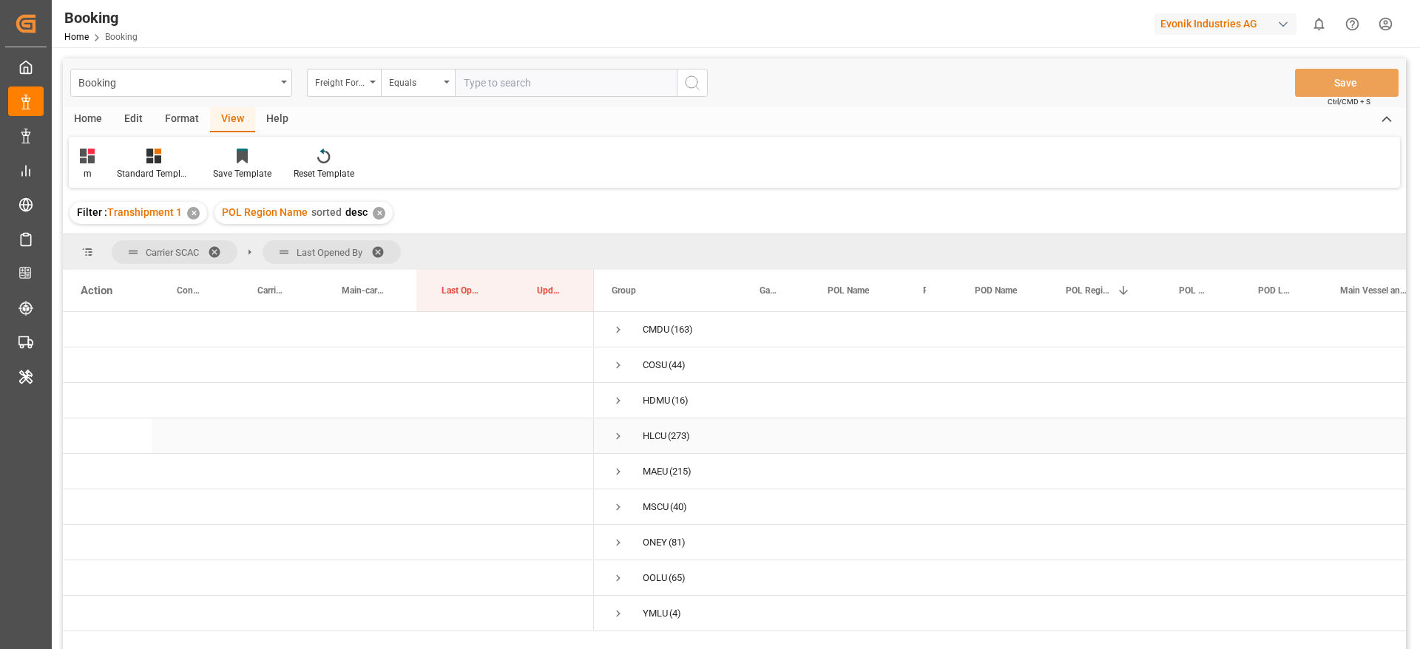
click at [619, 433] on span "Press SPACE to select this row." at bounding box center [618, 436] width 13 height 13
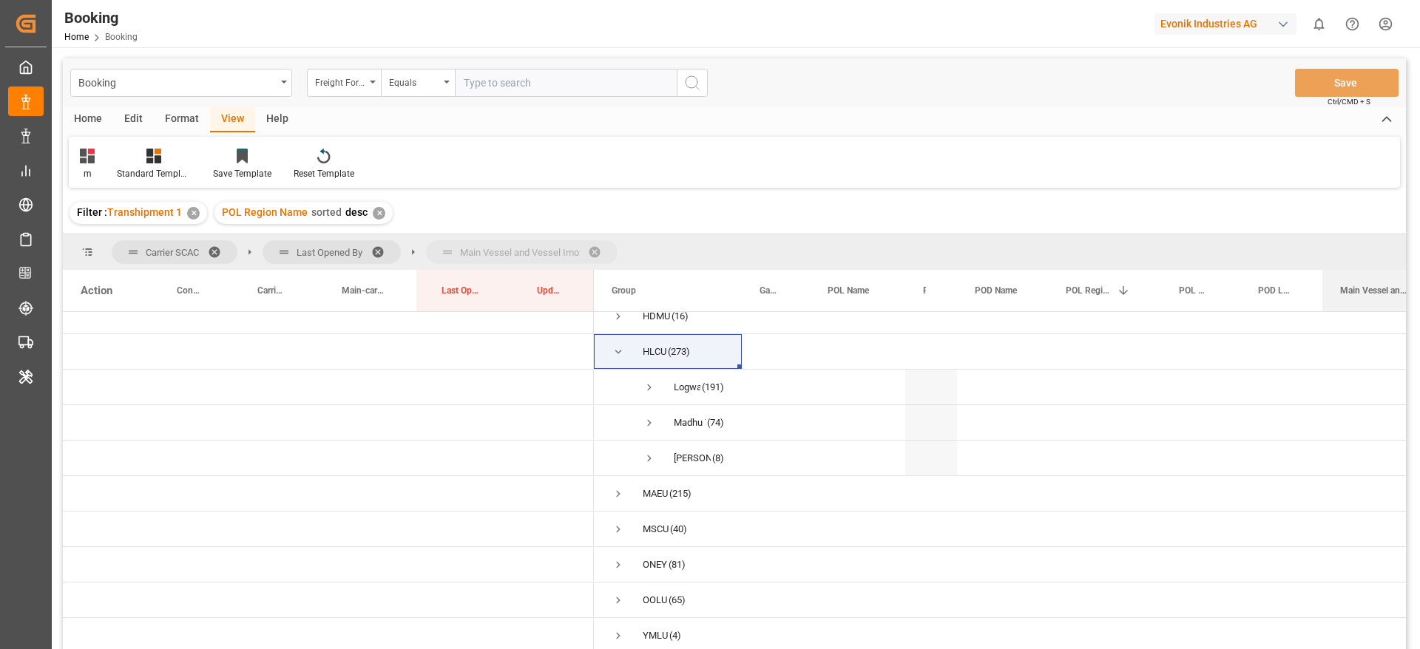
drag, startPoint x: 1358, startPoint y: 290, endPoint x: 1170, endPoint y: 251, distance: 192.6
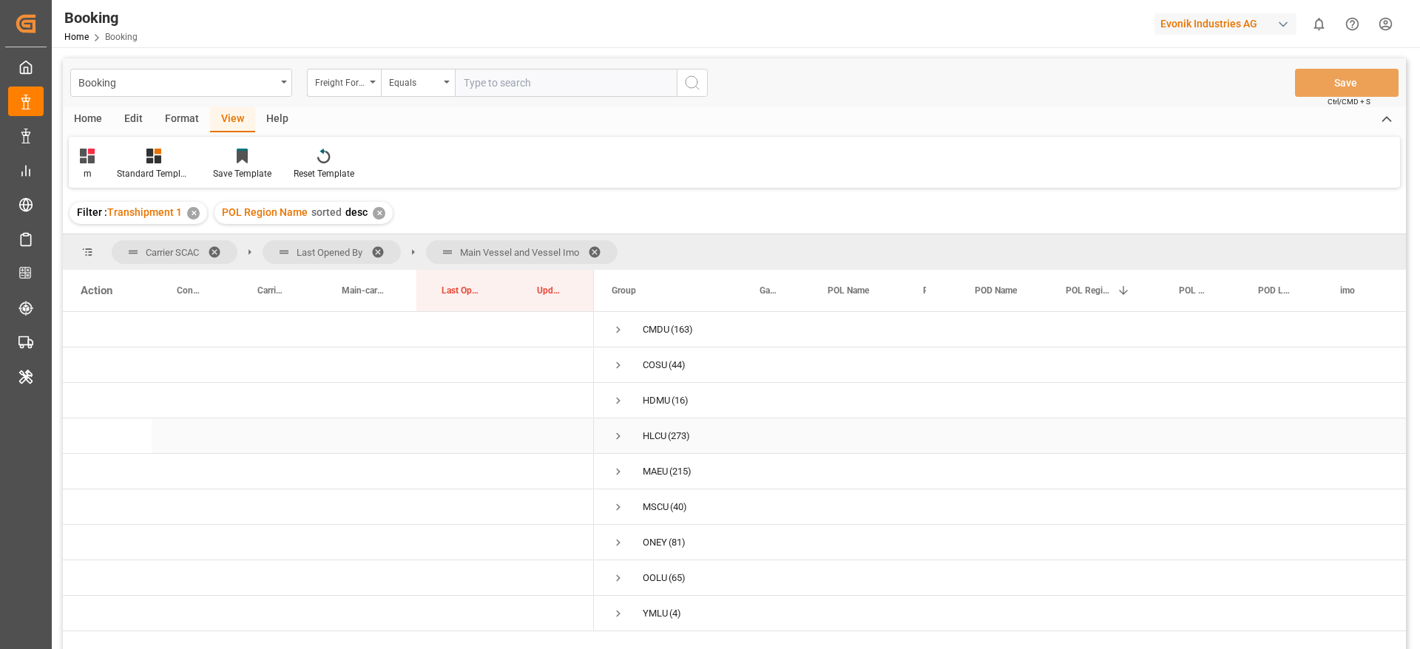
click at [618, 439] on span "Press SPACE to select this row." at bounding box center [618, 436] width 13 height 13
click at [648, 471] on span "Press SPACE to select this row." at bounding box center [649, 471] width 13 height 13
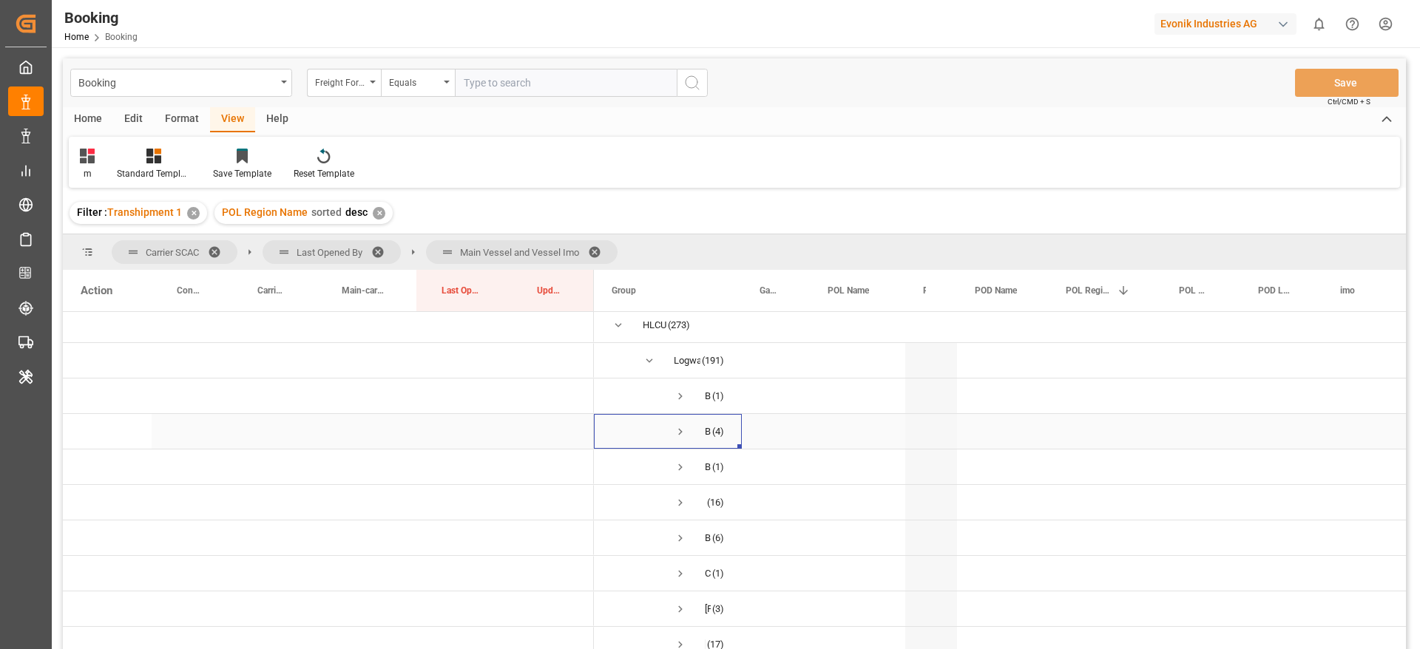
click at [684, 433] on span "Press SPACE to select this row." at bounding box center [680, 431] width 13 height 13
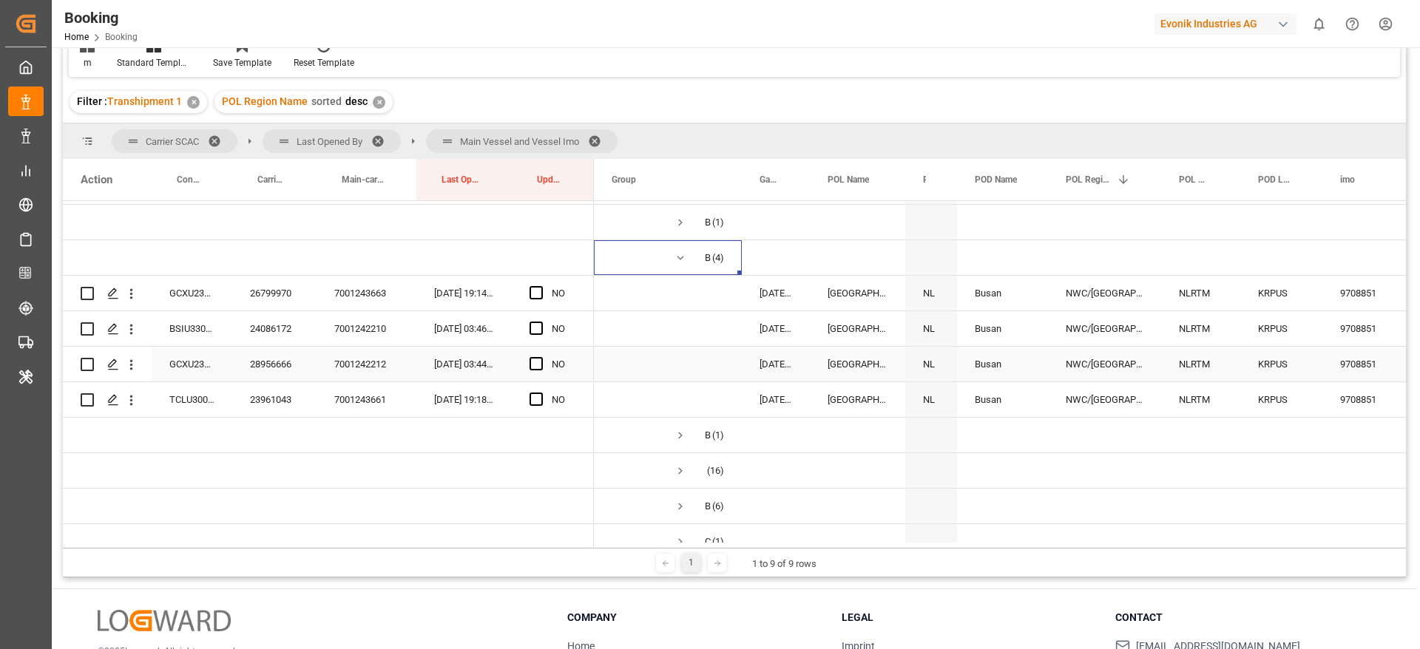
scroll to position [222, 0]
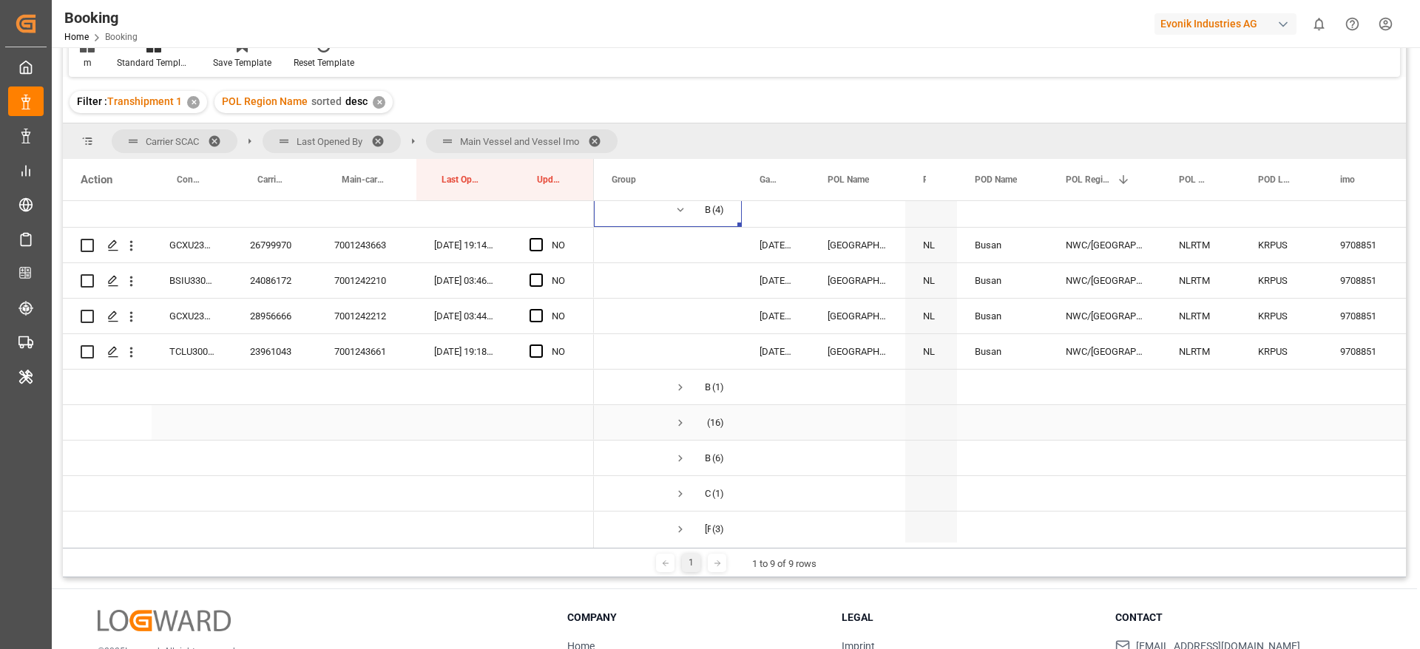
click at [675, 424] on span "Press SPACE to select this row." at bounding box center [680, 422] width 13 height 13
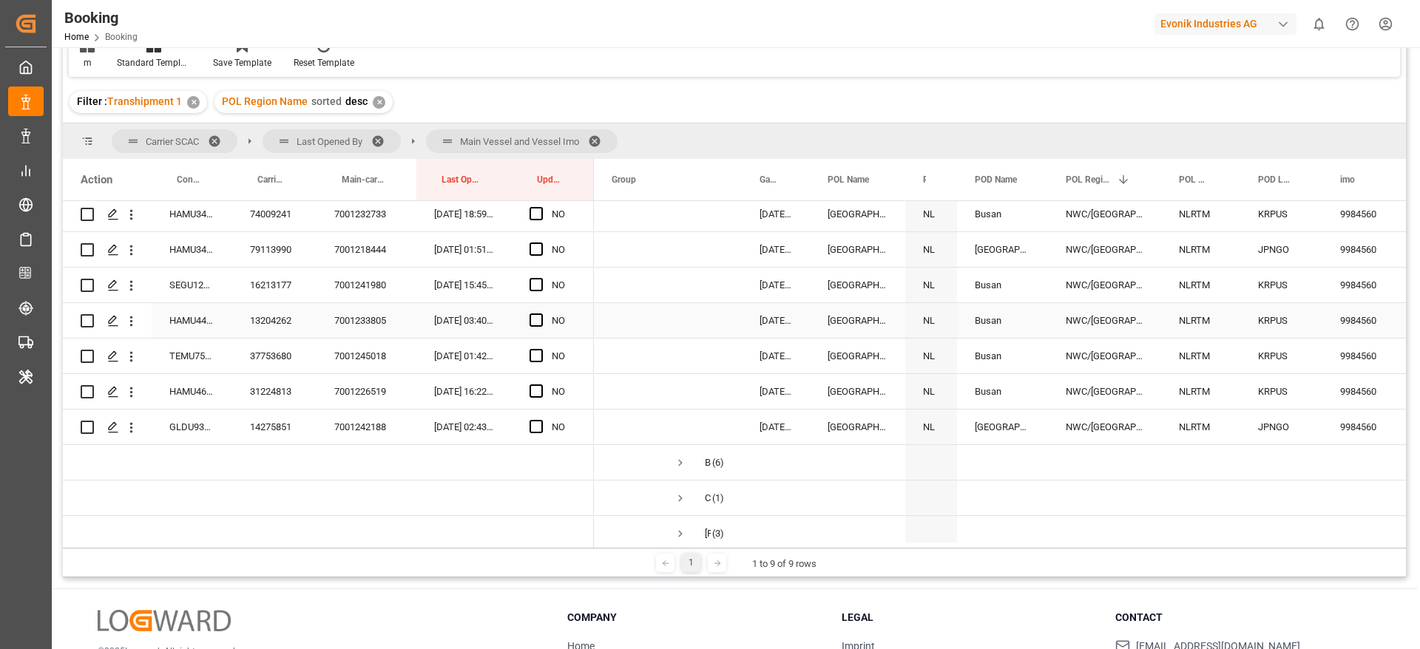
scroll to position [998, 0]
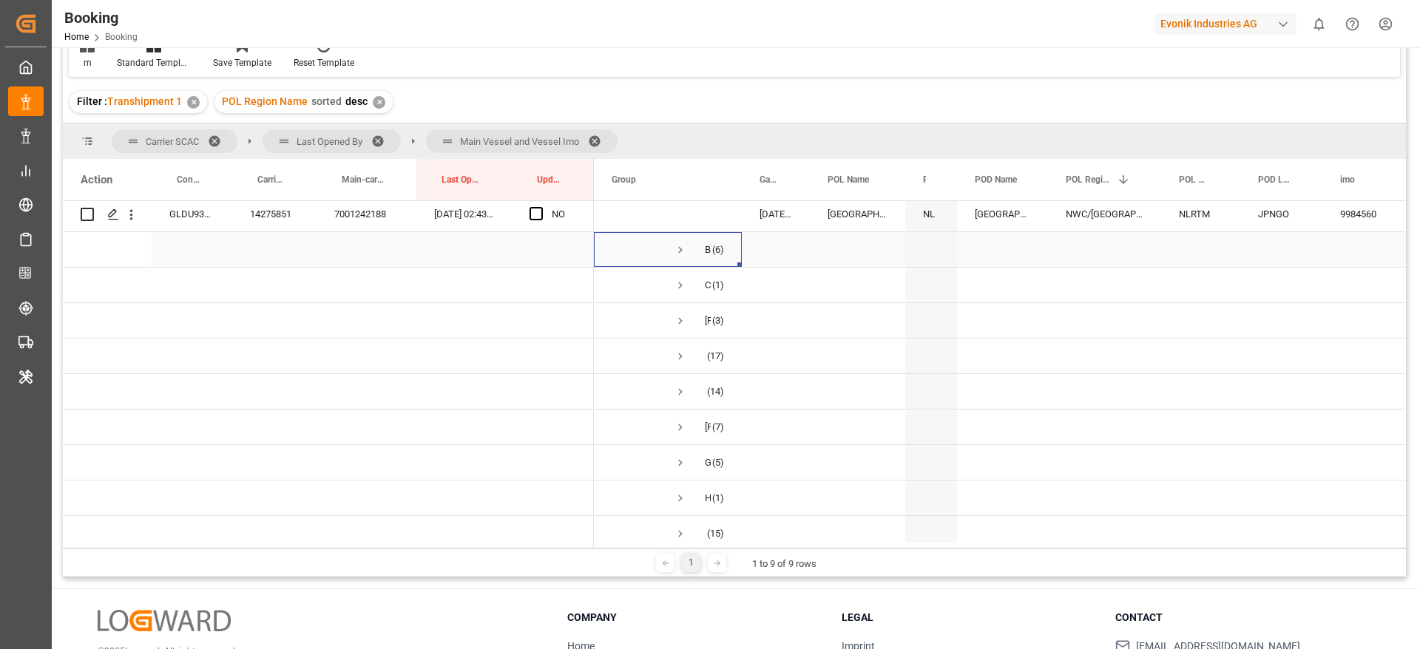
click at [675, 246] on span "Press SPACE to select this row." at bounding box center [680, 249] width 13 height 13
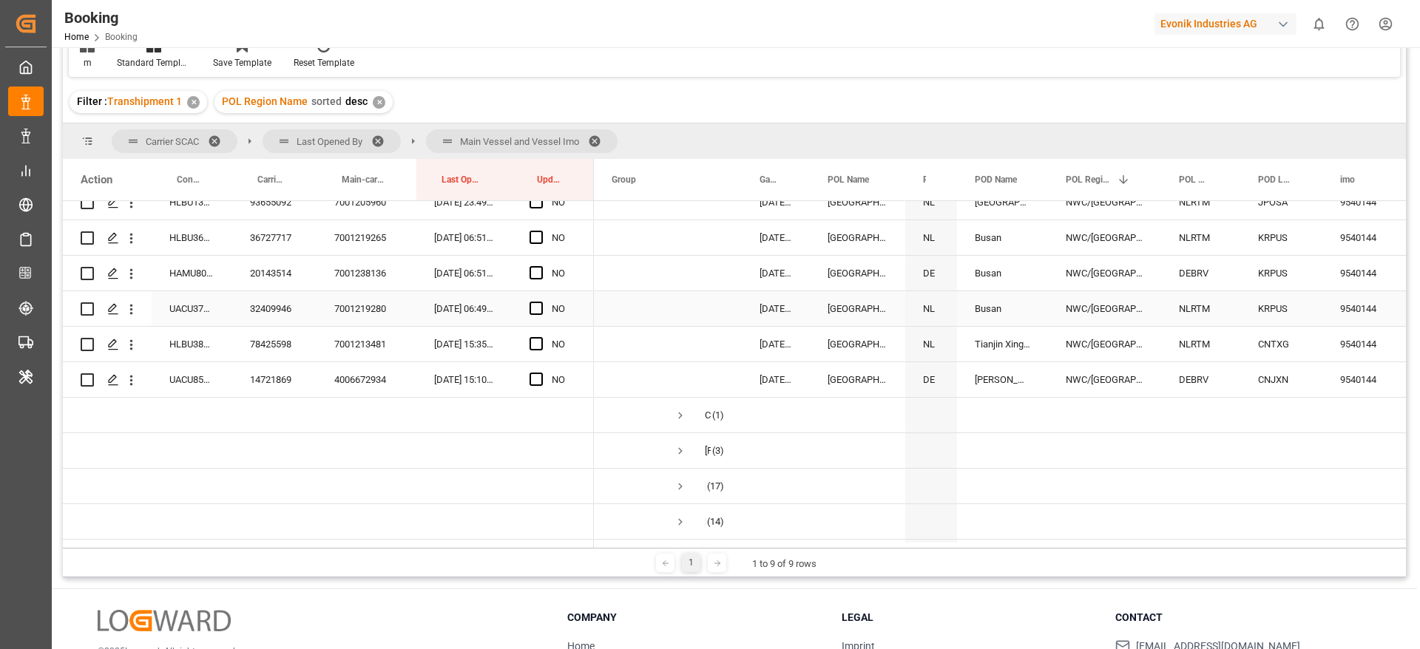
scroll to position [1109, 0]
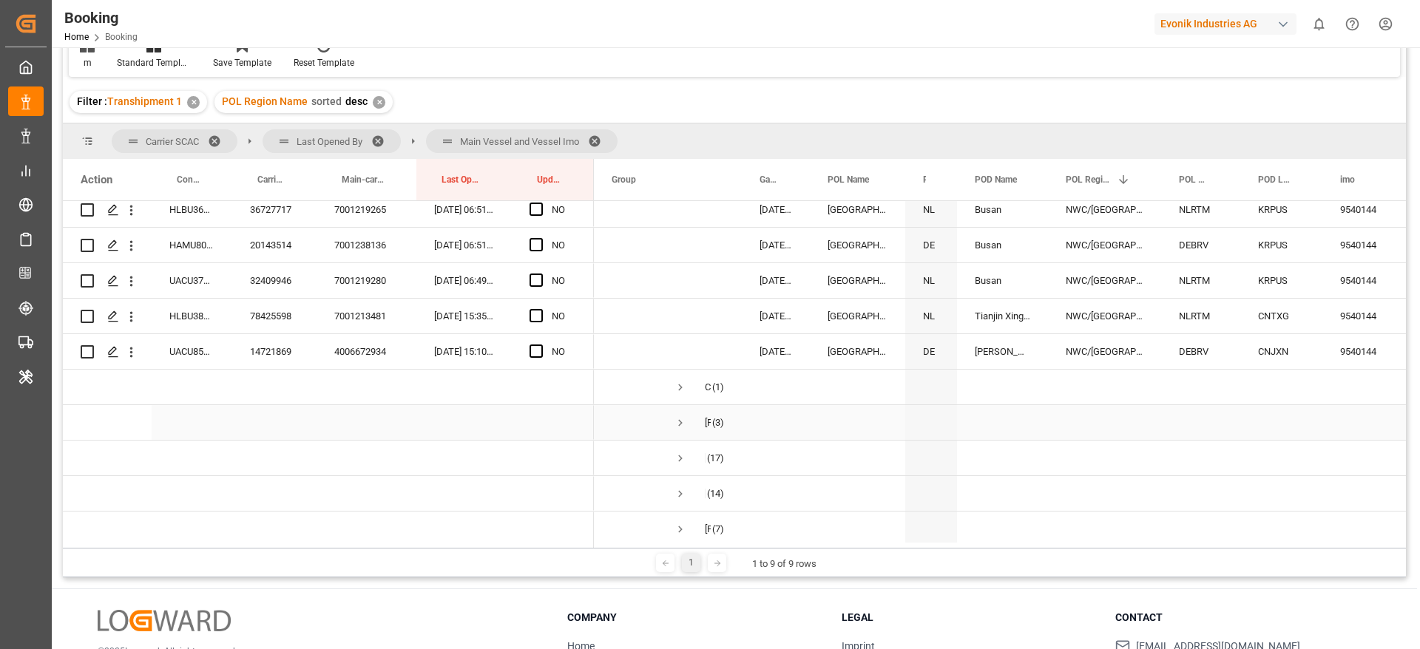
click at [683, 421] on span "Press SPACE to select this row." at bounding box center [680, 422] width 13 height 13
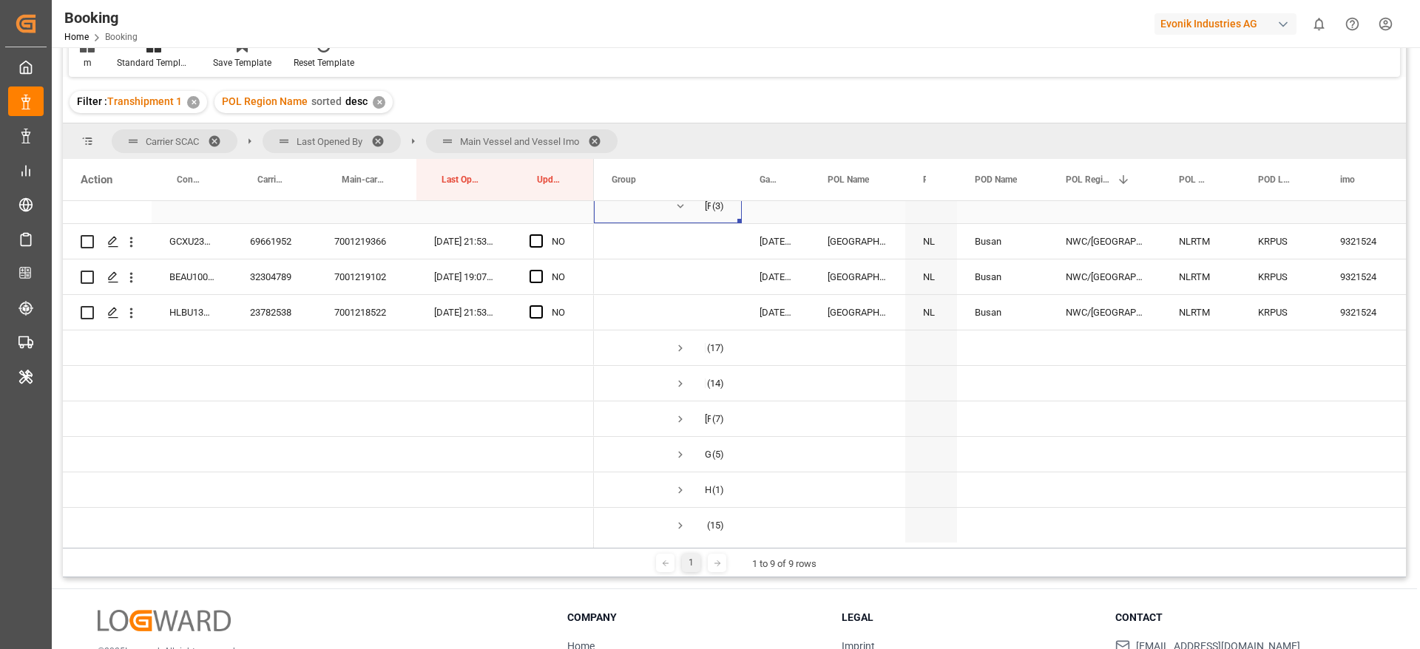
scroll to position [1331, 0]
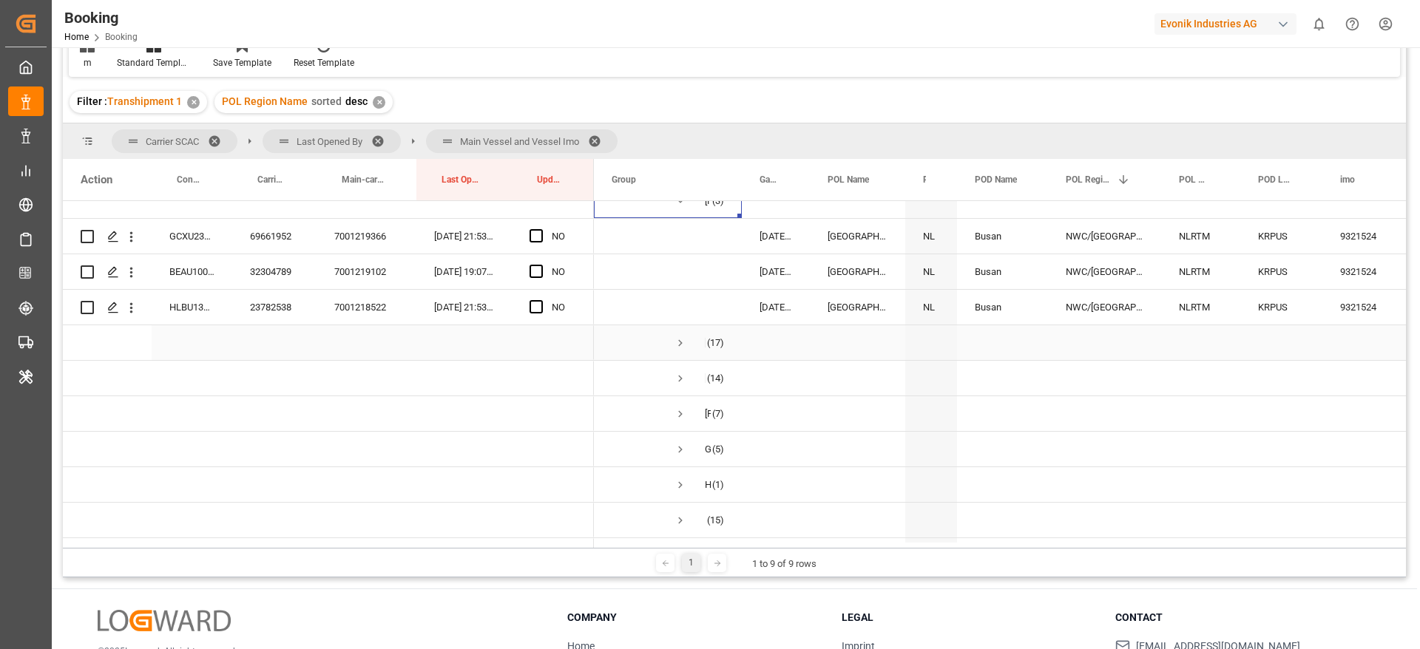
click at [682, 339] on span "Press SPACE to select this row." at bounding box center [680, 342] width 13 height 13
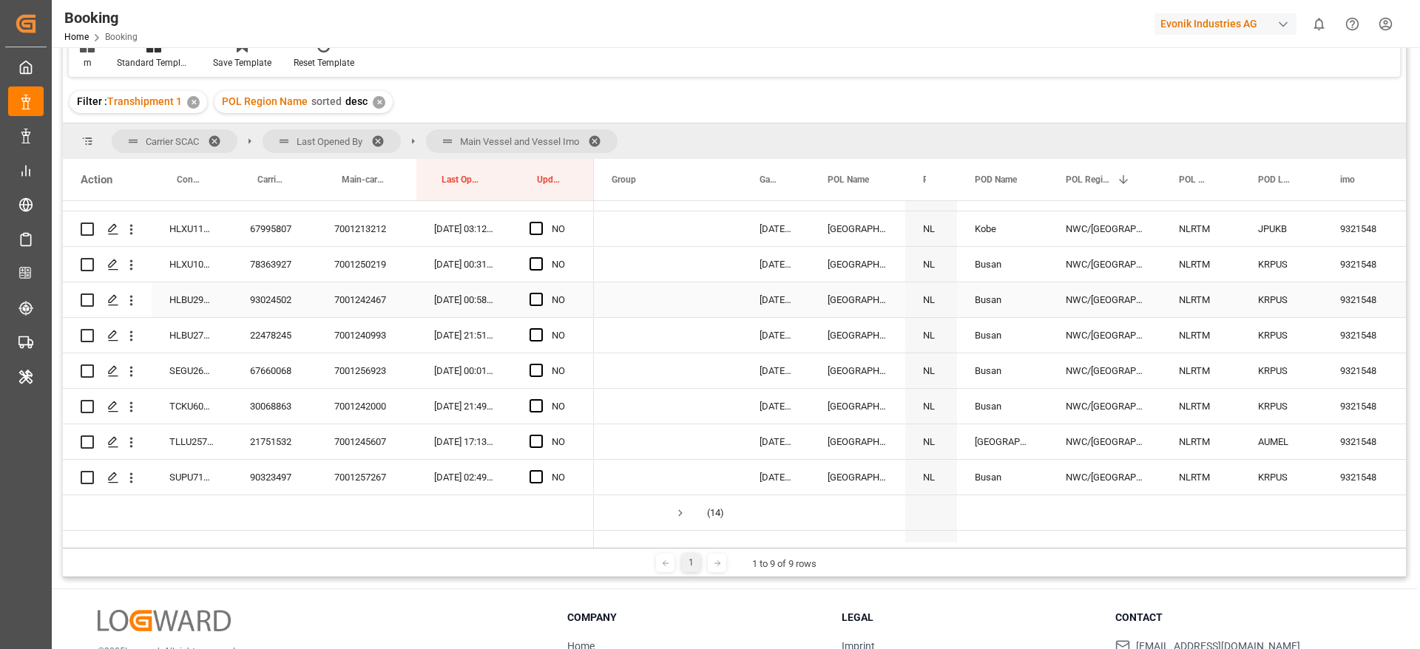
scroll to position [1997, 0]
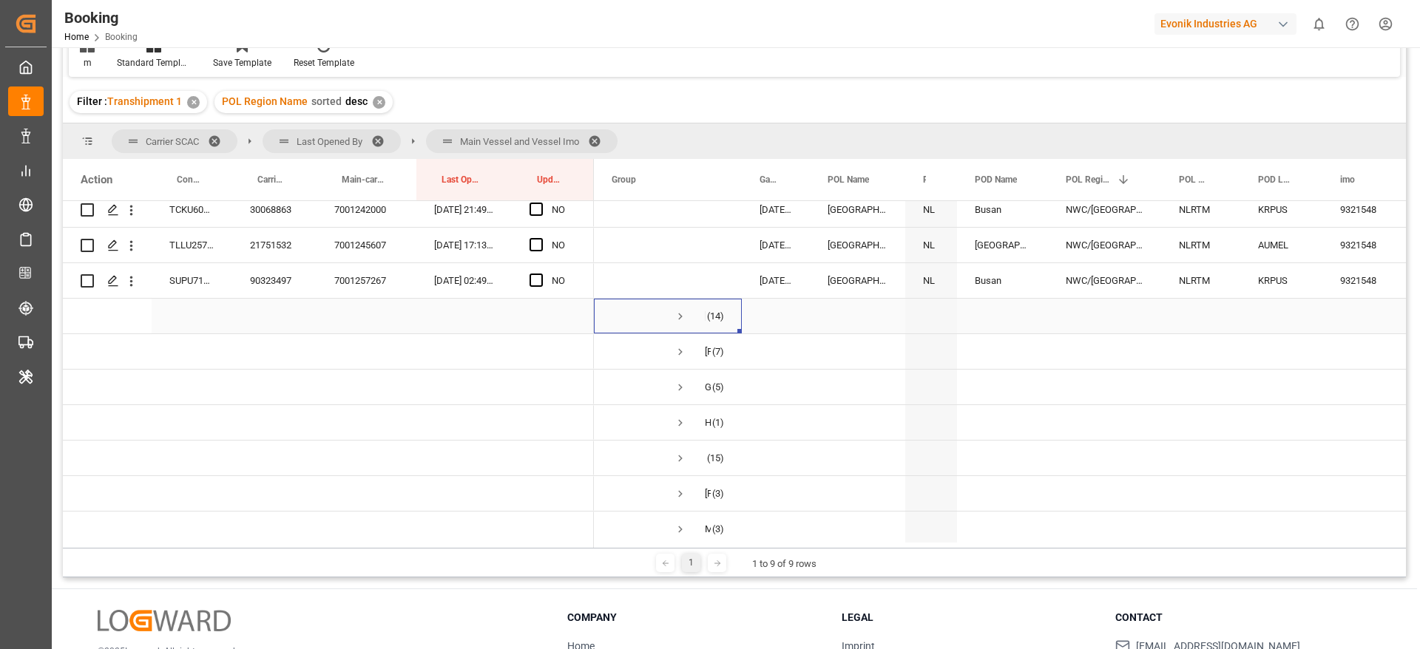
click at [680, 321] on span "Press SPACE to select this row." at bounding box center [680, 316] width 13 height 13
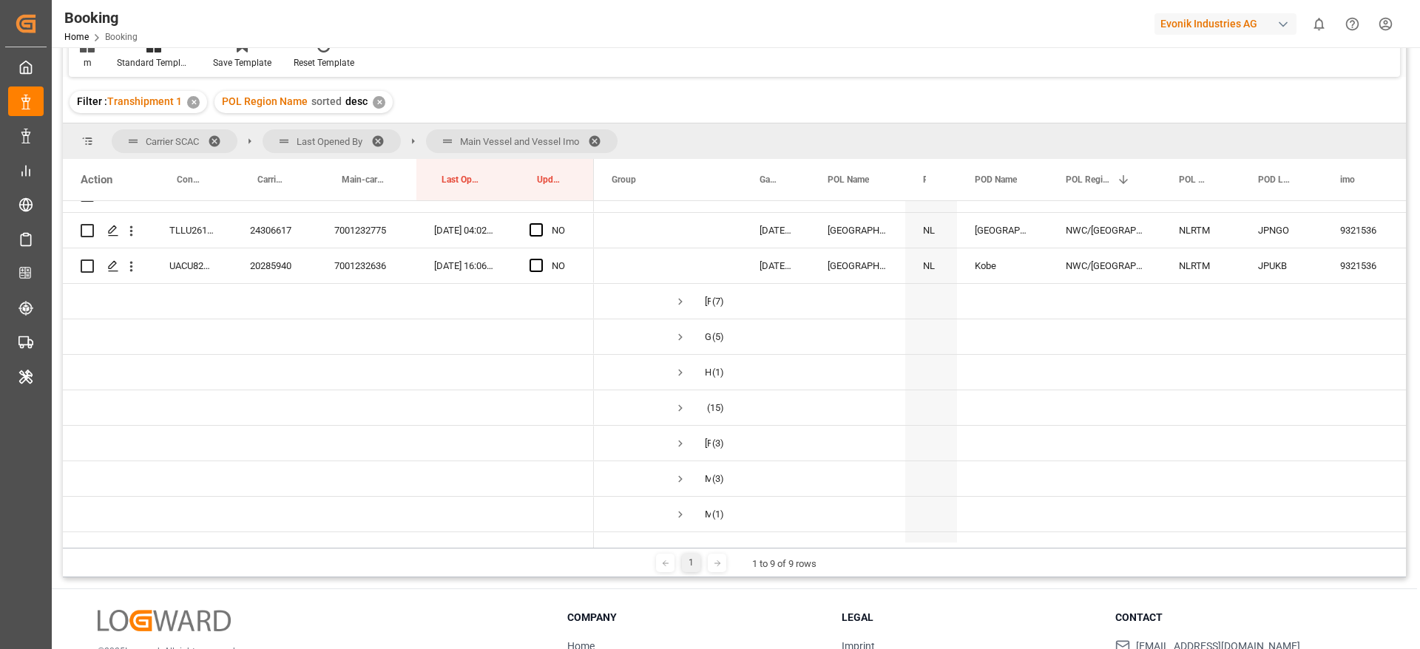
scroll to position [2551, 0]
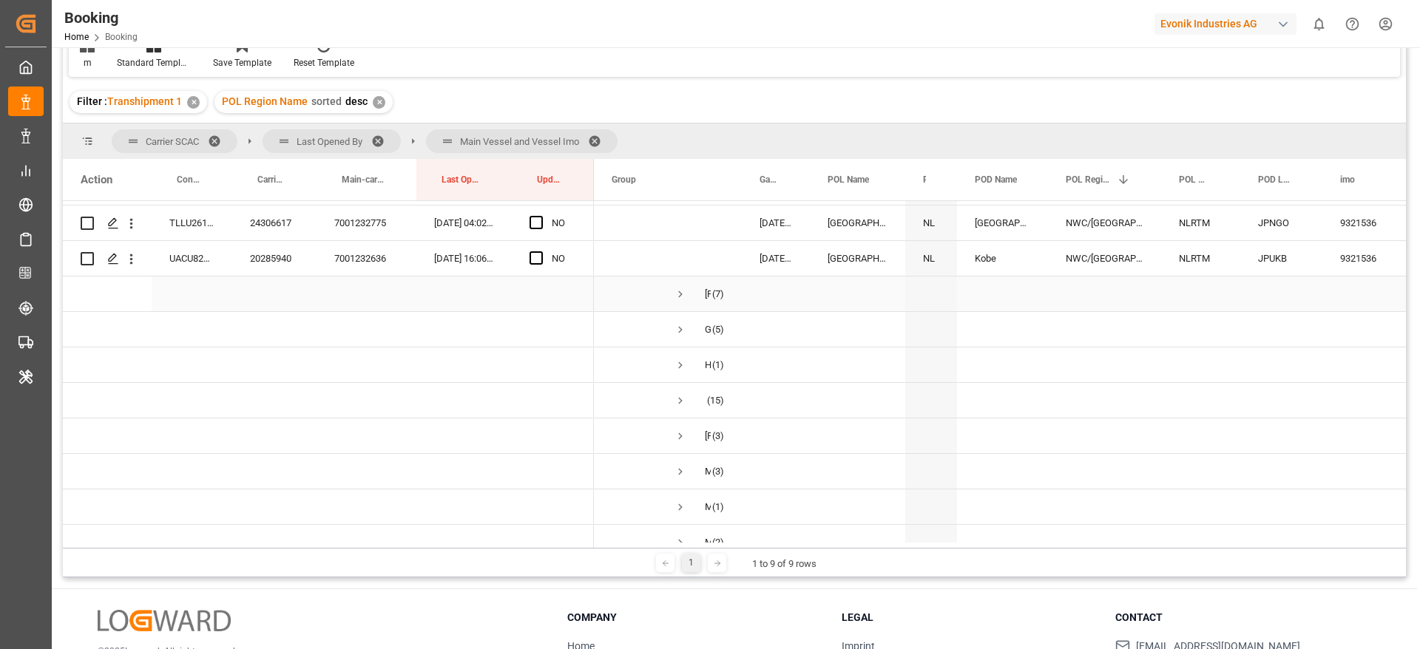
click at [679, 293] on span "Press SPACE to select this row." at bounding box center [680, 294] width 13 height 13
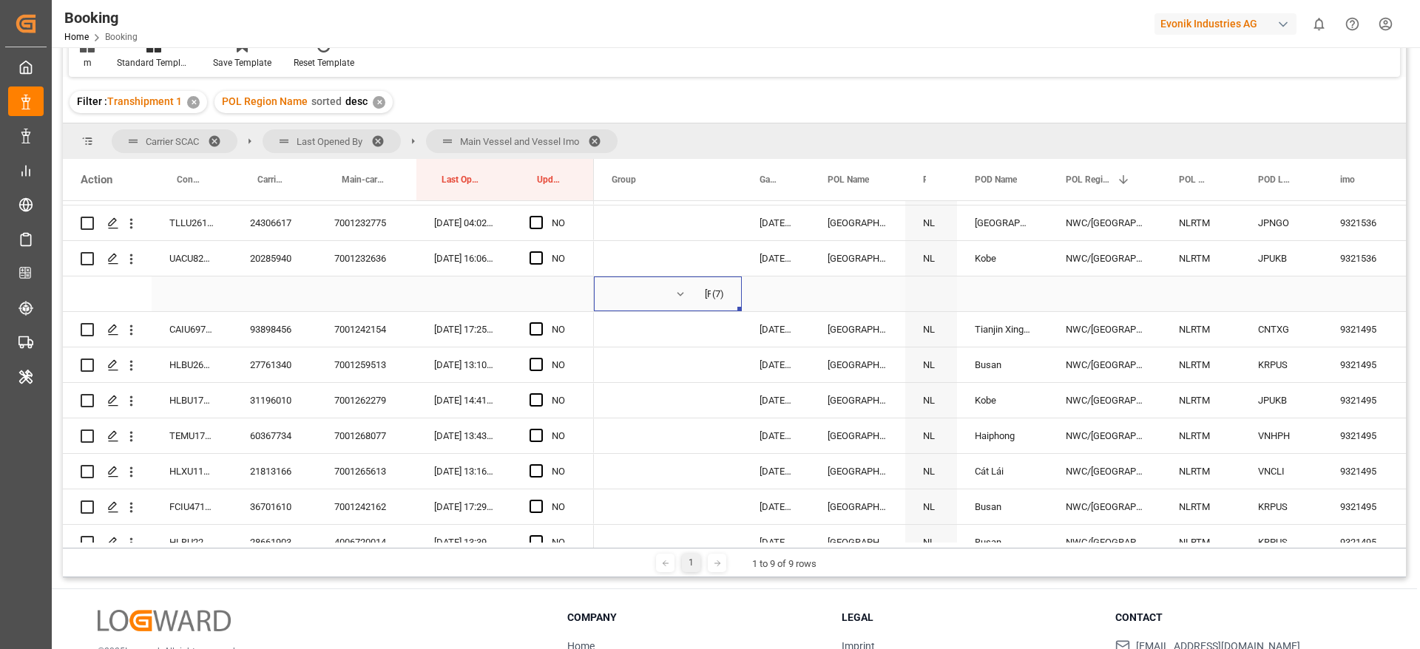
scroll to position [2773, 0]
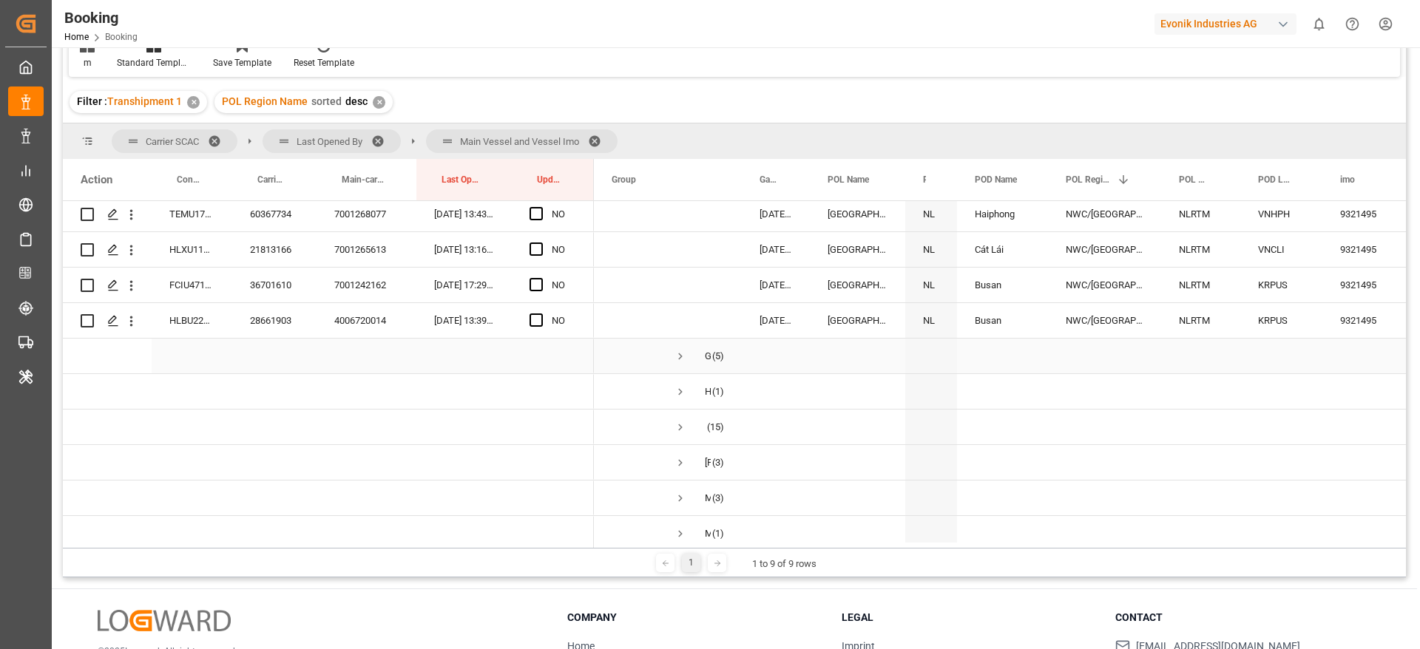
click at [677, 356] on span "Press SPACE to select this row." at bounding box center [680, 356] width 13 height 13
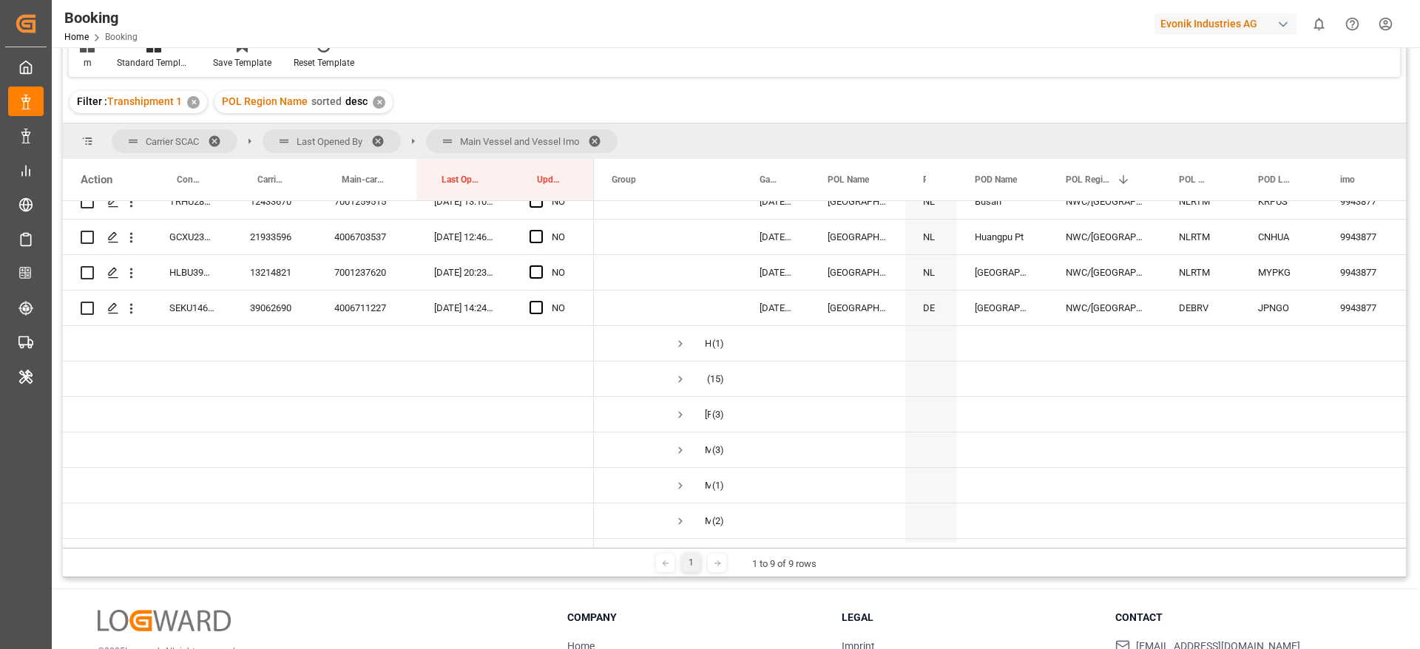
scroll to position [2995, 0]
click at [680, 376] on span "Press SPACE to select this row." at bounding box center [680, 382] width 13 height 13
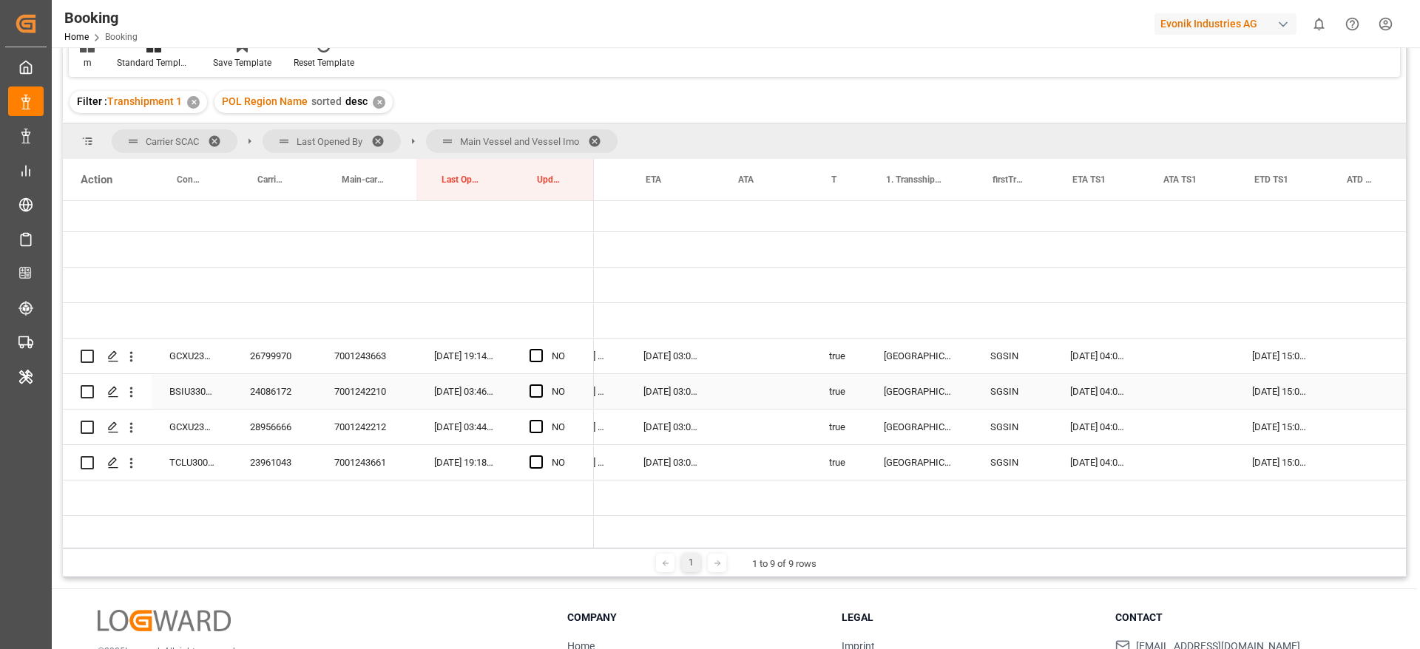
scroll to position [0, 958]
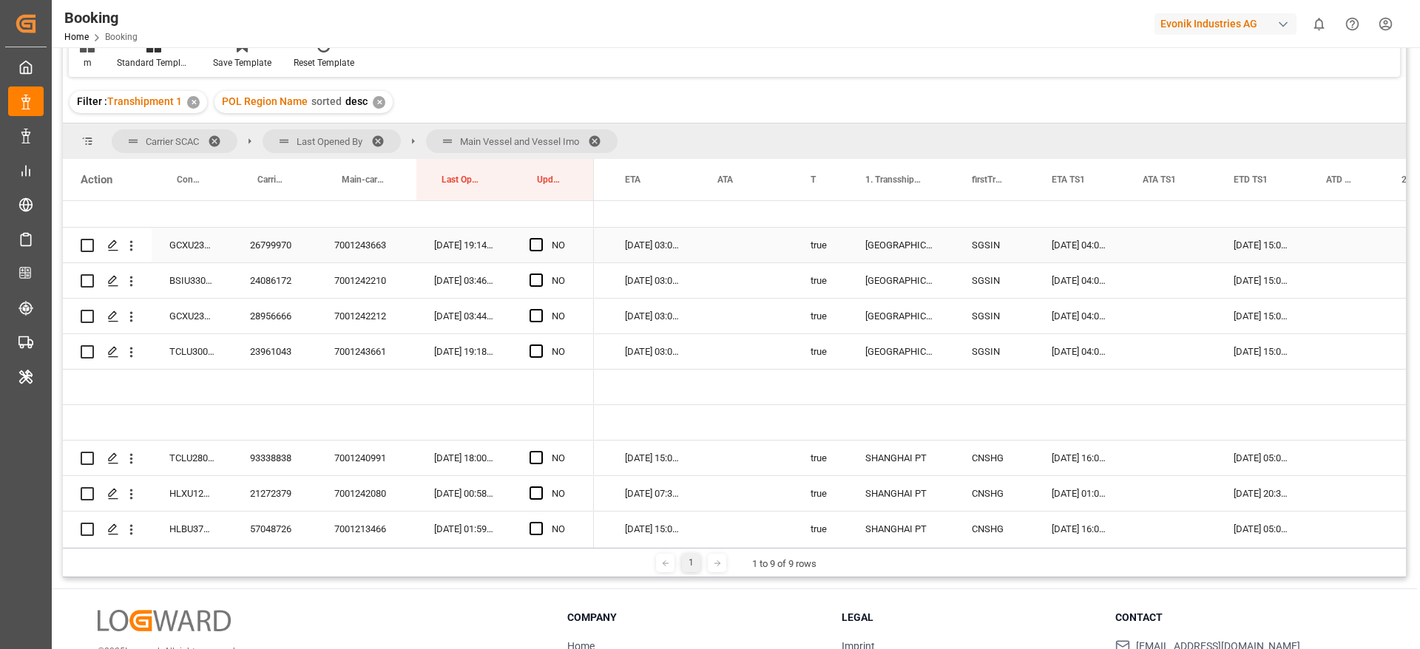
click at [257, 252] on div "26799970" at bounding box center [274, 245] width 84 height 35
click at [538, 239] on span "Press SPACE to select this row." at bounding box center [535, 244] width 13 height 13
click at [541, 238] on input "Press SPACE to select this row." at bounding box center [541, 238] width 0 height 0
drag, startPoint x: 590, startPoint y: 262, endPoint x: 587, endPoint y: 355, distance: 93.2
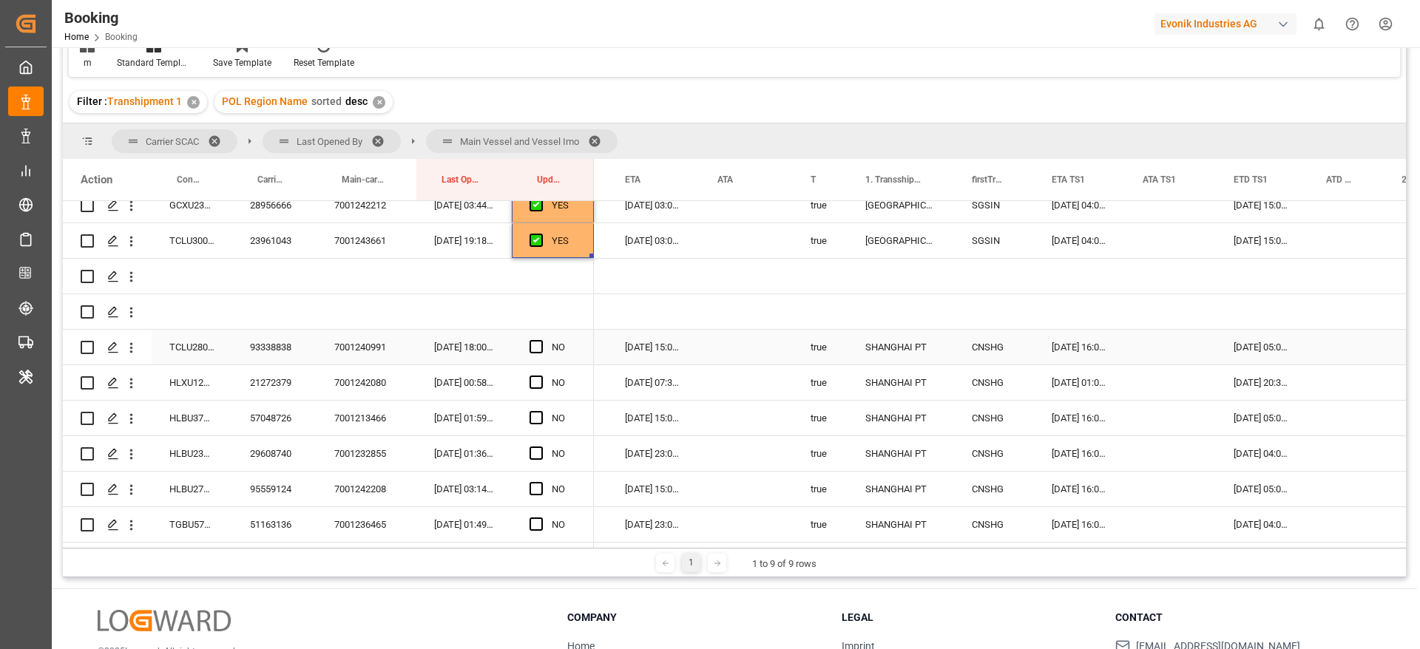
click at [298, 346] on div "93338838" at bounding box center [274, 347] width 84 height 35
click at [538, 346] on span "Press SPACE to select this row." at bounding box center [535, 346] width 13 height 13
click at [541, 340] on input "Press SPACE to select this row." at bounding box center [541, 340] width 0 height 0
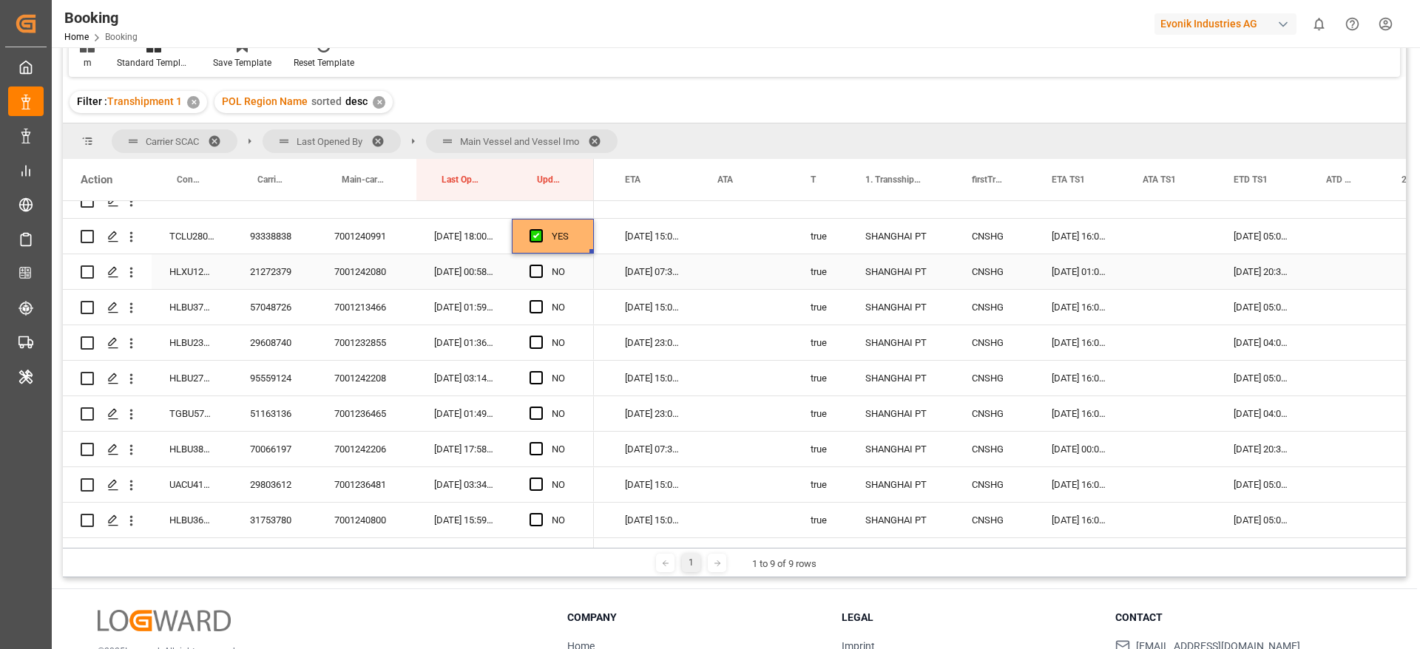
click at [257, 265] on div "21272379" at bounding box center [274, 271] width 84 height 35
click at [529, 268] on span "Press SPACE to select this row." at bounding box center [535, 271] width 13 height 13
click at [541, 265] on input "Press SPACE to select this row." at bounding box center [541, 265] width 0 height 0
click at [539, 449] on span "Press SPACE to select this row." at bounding box center [535, 448] width 13 height 13
click at [541, 442] on input "Press SPACE to select this row." at bounding box center [541, 442] width 0 height 0
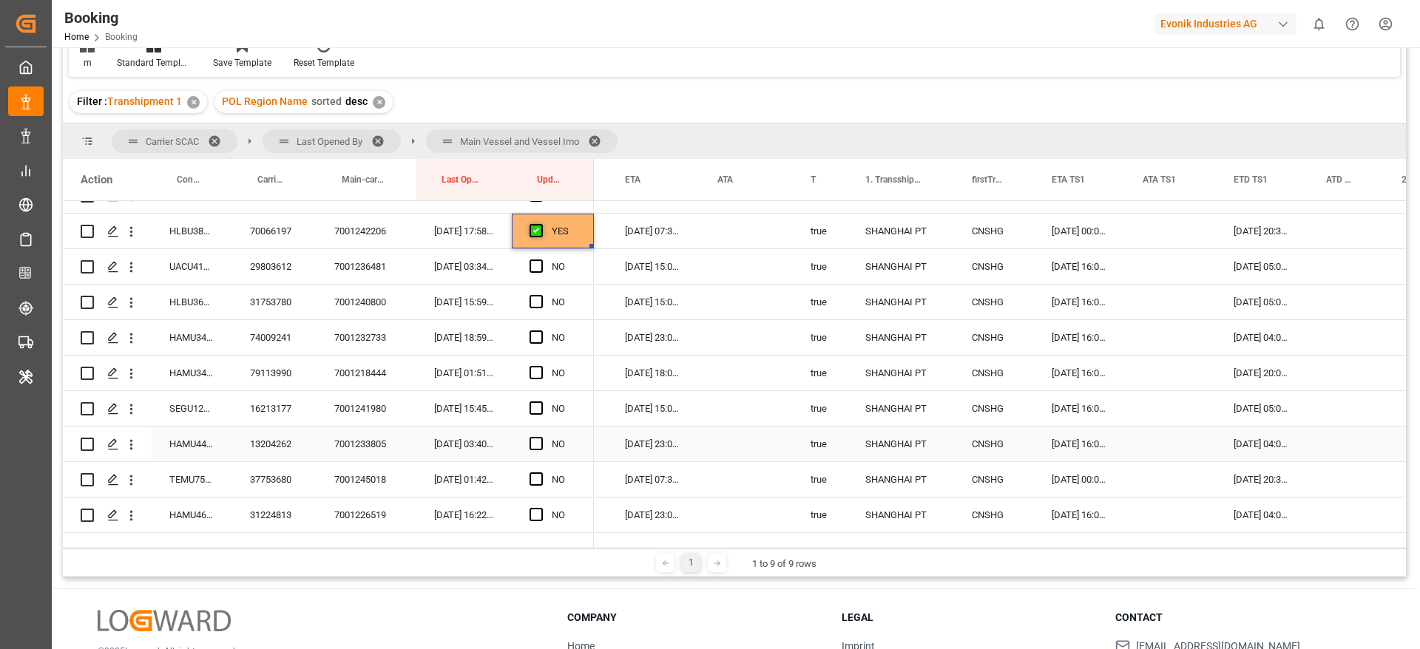
scroll to position [666, 0]
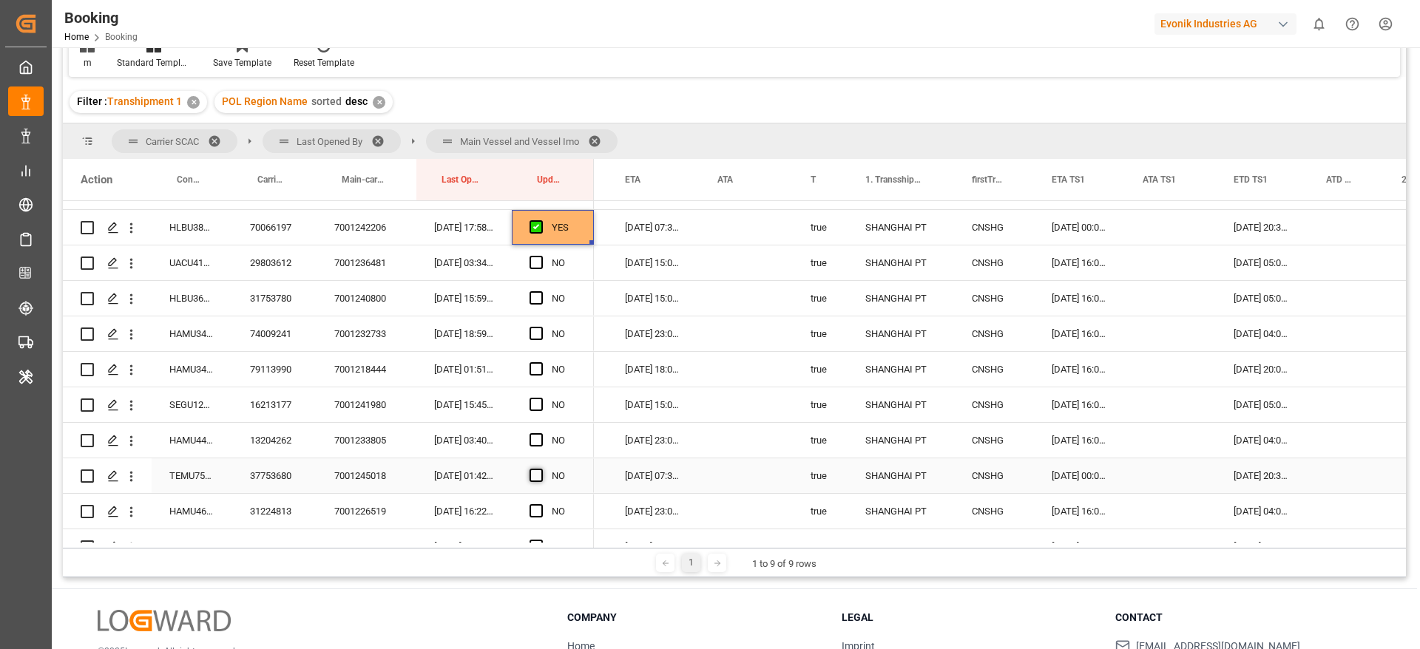
click at [539, 474] on span "Press SPACE to select this row." at bounding box center [535, 475] width 13 height 13
click at [541, 469] on input "Press SPACE to select this row." at bounding box center [541, 469] width 0 height 0
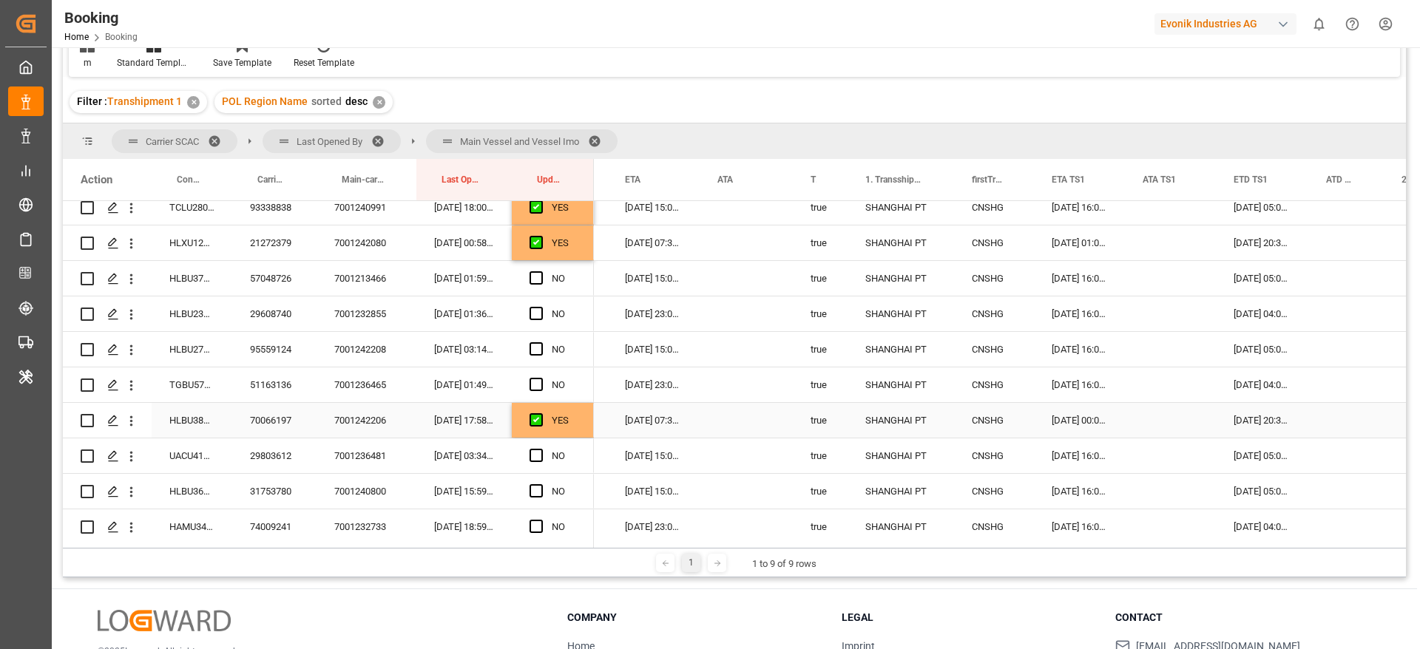
scroll to position [444, 0]
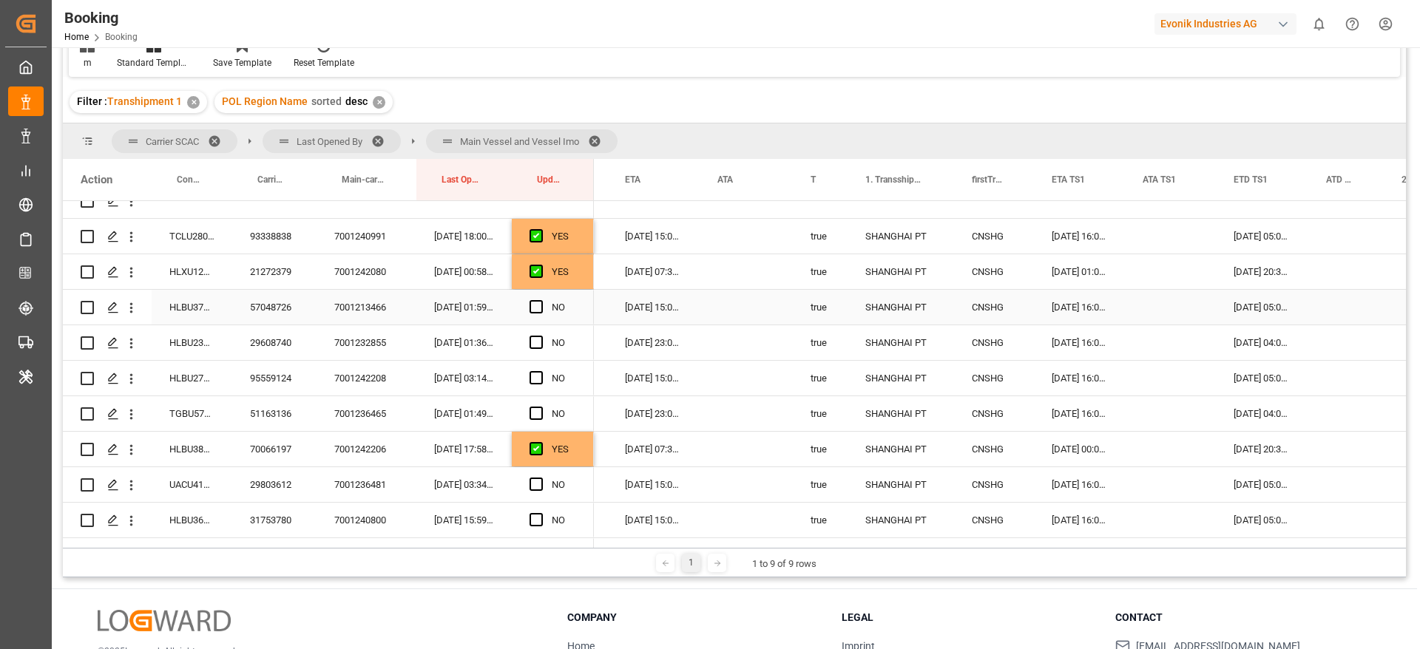
click at [294, 310] on div "57048726" at bounding box center [274, 307] width 84 height 35
click at [539, 307] on span "Press SPACE to select this row." at bounding box center [535, 306] width 13 height 13
click at [541, 300] on input "Press SPACE to select this row." at bounding box center [541, 300] width 0 height 0
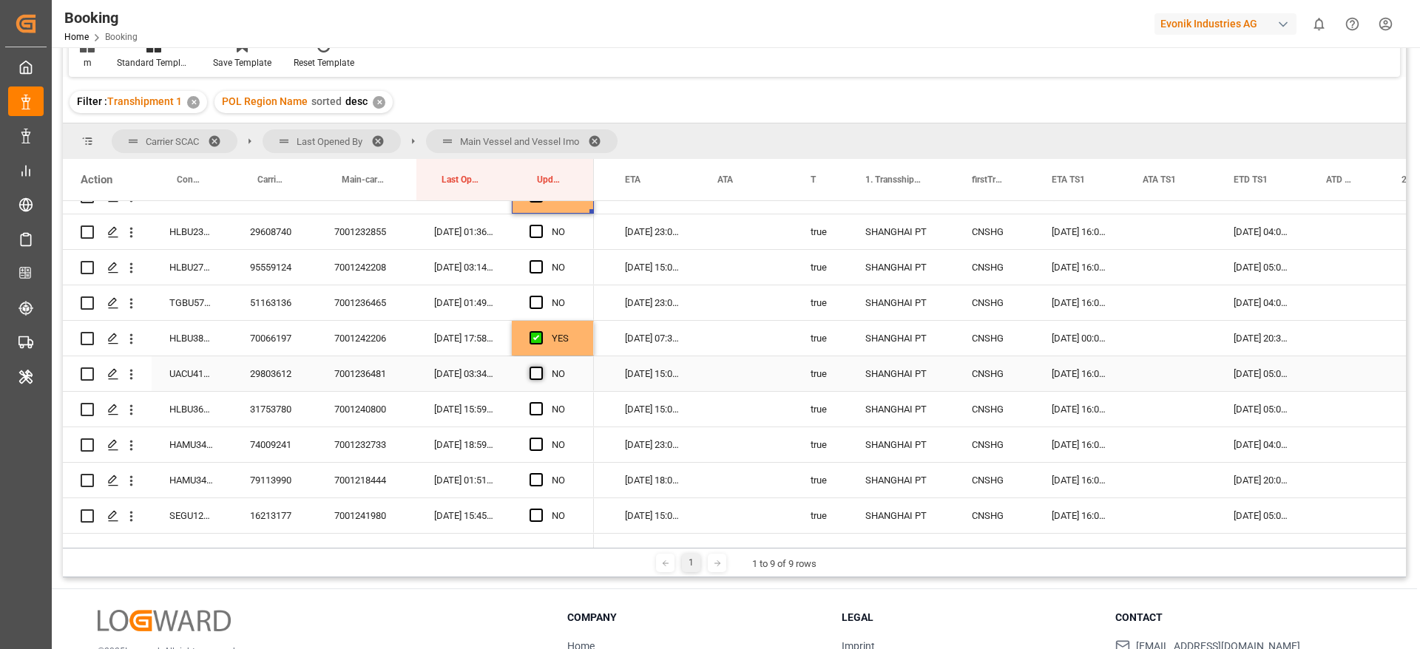
click at [539, 373] on span "Press SPACE to select this row." at bounding box center [535, 373] width 13 height 13
click at [541, 367] on input "Press SPACE to select this row." at bounding box center [541, 367] width 0 height 0
click at [538, 408] on span "Press SPACE to select this row." at bounding box center [535, 408] width 13 height 13
click at [541, 402] on input "Press SPACE to select this row." at bounding box center [541, 402] width 0 height 0
click at [534, 516] on span "Press SPACE to select this row." at bounding box center [535, 515] width 13 height 13
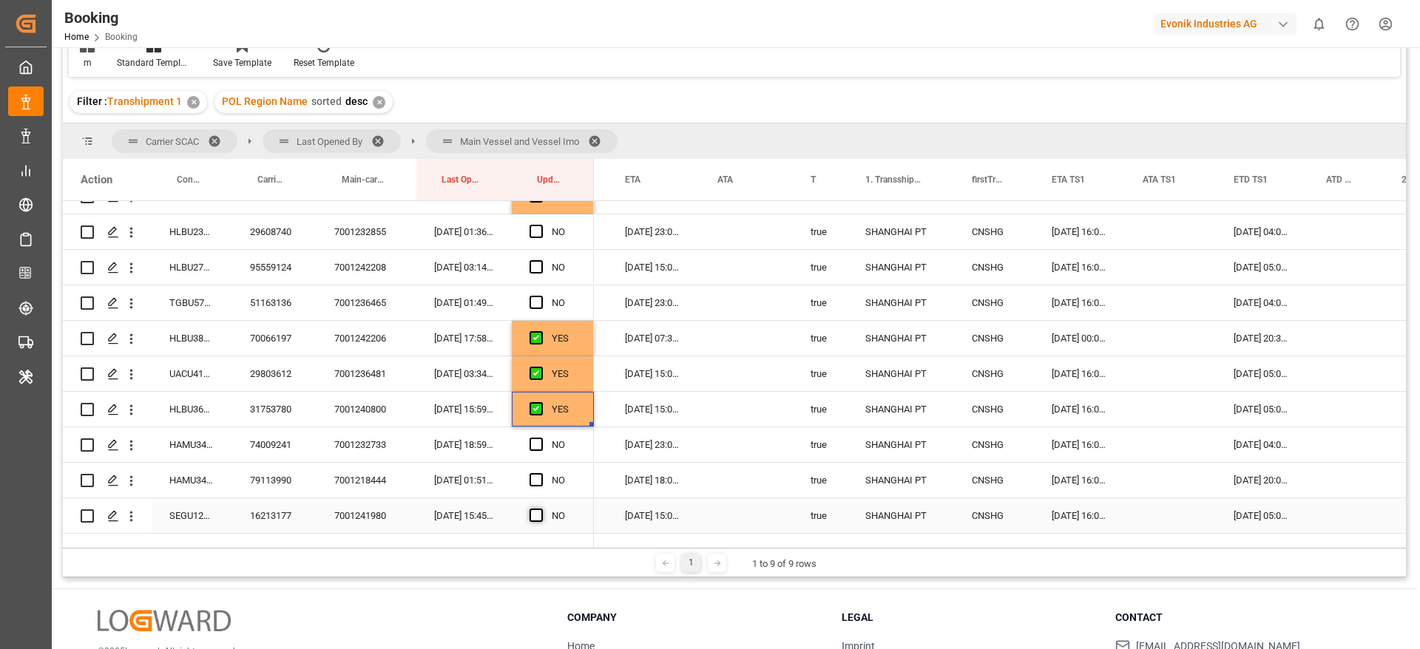
click at [541, 509] on input "Press SPACE to select this row." at bounding box center [541, 509] width 0 height 0
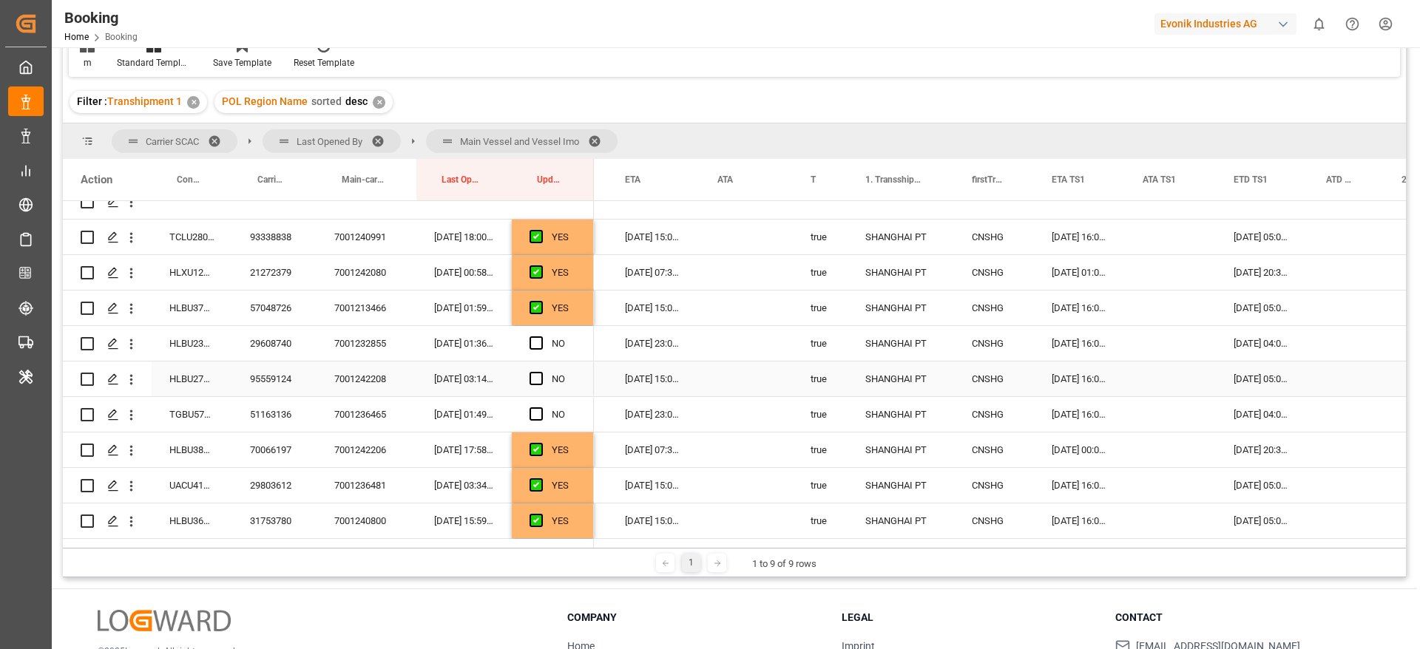
scroll to position [444, 0]
click at [290, 338] on div "29608740" at bounding box center [274, 342] width 84 height 35
click at [537, 337] on span "Press SPACE to select this row." at bounding box center [535, 342] width 13 height 13
click at [541, 336] on input "Press SPACE to select this row." at bounding box center [541, 336] width 0 height 0
click at [537, 416] on span "Press SPACE to select this row." at bounding box center [535, 413] width 13 height 13
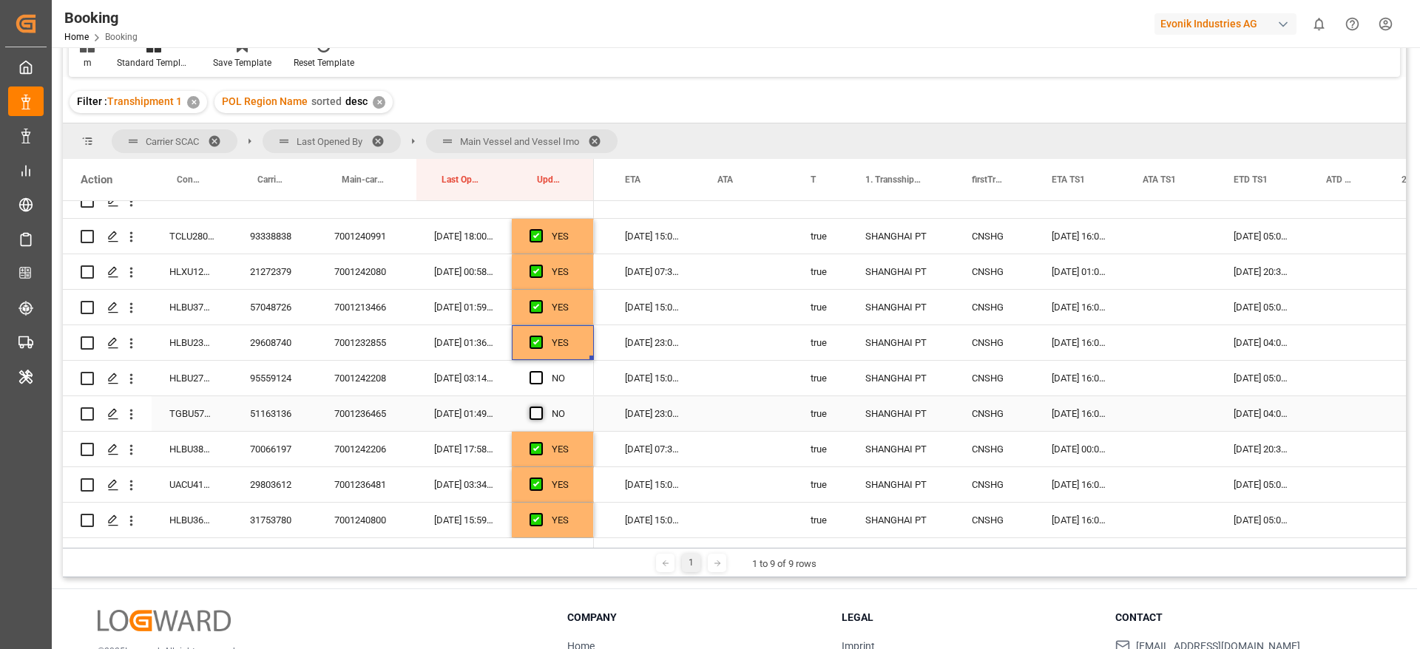
click at [541, 407] on input "Press SPACE to select this row." at bounding box center [541, 407] width 0 height 0
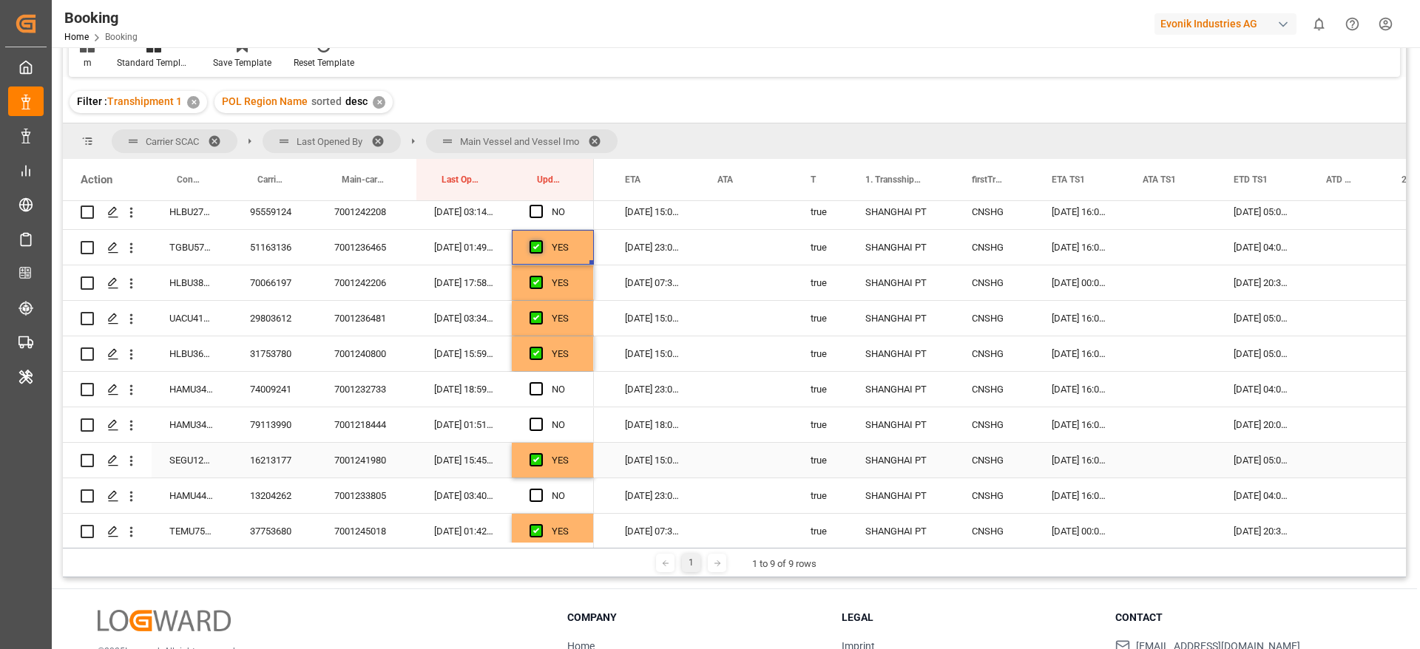
scroll to position [666, 0]
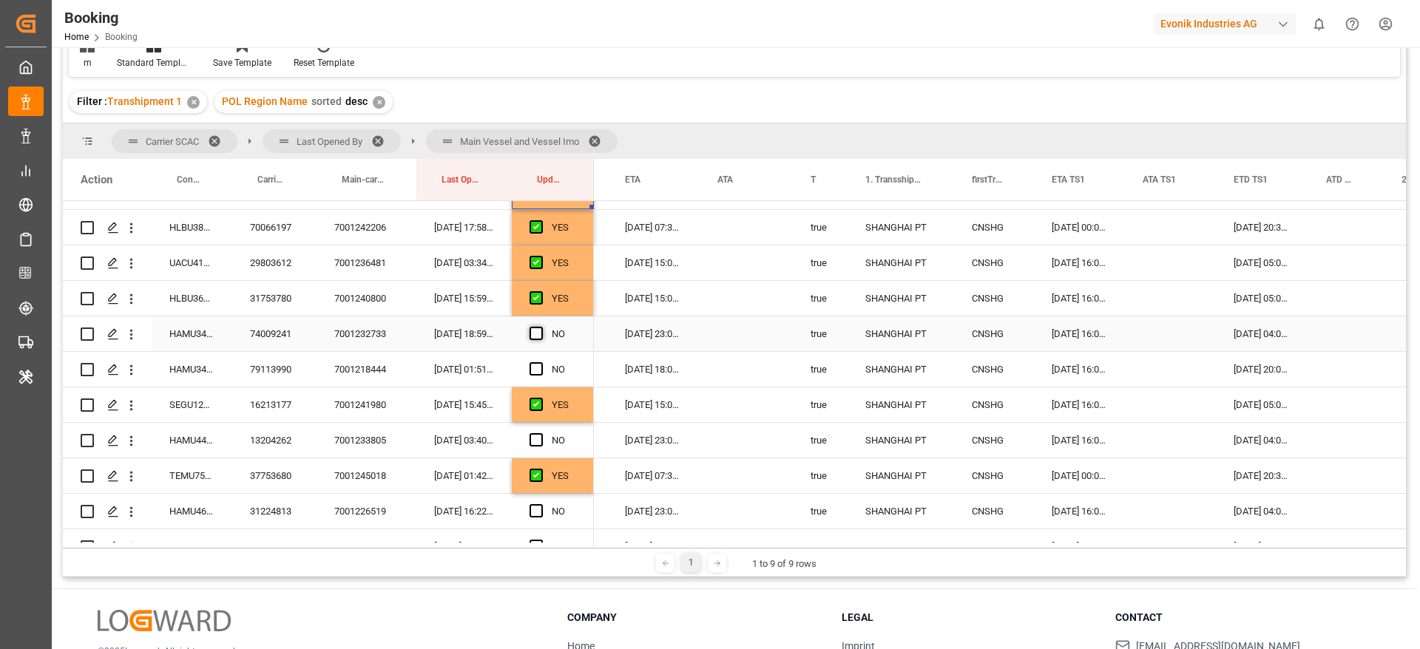
click at [538, 333] on span "Press SPACE to select this row." at bounding box center [535, 333] width 13 height 13
click at [541, 327] on input "Press SPACE to select this row." at bounding box center [541, 327] width 0 height 0
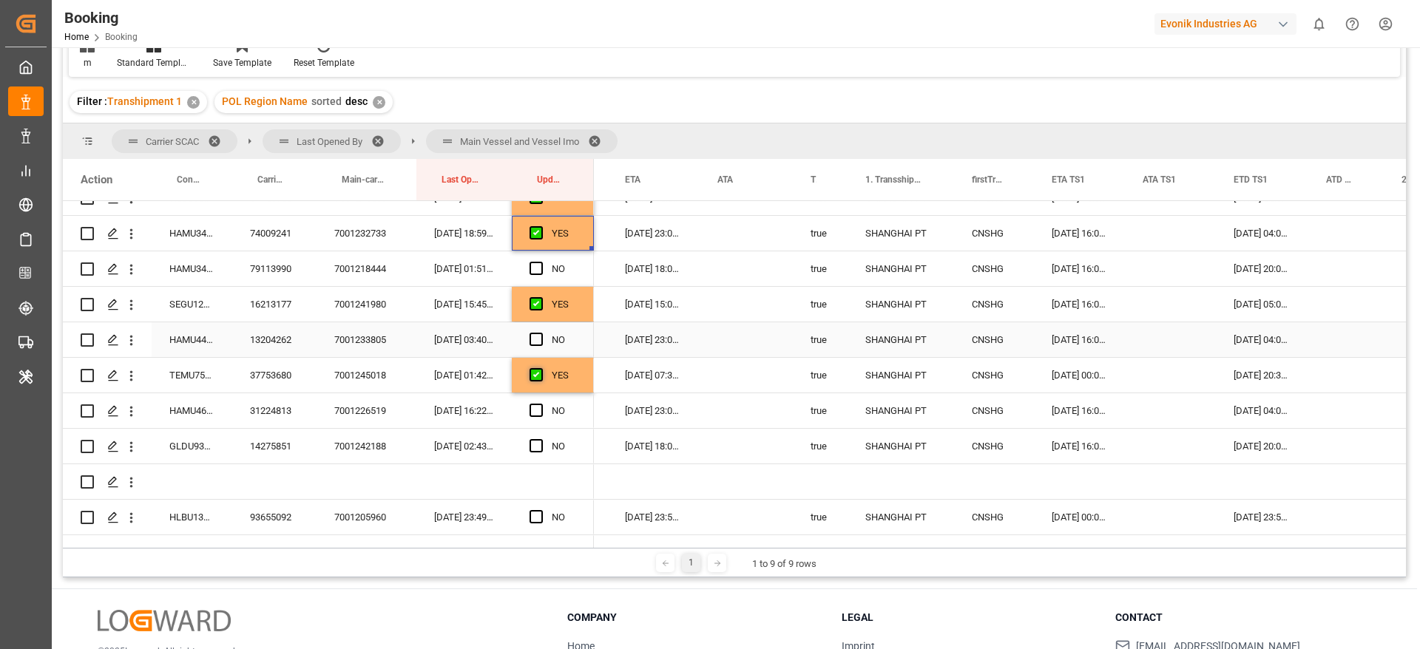
scroll to position [776, 0]
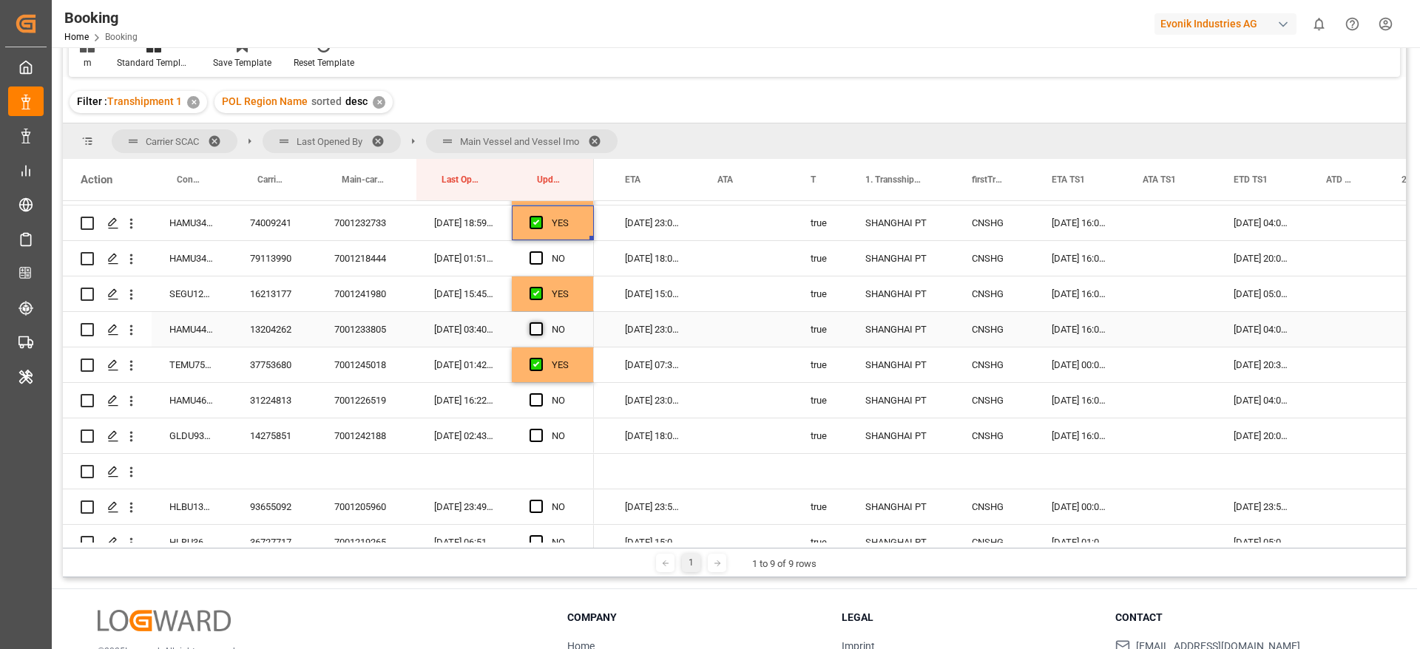
click at [534, 331] on span "Press SPACE to select this row." at bounding box center [535, 328] width 13 height 13
click at [541, 322] on input "Press SPACE to select this row." at bounding box center [541, 322] width 0 height 0
click at [541, 393] on span "Press SPACE to select this row." at bounding box center [535, 399] width 13 height 13
click at [541, 393] on input "Press SPACE to select this row." at bounding box center [541, 393] width 0 height 0
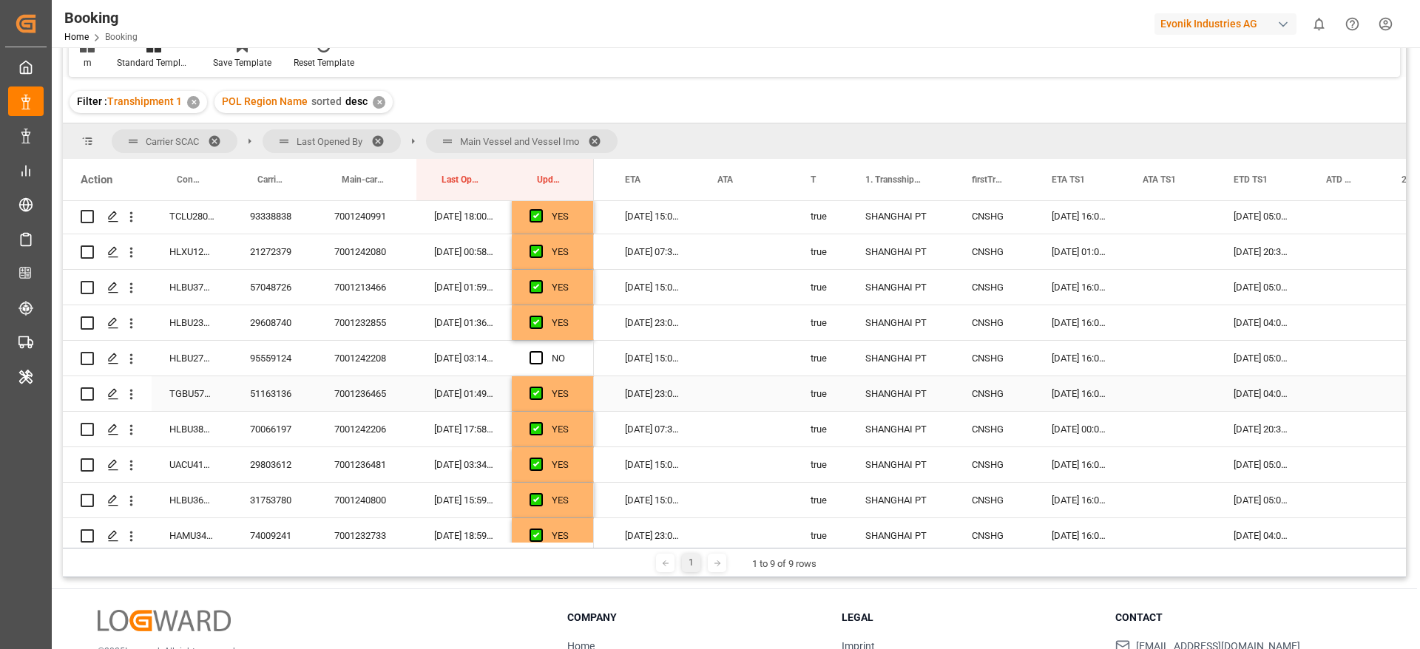
scroll to position [444, 0]
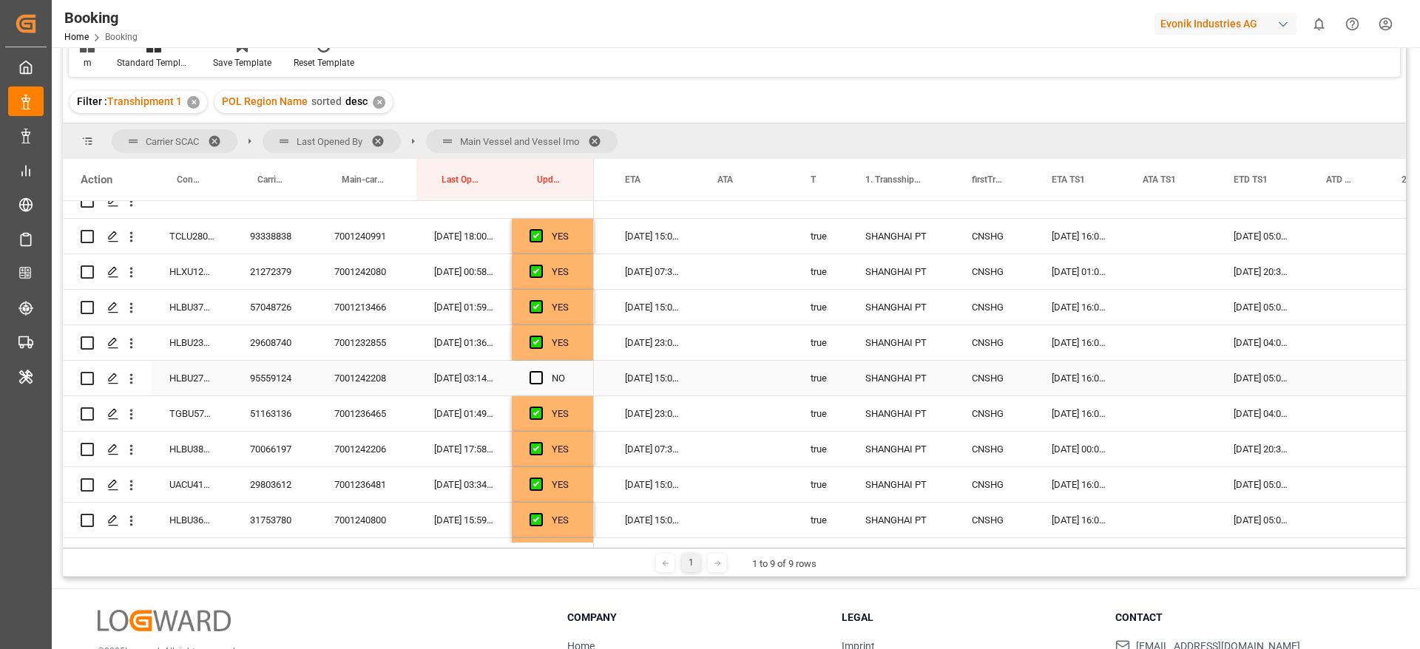
click at [260, 368] on div "95559124" at bounding box center [274, 378] width 84 height 35
click at [530, 377] on span "Press SPACE to select this row." at bounding box center [535, 377] width 13 height 13
click at [541, 371] on input "Press SPACE to select this row." at bounding box center [541, 371] width 0 height 0
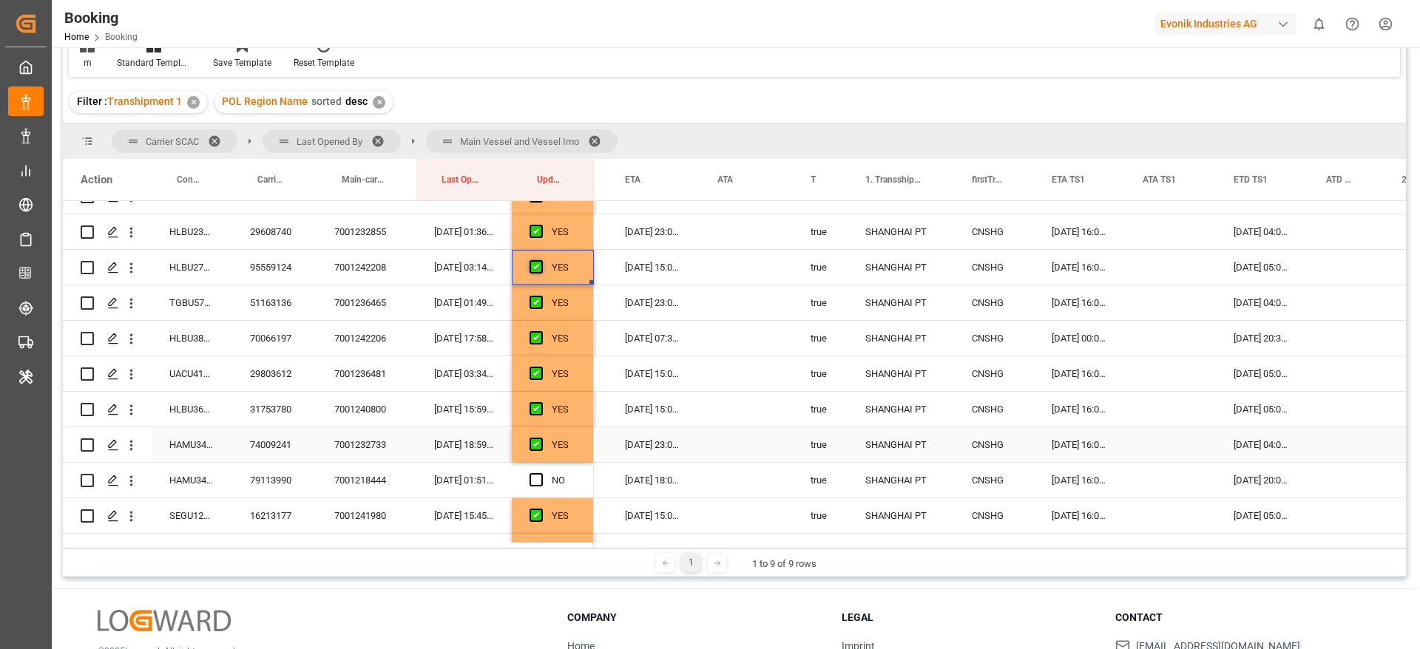
scroll to position [666, 0]
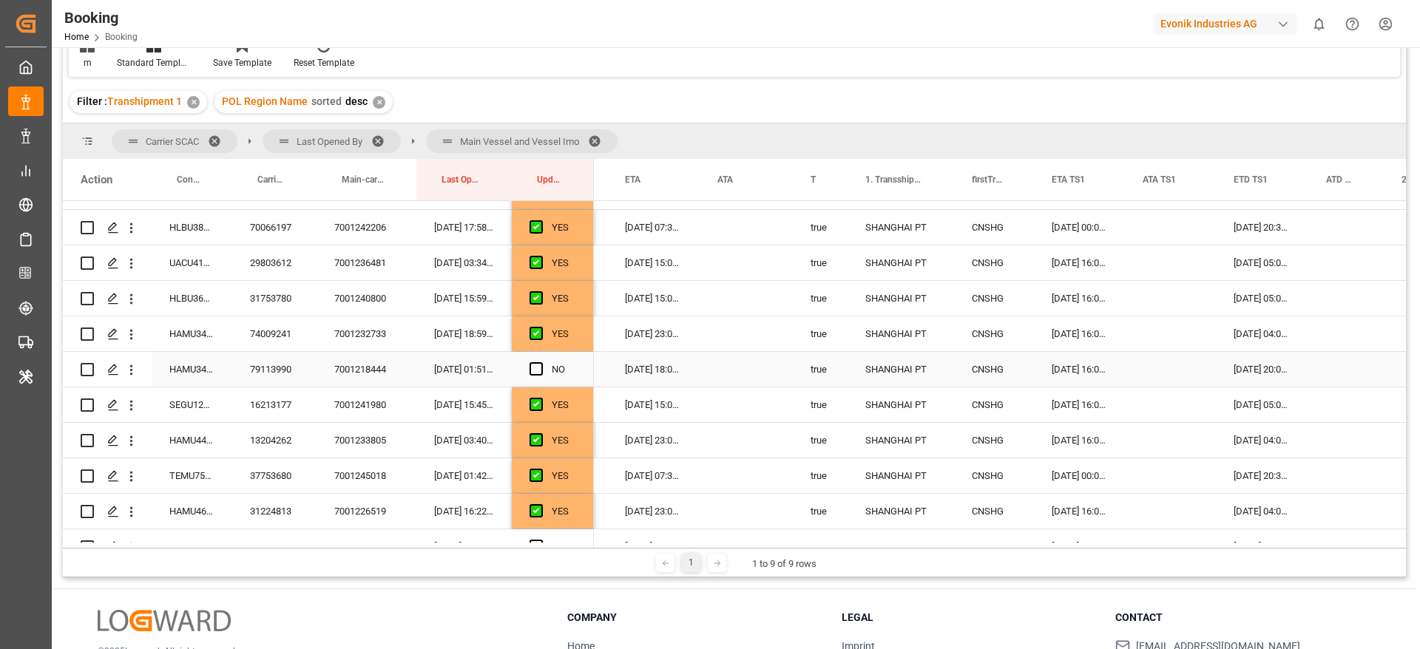
click at [281, 369] on div "79113990" at bounding box center [274, 369] width 84 height 35
click at [532, 368] on span "Press SPACE to select this row." at bounding box center [535, 368] width 13 height 13
click at [541, 362] on input "Press SPACE to select this row." at bounding box center [541, 362] width 0 height 0
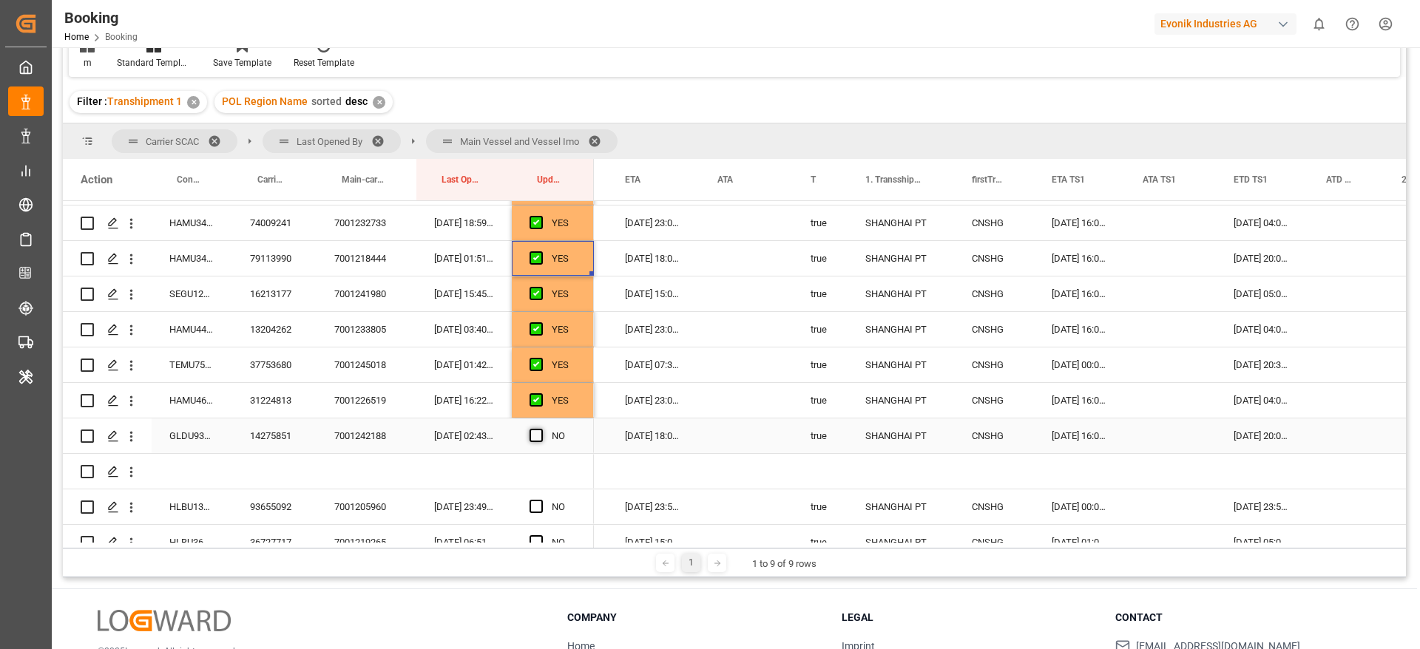
click at [537, 434] on span "Press SPACE to select this row." at bounding box center [535, 435] width 13 height 13
click at [541, 429] on input "Press SPACE to select this row." at bounding box center [541, 429] width 0 height 0
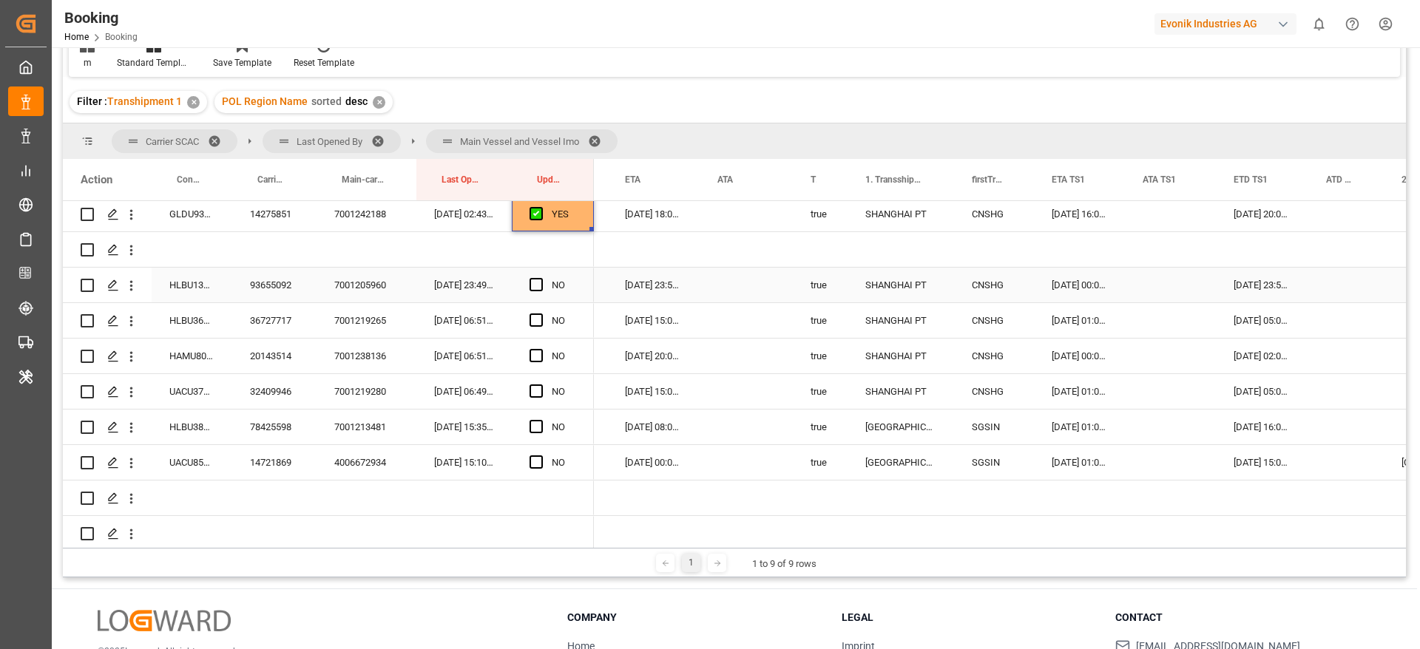
click at [260, 280] on div "93655092" at bounding box center [274, 285] width 84 height 35
click at [535, 287] on span "Press SPACE to select this row." at bounding box center [535, 284] width 13 height 13
click at [541, 278] on input "Press SPACE to select this row." at bounding box center [541, 278] width 0 height 0
click at [257, 322] on div "36727717" at bounding box center [274, 320] width 84 height 35
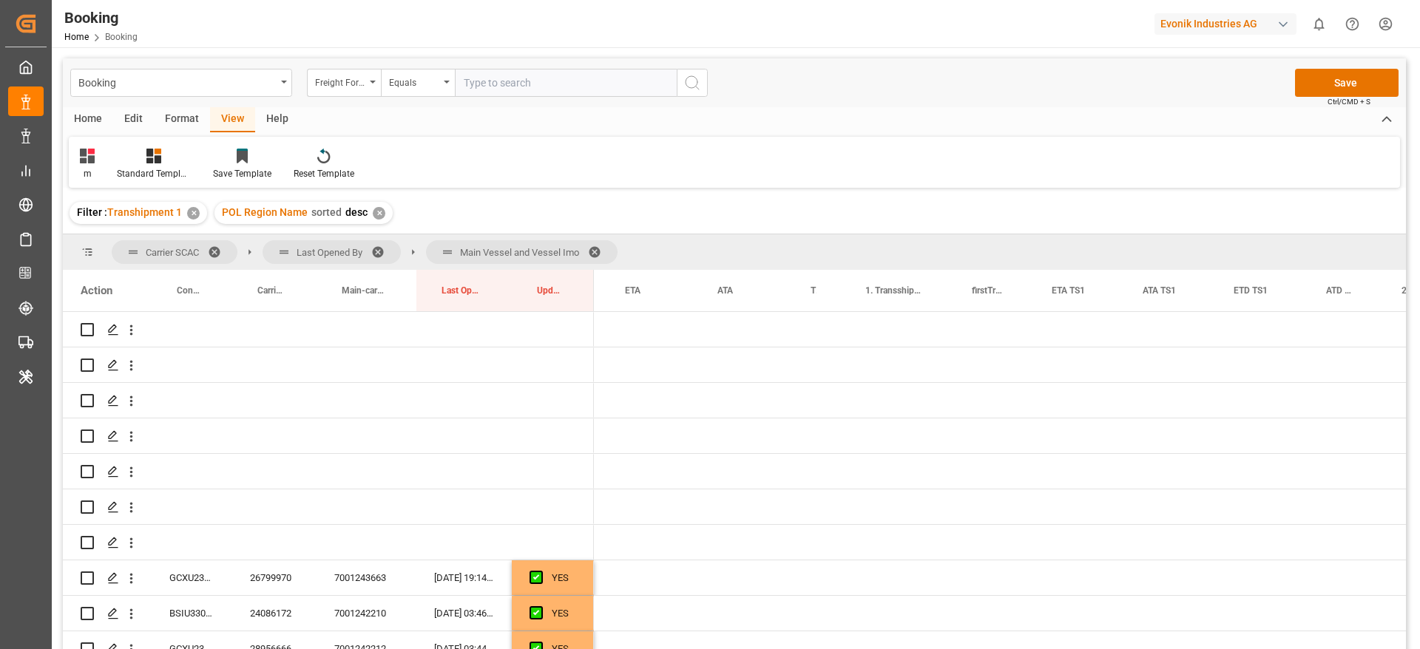
scroll to position [0, 972]
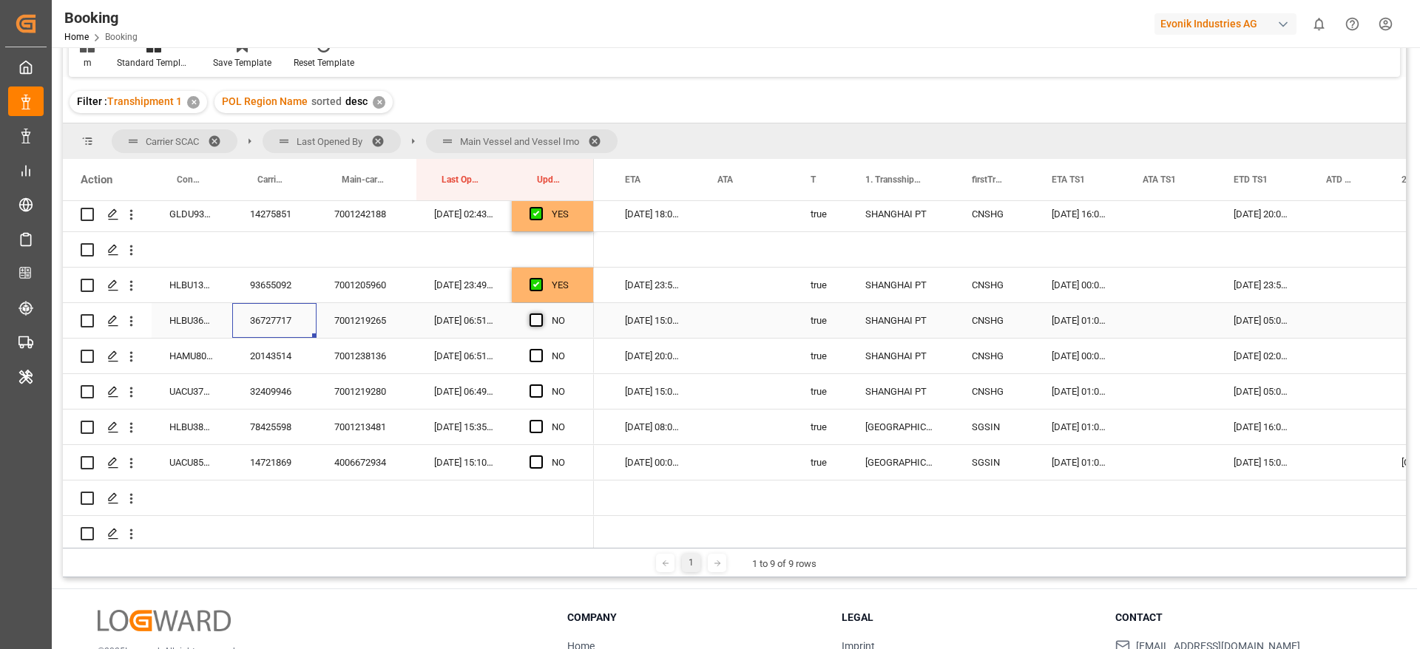
click at [535, 320] on span "Press SPACE to select this row." at bounding box center [535, 320] width 13 height 13
click at [541, 314] on input "Press SPACE to select this row." at bounding box center [541, 314] width 0 height 0
click at [538, 359] on span "Press SPACE to select this row." at bounding box center [535, 355] width 13 height 13
click at [541, 349] on input "Press SPACE to select this row." at bounding box center [541, 349] width 0 height 0
click at [538, 379] on div "Press SPACE to select this row." at bounding box center [540, 392] width 22 height 34
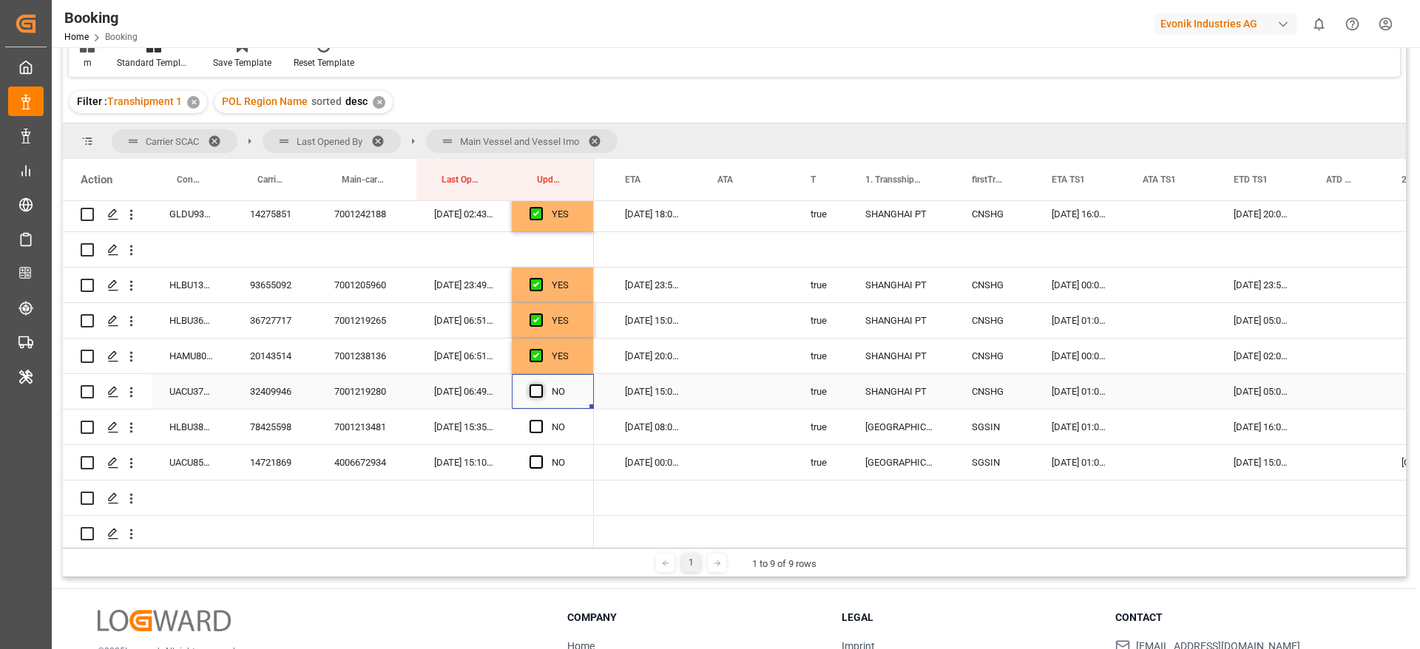
click at [538, 396] on span "Press SPACE to select this row." at bounding box center [535, 391] width 13 height 13
click at [541, 385] on input "Press SPACE to select this row." at bounding box center [541, 385] width 0 height 0
click at [288, 427] on div "78425598" at bounding box center [274, 427] width 84 height 35
click at [532, 430] on span "Press SPACE to select this row." at bounding box center [535, 426] width 13 height 13
click at [541, 420] on input "Press SPACE to select this row." at bounding box center [541, 420] width 0 height 0
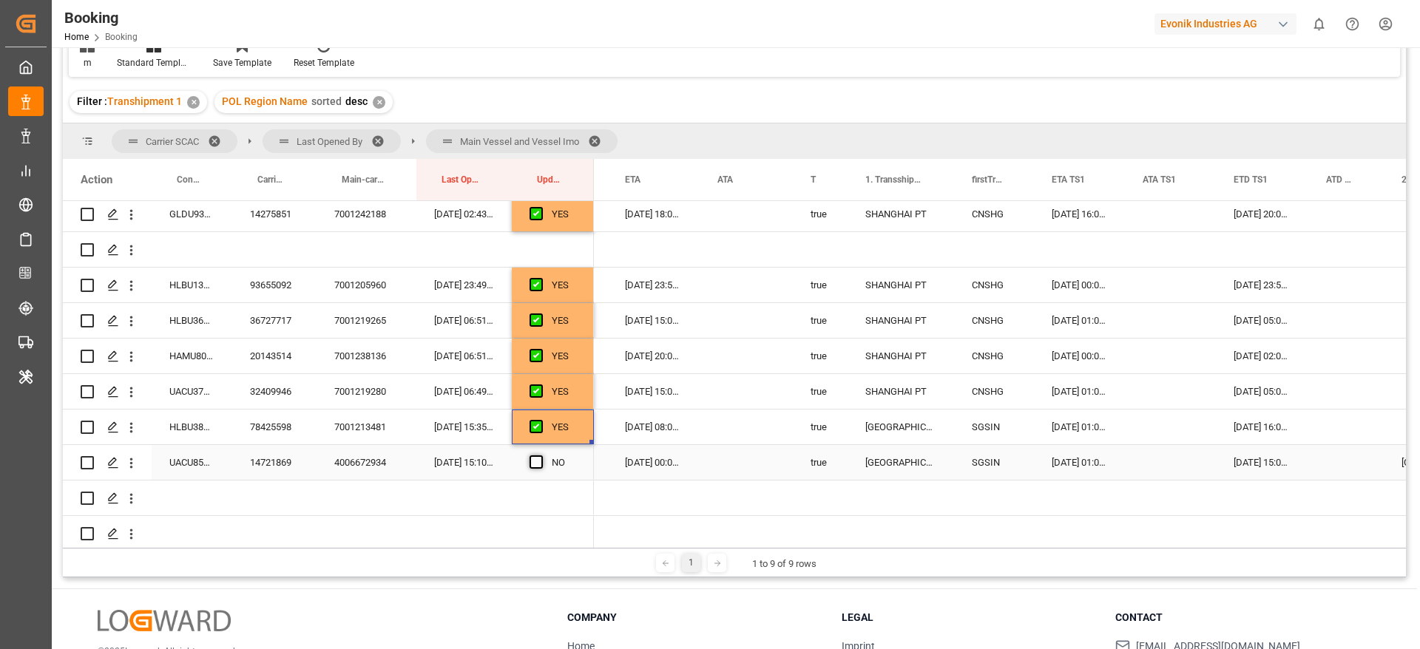
click at [535, 466] on span "Press SPACE to select this row." at bounding box center [535, 462] width 13 height 13
click at [541, 456] on input "Press SPACE to select this row." at bounding box center [541, 456] width 0 height 0
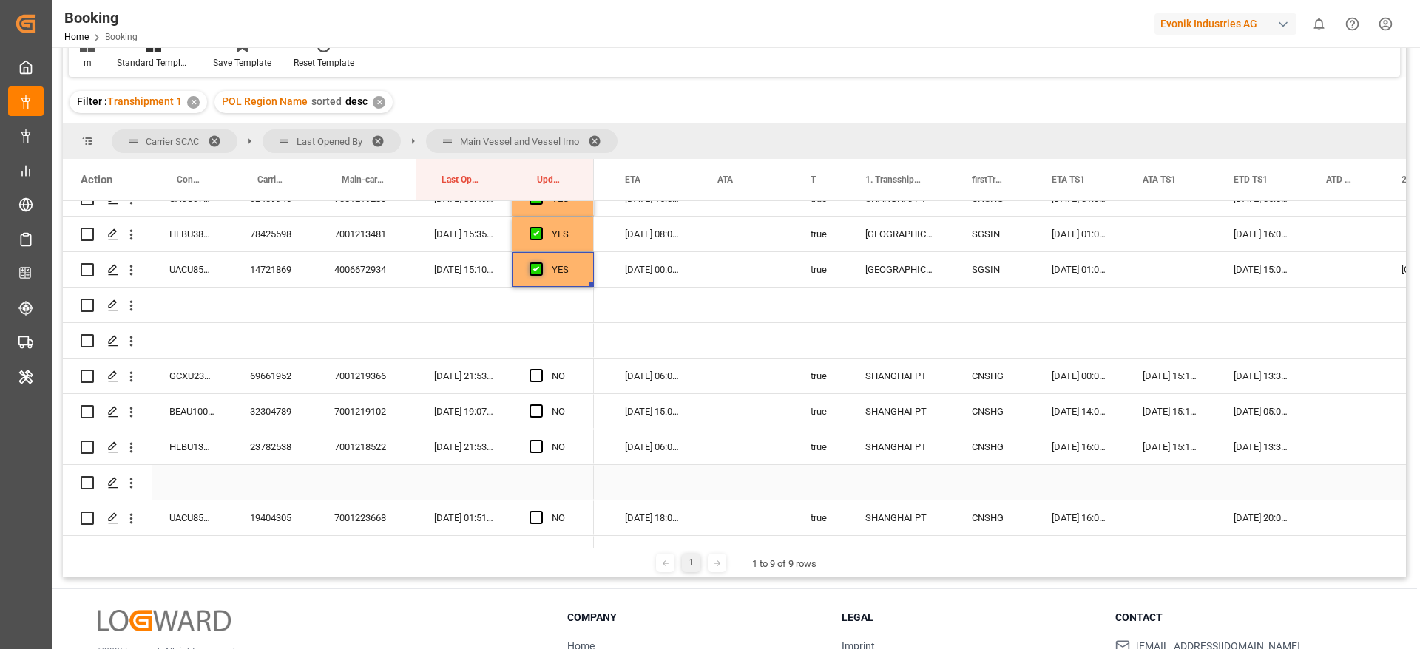
scroll to position [1220, 0]
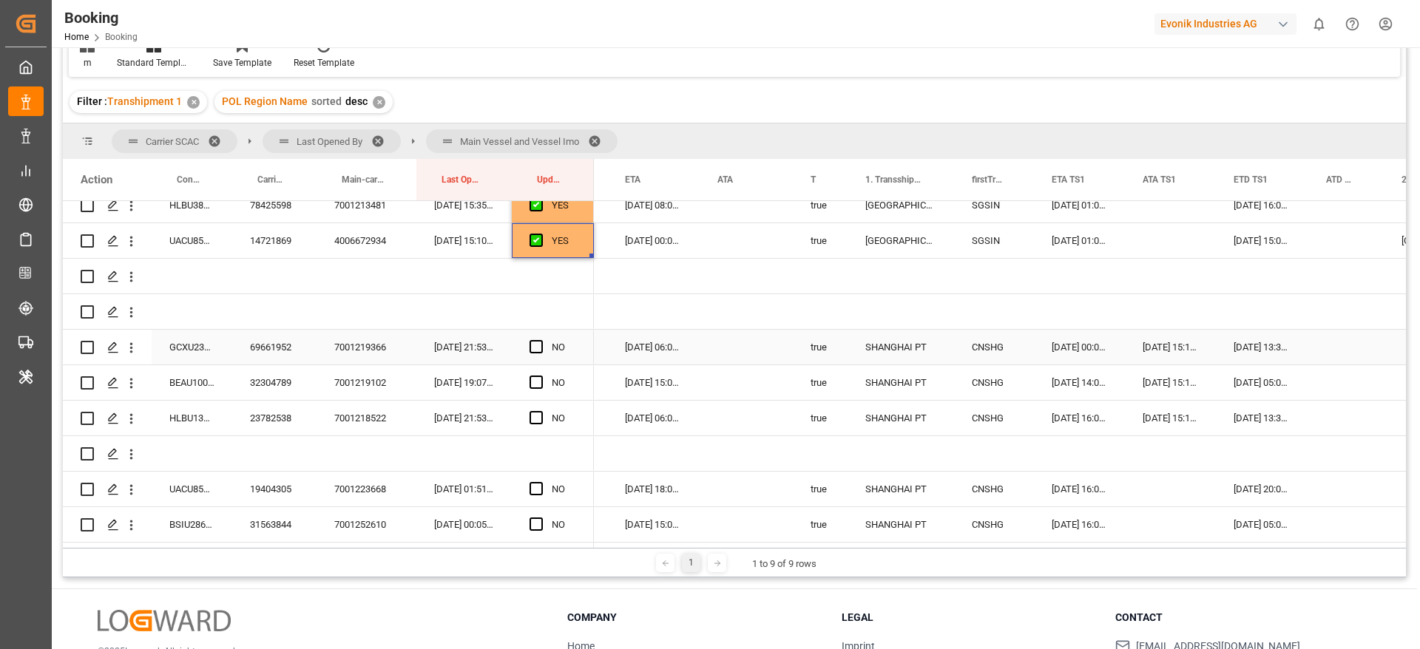
click at [284, 345] on div "69661952" at bounding box center [274, 347] width 84 height 35
click at [536, 344] on span "Press SPACE to select this row." at bounding box center [535, 346] width 13 height 13
click at [541, 340] on input "Press SPACE to select this row." at bounding box center [541, 340] width 0 height 0
click at [260, 395] on div "32304789" at bounding box center [274, 382] width 84 height 35
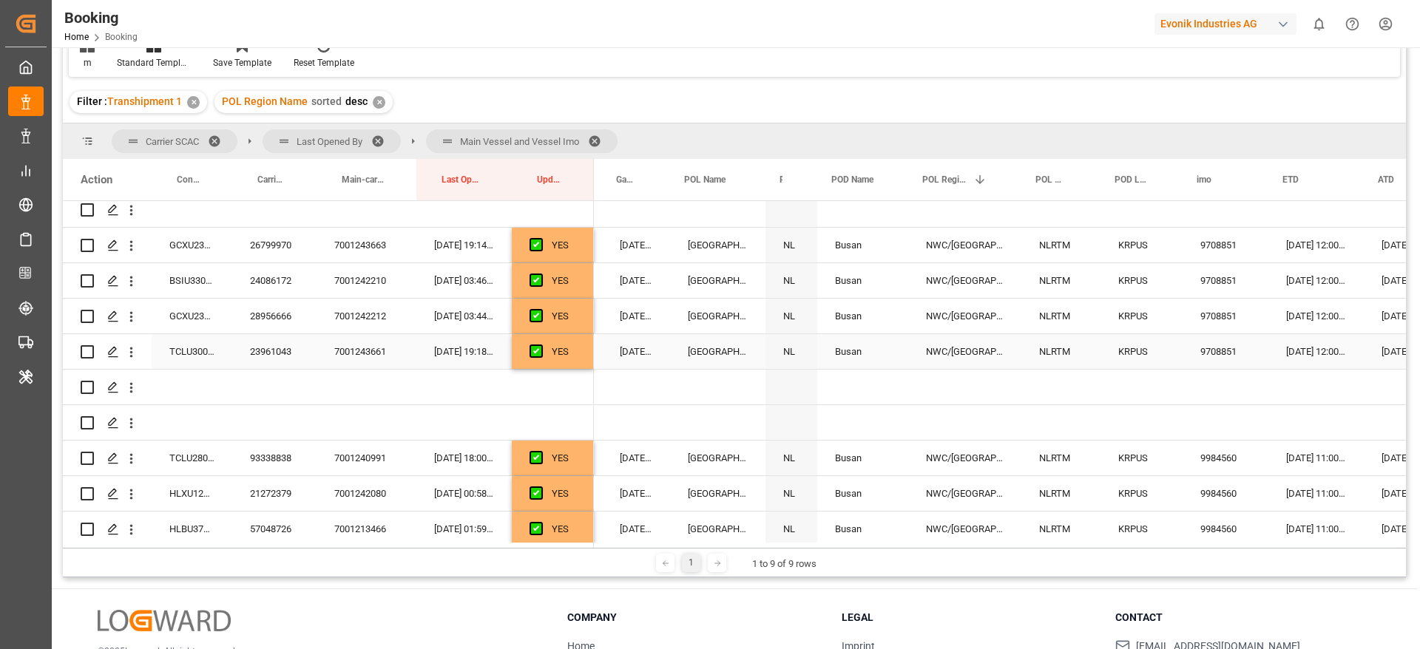
scroll to position [0, 0]
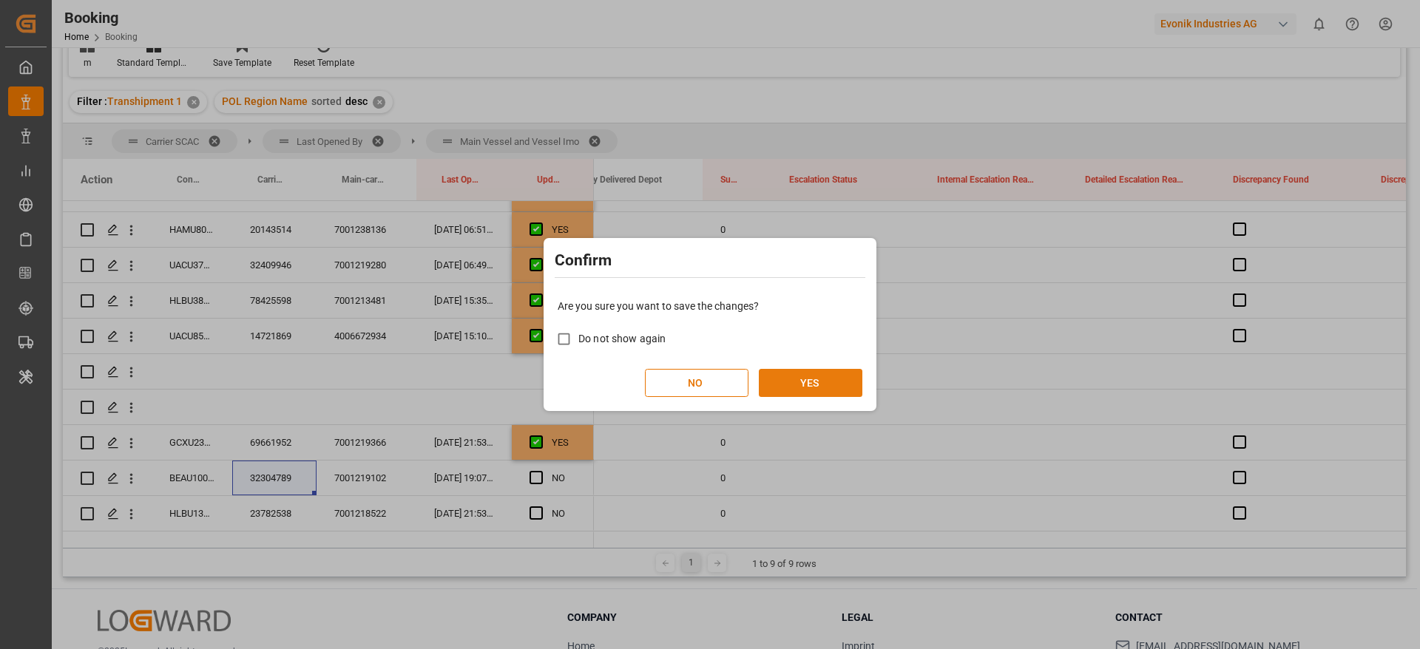
click at [826, 377] on button "YES" at bounding box center [811, 383] width 104 height 28
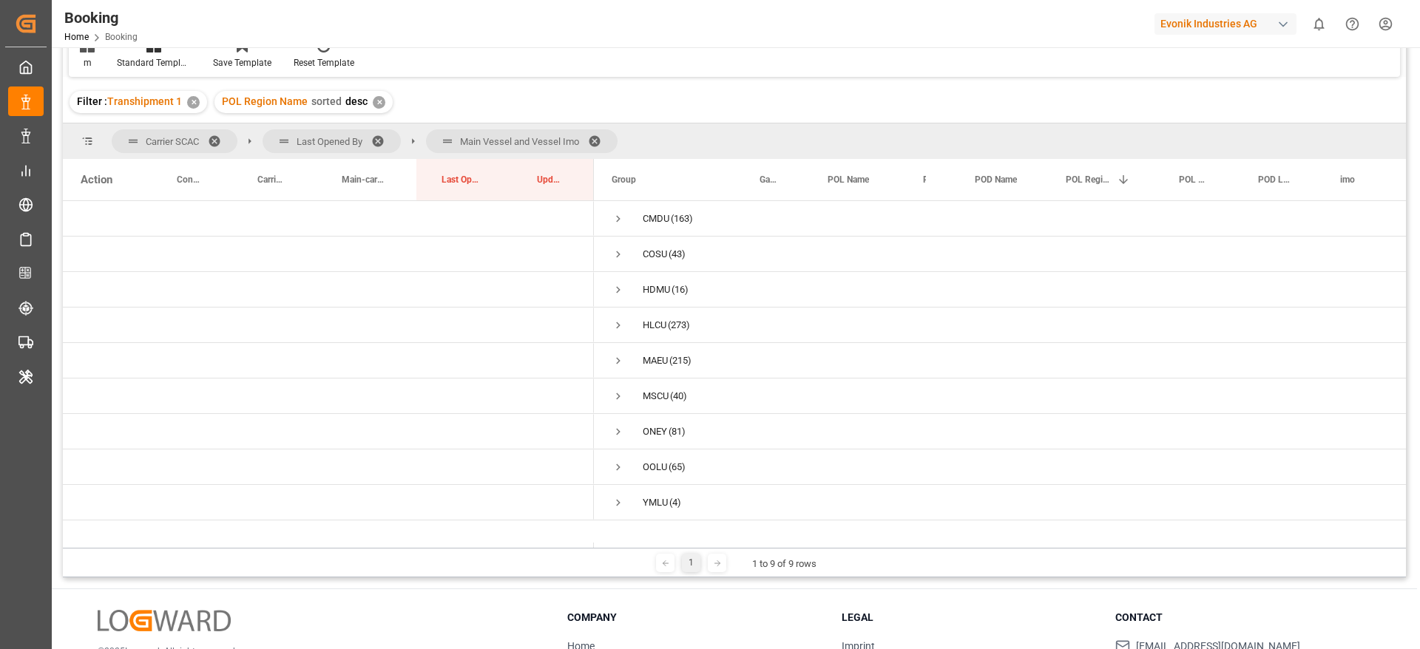
click at [601, 140] on span at bounding box center [600, 141] width 24 height 13
click at [379, 140] on span at bounding box center [383, 141] width 24 height 13
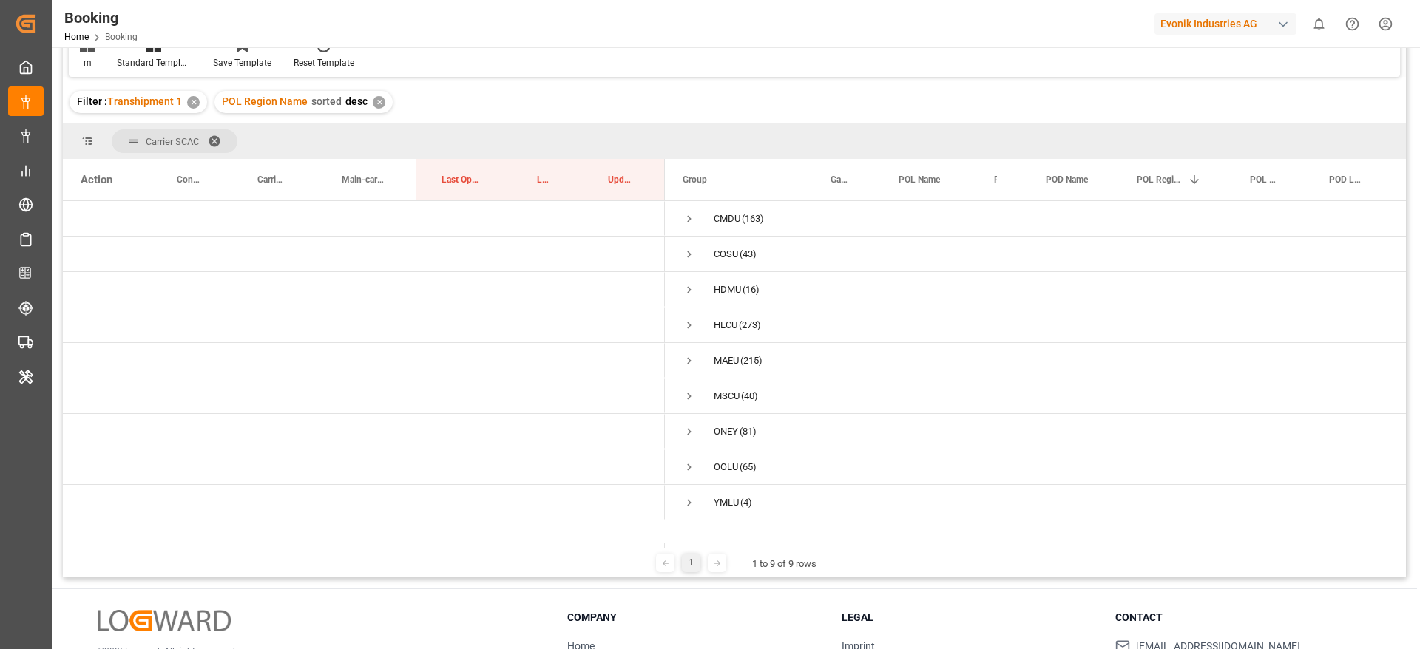
click at [220, 136] on span at bounding box center [220, 141] width 24 height 13
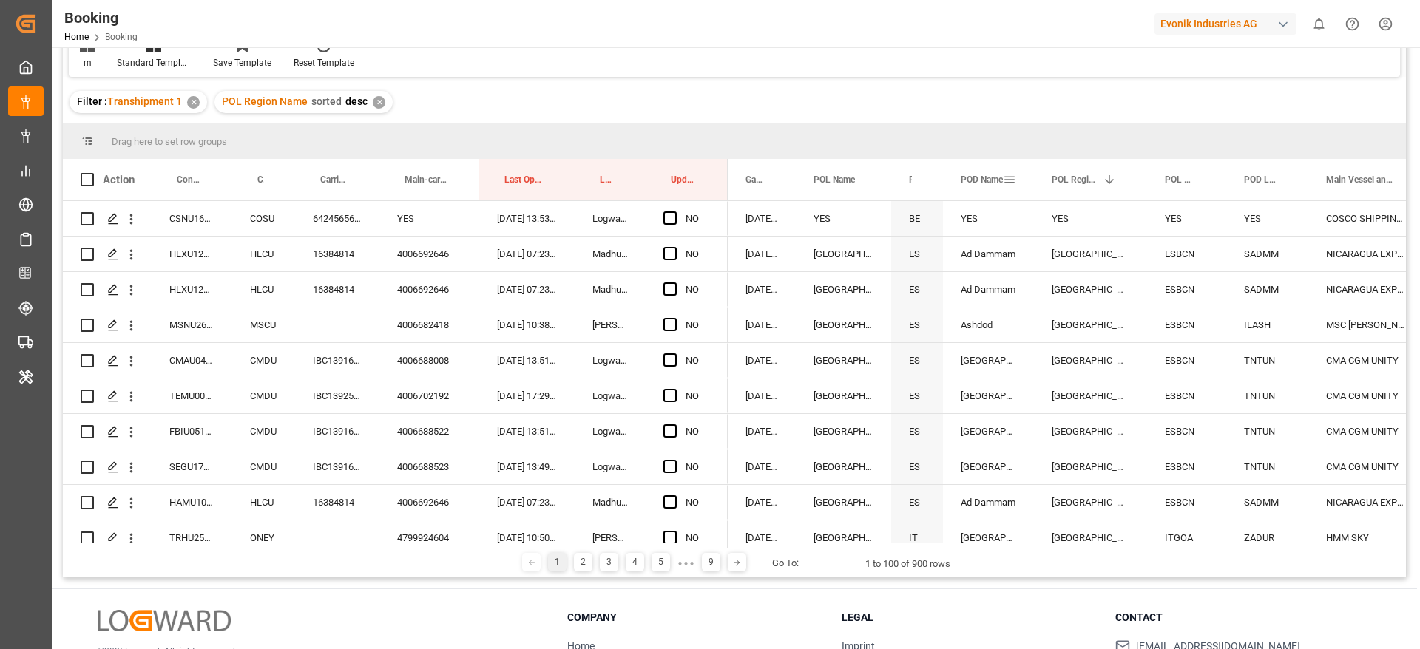
click at [1009, 177] on span at bounding box center [1009, 179] width 13 height 13
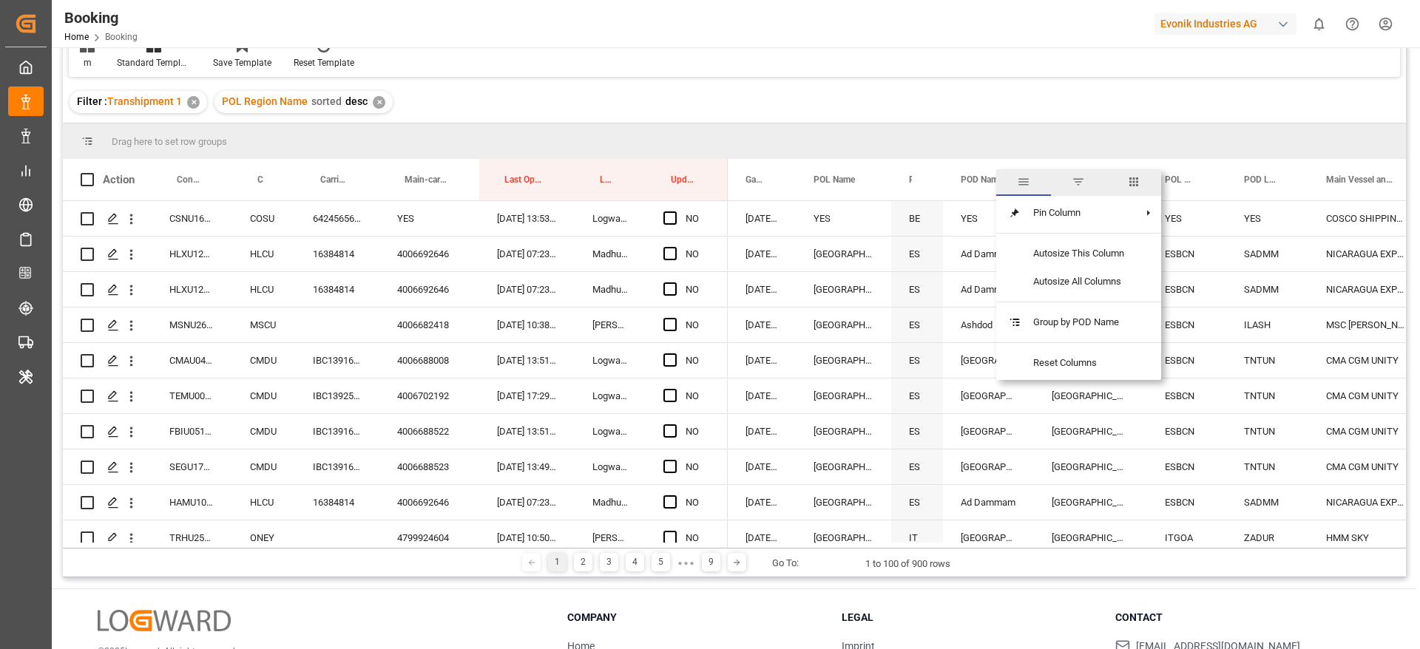
drag, startPoint x: 1127, startPoint y: 184, endPoint x: 1105, endPoint y: 197, distance: 25.2
click at [1128, 184] on span "columns" at bounding box center [1133, 182] width 55 height 27
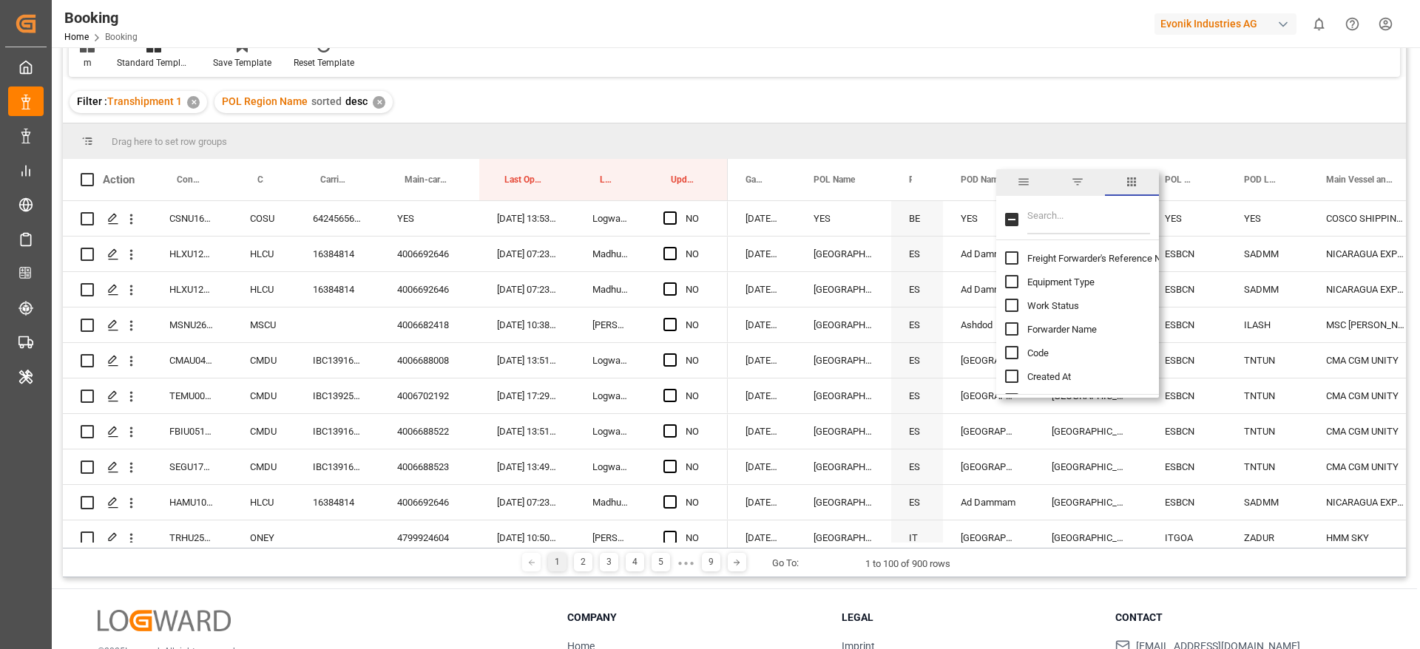
click at [1083, 211] on input "Filter Columns Input" at bounding box center [1088, 220] width 123 height 30
type input "pod r"
click at [1011, 257] on input "POD Region column toggle visibility (hidden)" at bounding box center [1011, 257] width 13 height 13
checkbox input "true"
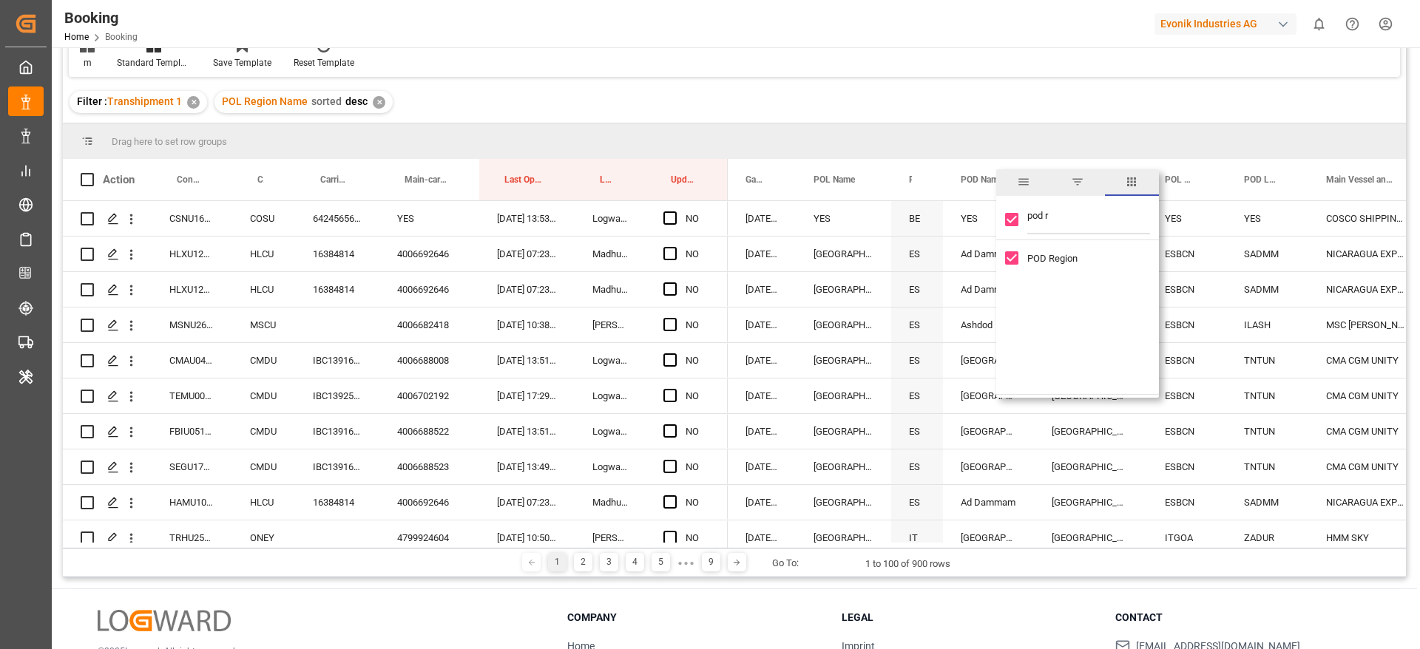
click at [981, 132] on div "Drag here to set row groups" at bounding box center [734, 140] width 1343 height 35
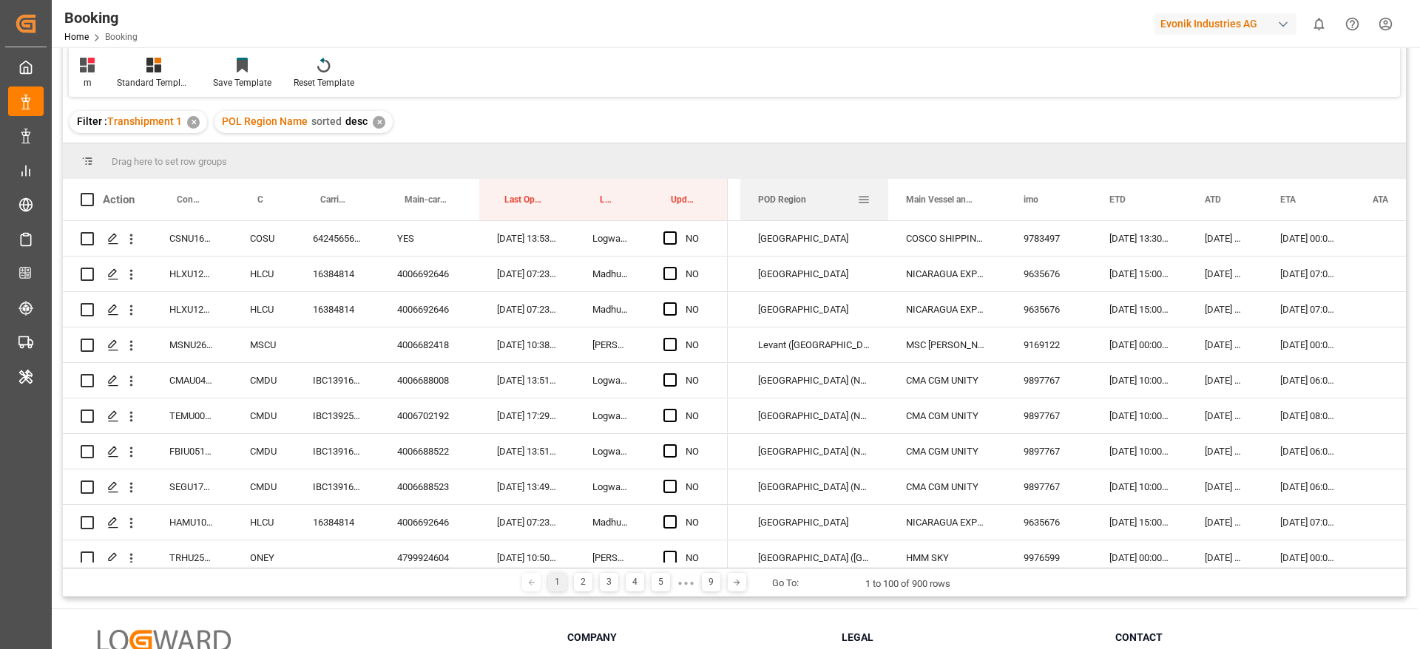
drag, startPoint x: 1328, startPoint y: 200, endPoint x: 789, endPoint y: 204, distance: 539.1
click at [789, 204] on span "POD Region" at bounding box center [782, 199] width 48 height 10
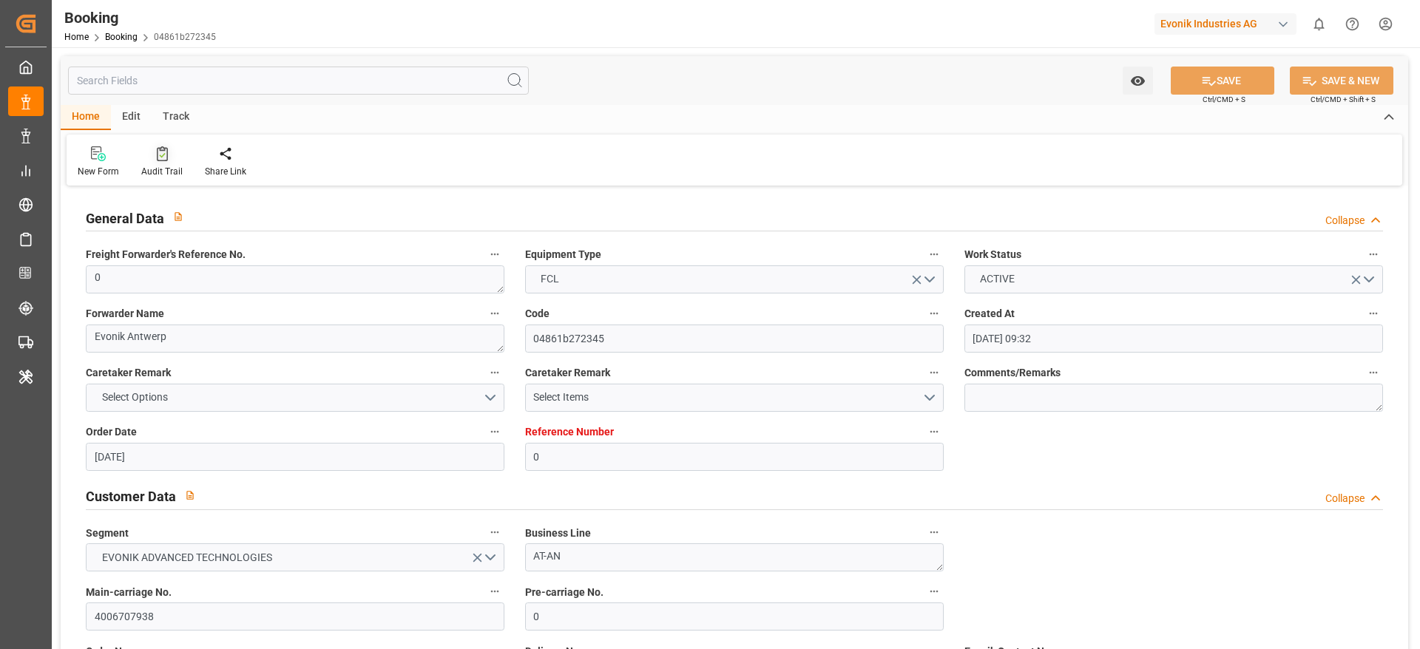
click at [158, 168] on div "Audit Trail" at bounding box center [161, 171] width 41 height 13
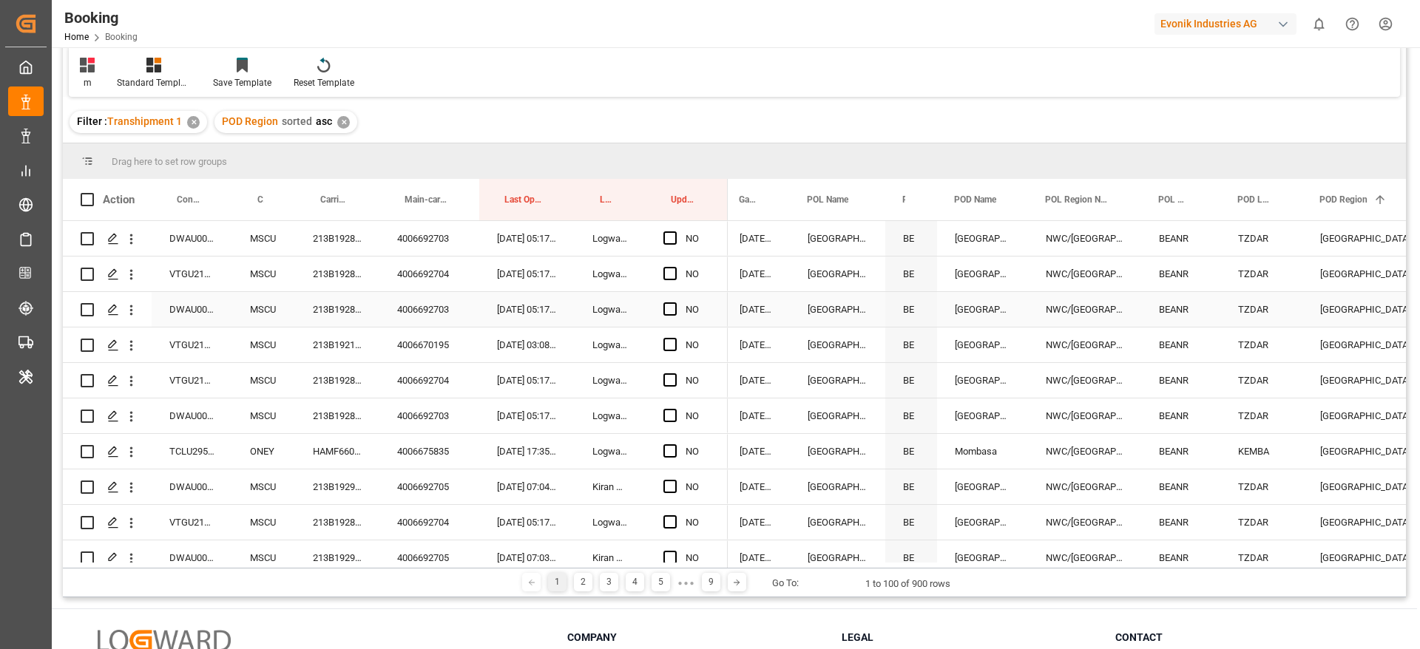
scroll to position [0, 7]
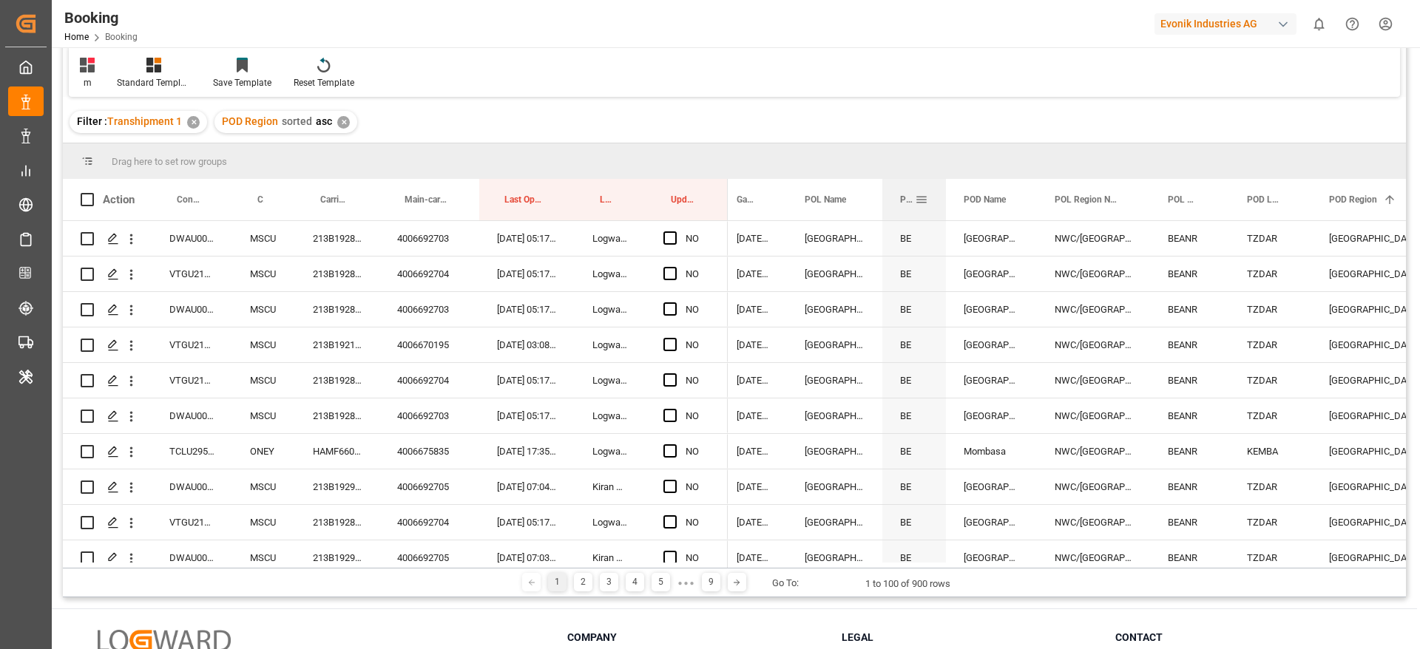
drag, startPoint x: 933, startPoint y: 192, endPoint x: 949, endPoint y: 212, distance: 25.9
click at [945, 203] on div at bounding box center [946, 199] width 6 height 41
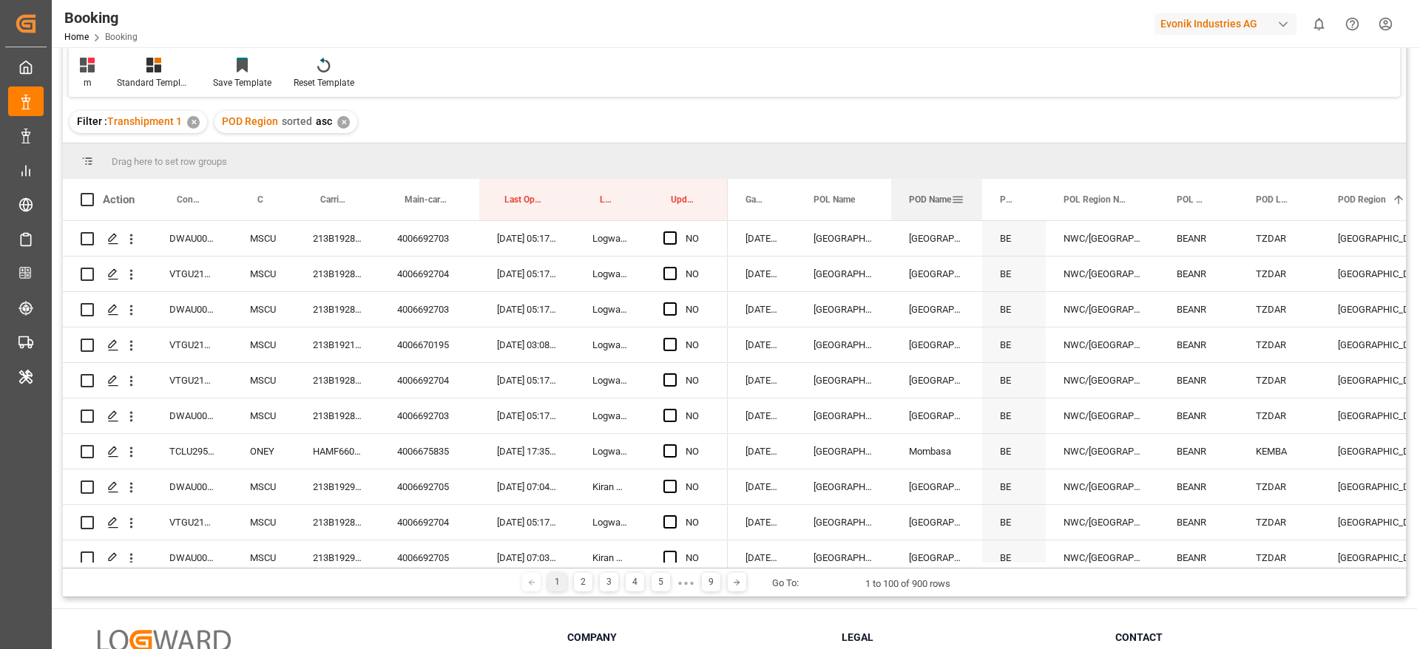
drag, startPoint x: 989, startPoint y: 194, endPoint x: 898, endPoint y: 206, distance: 92.4
click at [898, 206] on div "POD Name" at bounding box center [936, 199] width 91 height 41
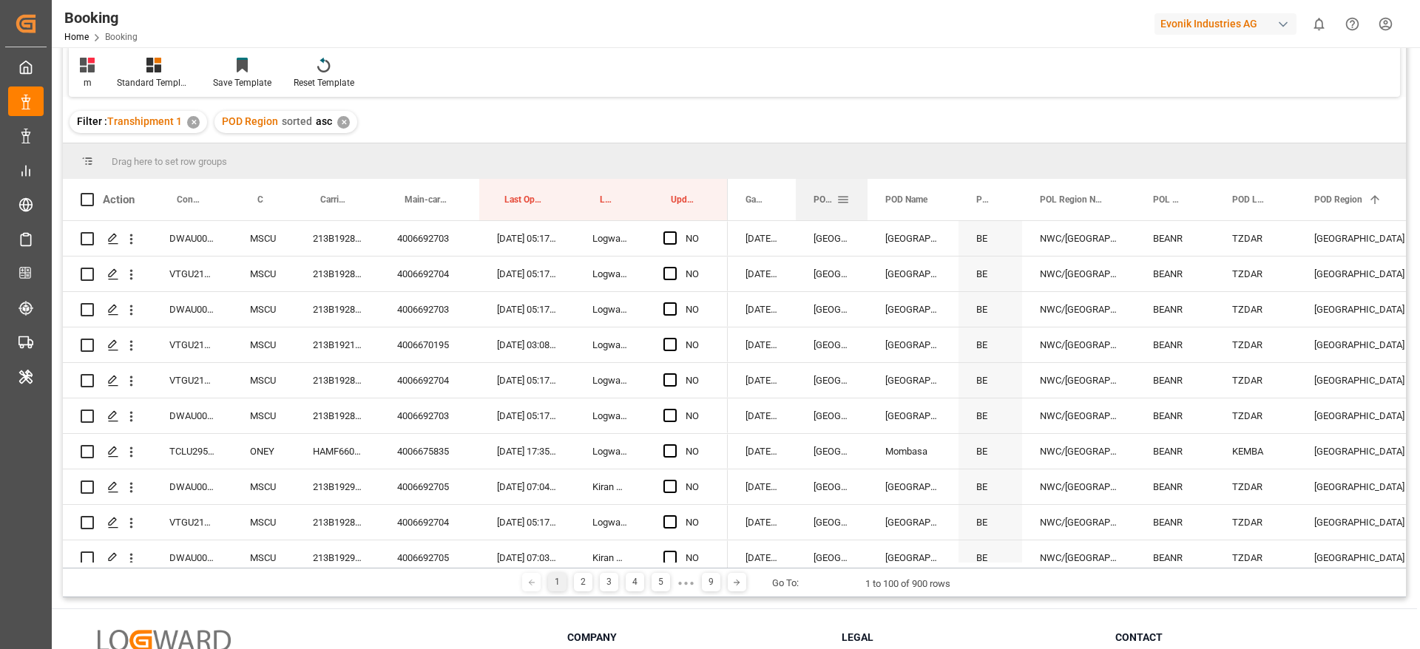
drag, startPoint x: 889, startPoint y: 203, endPoint x: 865, endPoint y: 208, distance: 24.2
click at [865, 208] on div at bounding box center [867, 199] width 6 height 41
click at [1000, 202] on span at bounding box center [997, 199] width 13 height 13
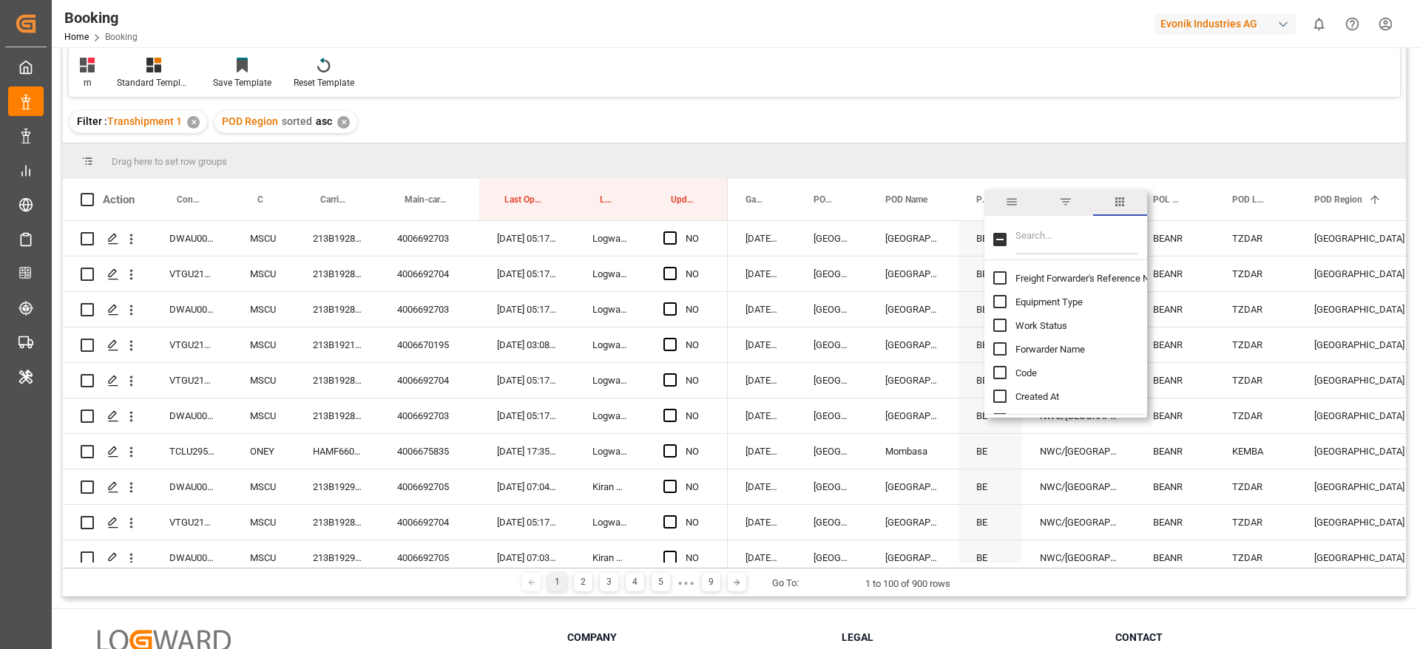
click at [1061, 256] on div at bounding box center [1065, 239] width 163 height 41
click at [1071, 240] on input "Filter Columns Input" at bounding box center [1076, 240] width 123 height 30
type input "pod"
click at [1001, 349] on input "POD Country column toggle visibility (hidden)" at bounding box center [999, 348] width 13 height 13
checkbox input "true"
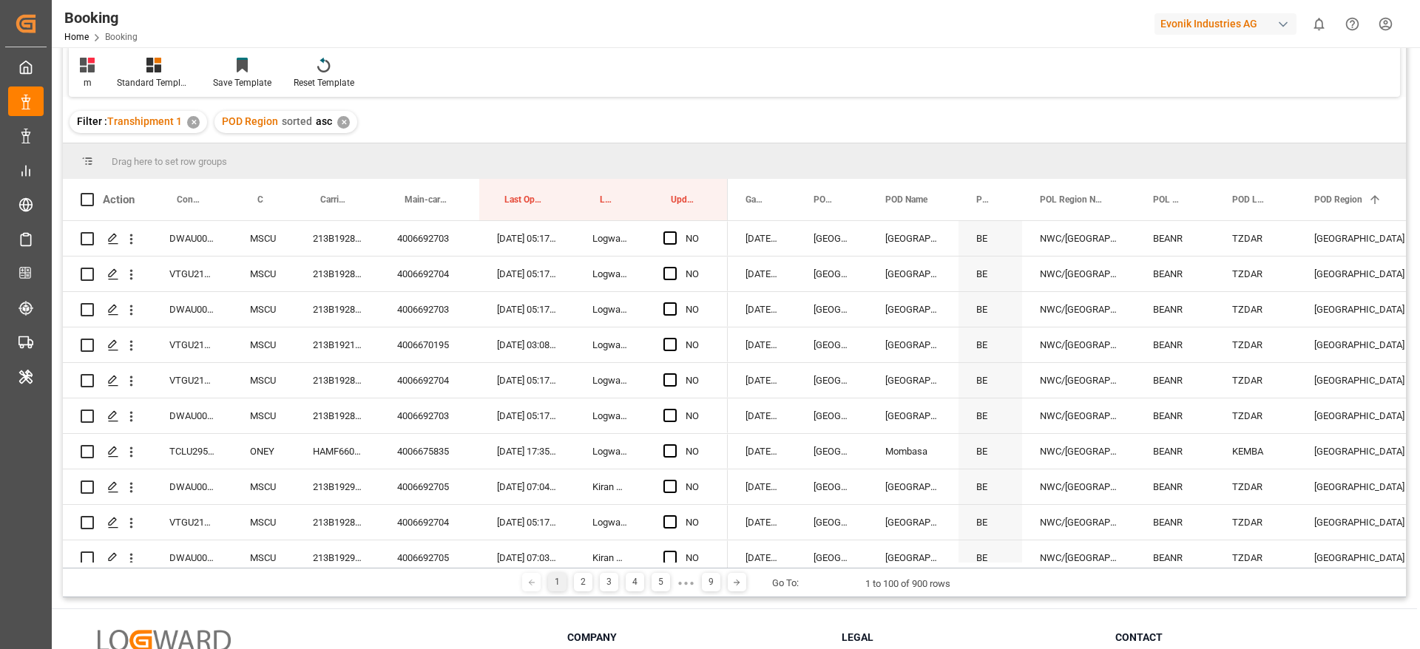
click at [1055, 117] on div "Filter : Transhipment 1 ✕ POD Region sorted asc ✕" at bounding box center [734, 121] width 1343 height 41
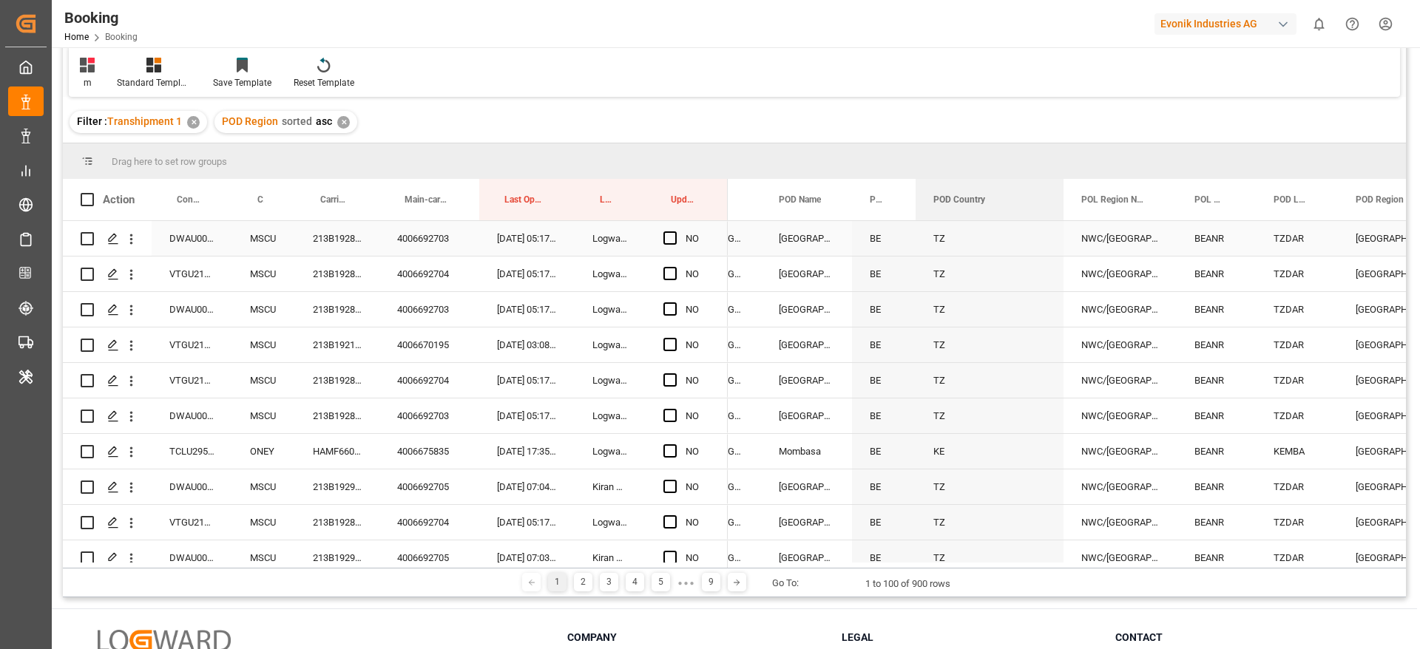
drag, startPoint x: 1359, startPoint y: 201, endPoint x: 1033, endPoint y: 221, distance: 326.7
click at [1033, 221] on div "Action Container No. Carrier SCAC Carrier Booking No." at bounding box center [734, 373] width 1343 height 389
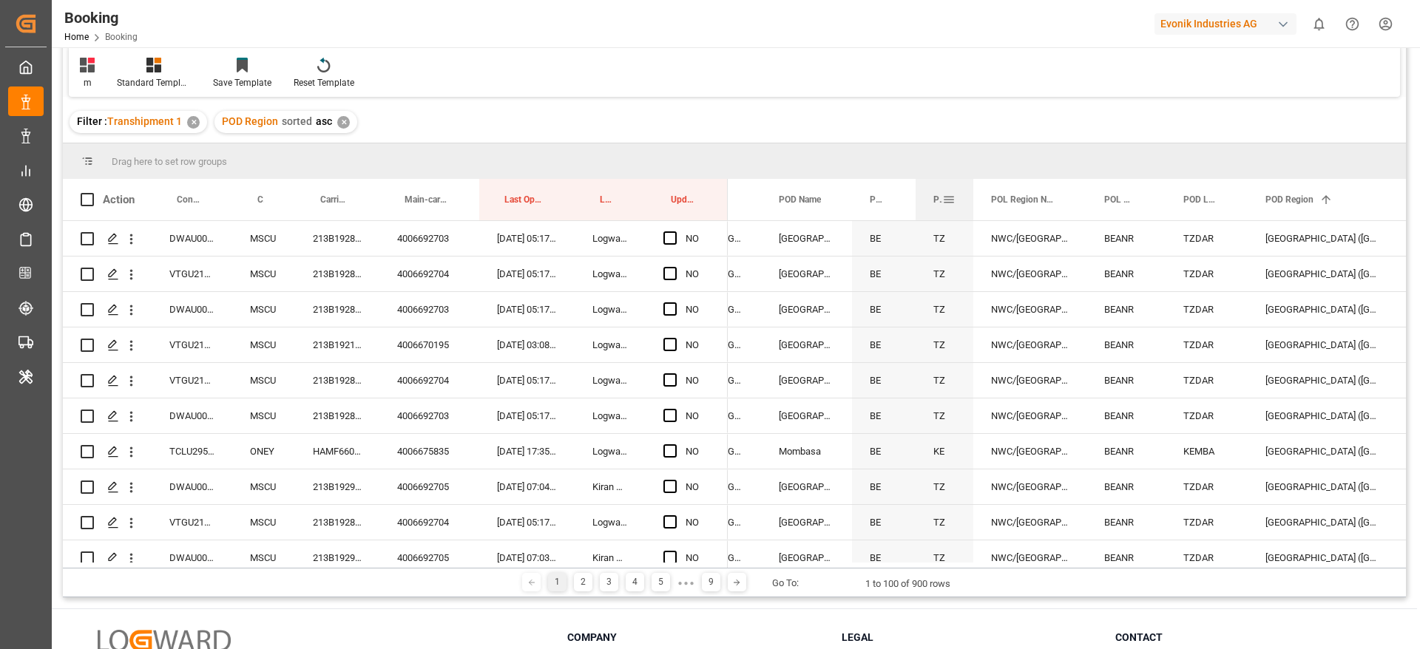
drag, startPoint x: 1062, startPoint y: 197, endPoint x: 911, endPoint y: 210, distance: 151.4
click at [971, 218] on div at bounding box center [973, 199] width 6 height 41
drag, startPoint x: 915, startPoint y: 200, endPoint x: 916, endPoint y: 208, distance: 8.2
click at [916, 208] on div at bounding box center [917, 199] width 6 height 41
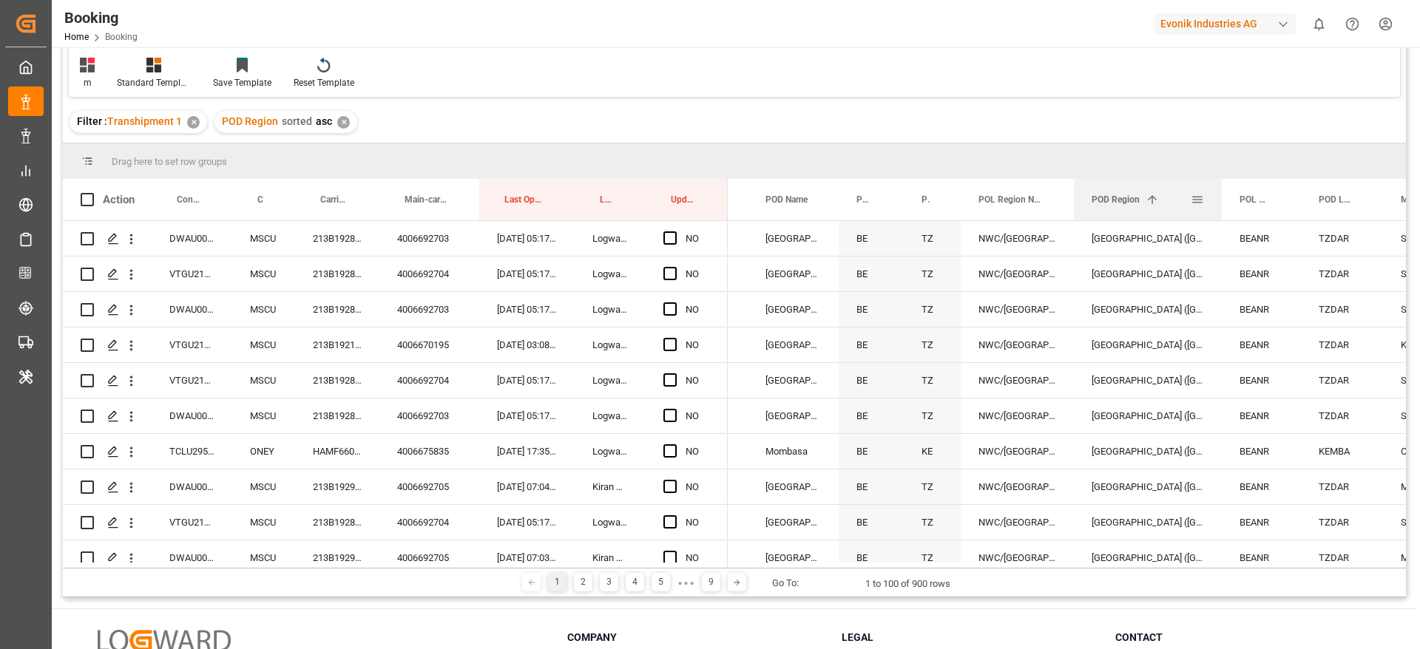
drag, startPoint x: 1268, startPoint y: 201, endPoint x: 1083, endPoint y: 218, distance: 185.6
click at [1083, 218] on div "POD Region 1" at bounding box center [1148, 199] width 148 height 41
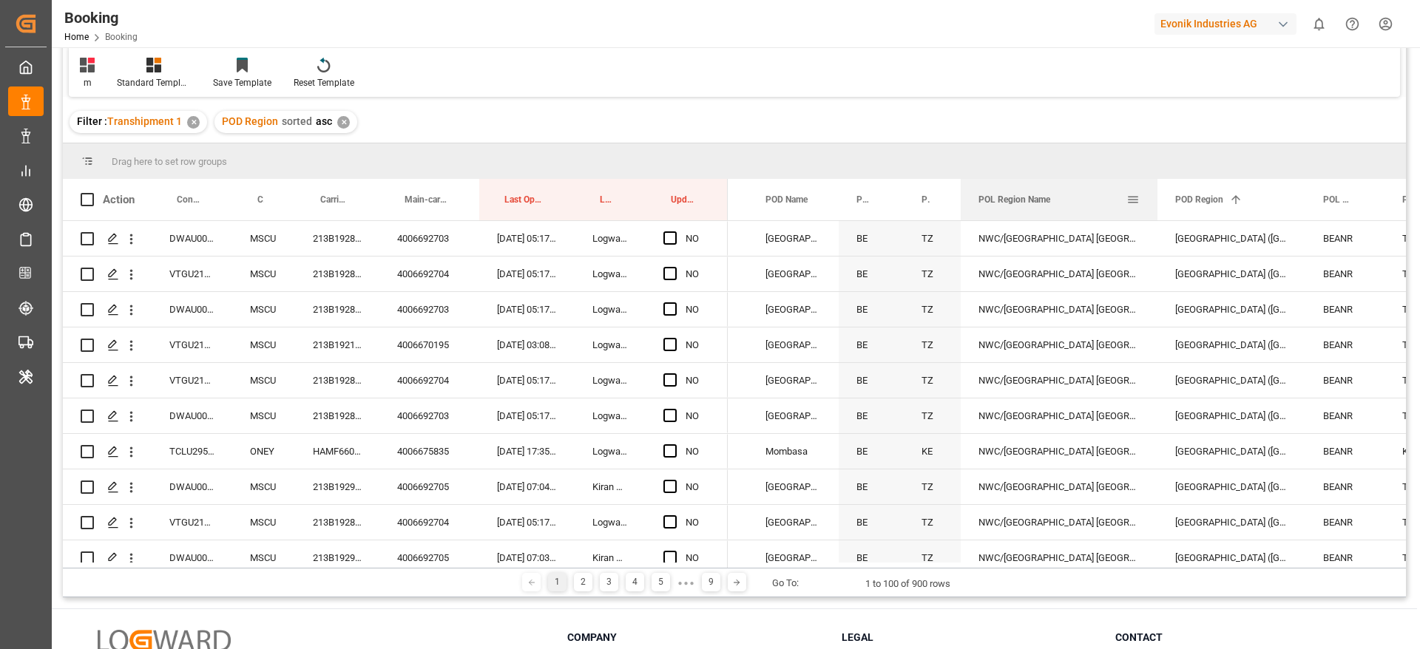
drag, startPoint x: 1071, startPoint y: 200, endPoint x: 1152, endPoint y: 220, distance: 83.2
click at [1156, 204] on div at bounding box center [1157, 199] width 6 height 41
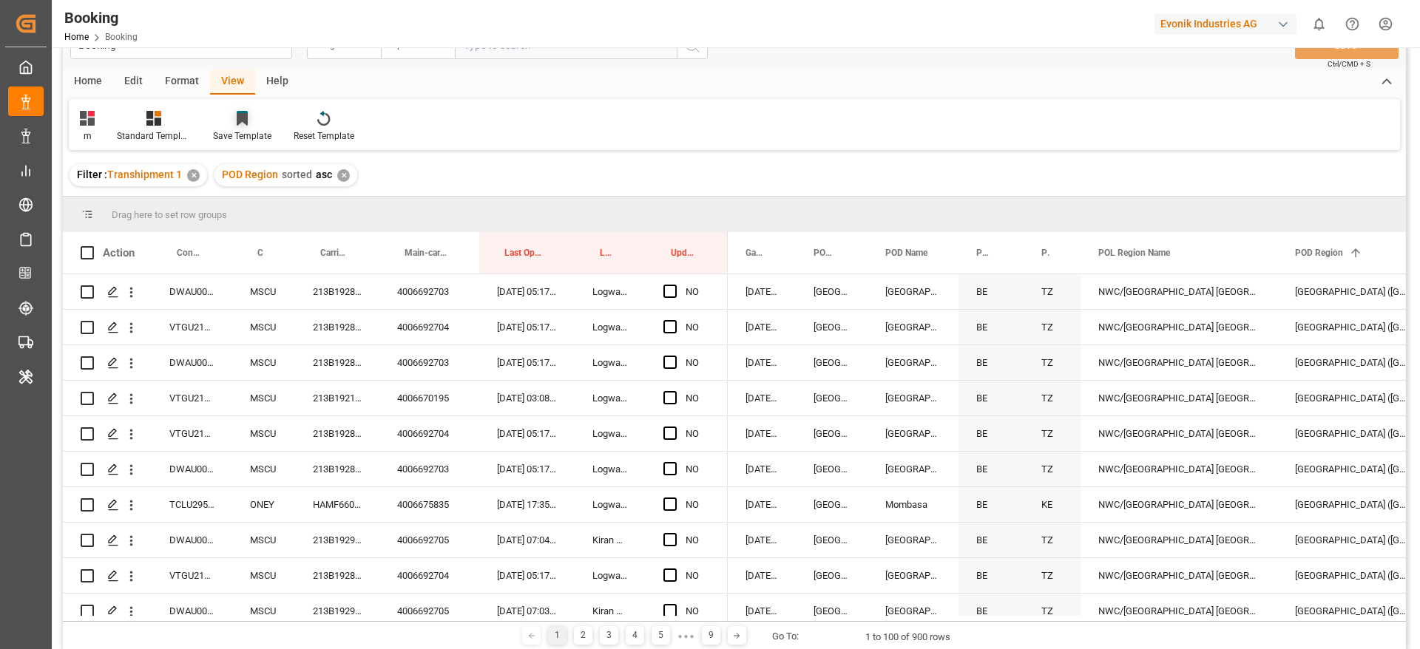
click at [245, 132] on div "Save Template" at bounding box center [242, 135] width 58 height 13
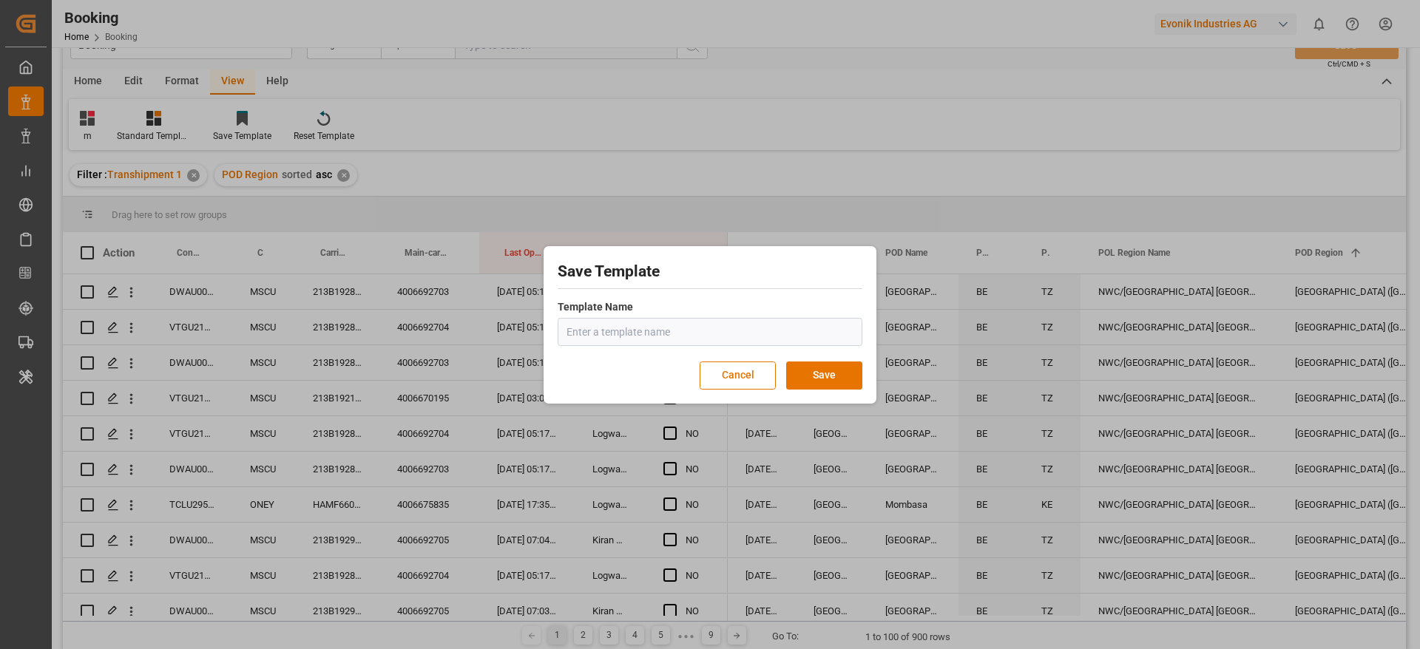
click at [661, 331] on input "text" at bounding box center [710, 332] width 305 height 28
type input "a"
type input "EIAG"
click at [816, 365] on button "Save" at bounding box center [824, 376] width 76 height 28
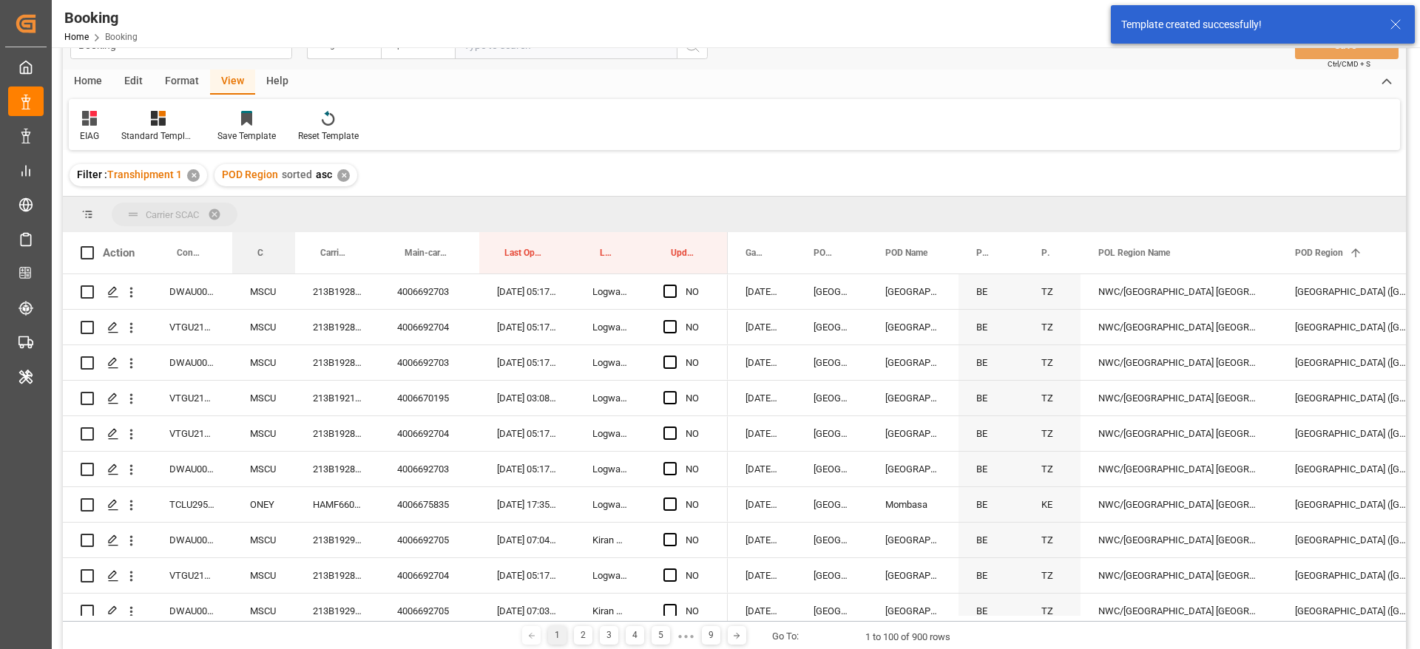
drag, startPoint x: 260, startPoint y: 251, endPoint x: 271, endPoint y: 217, distance: 36.3
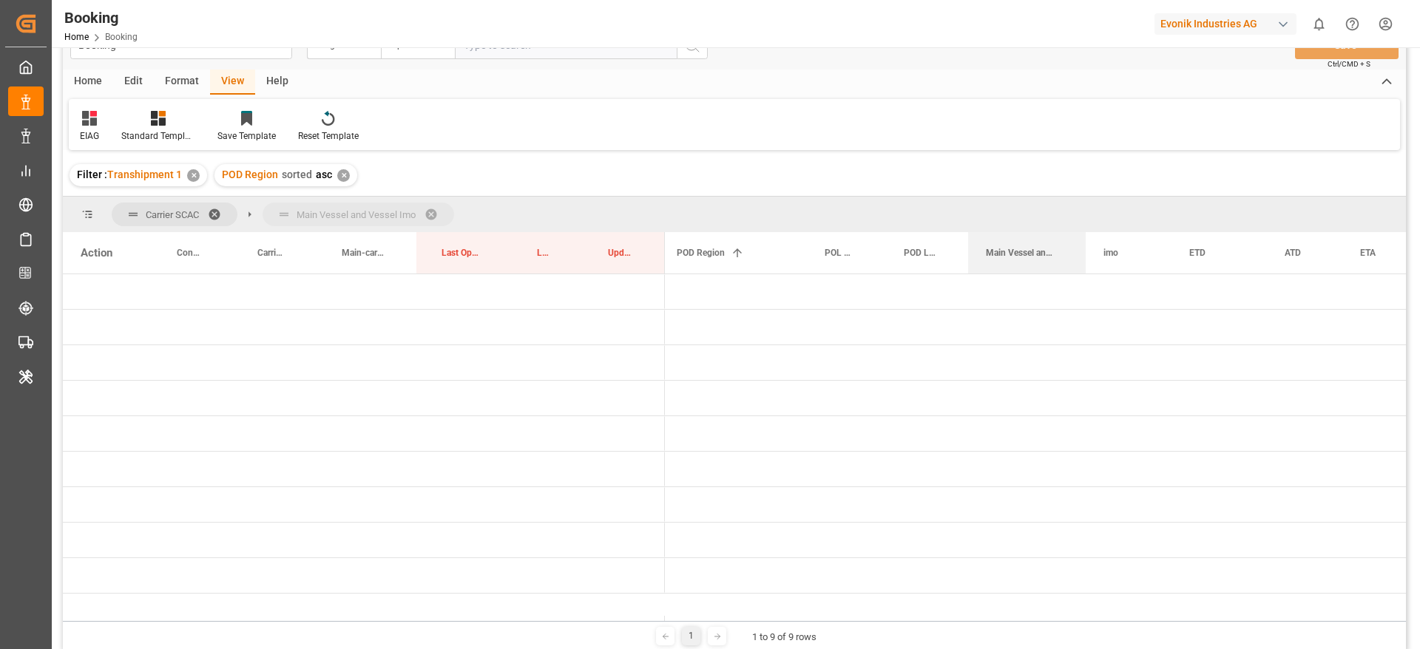
drag, startPoint x: 1006, startPoint y: 248, endPoint x: 1016, endPoint y: 225, distance: 24.9
drag, startPoint x: 540, startPoint y: 247, endPoint x: 557, endPoint y: 226, distance: 27.4
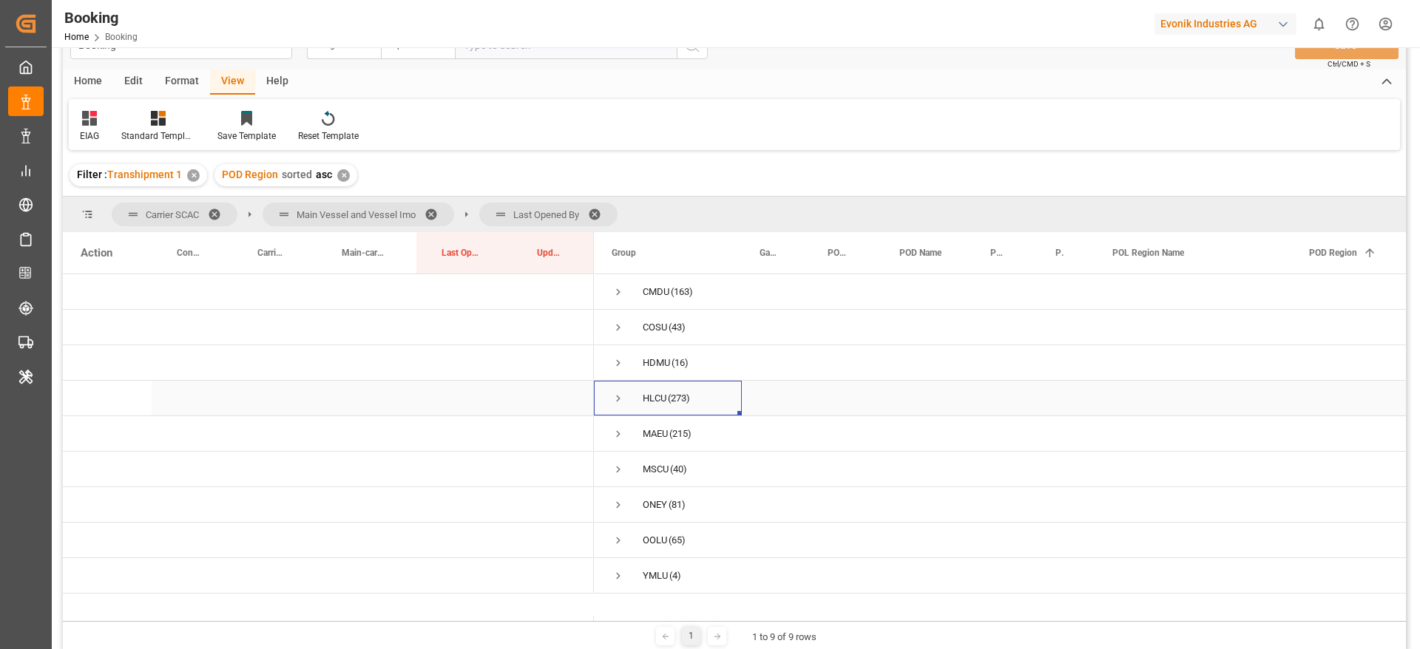
click at [616, 392] on span "Press SPACE to select this row." at bounding box center [618, 398] width 13 height 13
drag, startPoint x: 506, startPoint y: 214, endPoint x: 277, endPoint y: 227, distance: 229.6
click at [613, 393] on span "Press SPACE to select this row." at bounding box center [618, 398] width 13 height 13
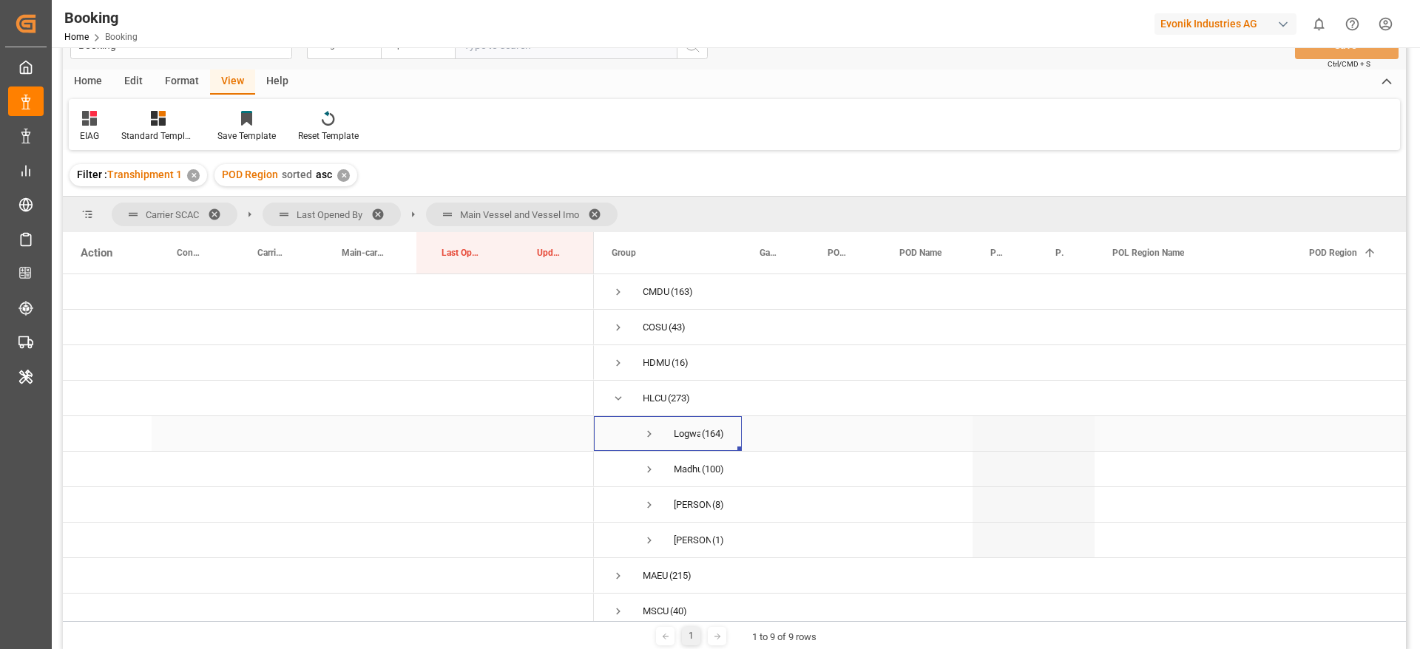
click at [648, 435] on span "Press SPACE to select this row." at bounding box center [649, 433] width 13 height 13
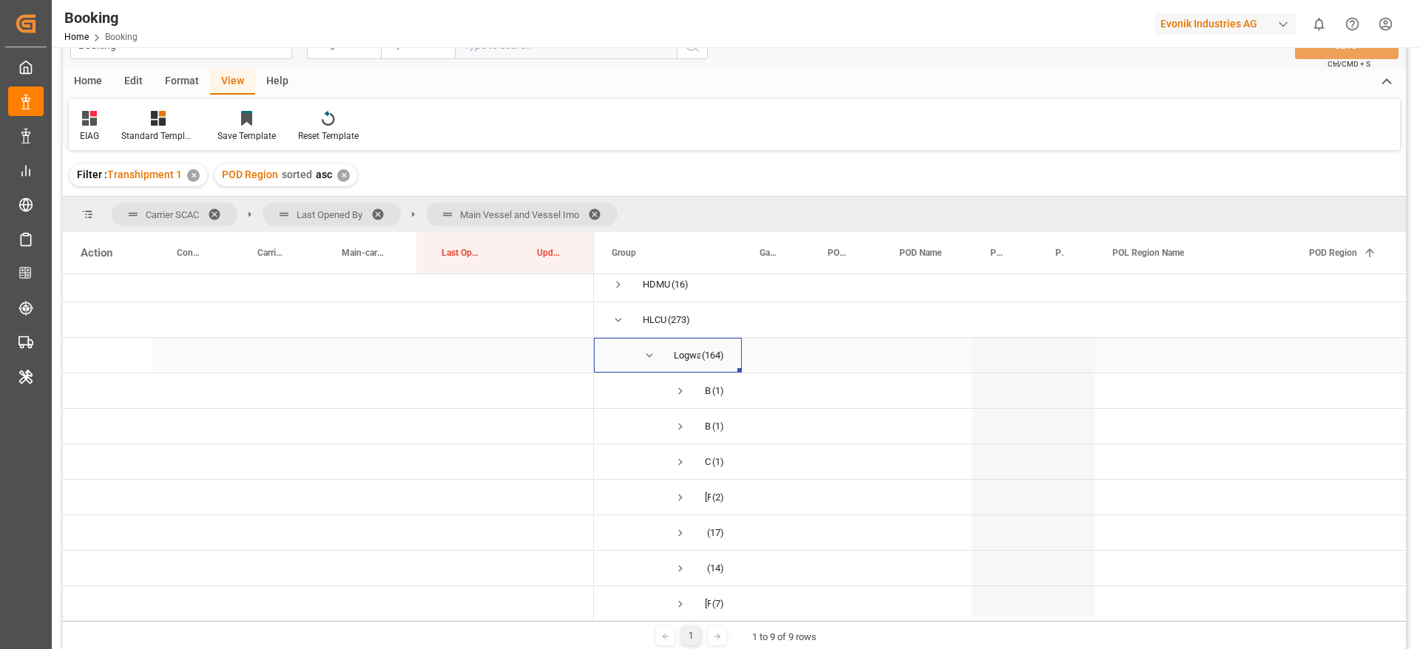
scroll to position [111, 0]
click at [680, 501] on span "Press SPACE to select this row." at bounding box center [680, 500] width 13 height 13
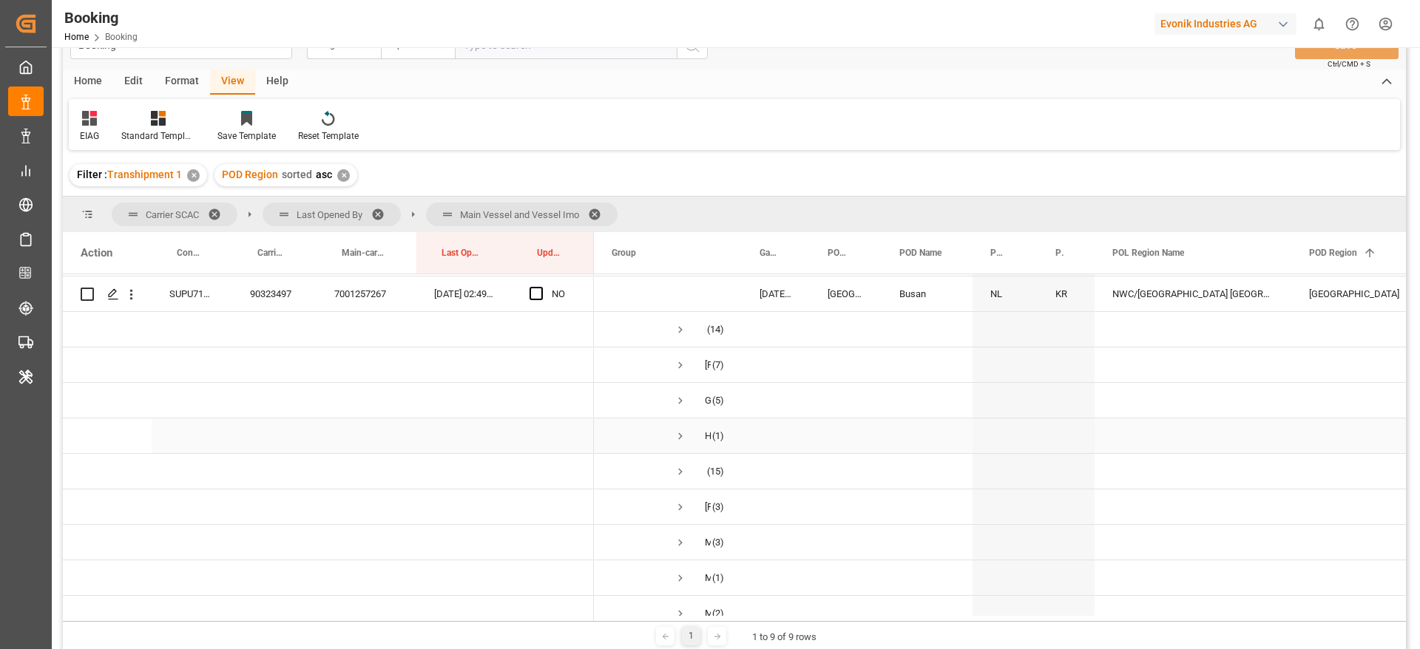
scroll to position [887, 0]
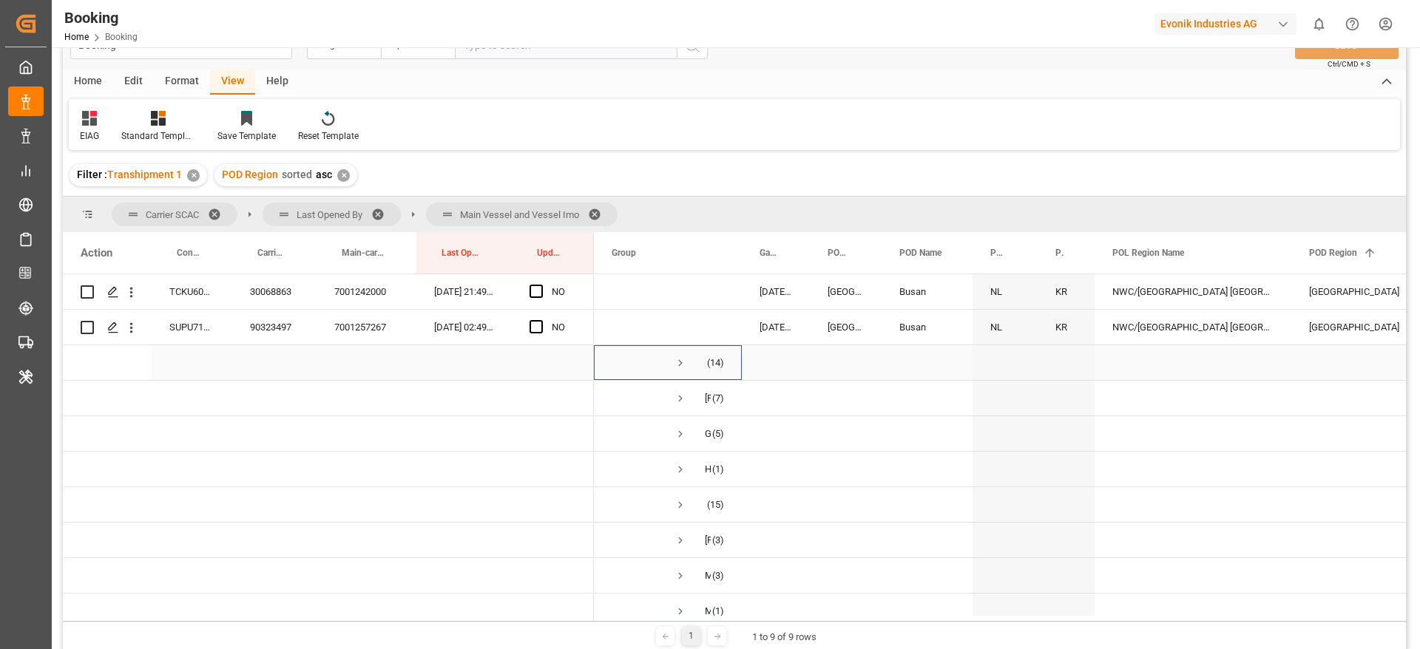
click at [679, 360] on span "Press SPACE to select this row." at bounding box center [680, 362] width 13 height 13
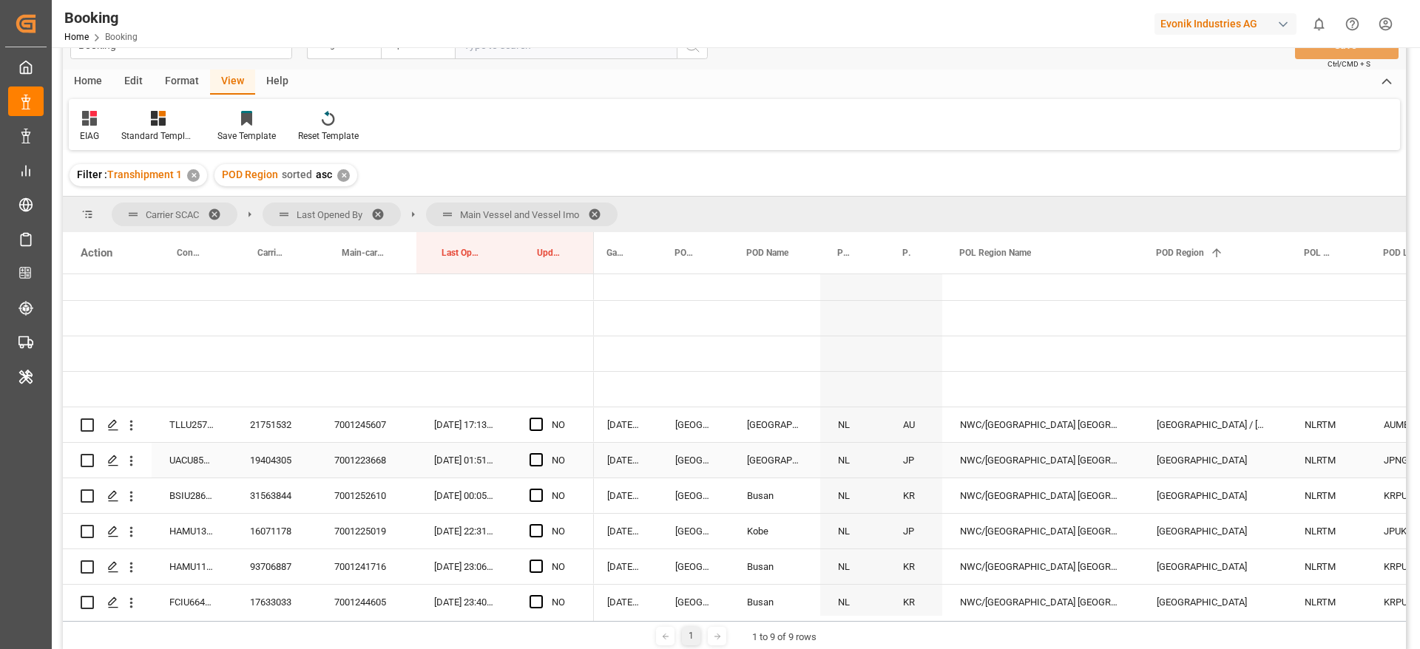
scroll to position [0, 152]
click at [275, 427] on div "21751532" at bounding box center [274, 424] width 84 height 35
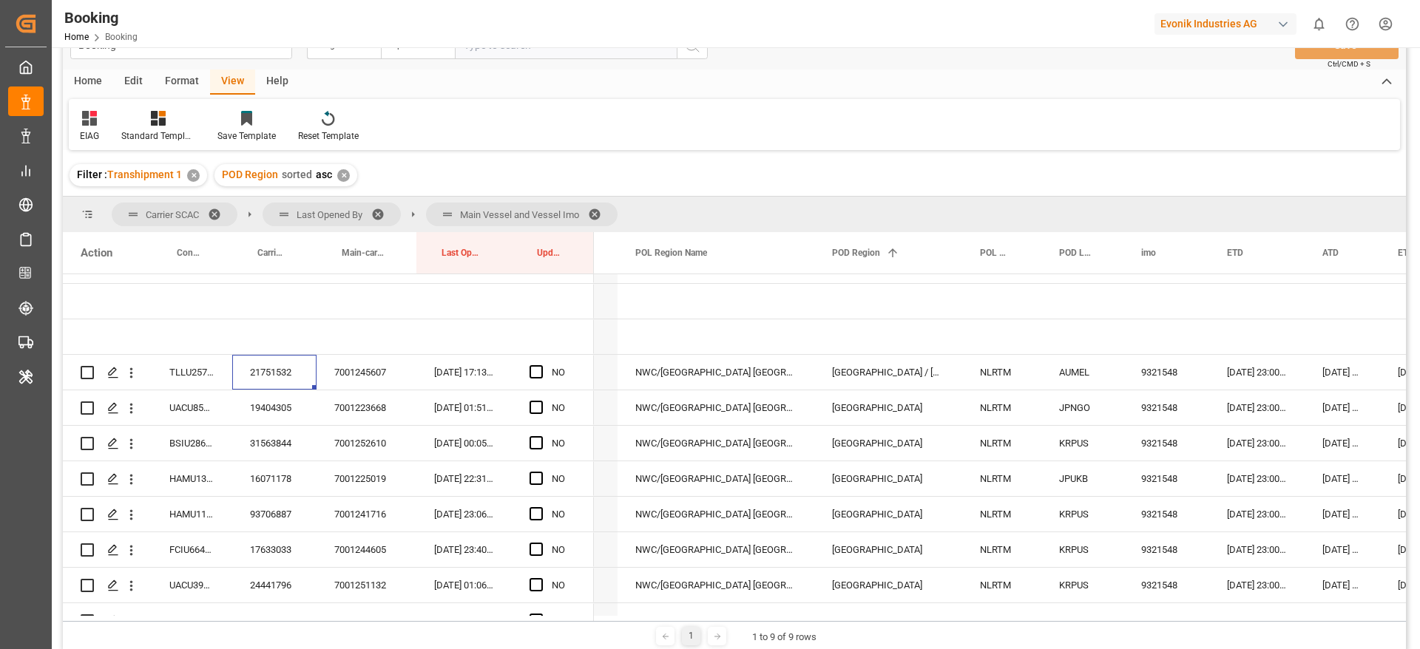
scroll to position [0, 476]
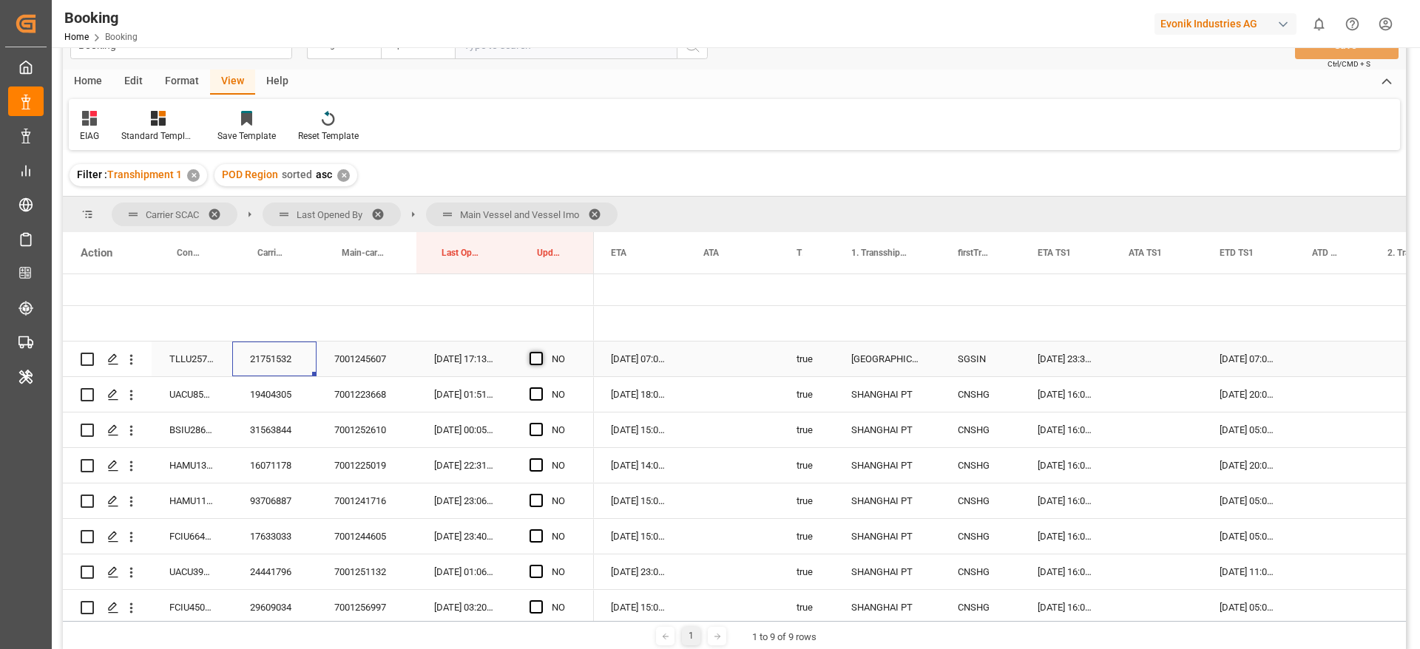
click at [538, 355] on span "Press SPACE to select this row." at bounding box center [535, 358] width 13 height 13
click at [541, 352] on input "Press SPACE to select this row." at bounding box center [541, 352] width 0 height 0
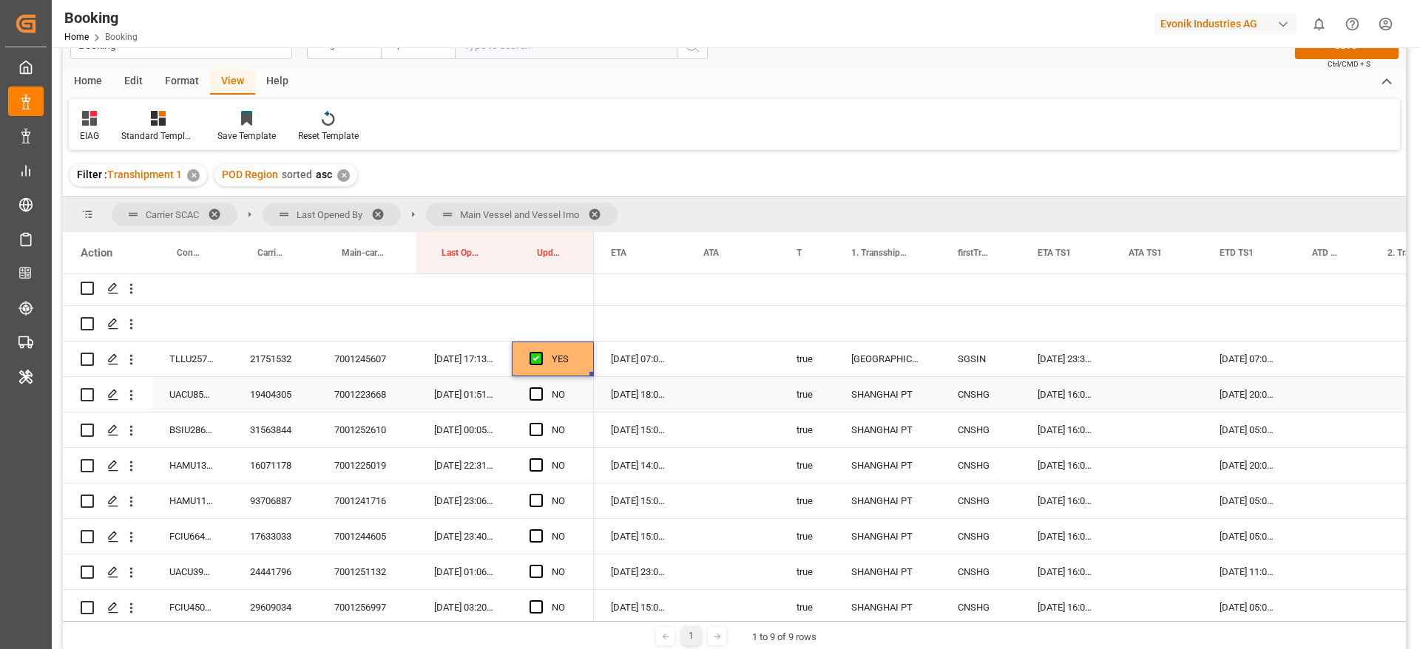
click at [272, 394] on div "19404305" at bounding box center [274, 394] width 84 height 35
click at [536, 391] on span "Press SPACE to select this row." at bounding box center [535, 393] width 13 height 13
click at [541, 387] on input "Press SPACE to select this row." at bounding box center [541, 387] width 0 height 0
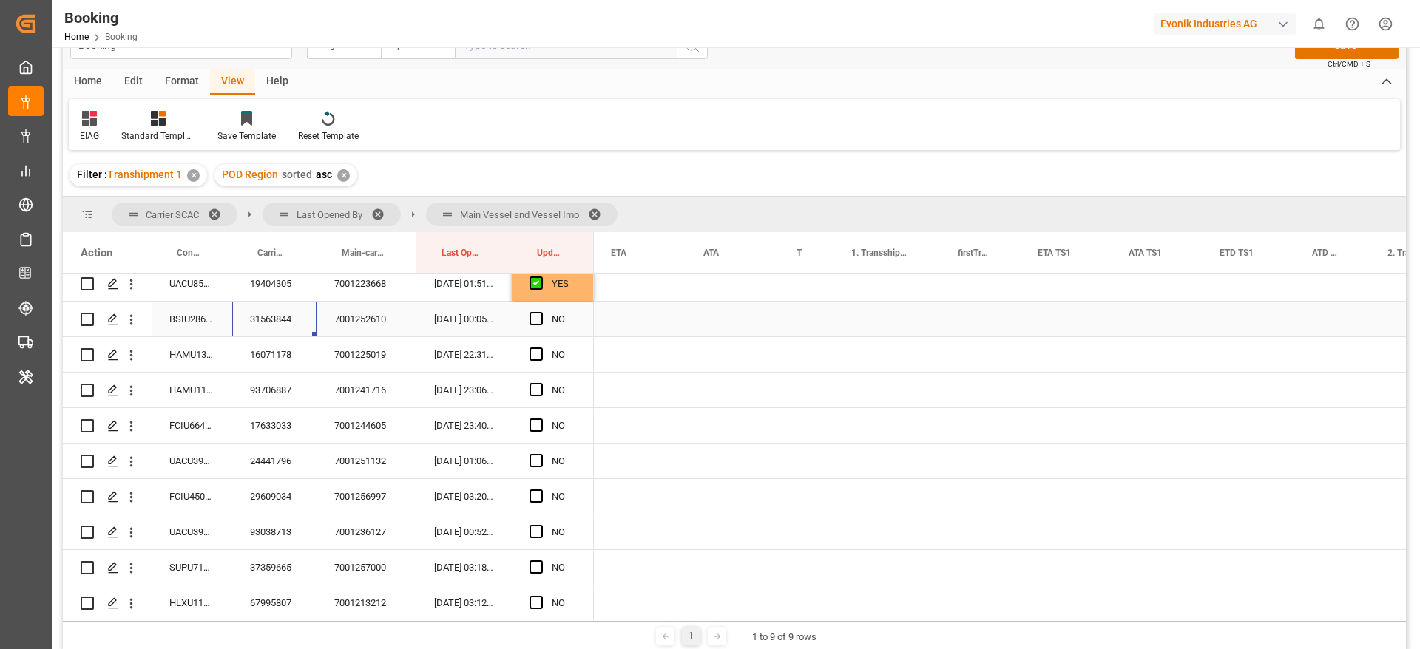
scroll to position [0, 1264]
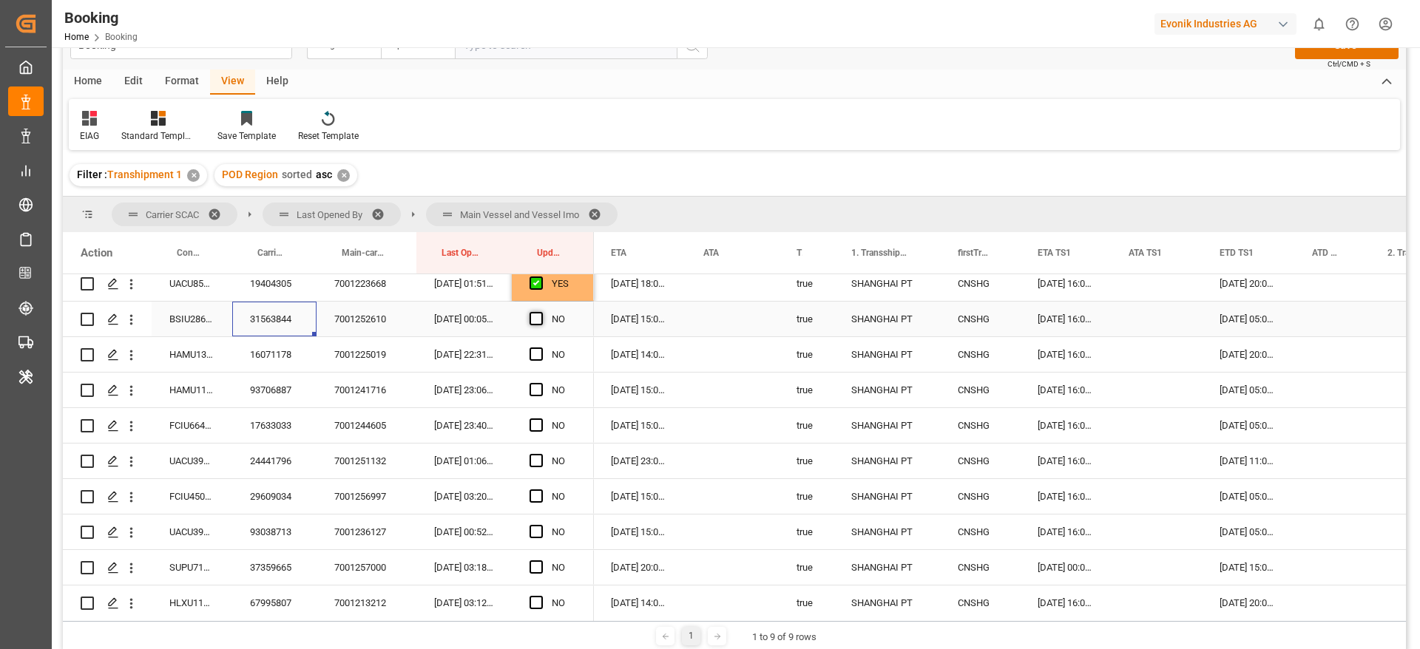
click at [530, 320] on span "Press SPACE to select this row." at bounding box center [535, 318] width 13 height 13
click at [541, 312] on input "Press SPACE to select this row." at bounding box center [541, 312] width 0 height 0
